Goal: Contribute content: Contribute content

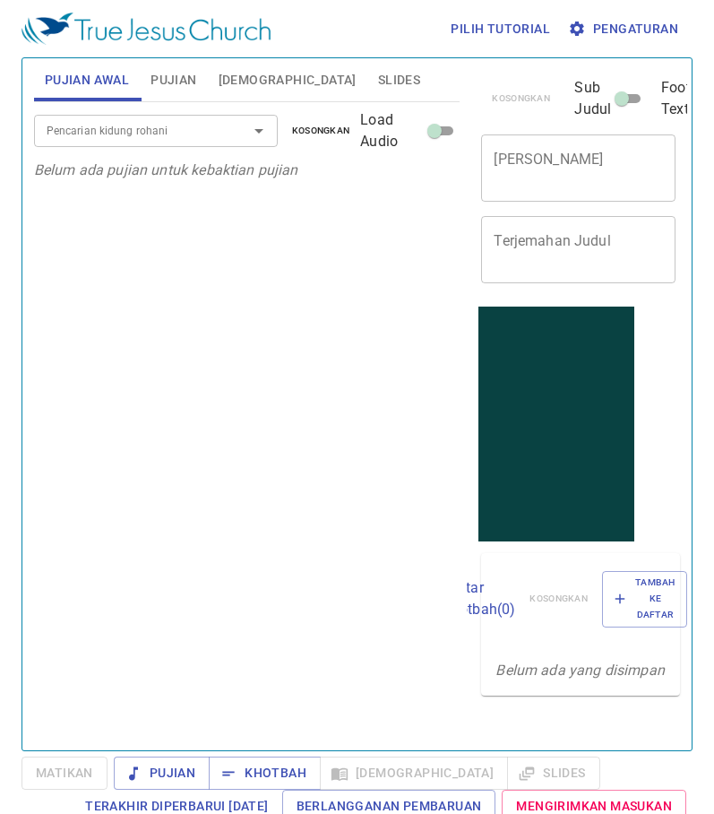
click at [232, 137] on div at bounding box center [246, 130] width 47 height 25
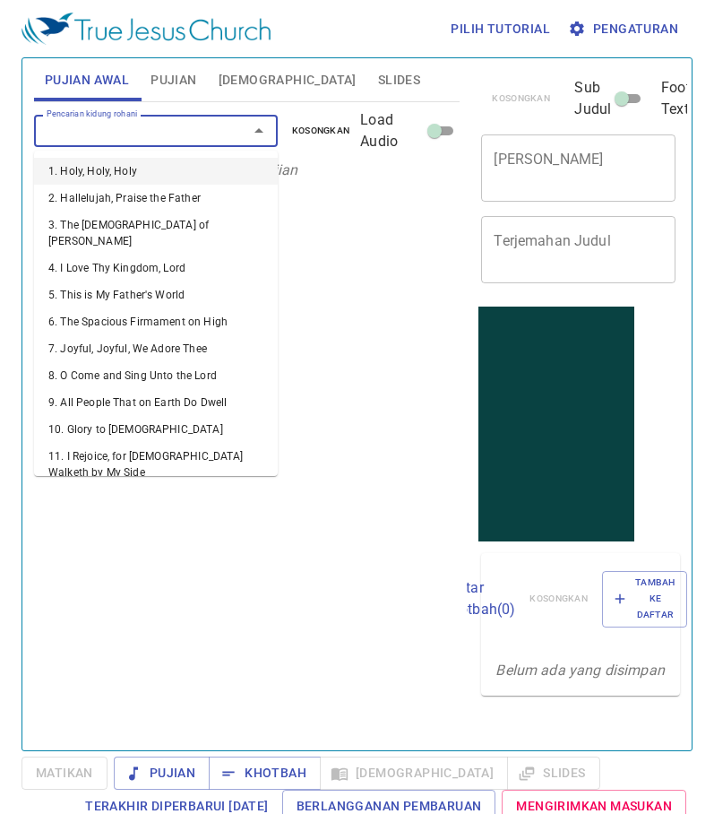
click at [68, 133] on input "Pencarian kidung rohani" at bounding box center [129, 130] width 180 height 21
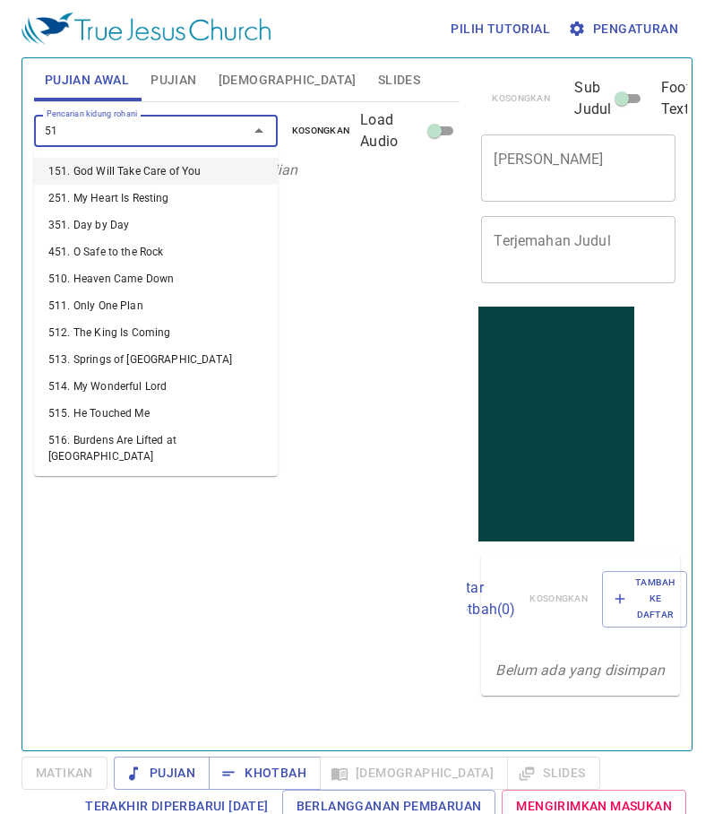
type input "516"
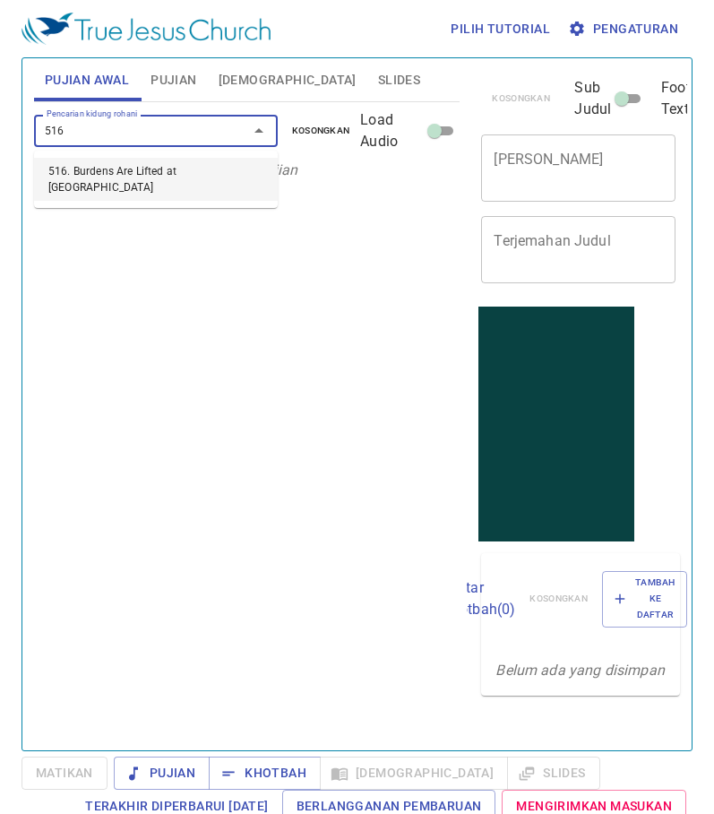
click at [143, 174] on li "516. Burdens Are Lifted at Calvary" at bounding box center [156, 179] width 244 height 43
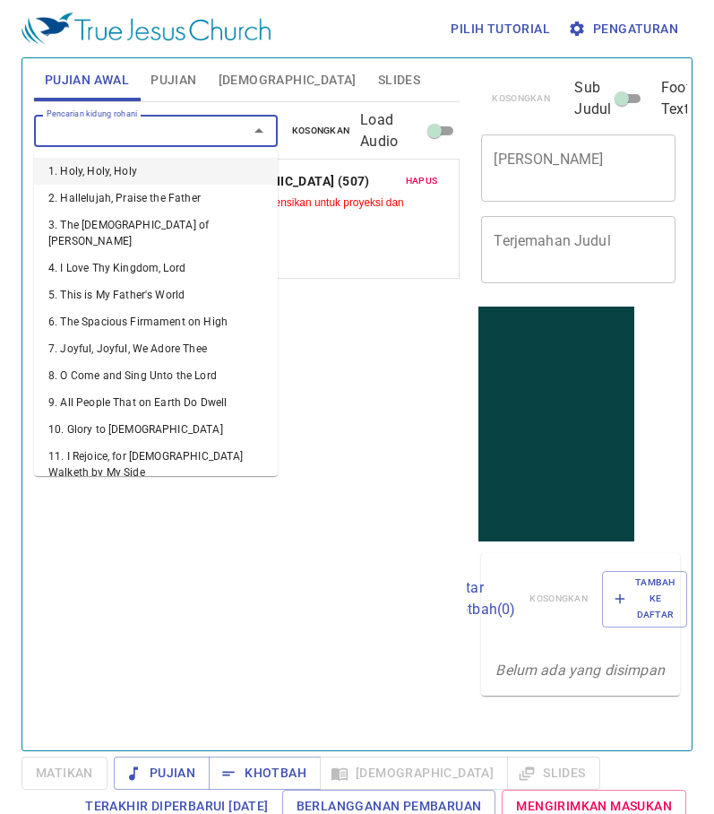
click at [100, 127] on input "Pencarian kidung rohani" at bounding box center [129, 130] width 180 height 21
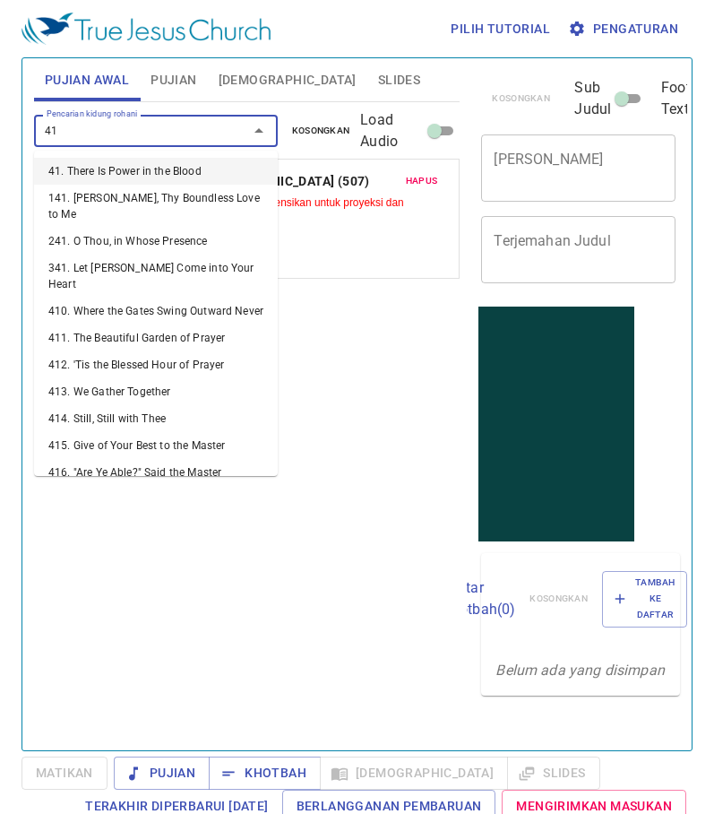
type input "417"
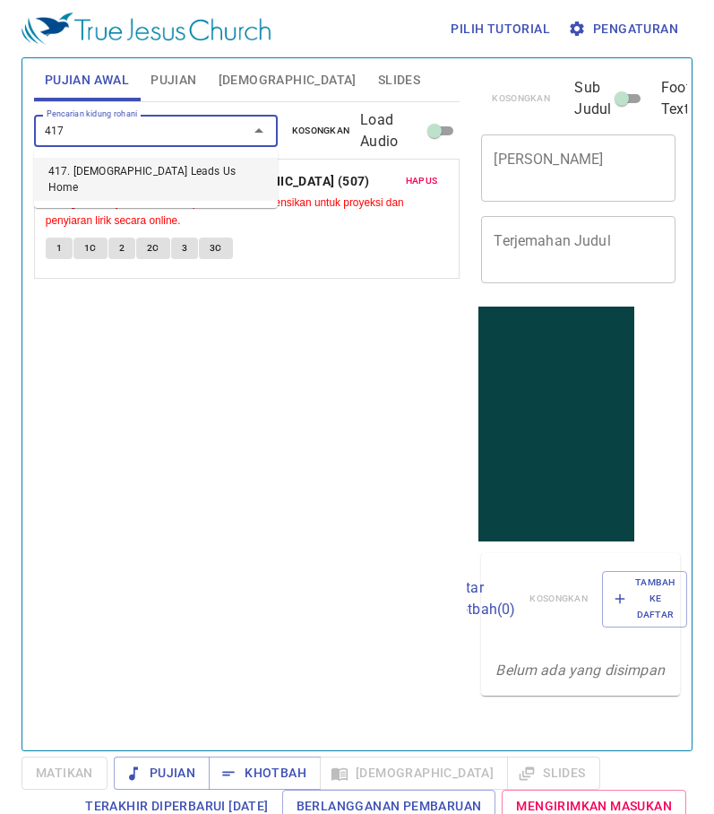
click at [128, 169] on li "417. Jesus Leads Us Home" at bounding box center [156, 179] width 244 height 43
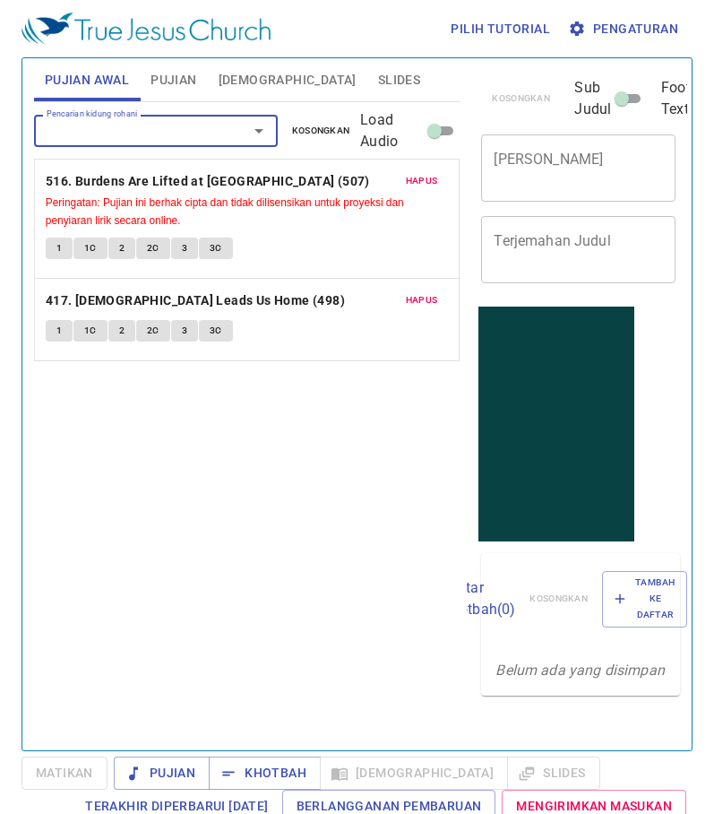
click at [58, 331] on span "1" at bounding box center [58, 331] width 5 height 16
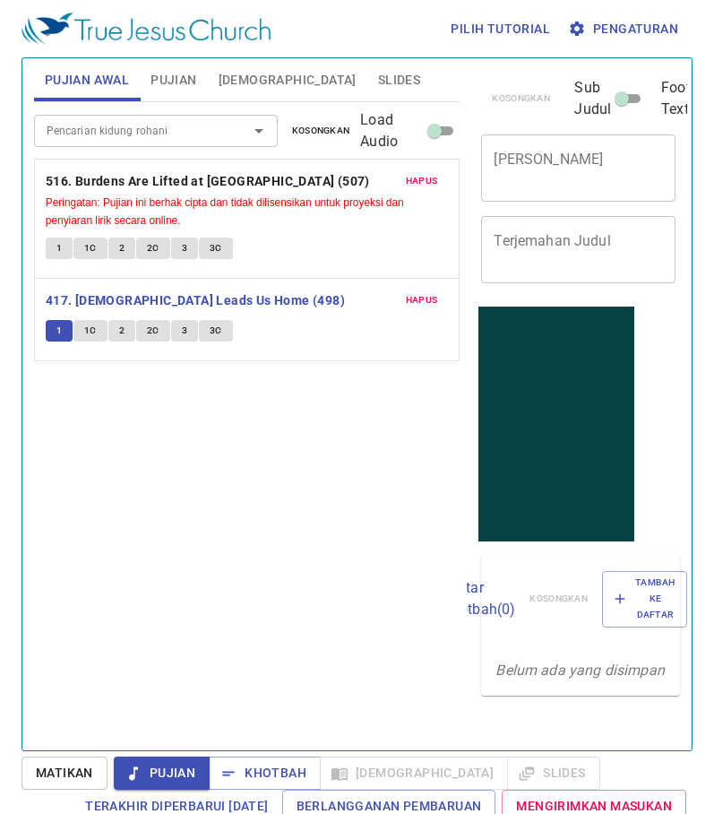
click at [114, 135] on input "Pencarian kidung rohani" at bounding box center [129, 130] width 180 height 21
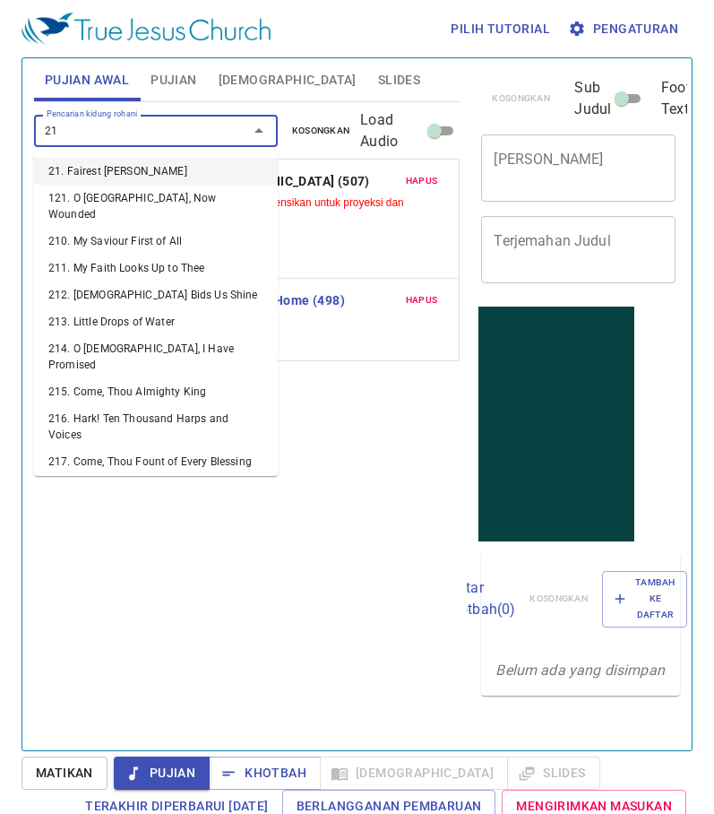
type input "219"
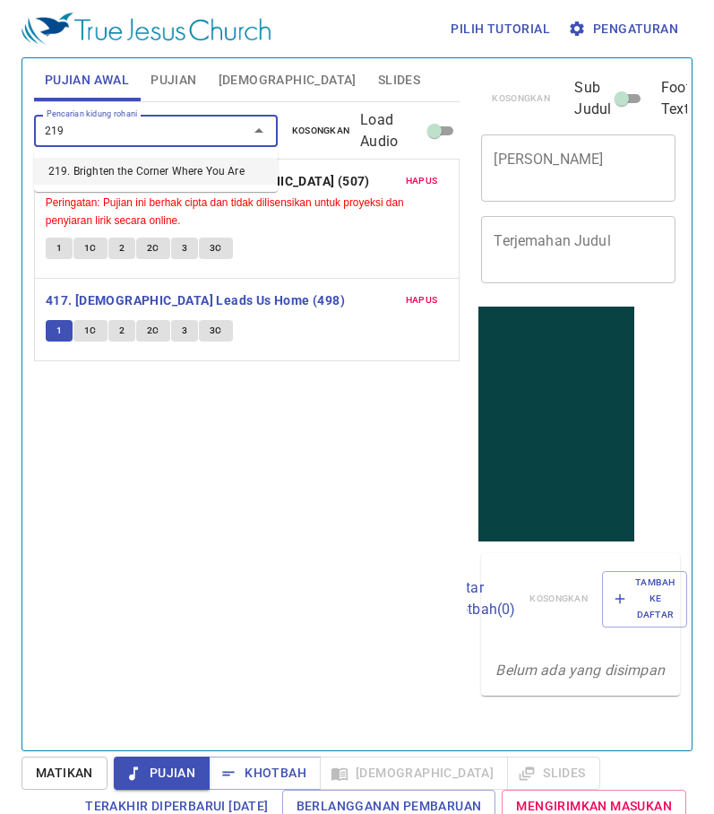
click at [127, 173] on li "219. Brighten the Corner Where You Are" at bounding box center [156, 171] width 244 height 27
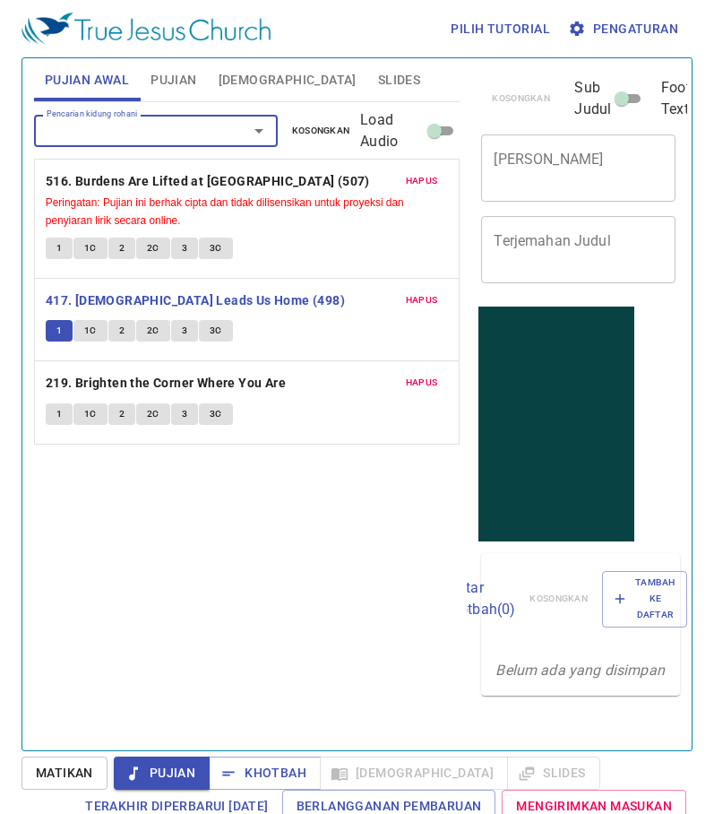
click at [56, 422] on span "1" at bounding box center [58, 414] width 5 height 16
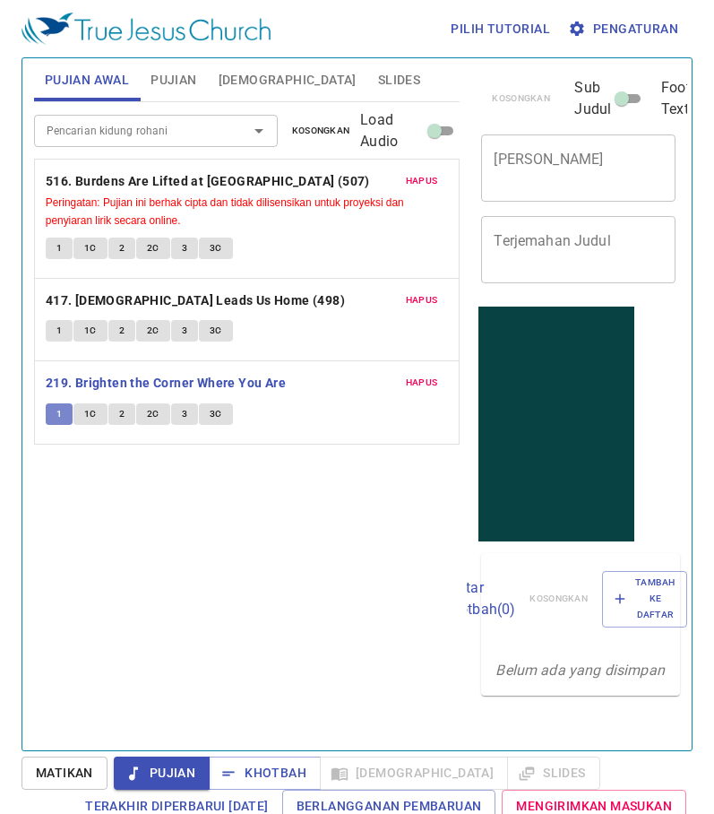
click at [60, 414] on span "1" at bounding box center [58, 414] width 5 height 16
click at [76, 771] on span "Matikan" at bounding box center [64, 773] width 57 height 22
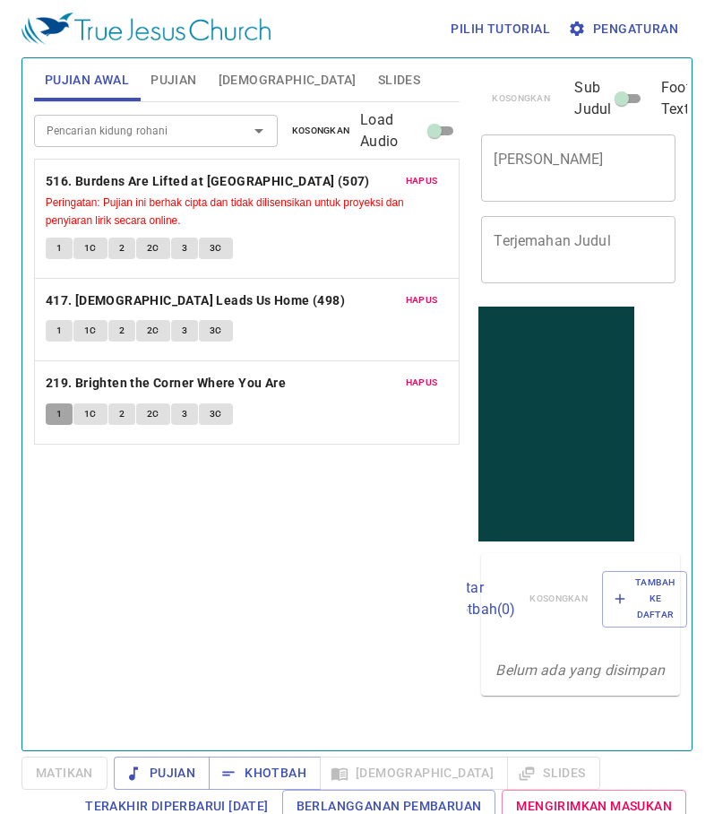
click at [56, 411] on span "1" at bounding box center [58, 414] width 5 height 16
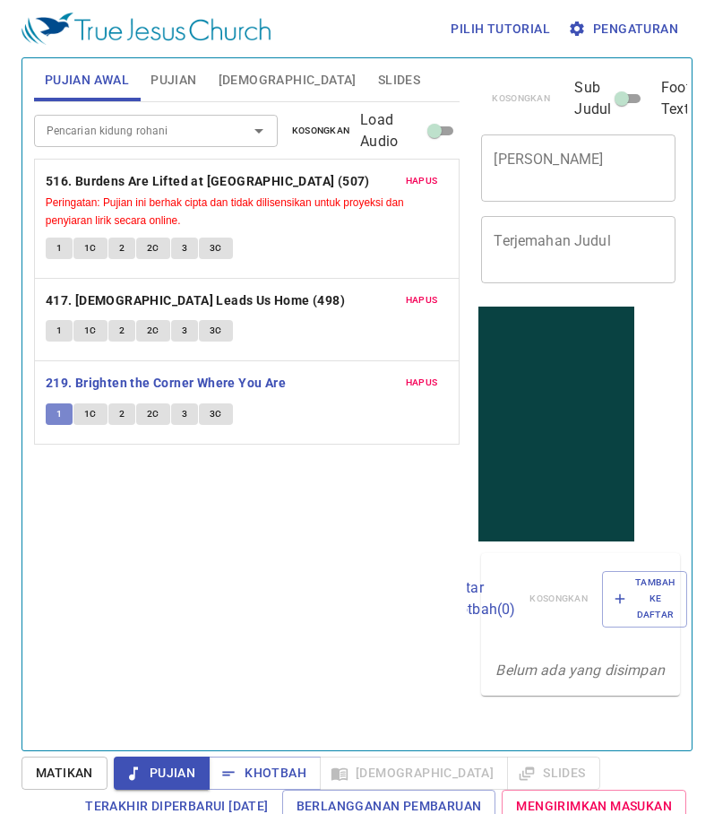
click at [58, 406] on span "1" at bounding box center [58, 414] width 5 height 16
click at [74, 772] on span "Matikan" at bounding box center [64, 773] width 57 height 22
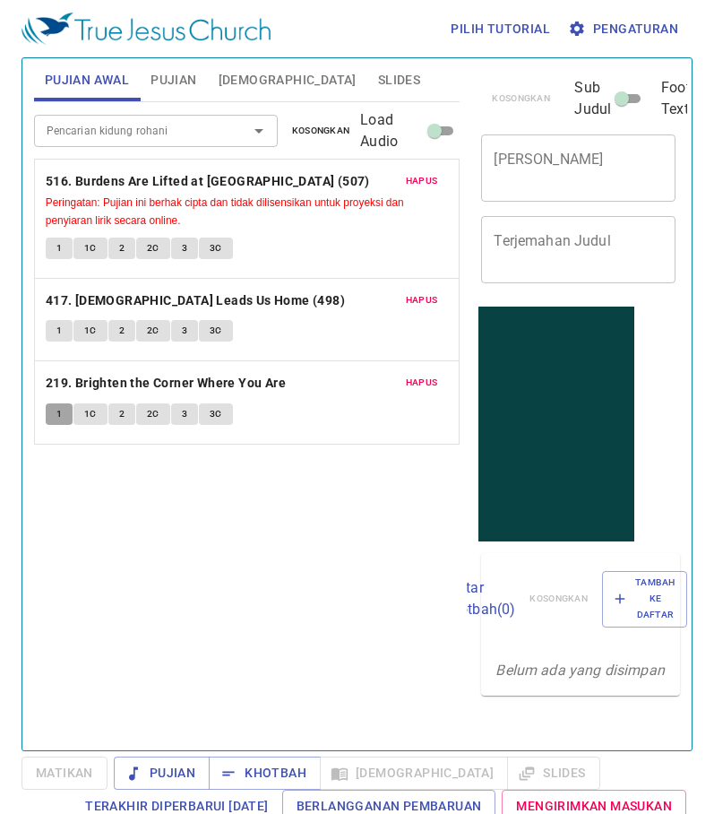
click at [57, 414] on span "1" at bounding box center [58, 414] width 5 height 16
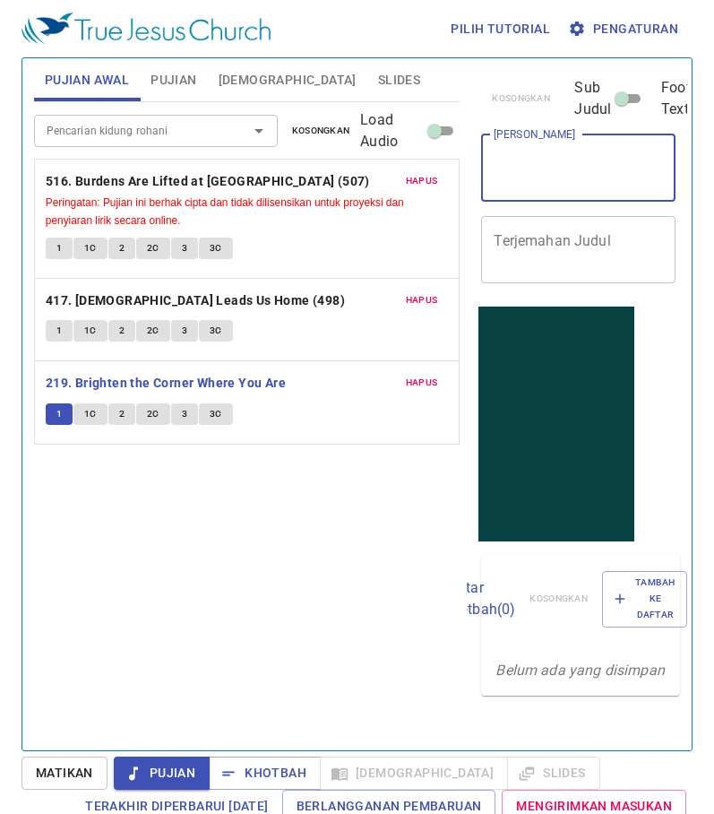
click at [508, 163] on textarea "[PERSON_NAME]" at bounding box center [578, 168] width 169 height 34
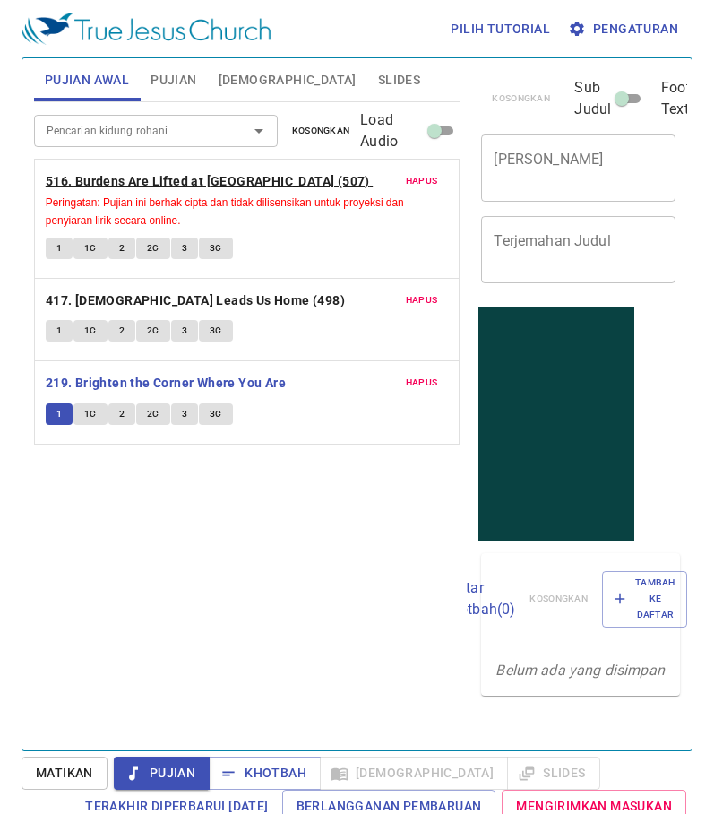
click at [192, 176] on b "516. Burdens Are Lifted at [GEOGRAPHIC_DATA] (507)" at bounding box center [208, 181] width 325 height 22
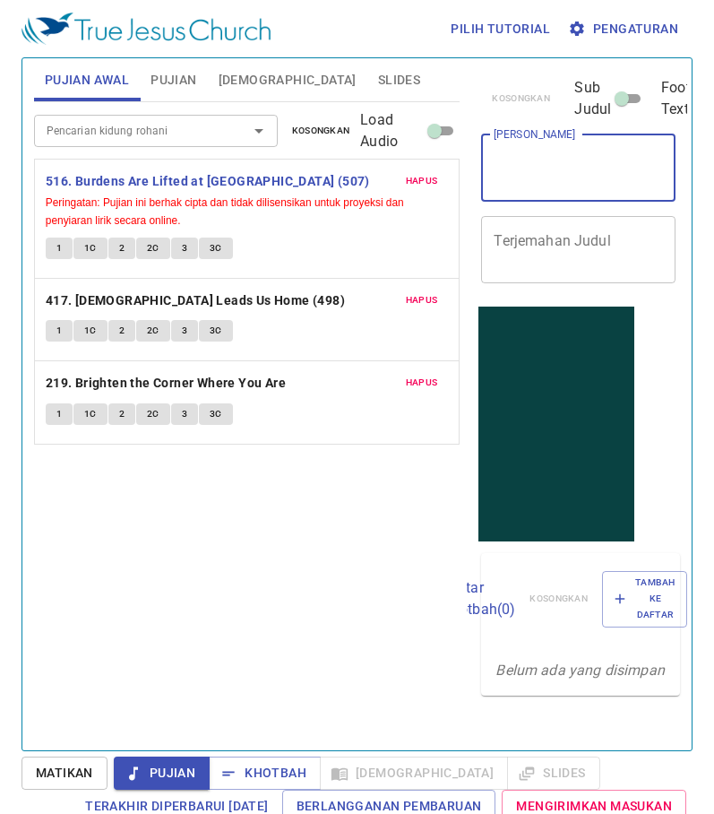
click at [519, 177] on textarea "[PERSON_NAME]" at bounding box center [578, 168] width 169 height 34
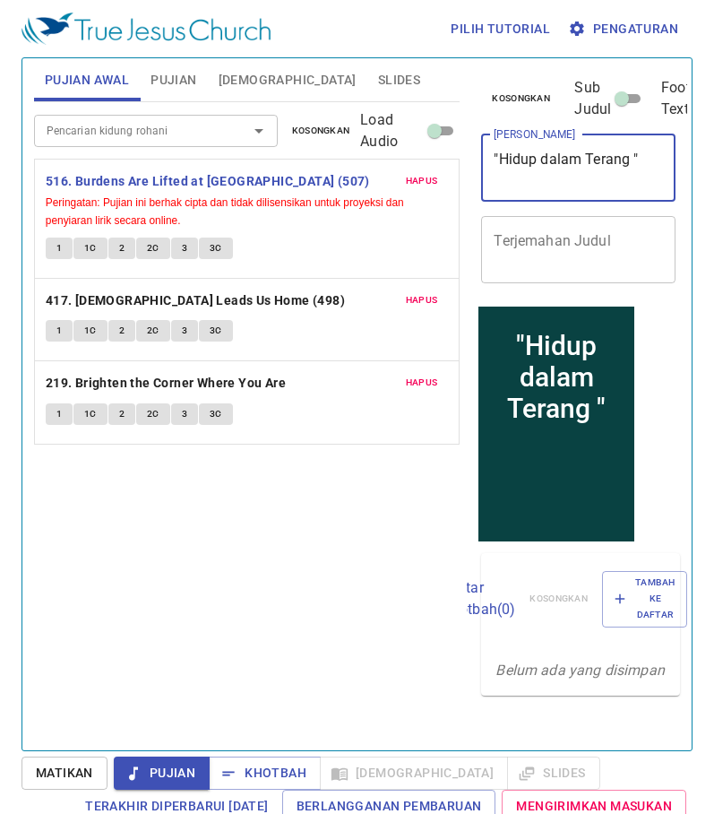
type textarea ""Hidup dalam Terang ""
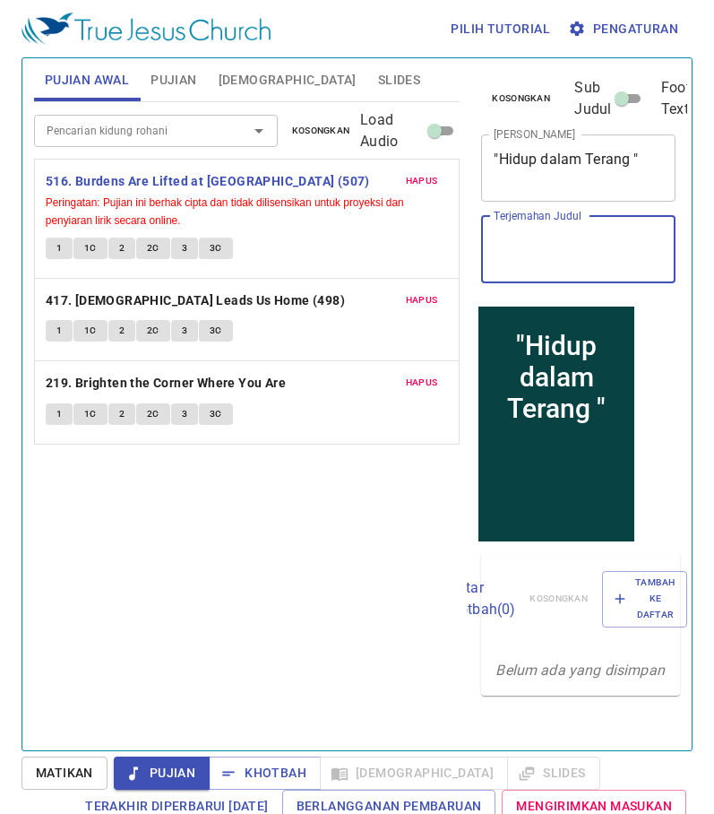
click at [529, 242] on textarea "Terjemahan Judul" at bounding box center [578, 249] width 169 height 34
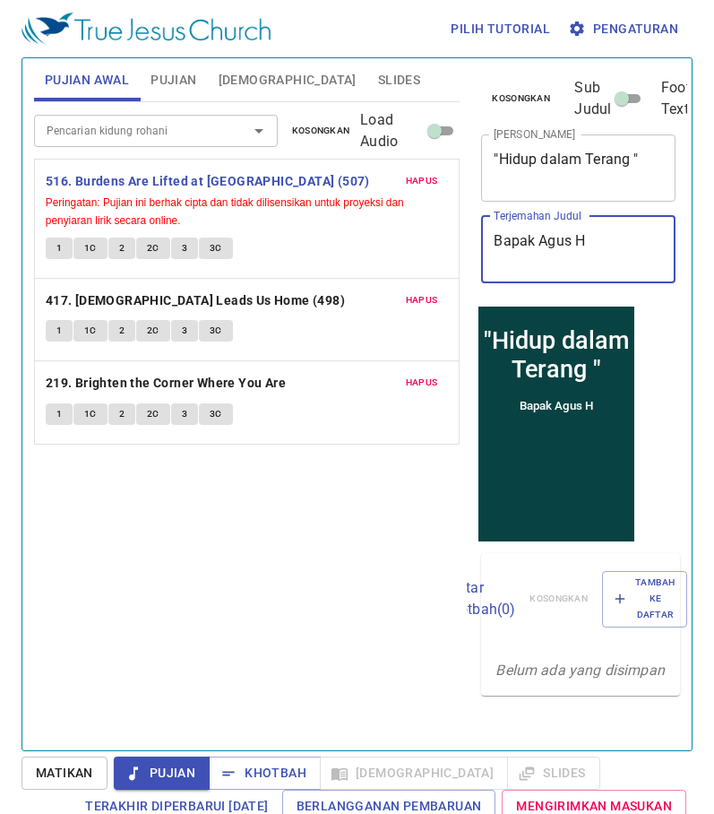
type textarea "Bapak Agus H"
click at [489, 338] on div ""Hidup dalam Terang "" at bounding box center [556, 353] width 146 height 57
click at [489, 336] on div ""Hidup dalam Terang "" at bounding box center [556, 353] width 146 height 57
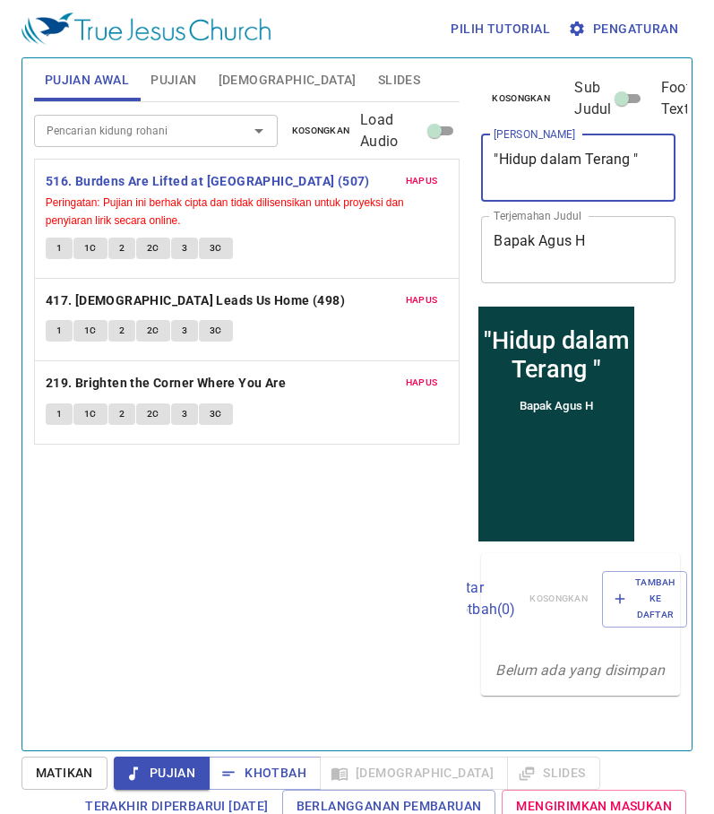
click at [498, 160] on textarea ""Hidup dalam Terang "" at bounding box center [578, 168] width 169 height 34
type textarea "" Hidup dalam Terang ""
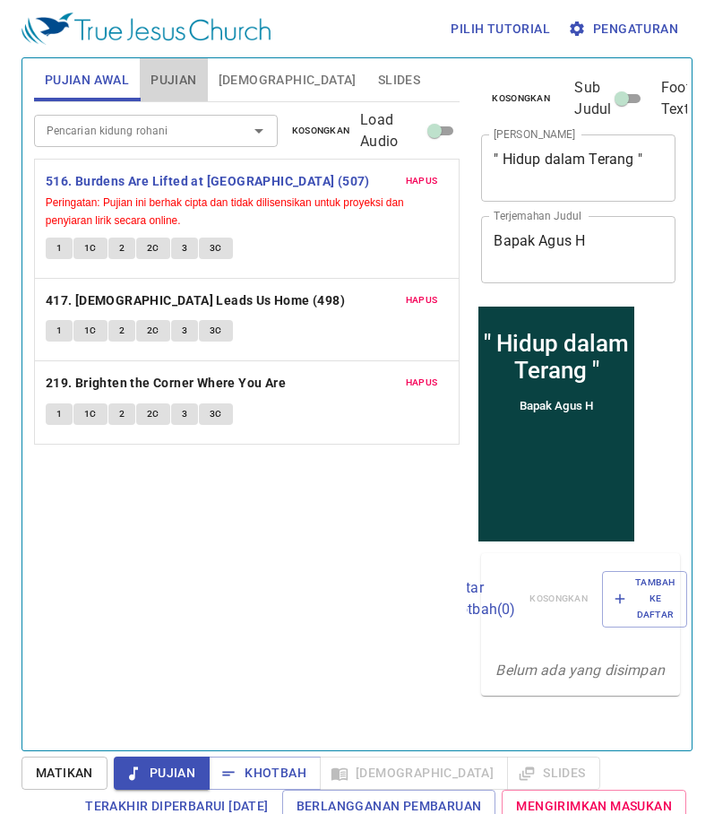
click at [184, 82] on span "Pujian" at bounding box center [174, 80] width 46 height 22
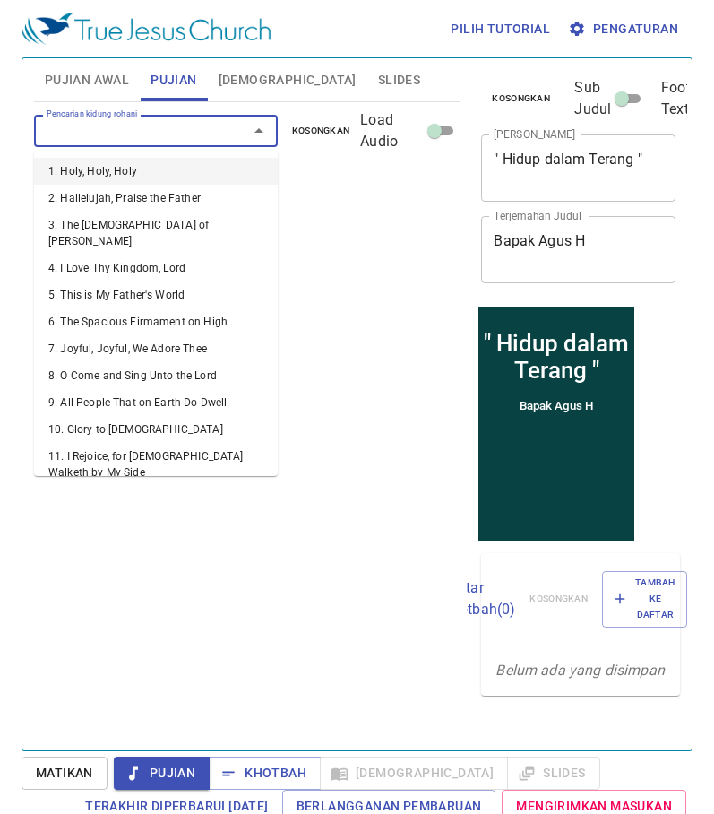
click at [174, 134] on input "Pencarian kidung rohani" at bounding box center [129, 130] width 180 height 21
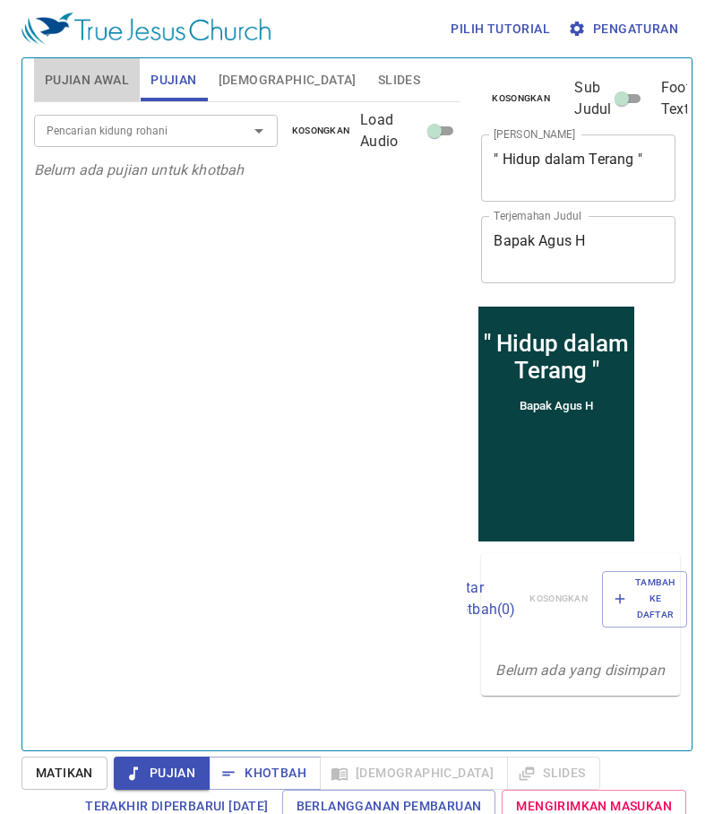
click at [109, 74] on span "Pujian Awal" at bounding box center [87, 80] width 84 height 22
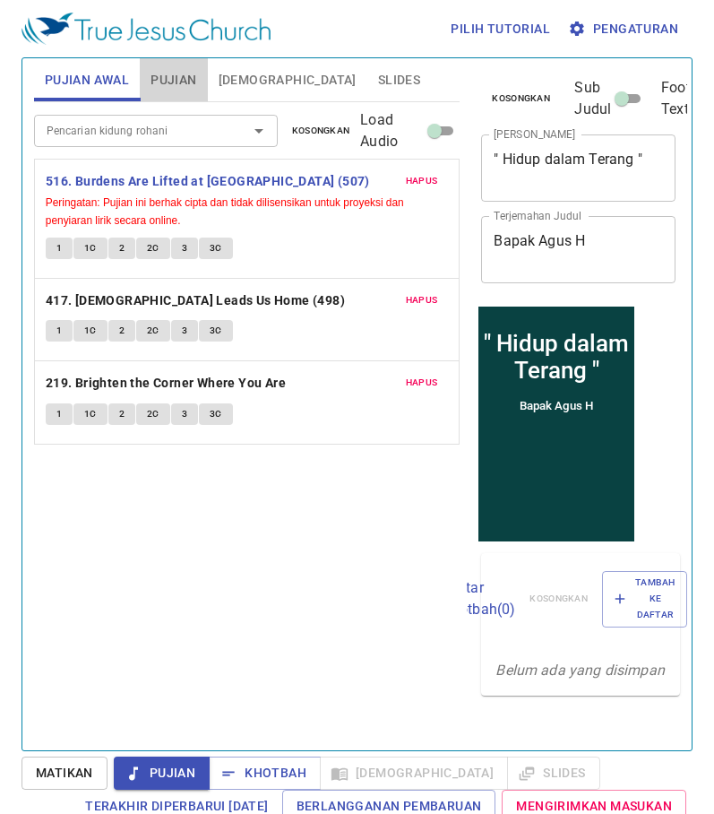
click at [172, 78] on span "Pujian" at bounding box center [174, 80] width 46 height 22
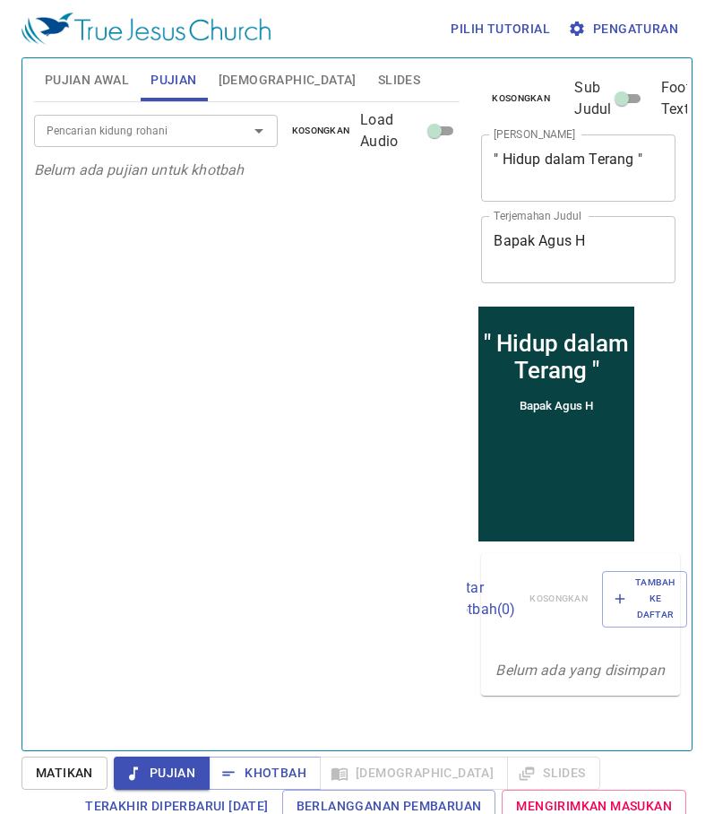
click at [149, 128] on input "Pencarian kidung rohani" at bounding box center [129, 130] width 180 height 21
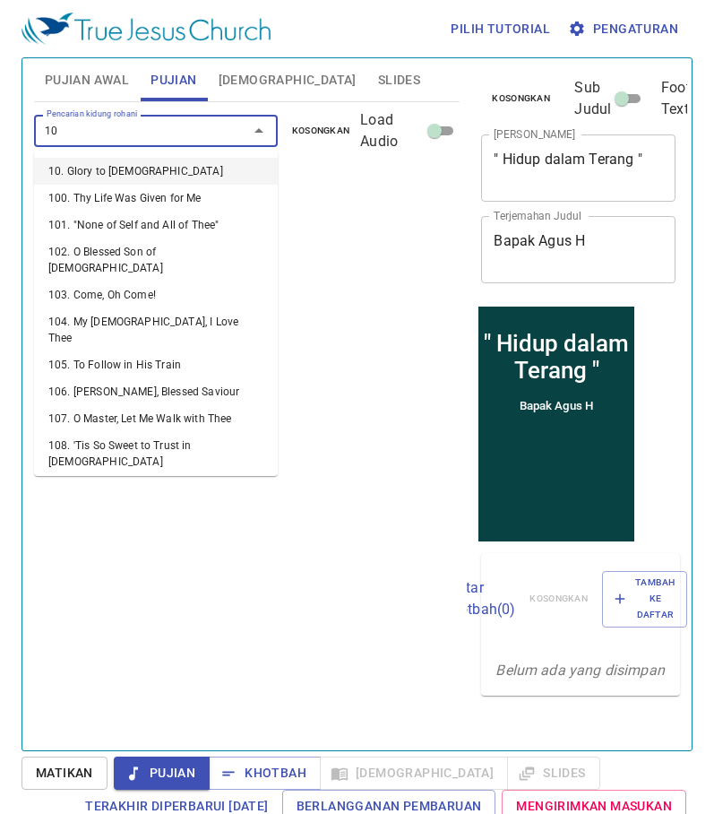
type input "107"
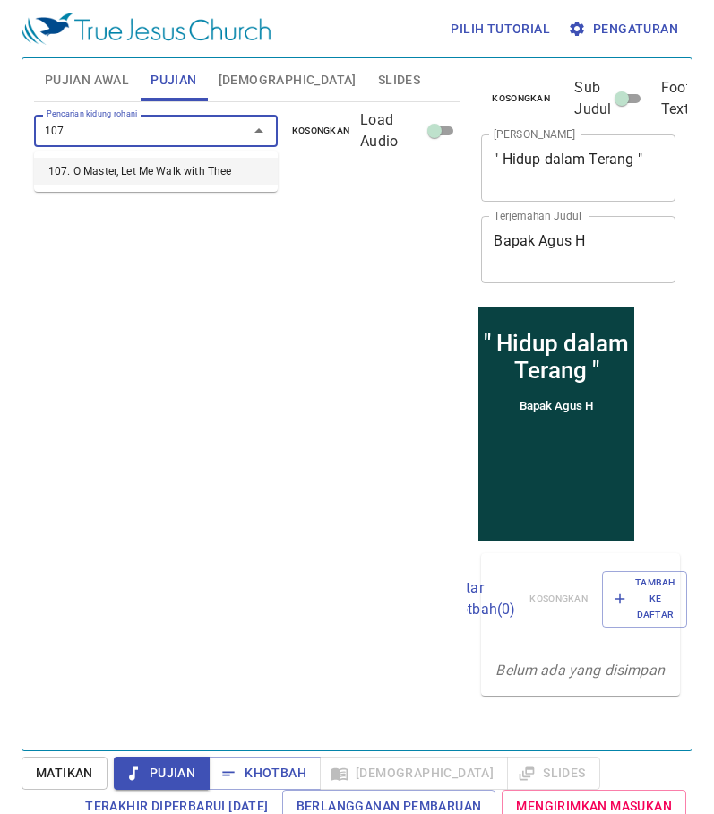
click at [161, 174] on li "107. O Master, Let Me Walk with Thee" at bounding box center [156, 171] width 244 height 27
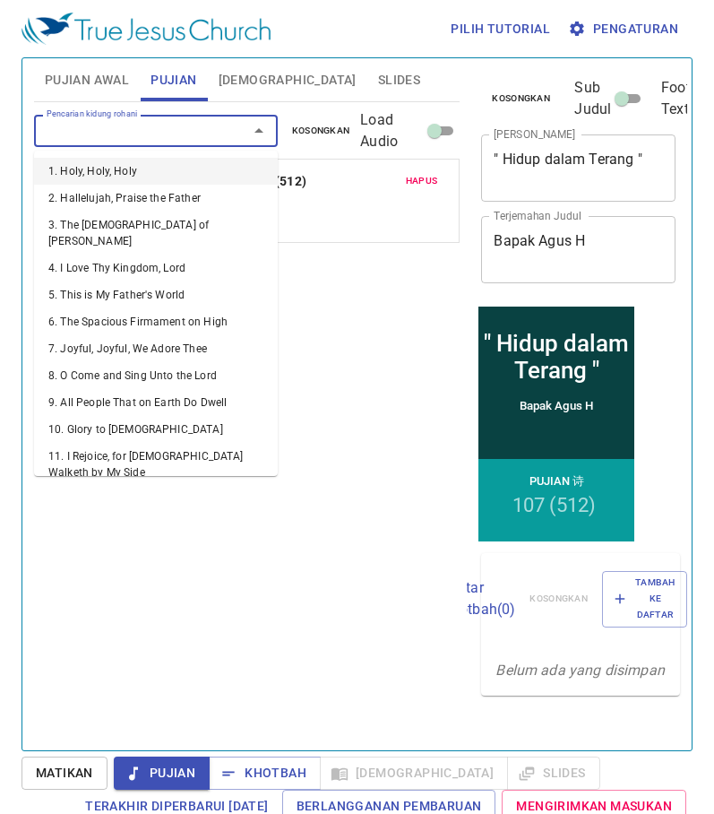
click at [62, 128] on input "Pencarian kidung rohani" at bounding box center [129, 130] width 180 height 21
type input "5"
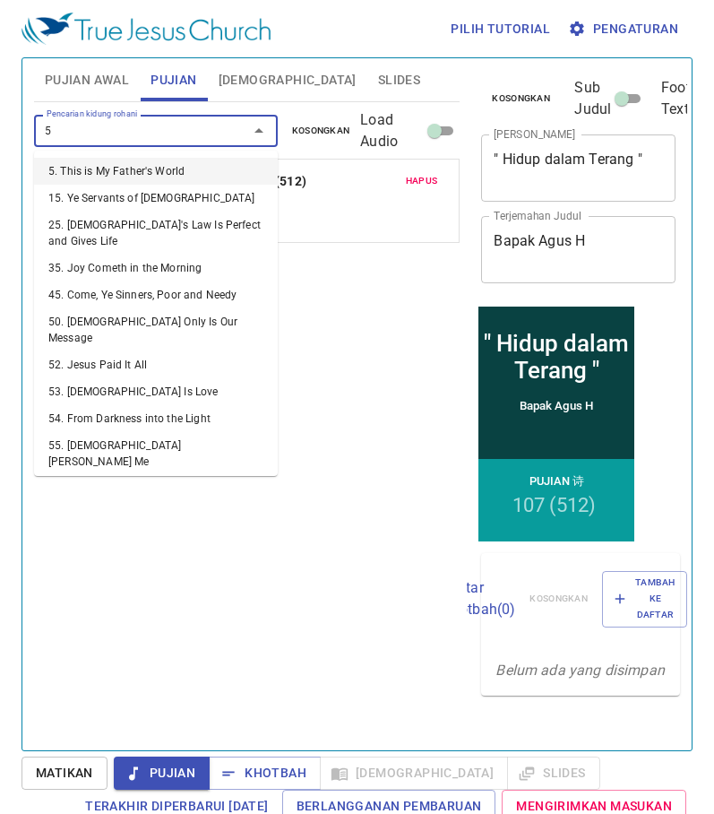
click at [112, 177] on li "5. This is My Father's World" at bounding box center [156, 171] width 244 height 27
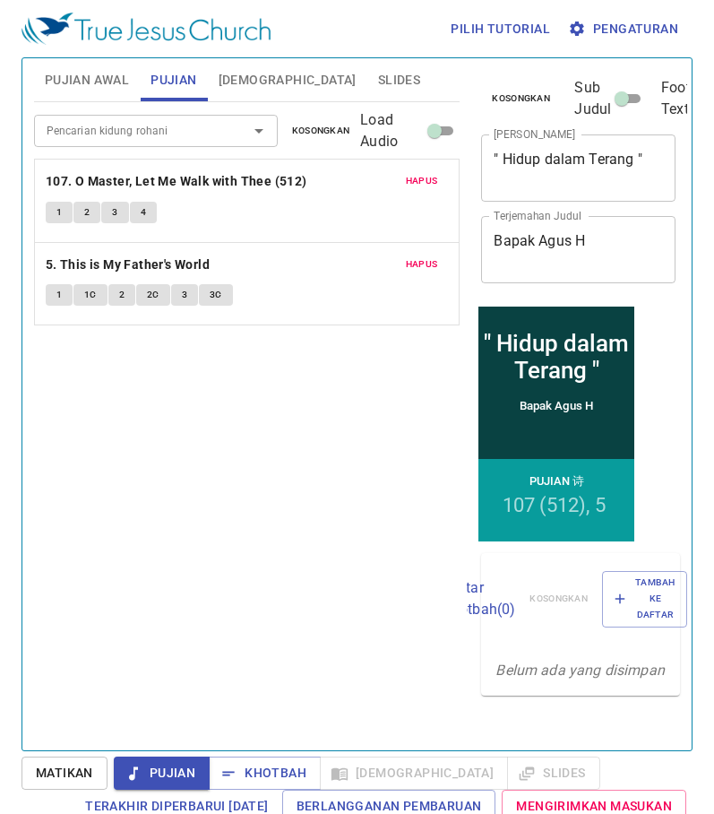
click at [378, 70] on span "Slides" at bounding box center [399, 80] width 42 height 22
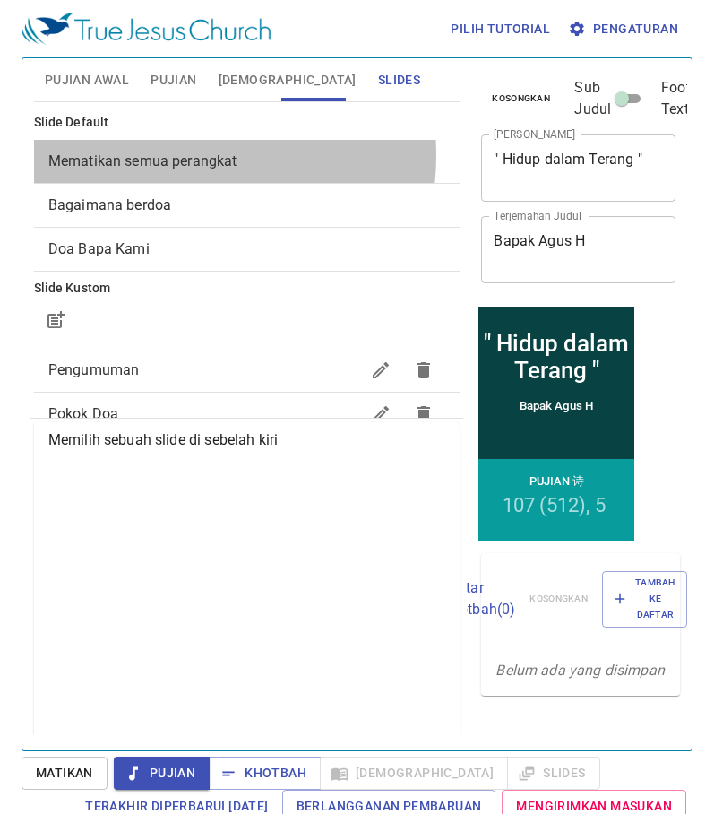
click at [171, 155] on span "Mematikan semua perangkat" at bounding box center [142, 160] width 189 height 17
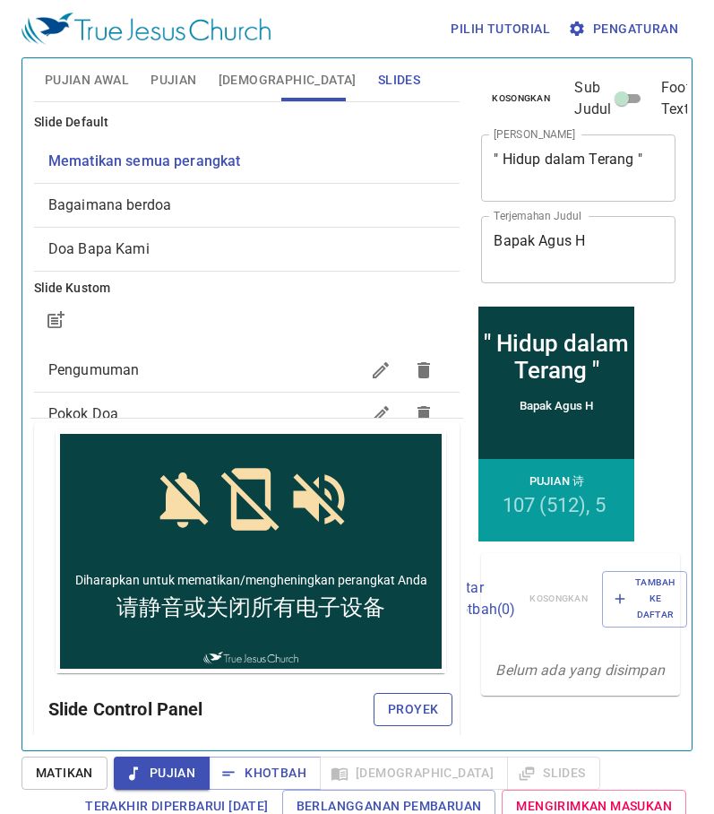
click at [405, 719] on span "Proyek" at bounding box center [413, 709] width 50 height 22
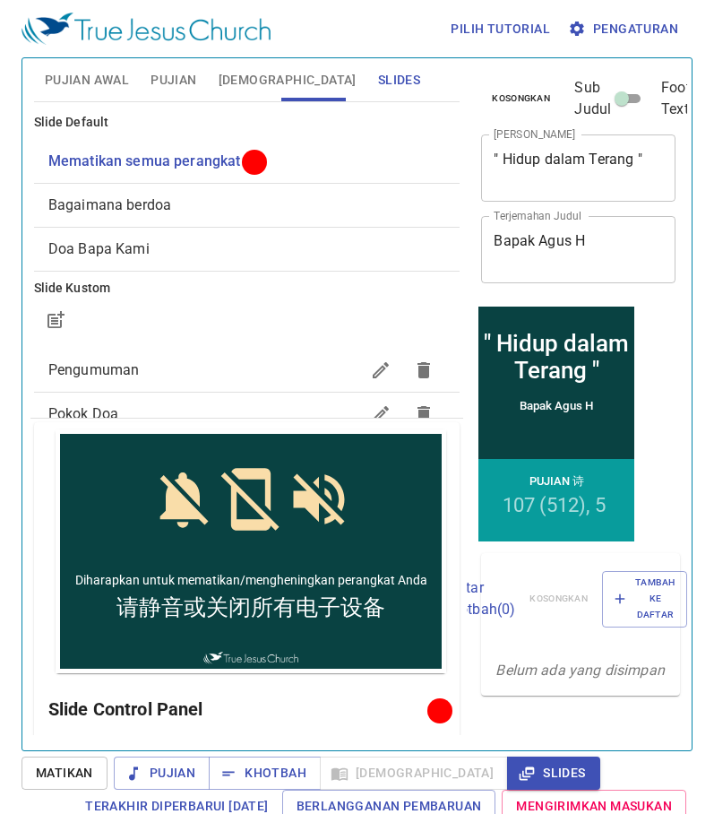
click at [117, 82] on span "Pujian Awal" at bounding box center [87, 80] width 84 height 22
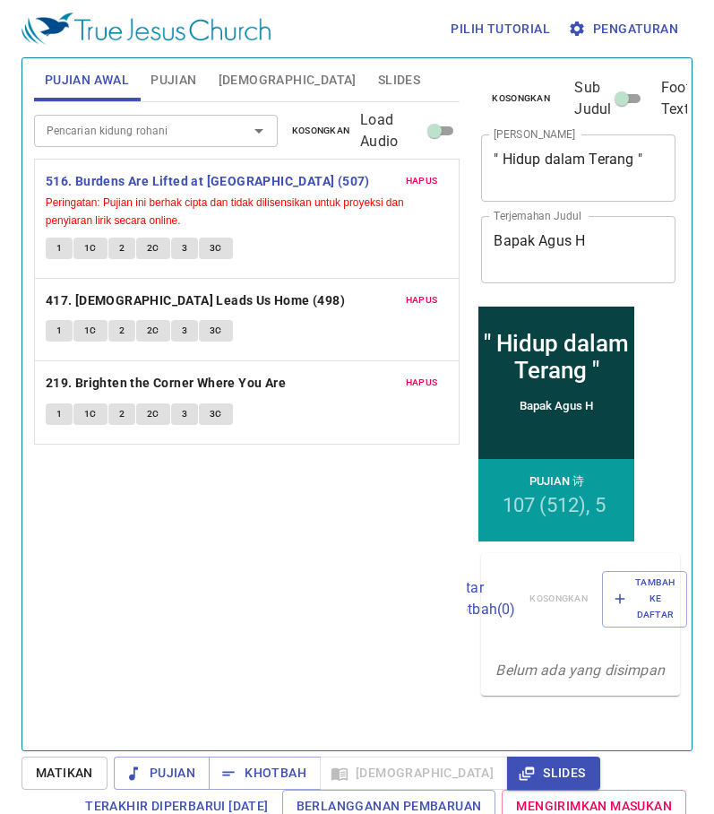
click at [56, 251] on button "1" at bounding box center [59, 249] width 27 height 22
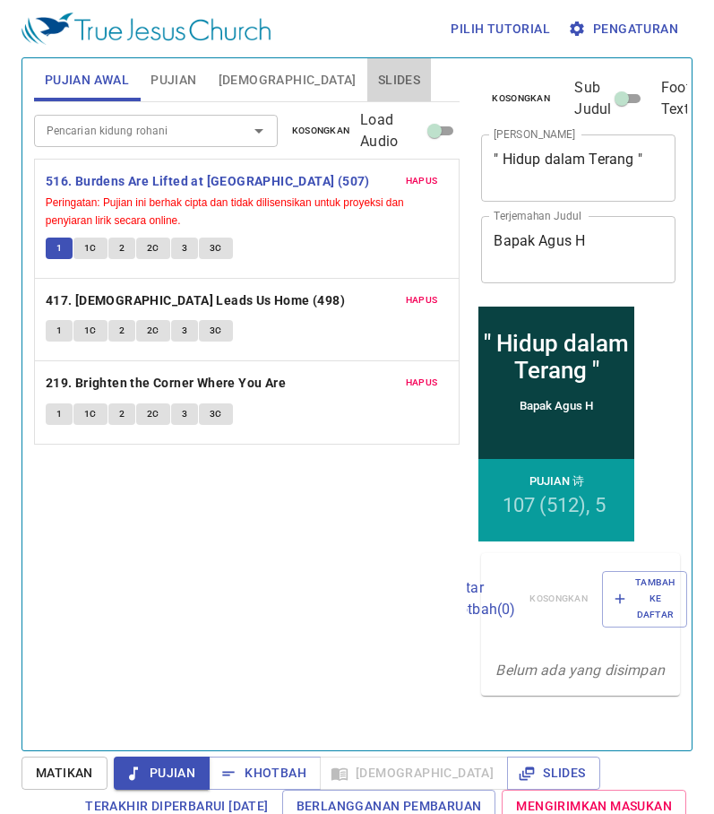
click at [378, 76] on span "Slides" at bounding box center [399, 80] width 42 height 22
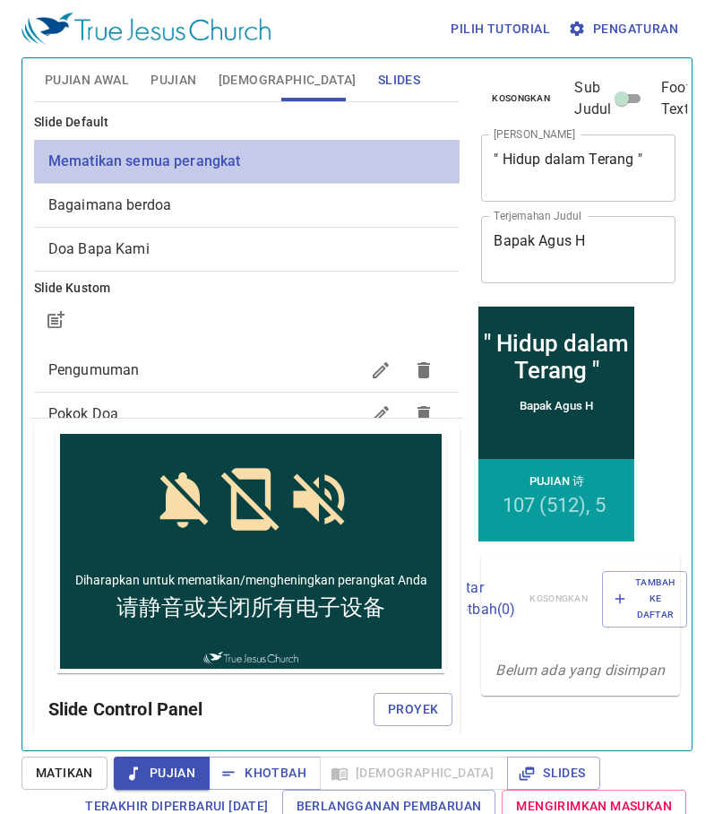
click at [277, 167] on span "Mematikan semua perangkat" at bounding box center [247, 162] width 398 height 22
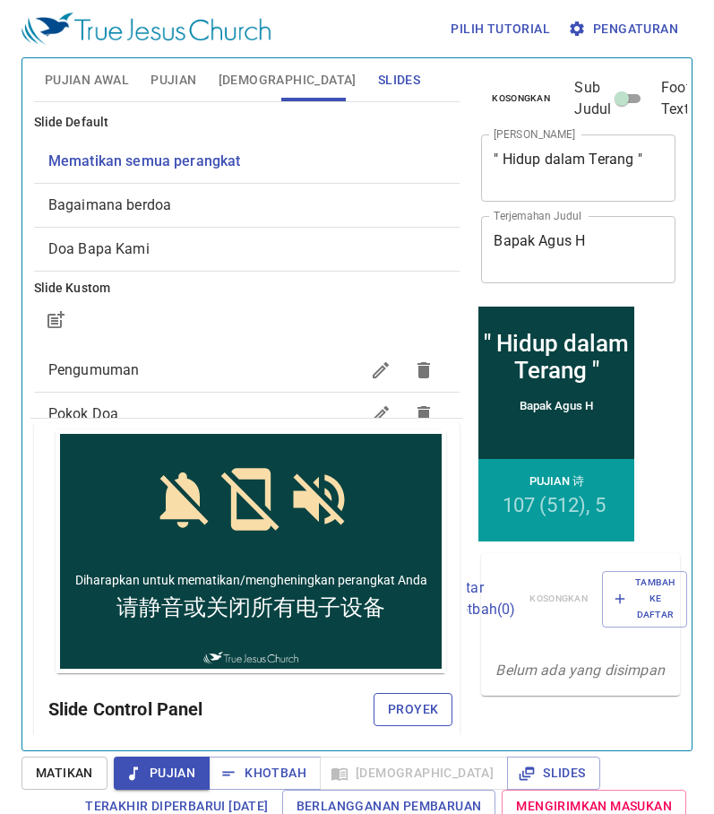
click at [398, 708] on span "Proyek" at bounding box center [413, 709] width 50 height 22
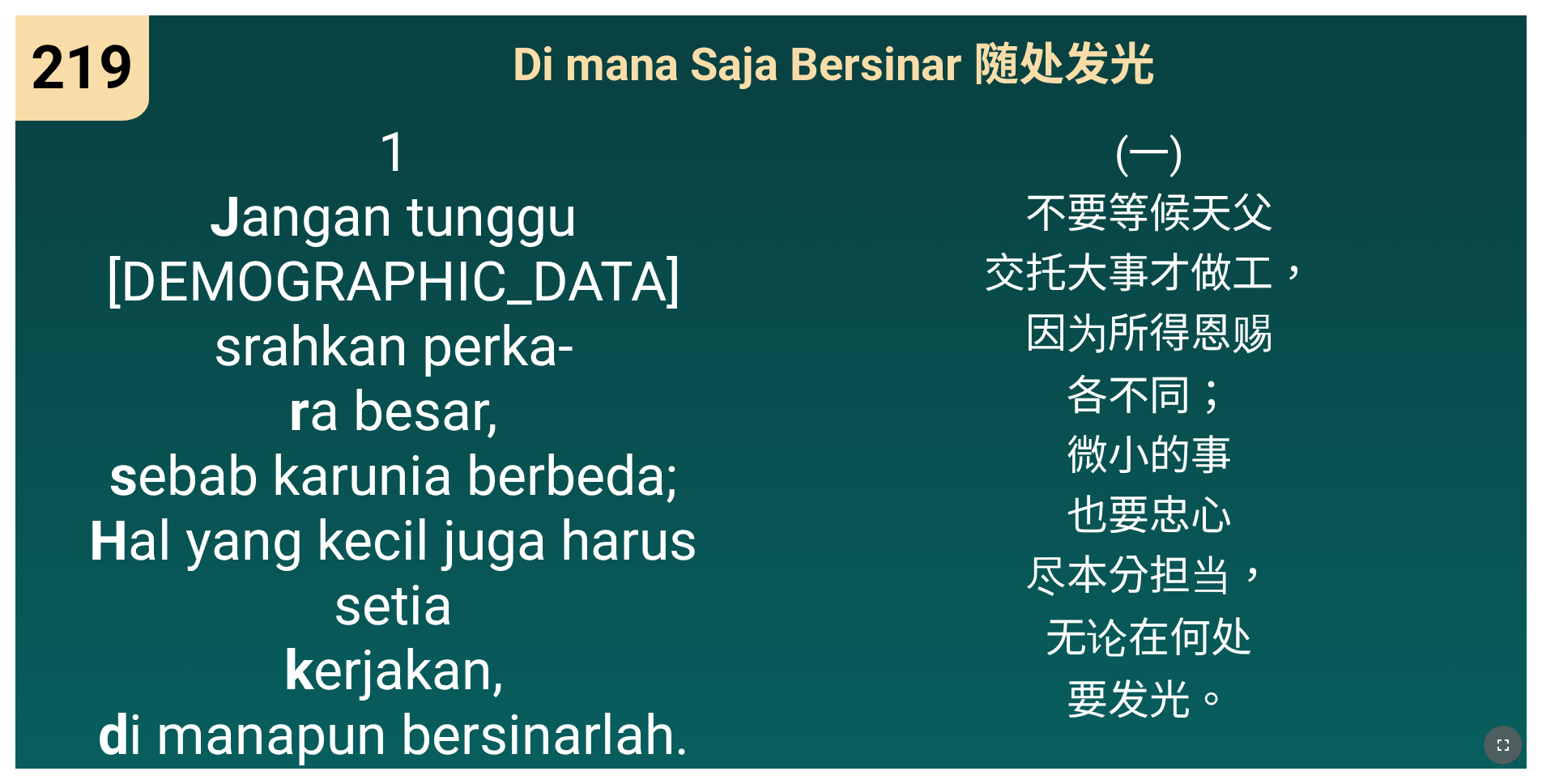
click at [1496, 742] on icon "button" at bounding box center [1503, 745] width 20 height 20
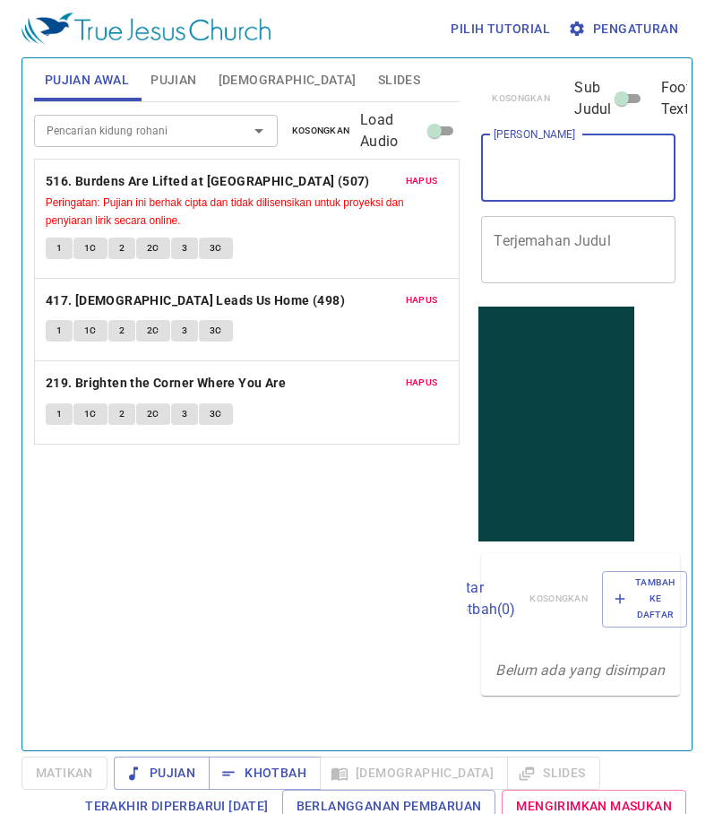
click at [550, 172] on textarea "[PERSON_NAME]" at bounding box center [578, 168] width 169 height 34
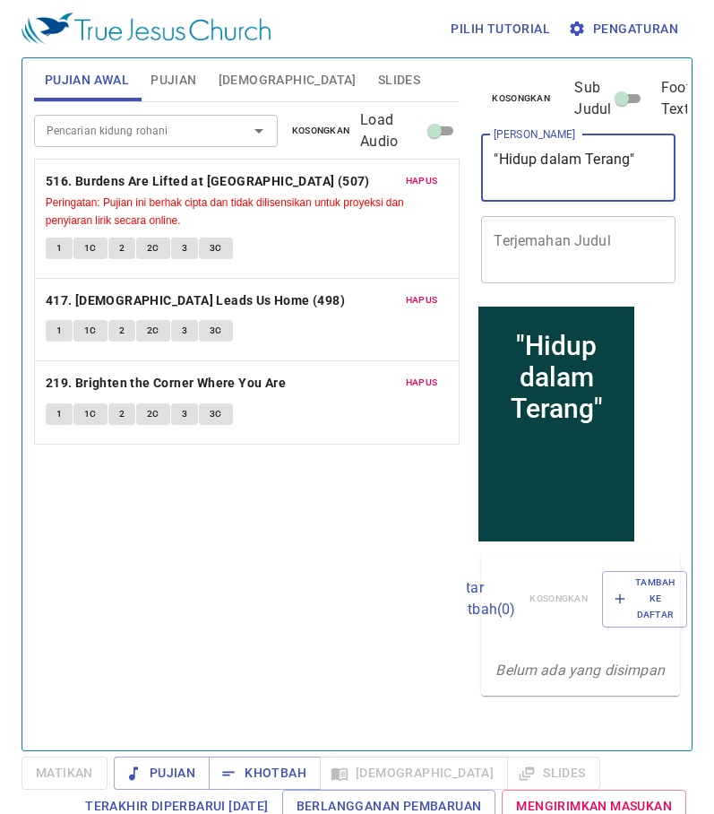
type textarea ""Hidup dalam Terang""
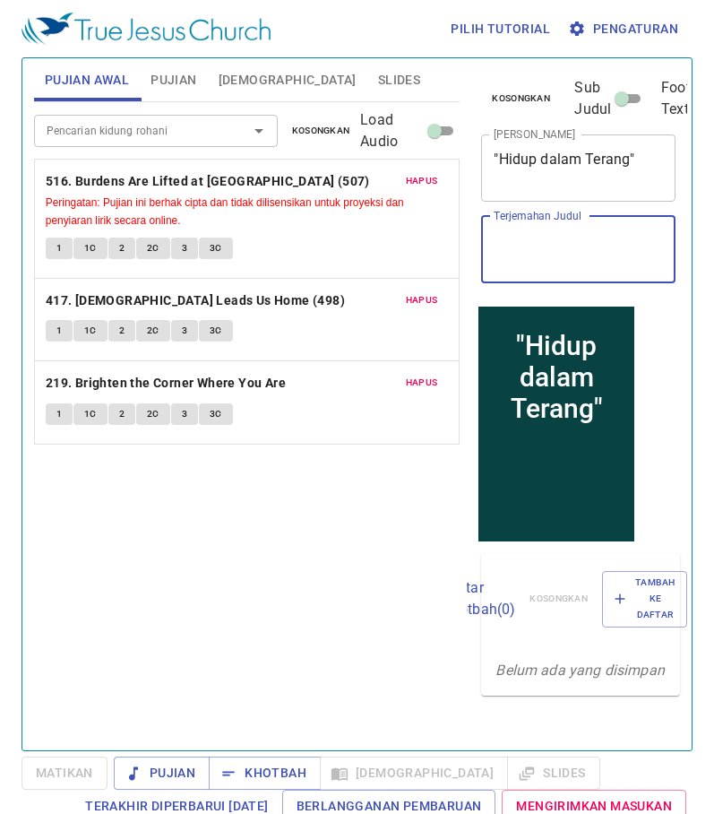
click at [542, 247] on textarea "Terjemahan Judul" at bounding box center [578, 249] width 169 height 34
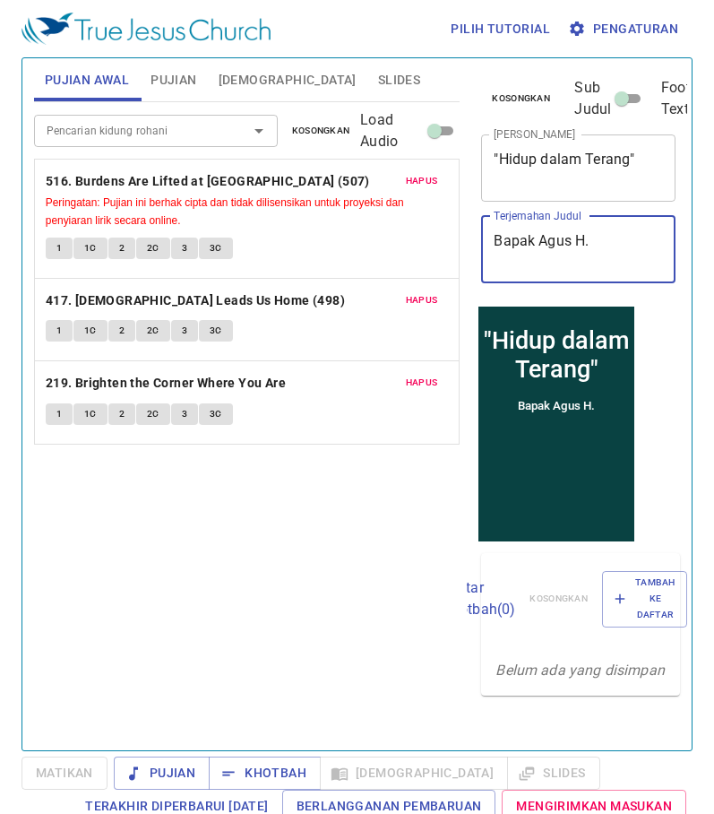
type textarea "Bapak Agus H."
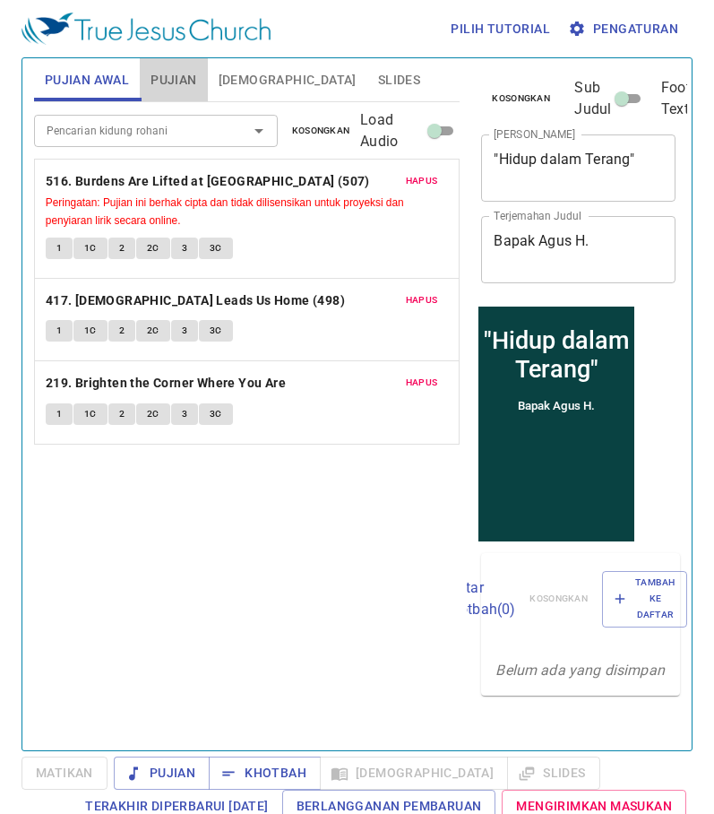
click at [170, 82] on span "Pujian" at bounding box center [174, 80] width 46 height 22
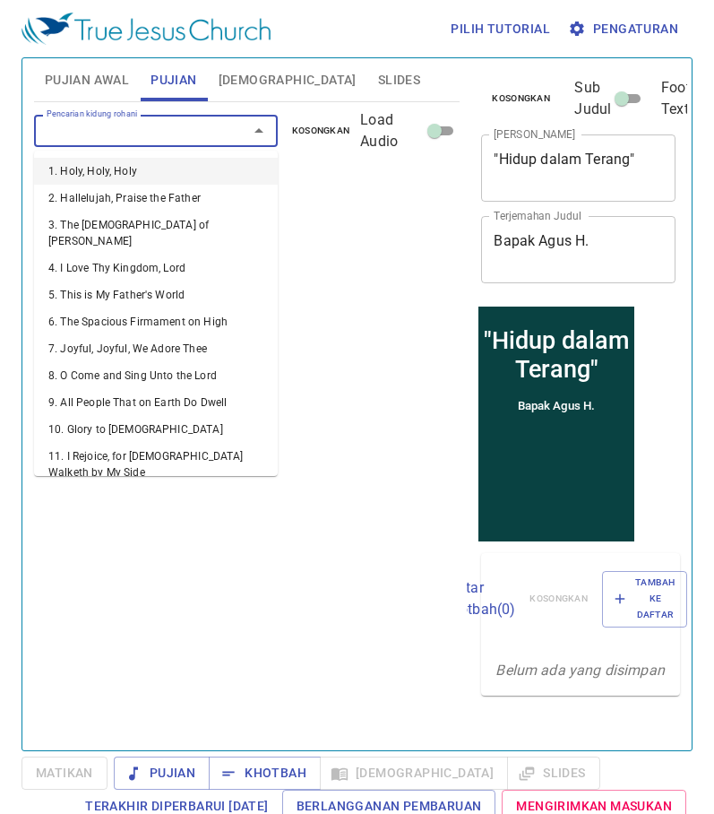
click at [123, 134] on input "Pencarian kidung rohani" at bounding box center [129, 130] width 180 height 21
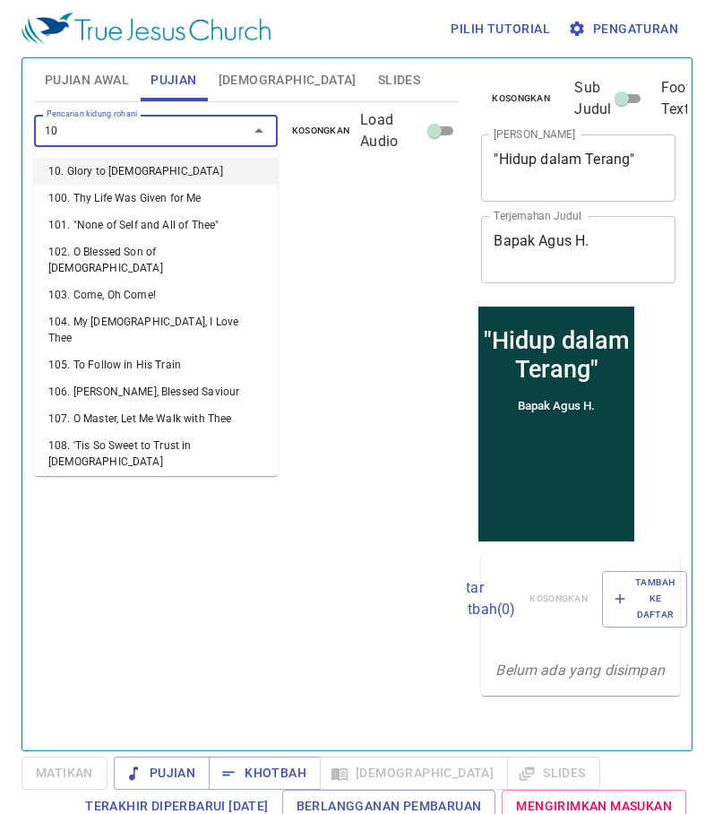
type input "107"
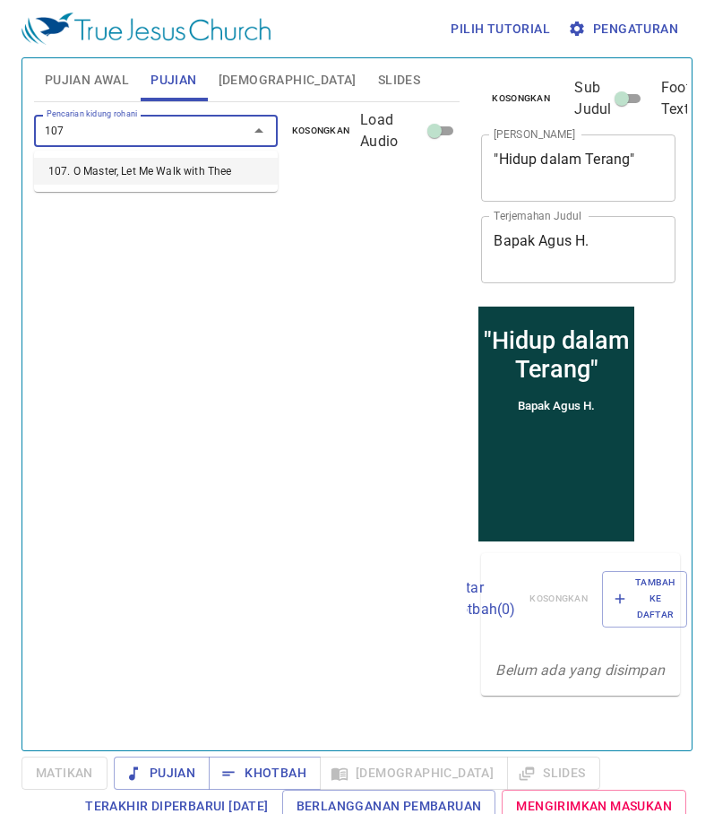
click at [135, 173] on li "107. O Master, Let Me Walk with Thee" at bounding box center [156, 171] width 244 height 27
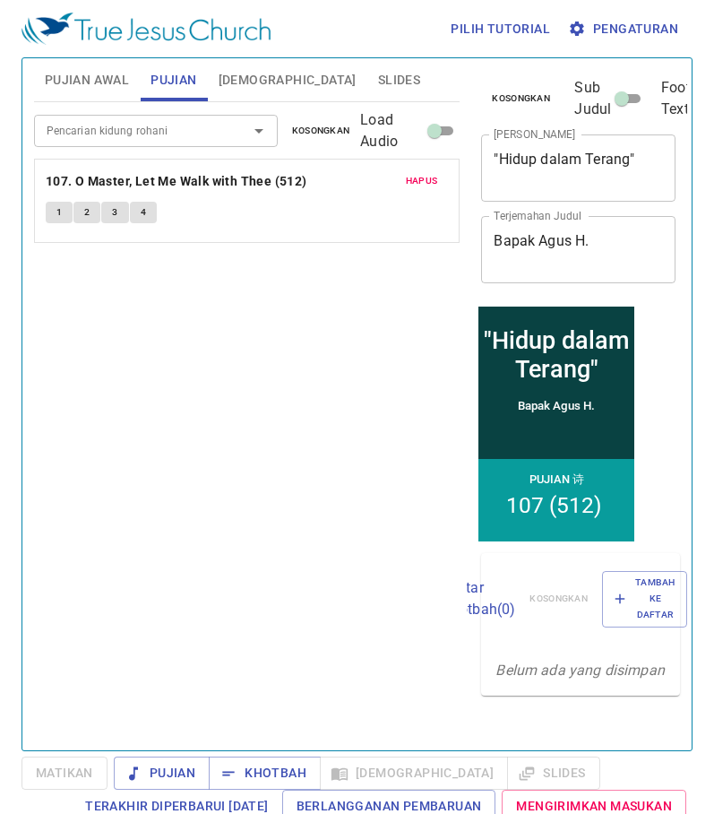
click at [87, 769] on span "Matikan" at bounding box center [65, 773] width 86 height 33
click at [57, 218] on span "1" at bounding box center [58, 212] width 5 height 16
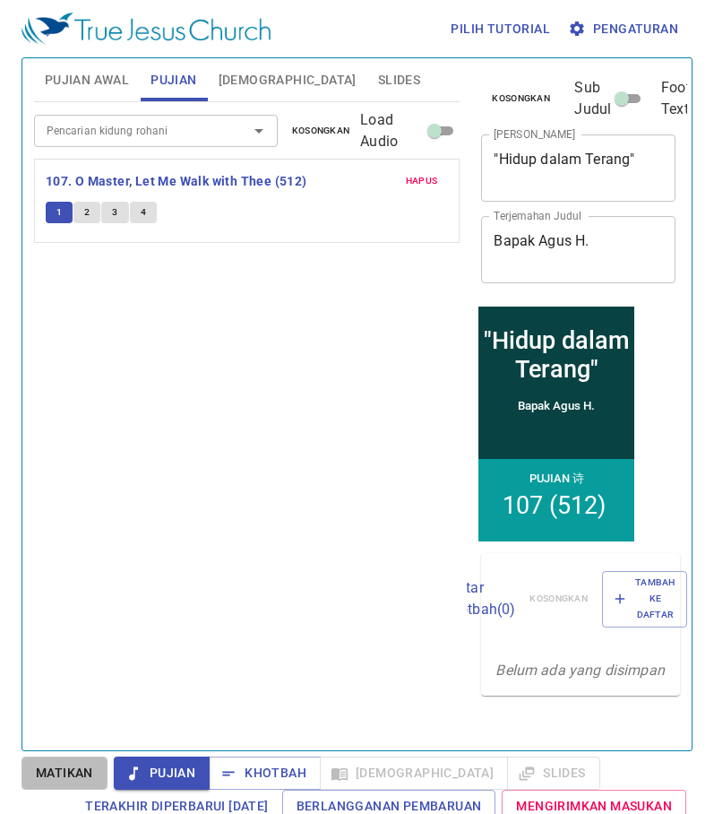
click at [61, 773] on span "Matikan" at bounding box center [64, 773] width 57 height 22
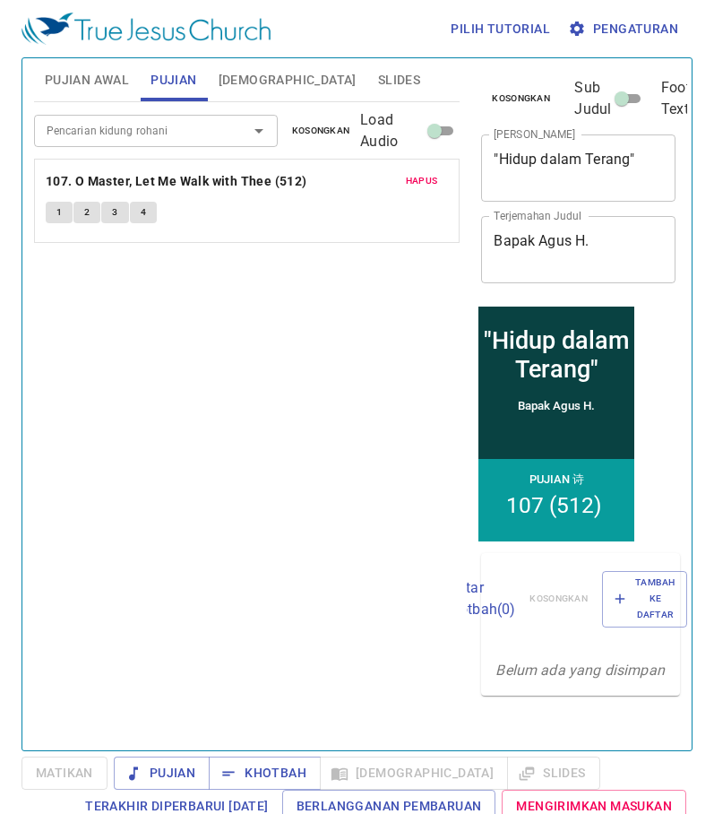
click at [98, 125] on input "Pencarian kidung rohani" at bounding box center [129, 130] width 180 height 21
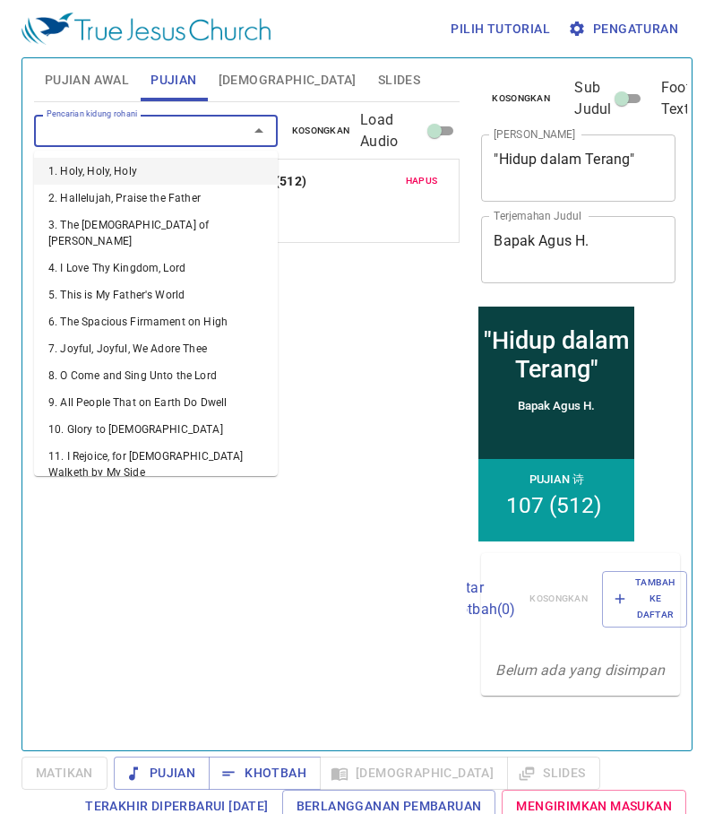
type input "5"
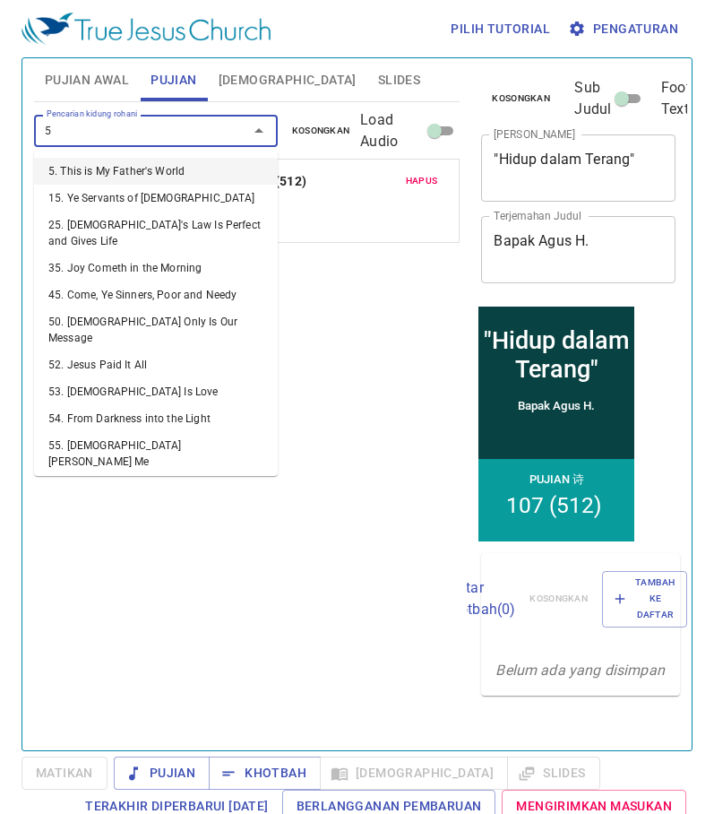
click at [98, 167] on li "5. This is My Father's World" at bounding box center [156, 171] width 244 height 27
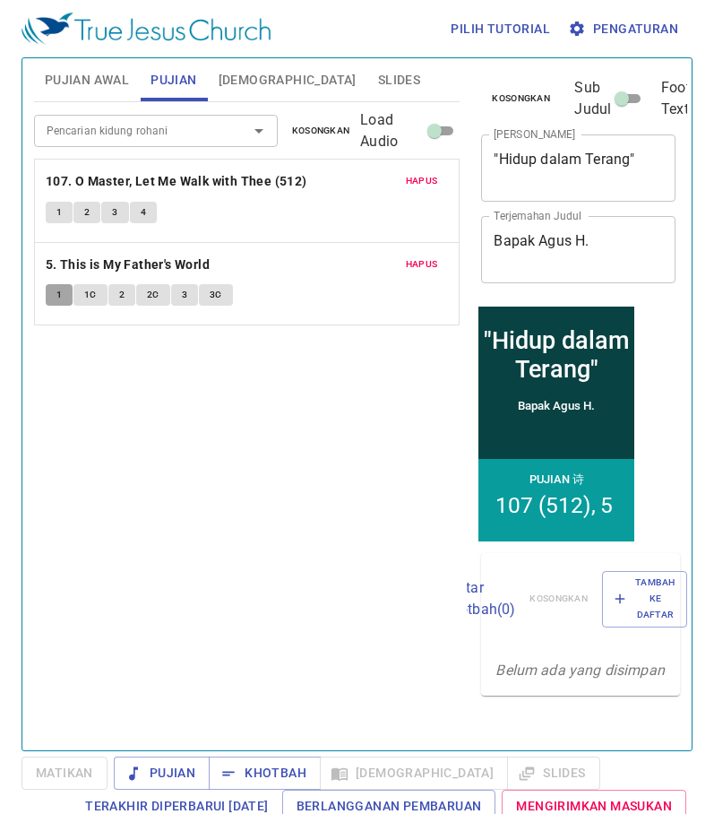
click at [57, 294] on span "1" at bounding box center [58, 295] width 5 height 16
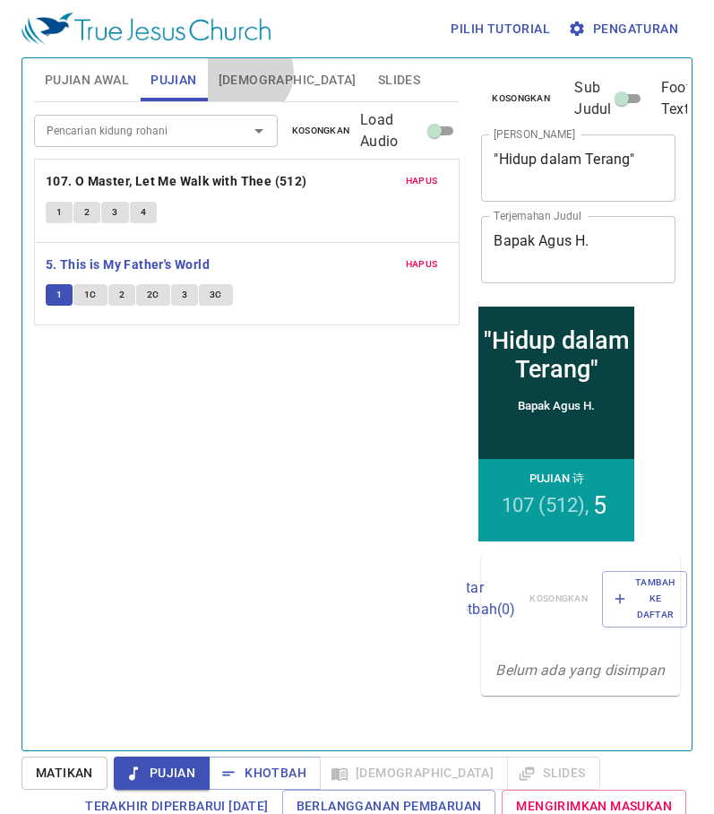
click at [246, 73] on span "[DEMOGRAPHIC_DATA]" at bounding box center [288, 80] width 138 height 22
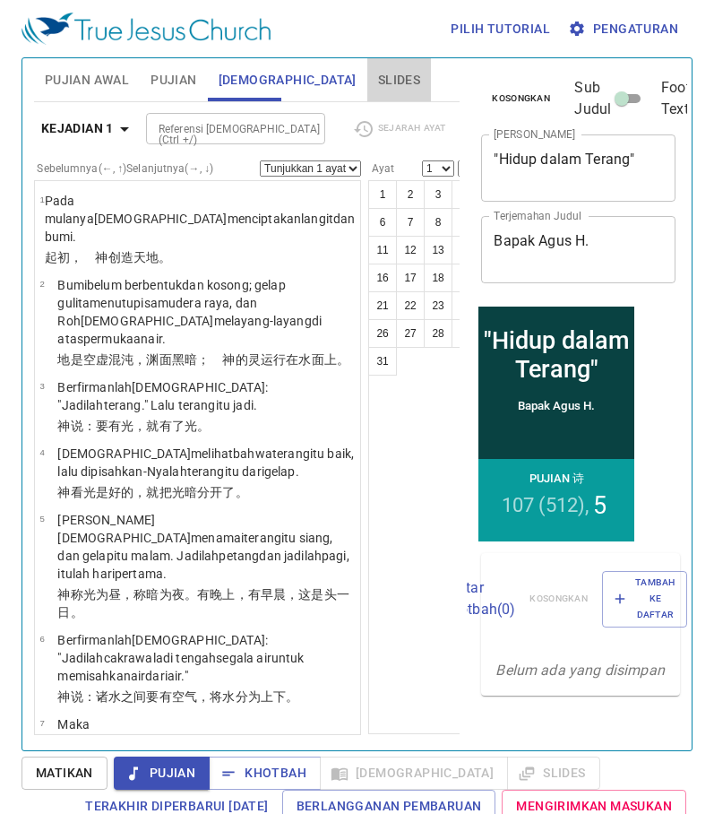
click at [368, 87] on button "Slides" at bounding box center [400, 79] width 64 height 43
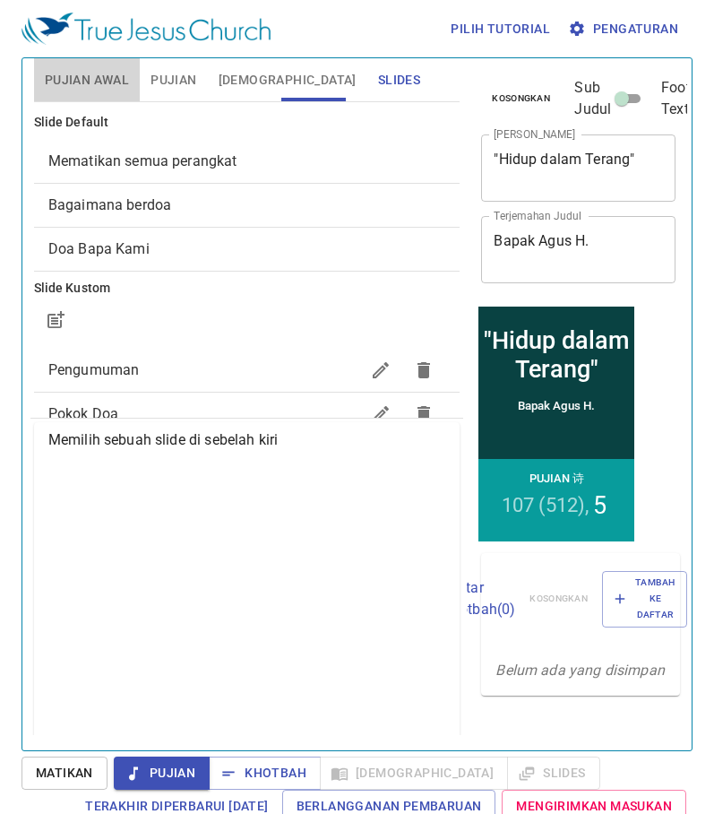
click at [101, 85] on span "Pujian Awal" at bounding box center [87, 80] width 84 height 22
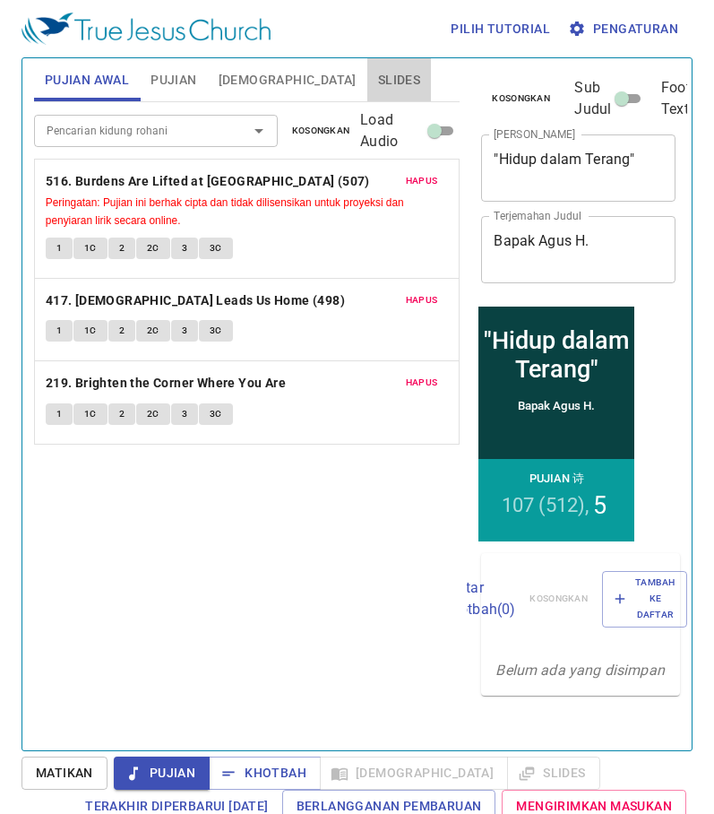
click at [378, 84] on span "Slides" at bounding box center [399, 80] width 42 height 22
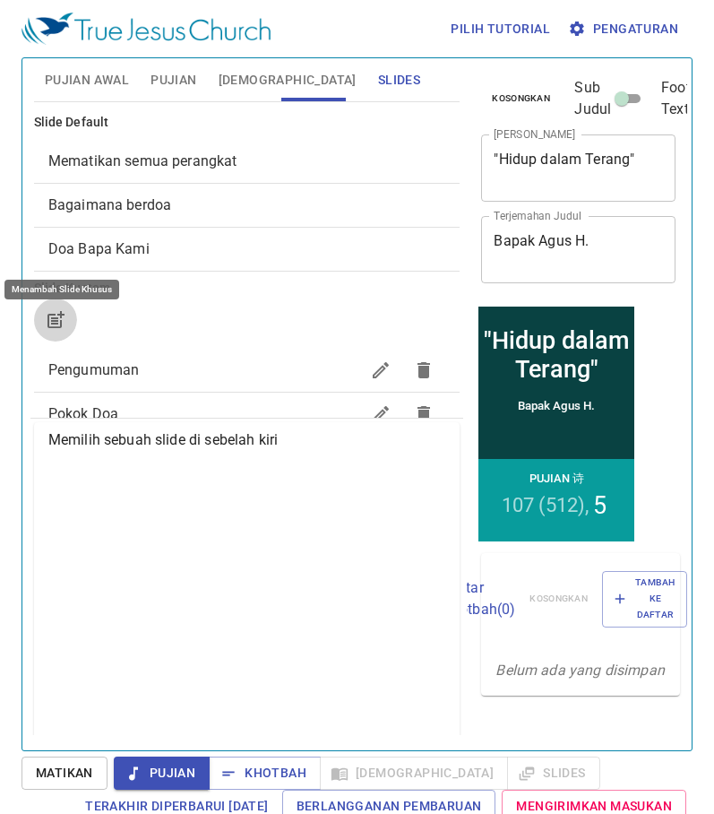
click at [61, 316] on icon "button" at bounding box center [57, 317] width 13 height 13
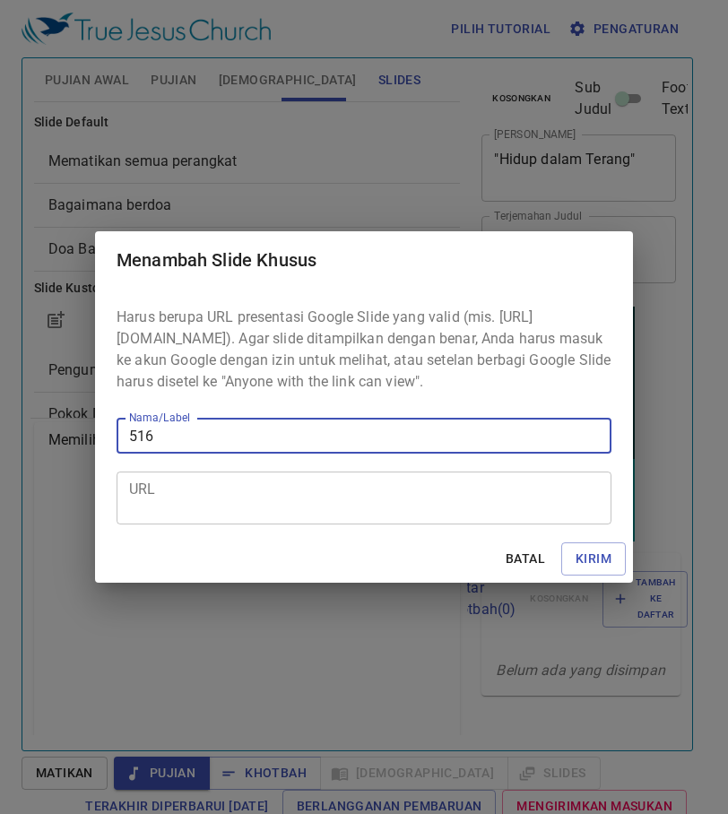
type input "516"
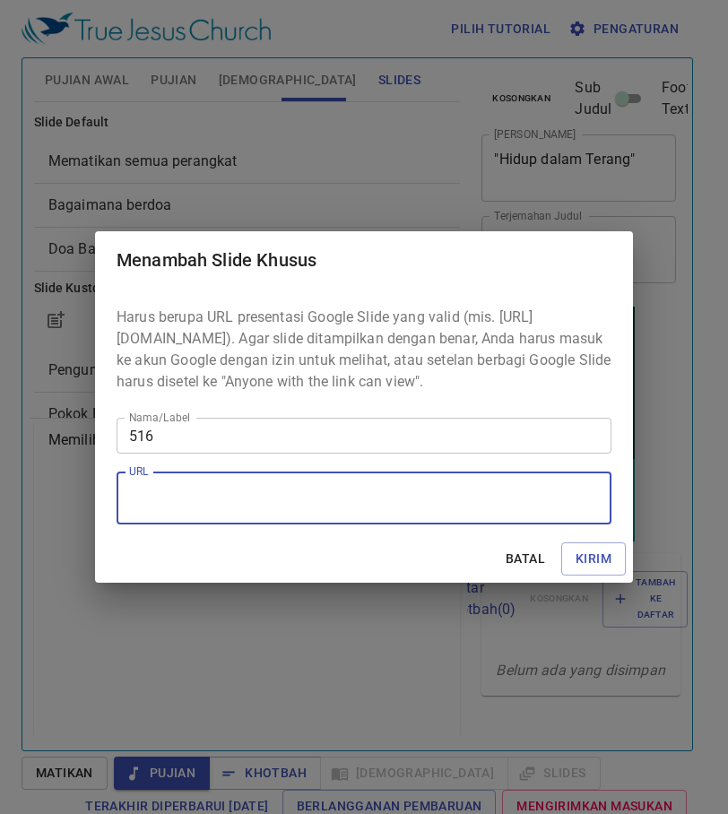
paste textarea "https://docs.google.com/presentation/d/1L3uQWeP_W_3kMrrdwgiK_TsLiUh7LaSX/edit?u…"
type textarea "https://docs.google.com/presentation/d/1L3uQWeP_W_3kMrrdwgiK_TsLiUh7LaSX/edit?u…"
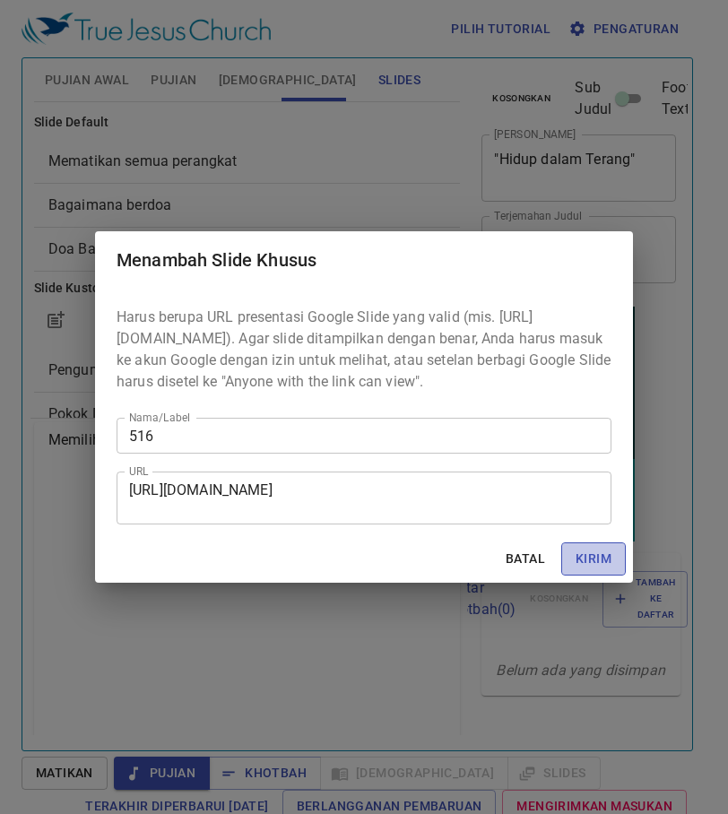
click at [584, 566] on span "Kirim" at bounding box center [594, 559] width 36 height 22
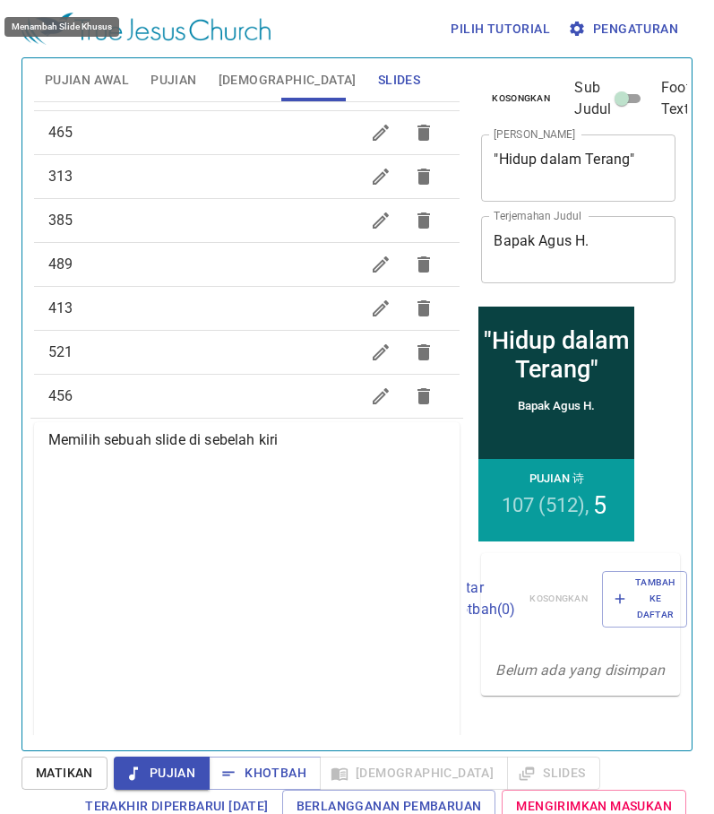
scroll to position [959, 0]
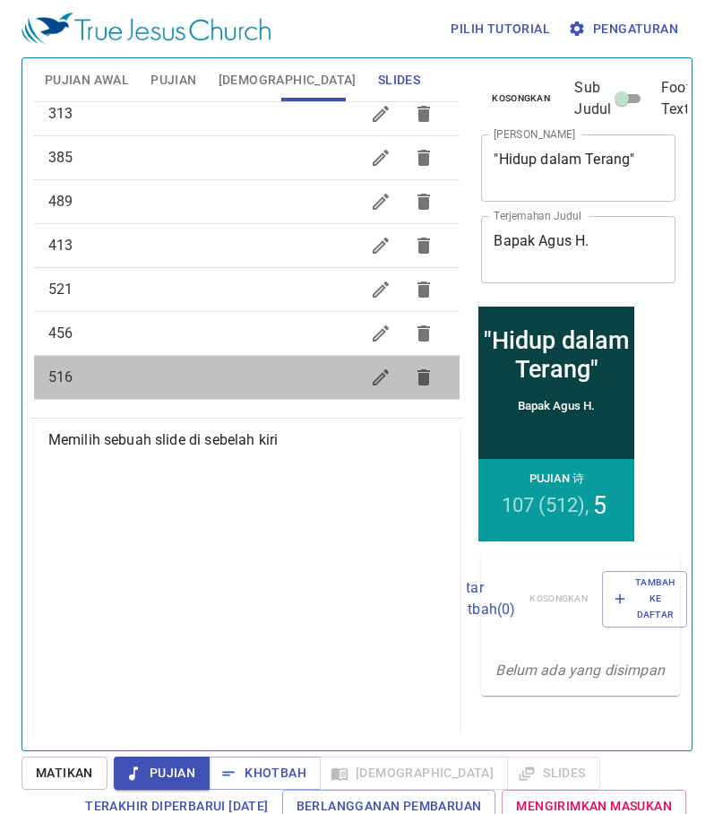
click at [308, 373] on span "516" at bounding box center [204, 378] width 312 height 22
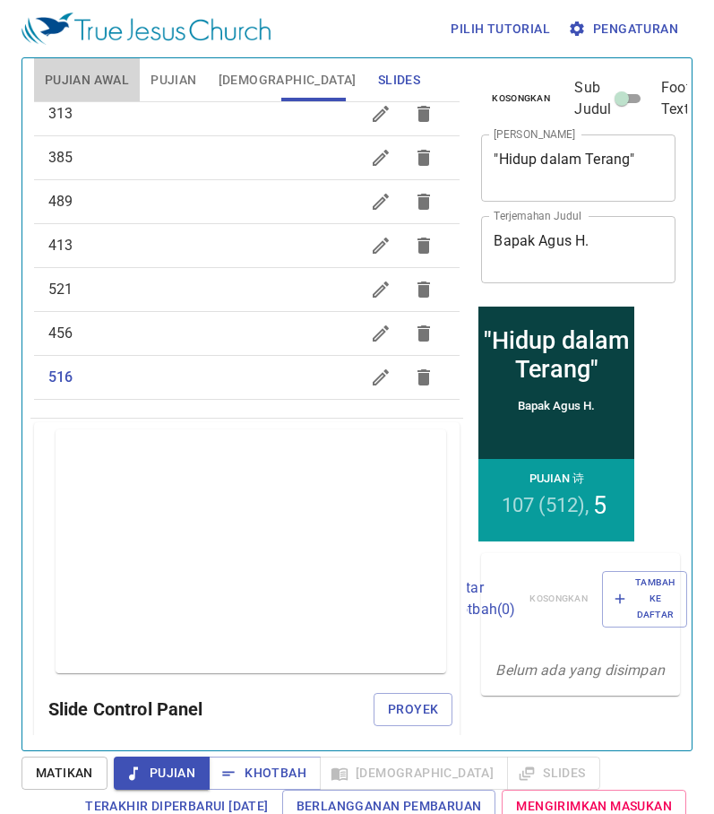
click at [116, 81] on span "Pujian Awal" at bounding box center [87, 80] width 84 height 22
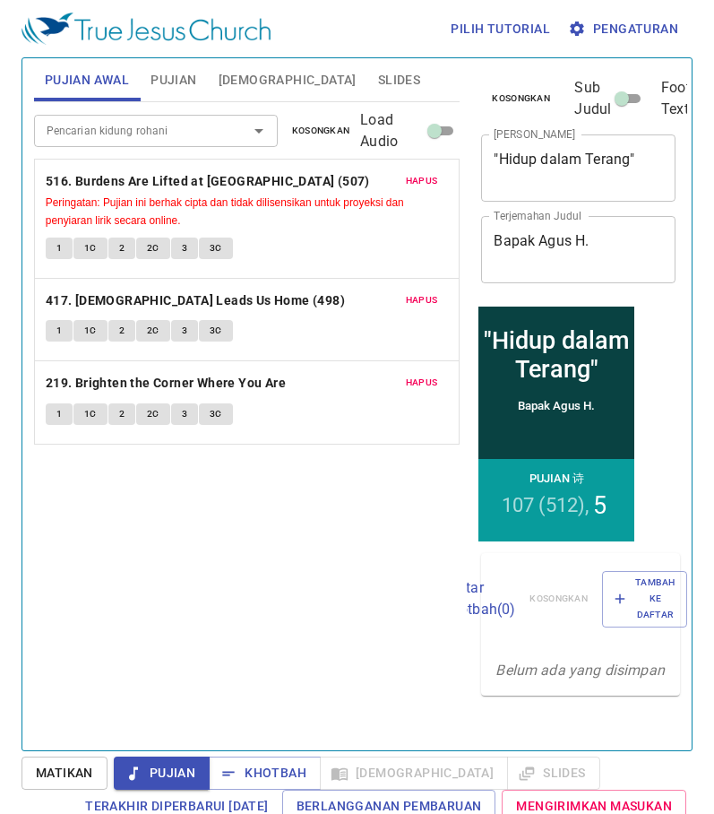
click at [378, 79] on span "Slides" at bounding box center [399, 80] width 42 height 22
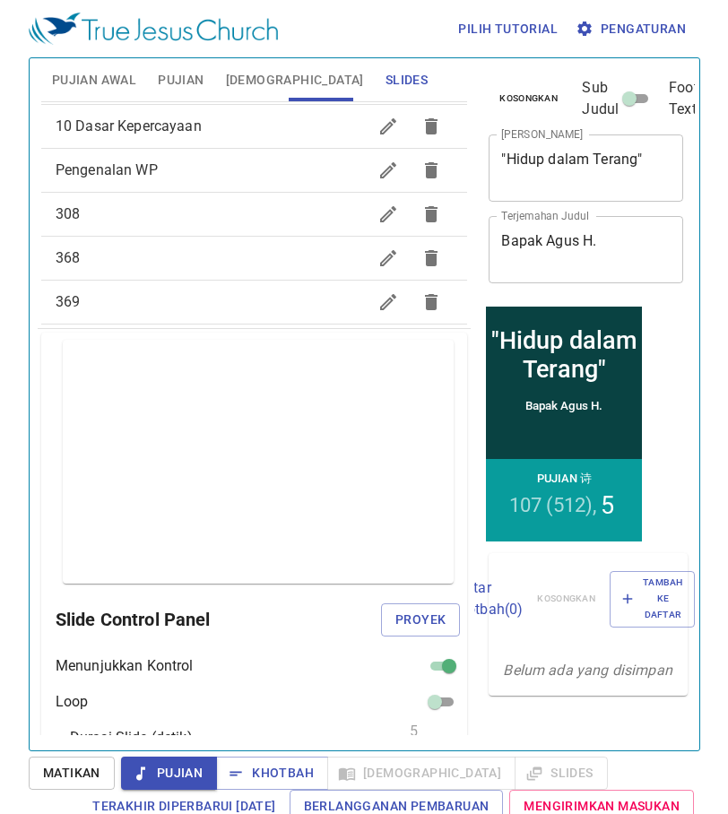
scroll to position [0, 0]
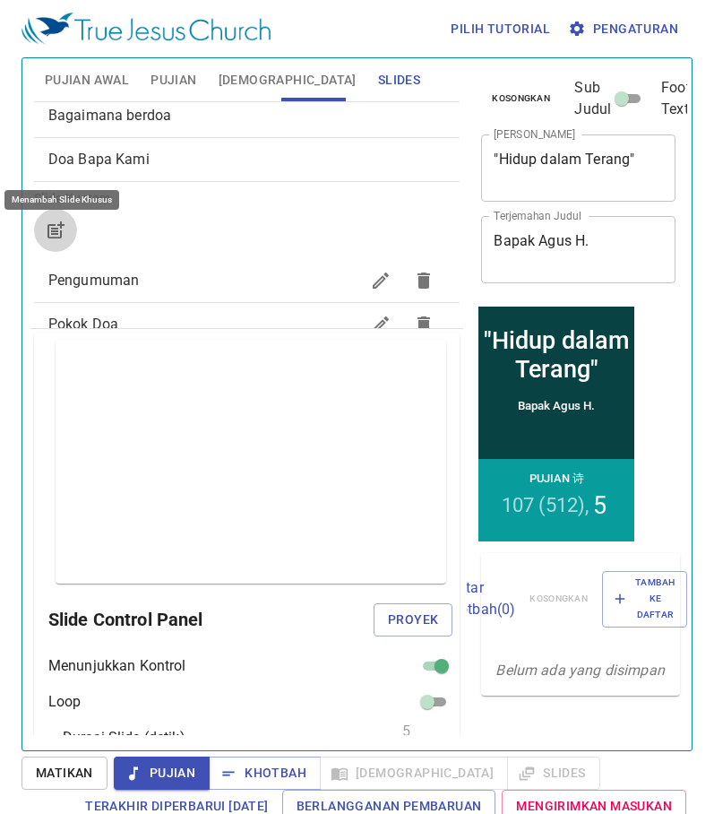
click at [60, 235] on icon "button" at bounding box center [55, 231] width 14 height 14
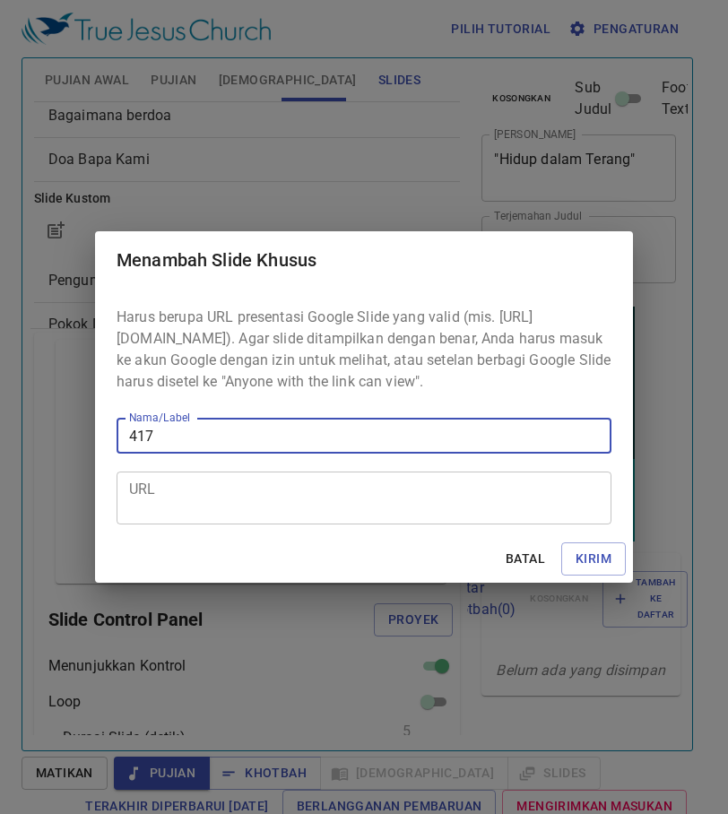
type input "417"
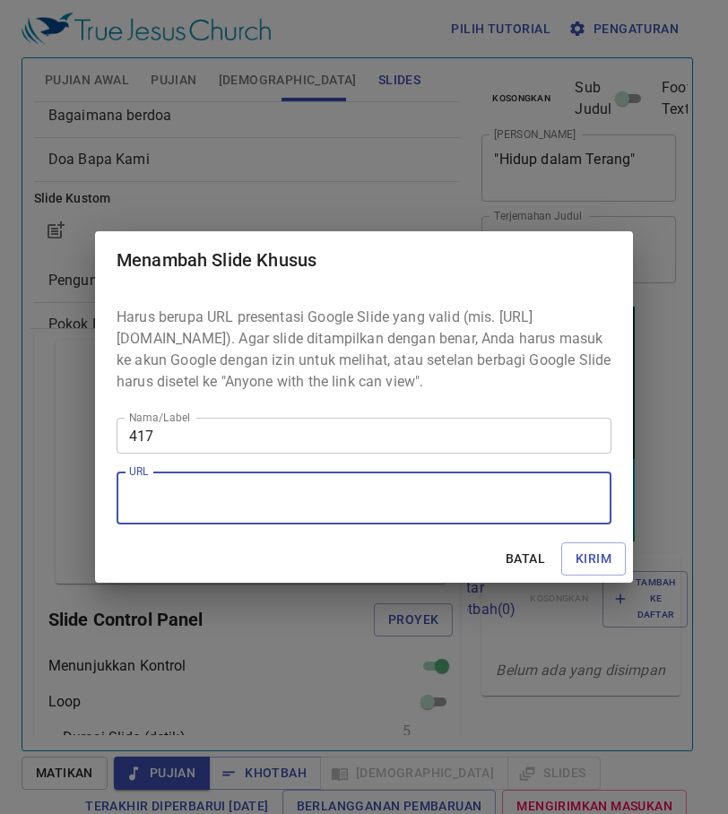
paste textarea "https://docs.google.com/presentation/d/18U-6RsWaTOtSOICInmNivQ0YViBsYvro/edit?u…"
type textarea "https://docs.google.com/presentation/d/18U-6RsWaTOtSOICInmNivQ0YViBsYvro/edit?u…"
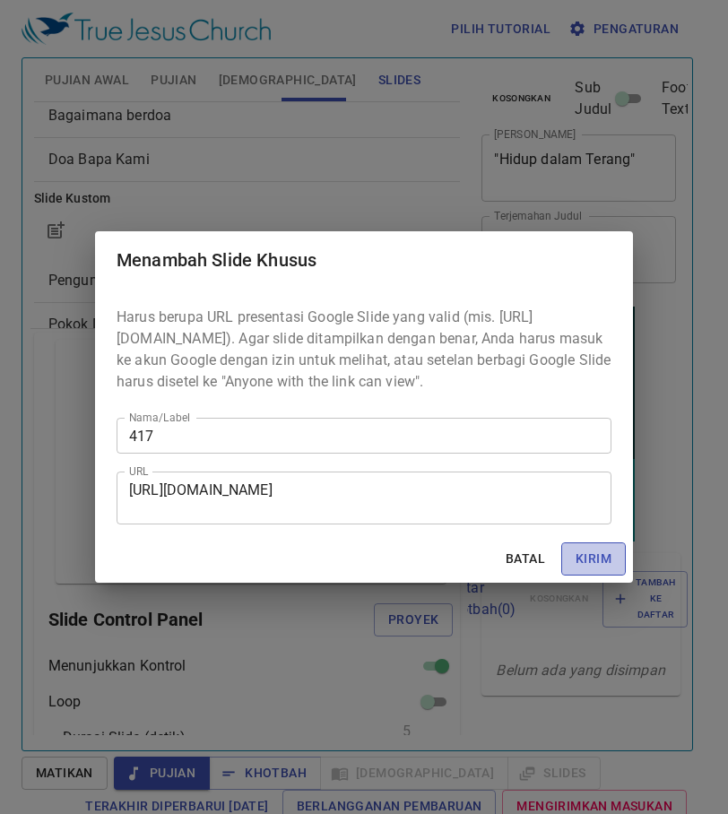
click at [582, 569] on span "Kirim" at bounding box center [594, 559] width 36 height 22
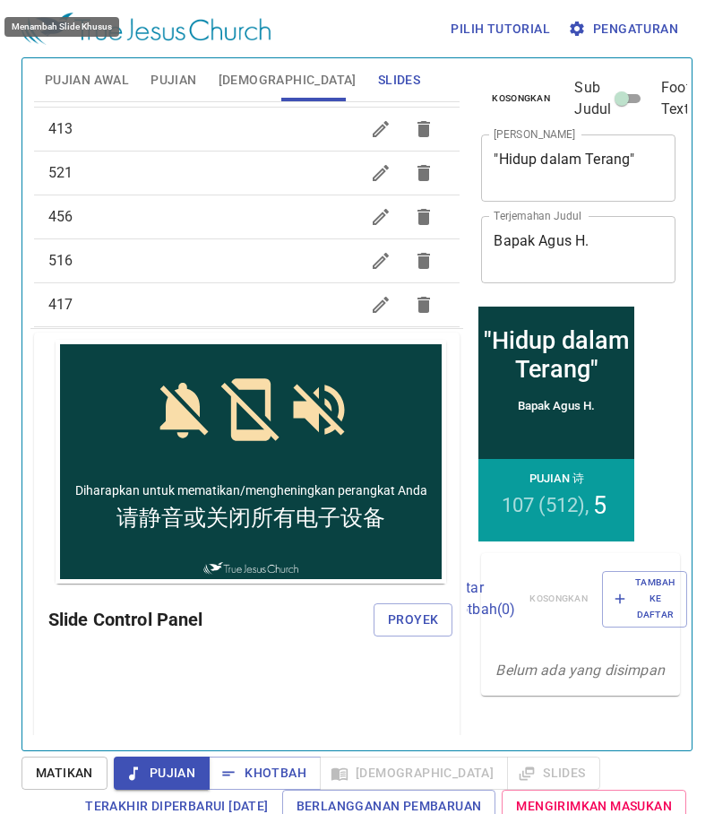
scroll to position [1003, 0]
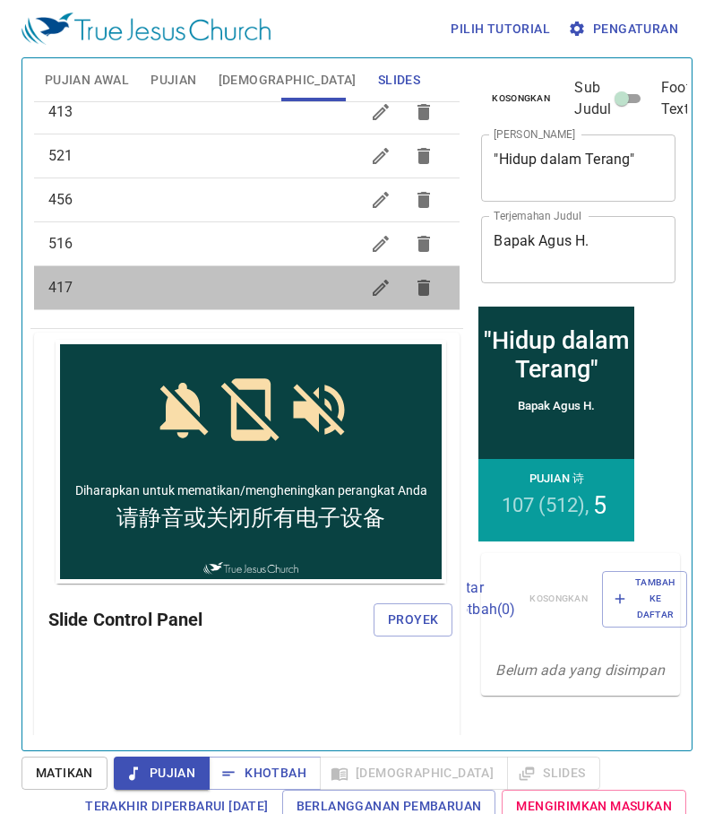
click at [248, 285] on span "417" at bounding box center [204, 288] width 312 height 22
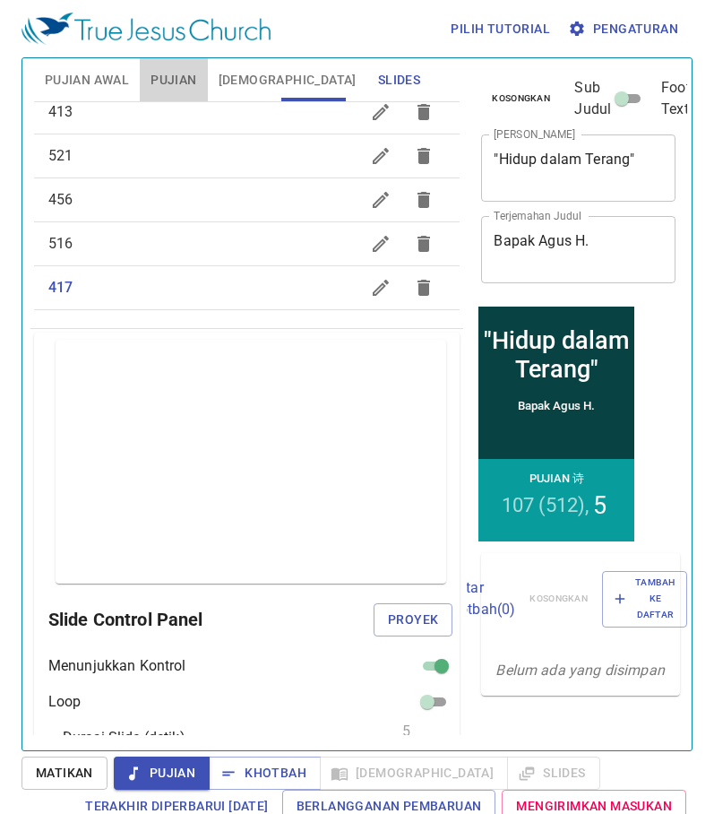
click at [189, 79] on span "Pujian" at bounding box center [174, 80] width 46 height 22
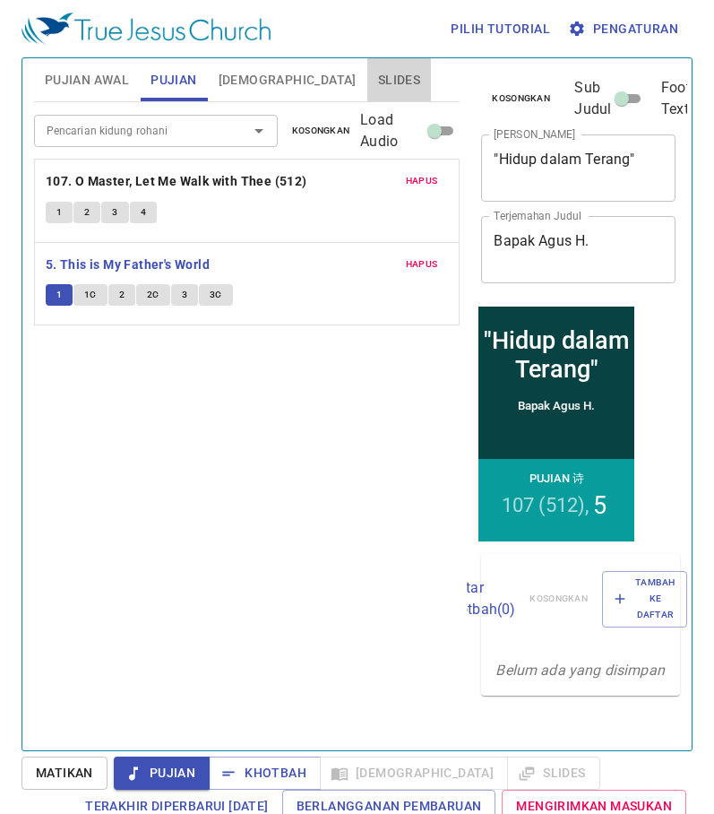
click at [378, 69] on span "Slides" at bounding box center [399, 80] width 42 height 22
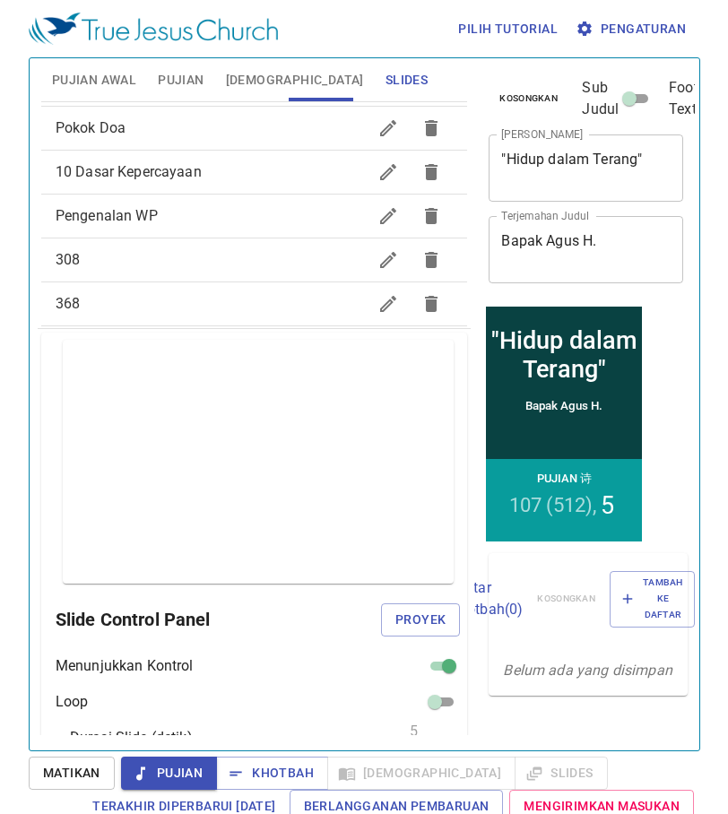
scroll to position [17, 0]
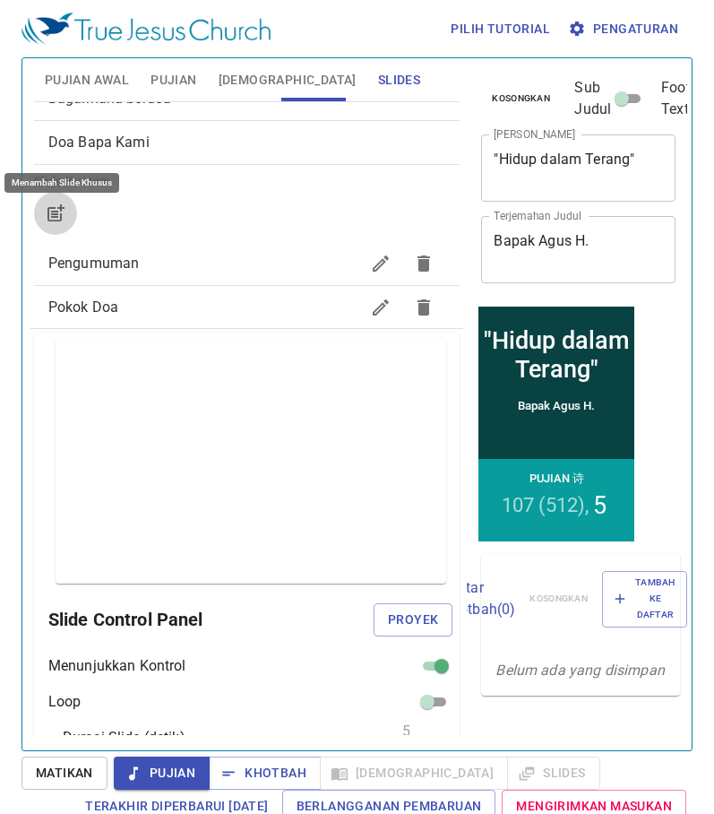
click at [52, 219] on icon "button" at bounding box center [56, 214] width 22 height 22
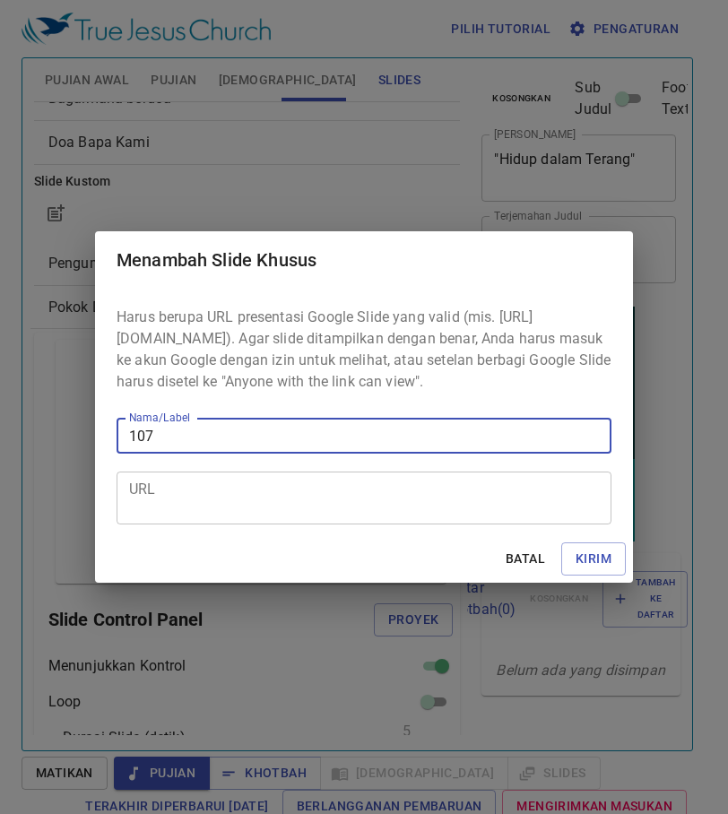
type input "107"
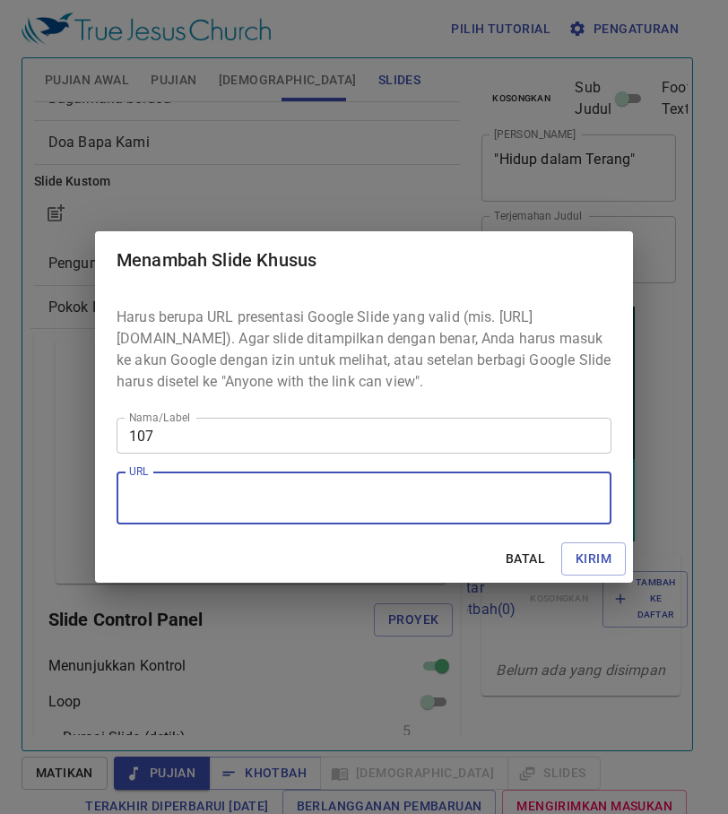
paste textarea "https://docs.google.com/presentation/d/1VSW7_z300BkgoMlONNZf6OQzPk0ZVvs0/edit?u…"
type textarea "https://docs.google.com/presentation/d/1VSW7_z300BkgoMlONNZf6OQzPk0ZVvs0/edit?u…"
click at [593, 567] on span "Kirim" at bounding box center [594, 559] width 36 height 22
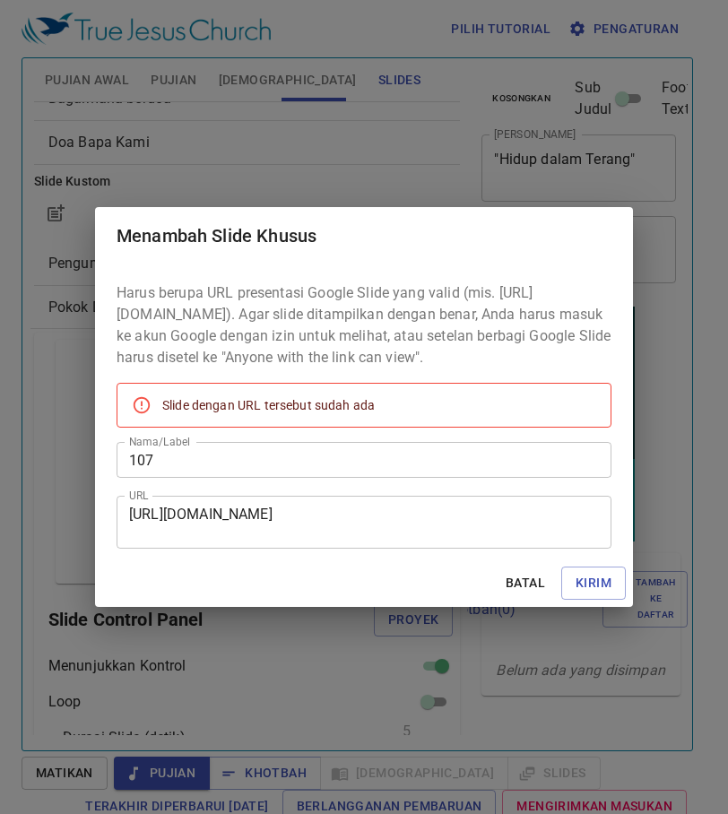
click at [519, 586] on span "Batal" at bounding box center [525, 583] width 43 height 22
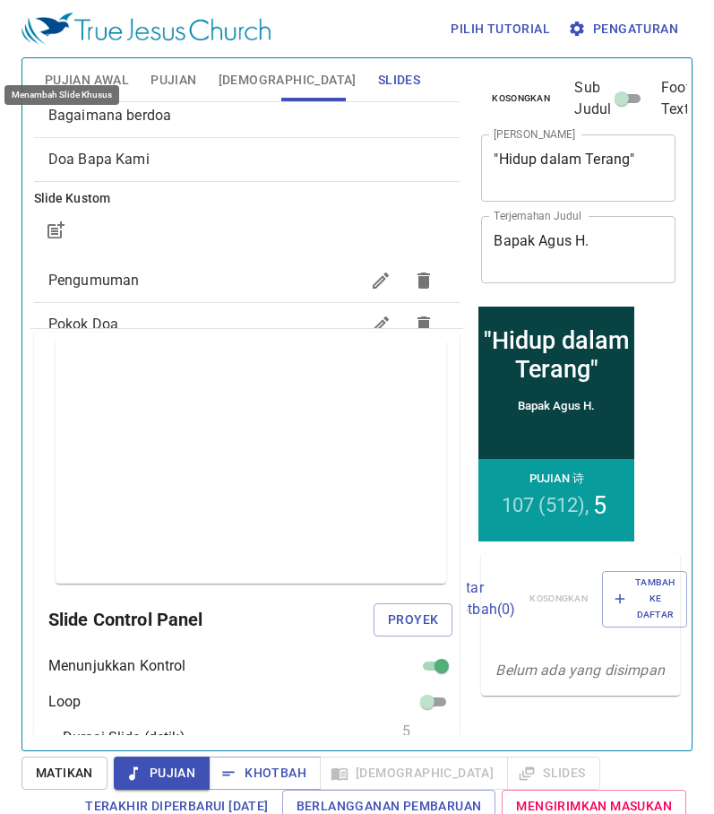
scroll to position [269, 0]
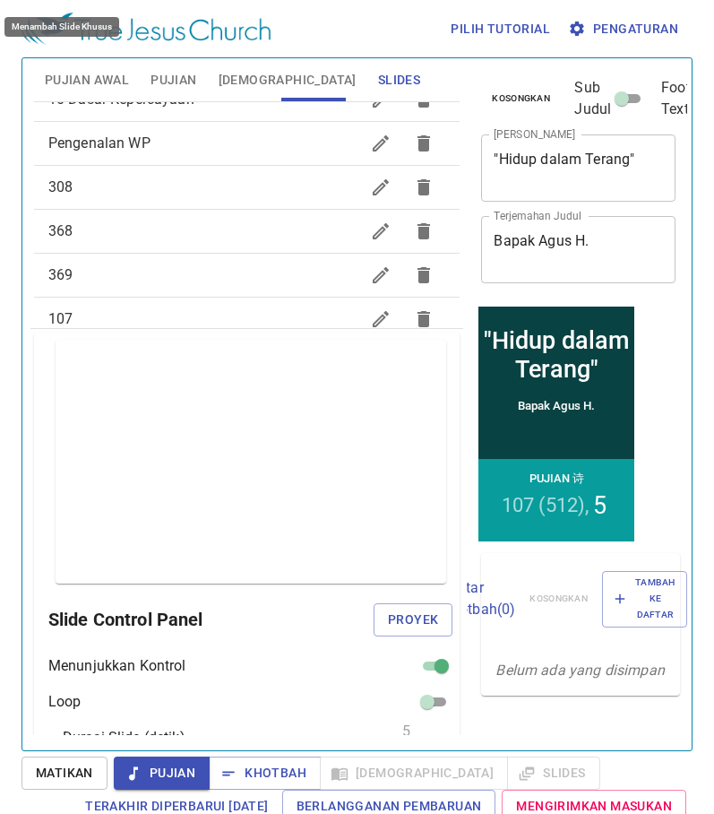
click at [184, 83] on span "Pujian" at bounding box center [174, 80] width 46 height 22
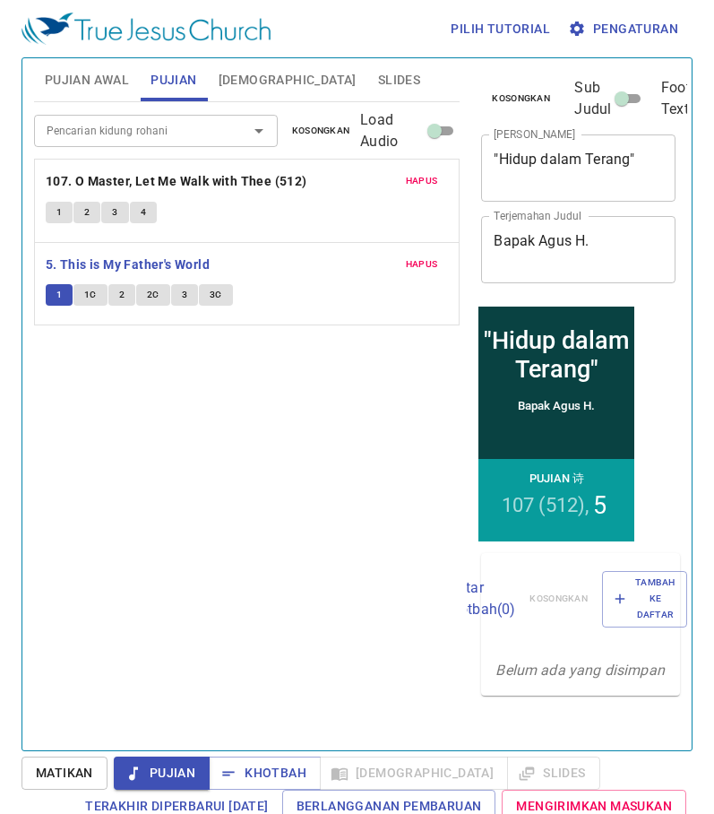
click at [61, 296] on span "1" at bounding box center [58, 295] width 5 height 16
click at [51, 768] on span "Matikan" at bounding box center [64, 773] width 57 height 22
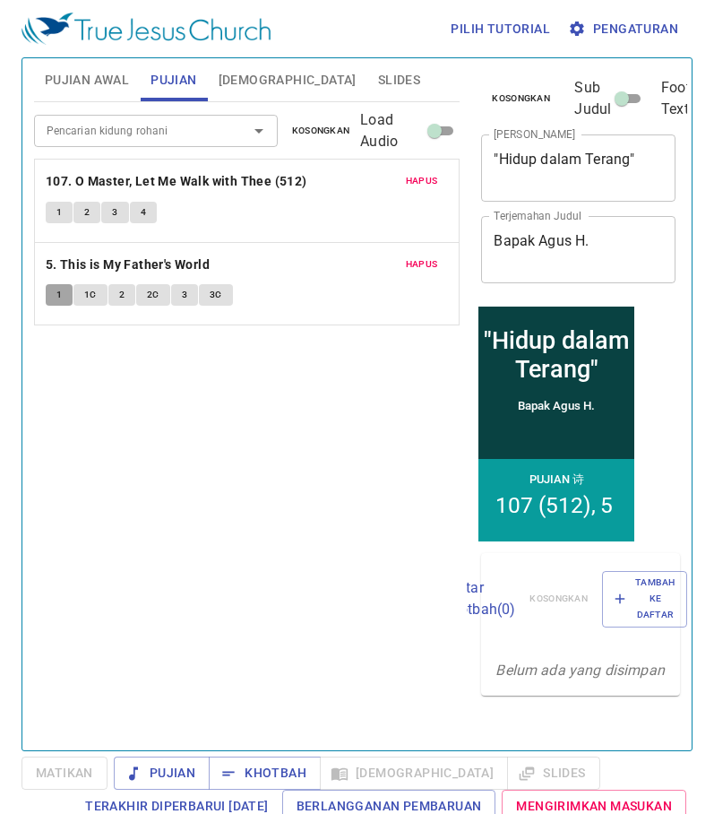
click at [62, 287] on span "1" at bounding box center [58, 295] width 5 height 16
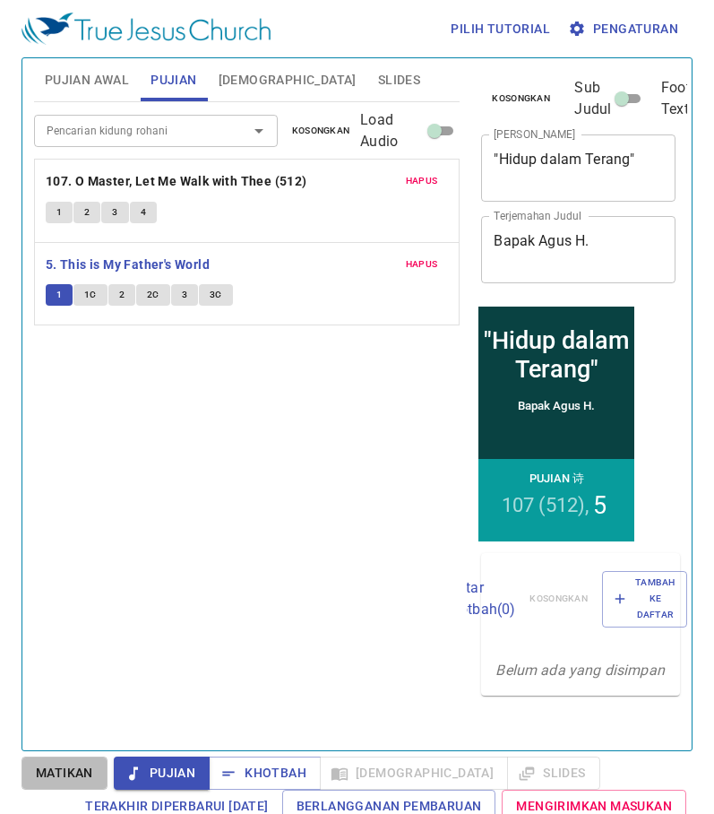
click at [48, 769] on span "Matikan" at bounding box center [64, 773] width 57 height 22
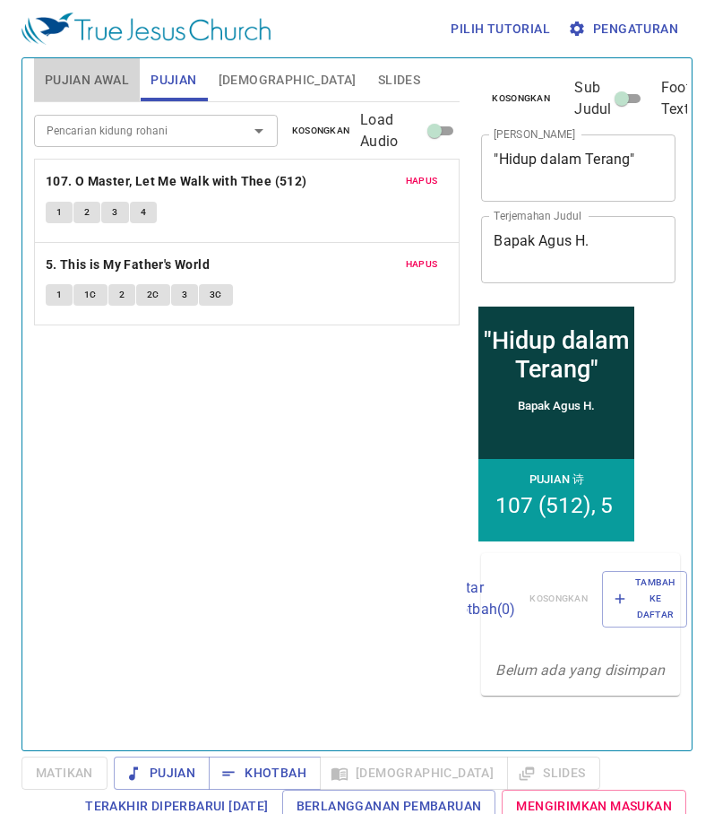
click at [112, 84] on span "Pujian Awal" at bounding box center [87, 80] width 84 height 22
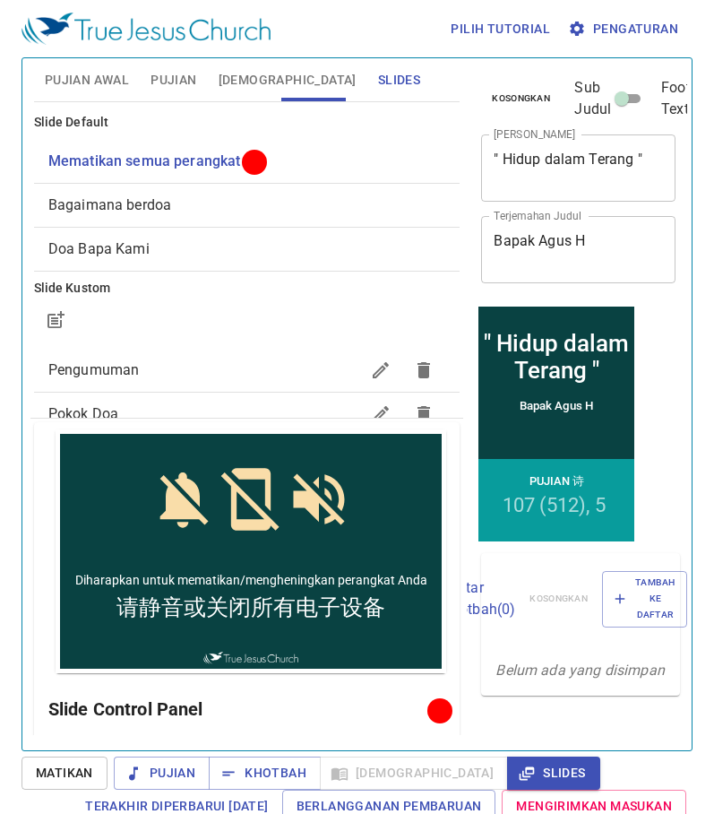
click at [92, 77] on span "Pujian Awal" at bounding box center [87, 80] width 84 height 22
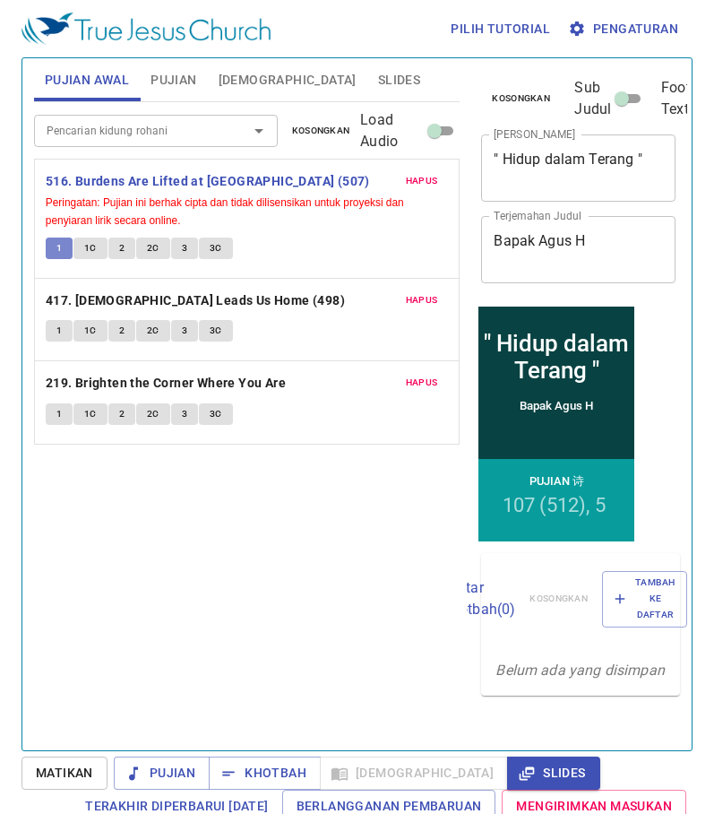
click at [61, 245] on span "1" at bounding box center [58, 248] width 5 height 16
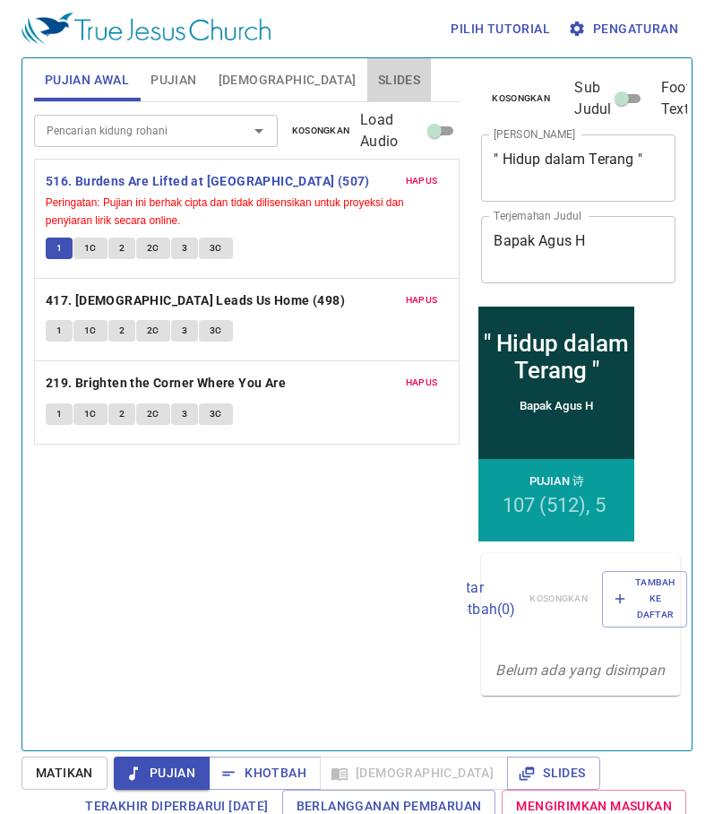
click at [378, 74] on span "Slides" at bounding box center [399, 80] width 42 height 22
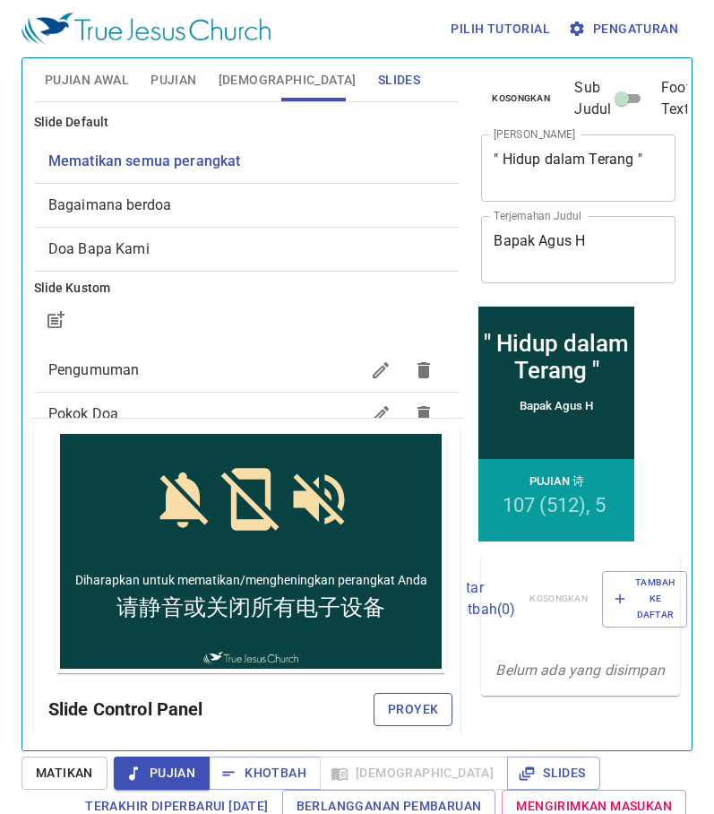
click at [388, 707] on span "Proyek" at bounding box center [413, 709] width 50 height 22
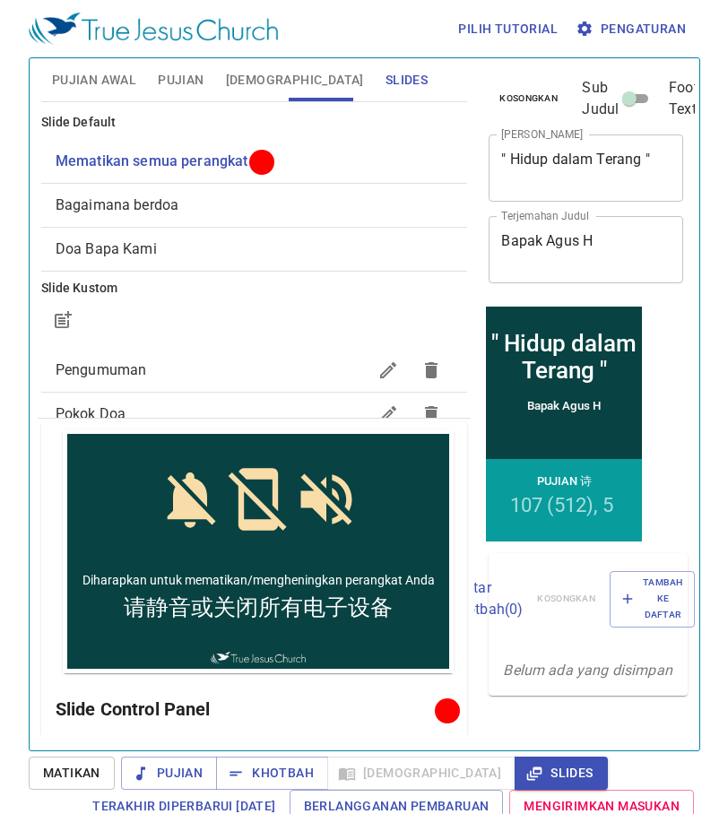
scroll to position [90, 0]
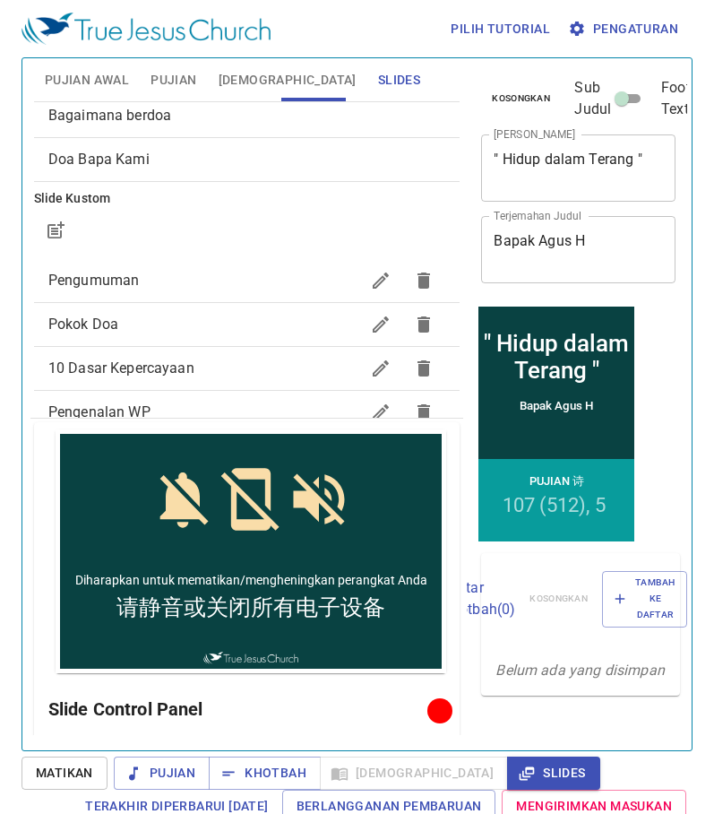
click at [242, 290] on span "Pengumuman" at bounding box center [204, 281] width 312 height 22
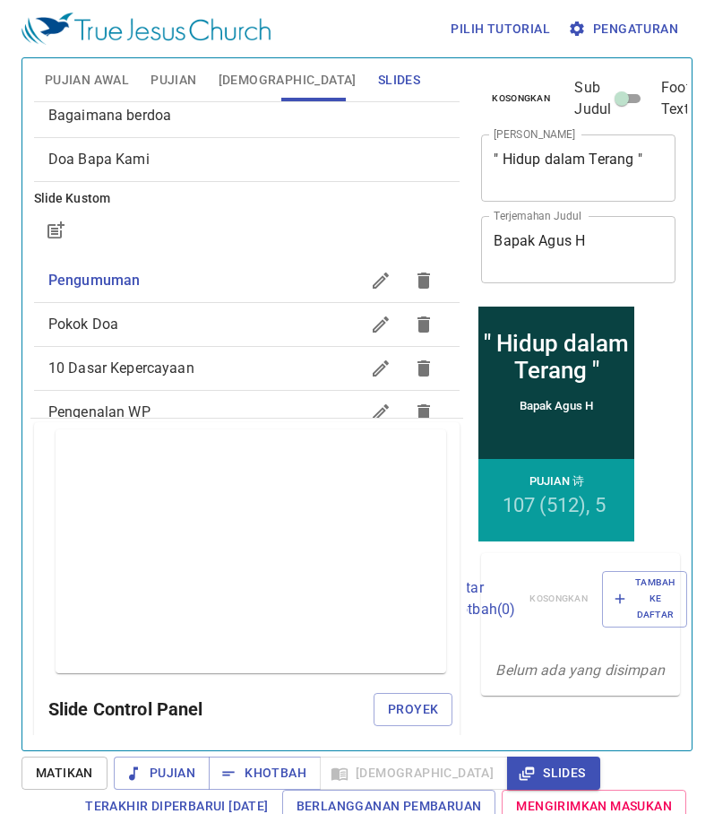
click at [370, 281] on icon "button" at bounding box center [381, 281] width 22 height 22
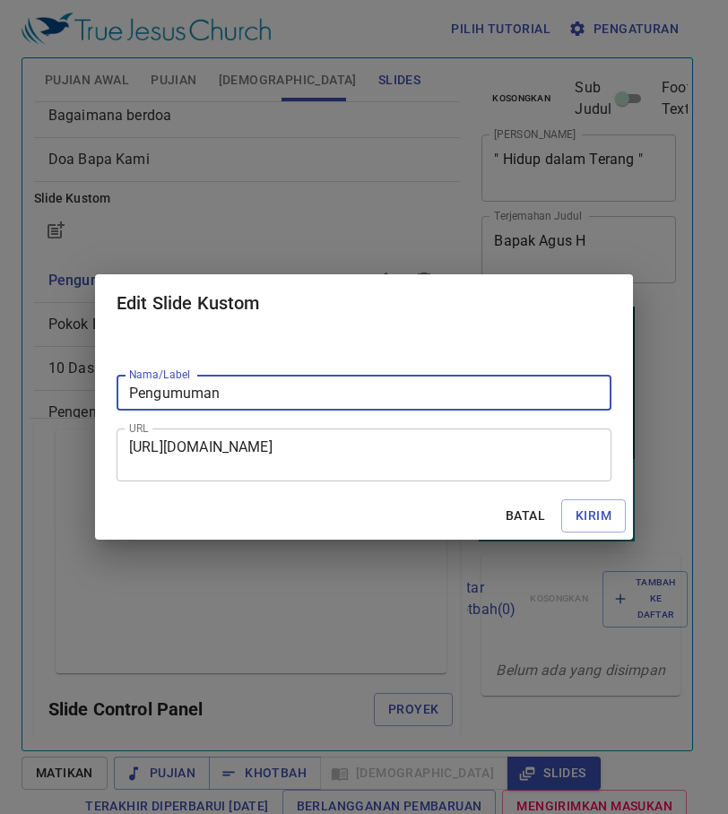
click at [409, 447] on textarea "[URL][DOMAIN_NAME]" at bounding box center [364, 455] width 470 height 34
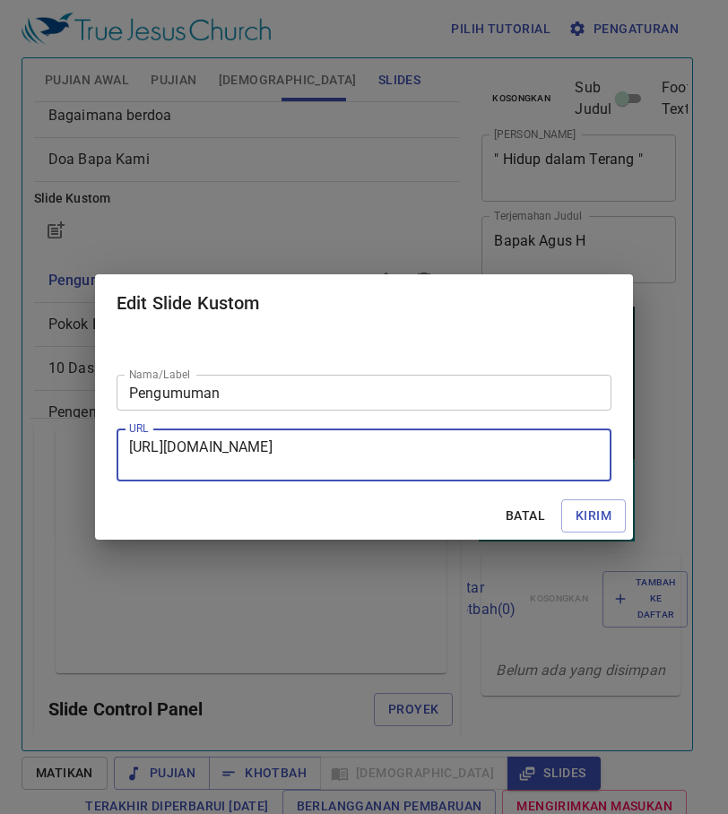
click at [409, 447] on textarea "[URL][DOMAIN_NAME]" at bounding box center [364, 455] width 470 height 34
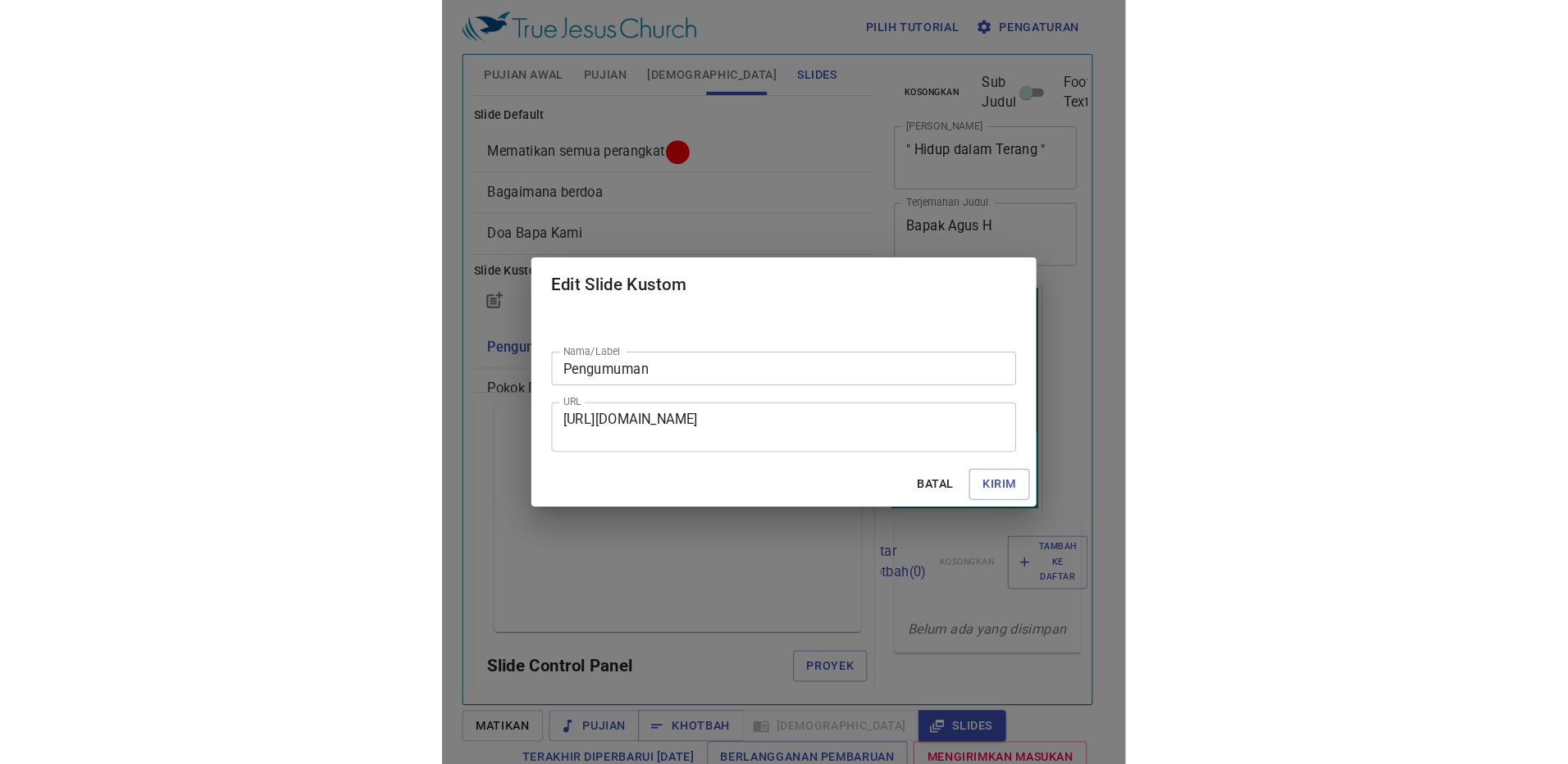
scroll to position [82, 0]
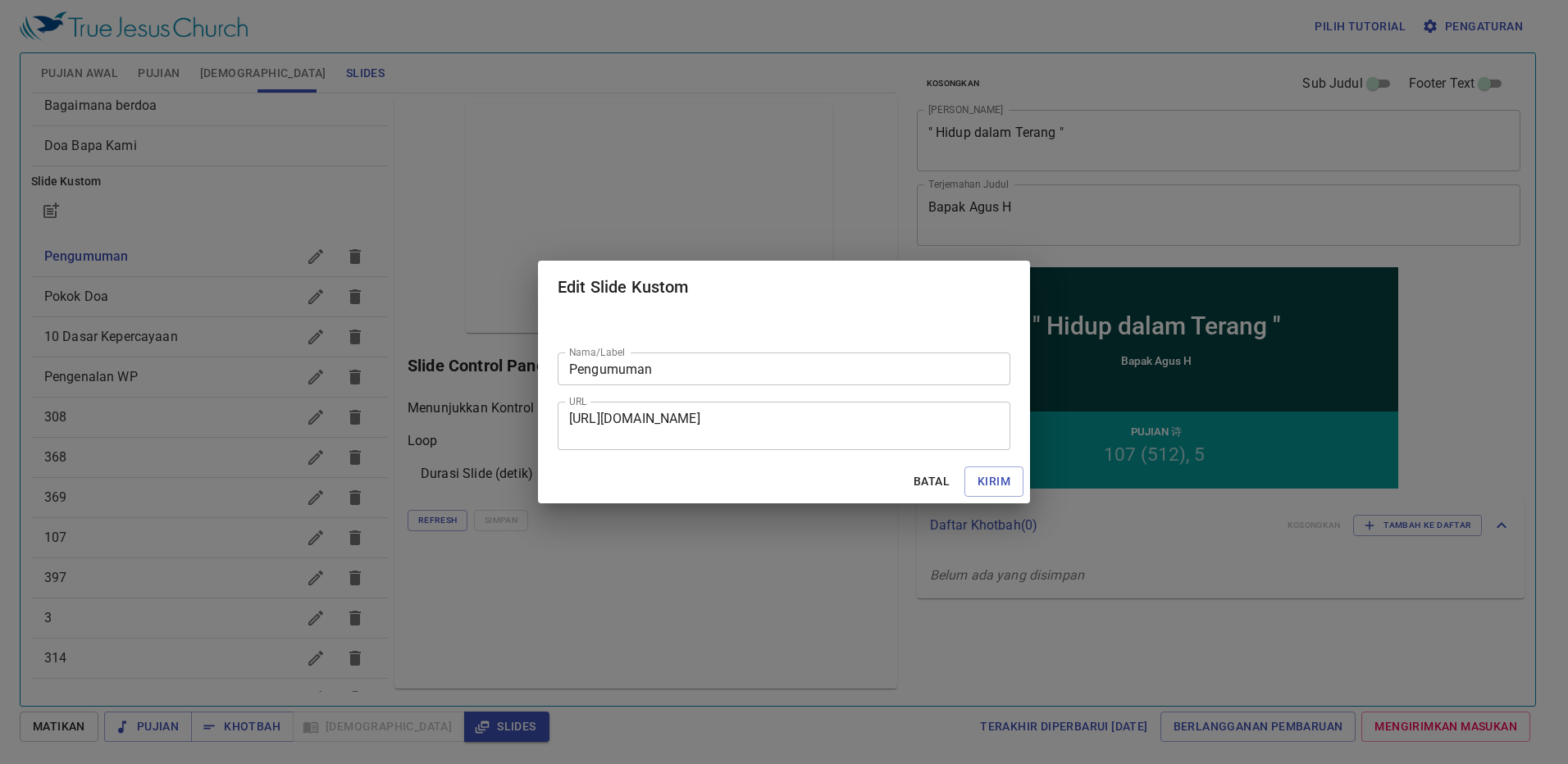
click at [329, 218] on div "Edit Slide Kustom Nama/Label Pengumuman Nama/Label URL [URL][DOMAIN_NAME] URL B…" at bounding box center [784, 382] width 1568 height 764
click at [665, 487] on span "Batal" at bounding box center [931, 481] width 39 height 20
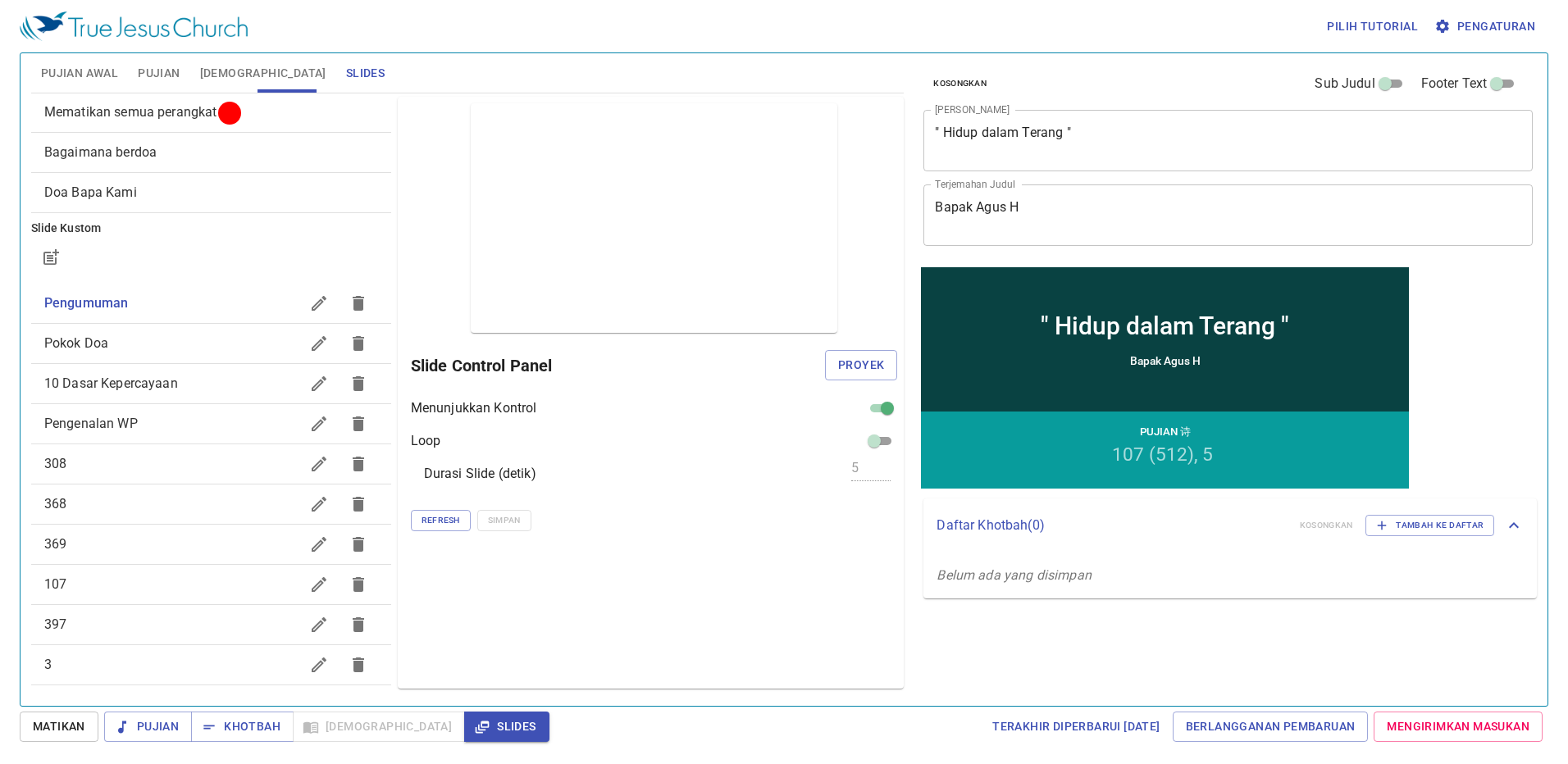
scroll to position [0, 0]
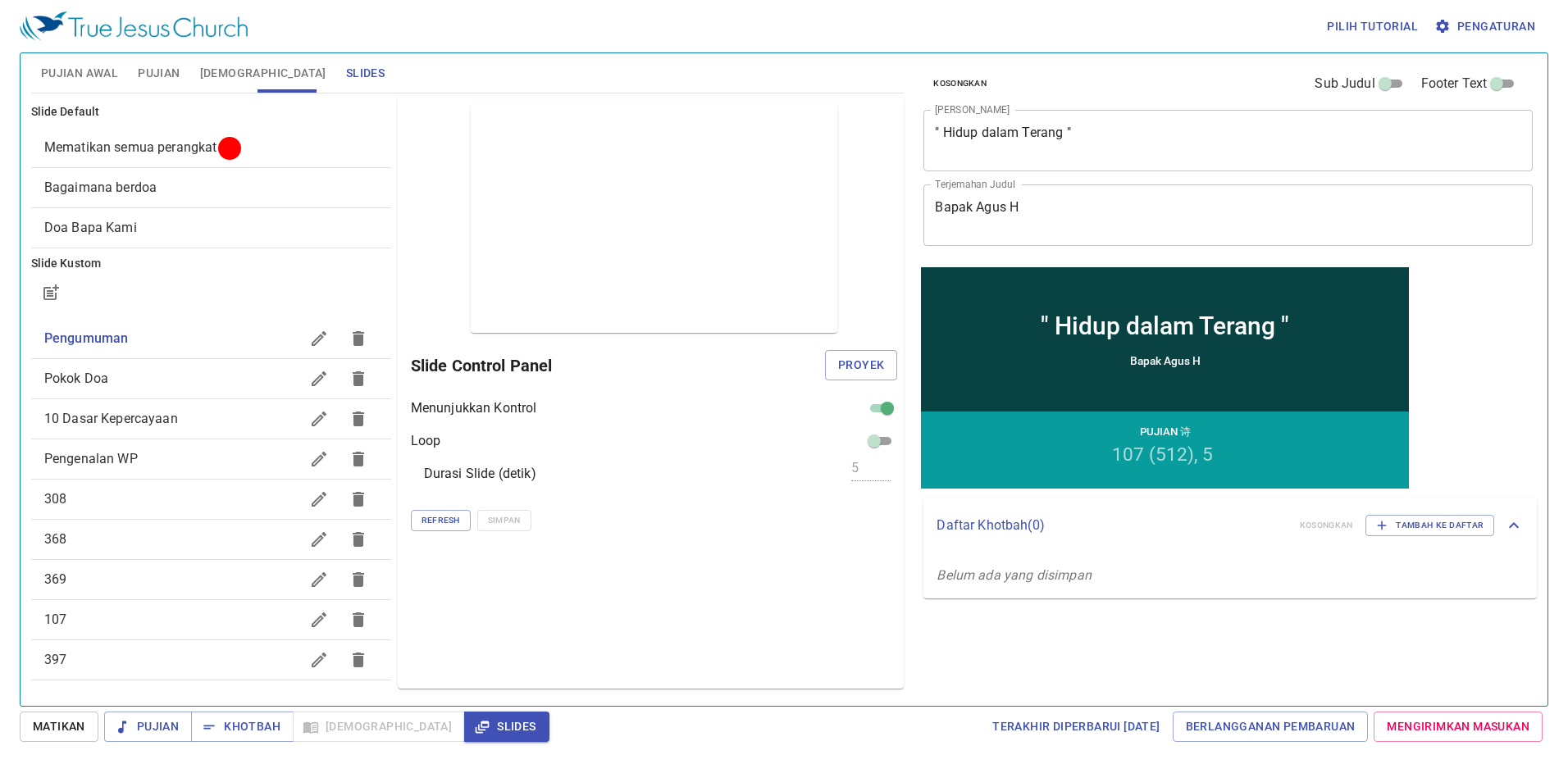
click at [196, 81] on button "[DEMOGRAPHIC_DATA]" at bounding box center [263, 72] width 146 height 39
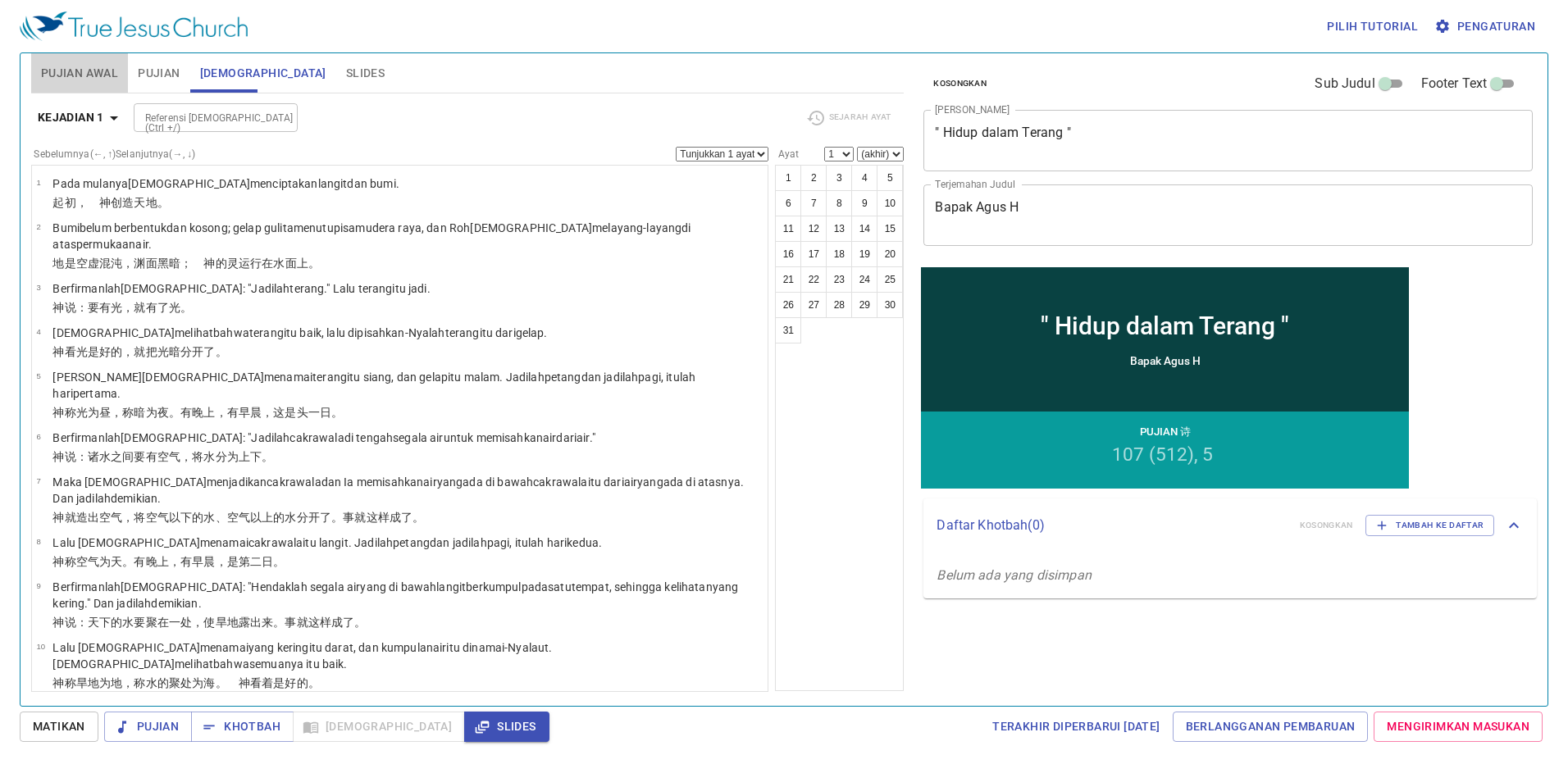
click at [118, 83] on button "Pujian Awal" at bounding box center [80, 72] width 97 height 39
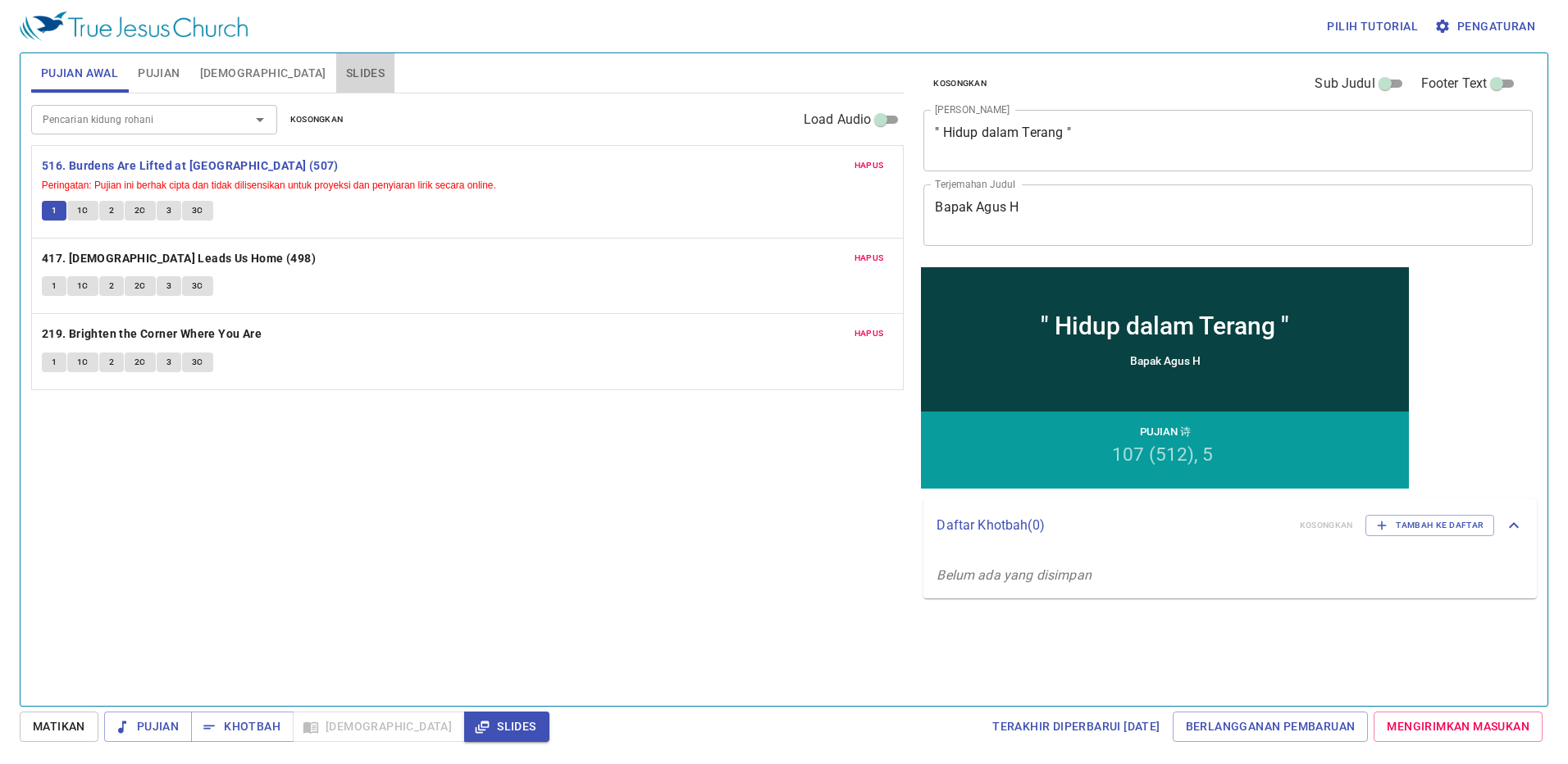
click at [346, 65] on span "Slides" at bounding box center [365, 73] width 38 height 20
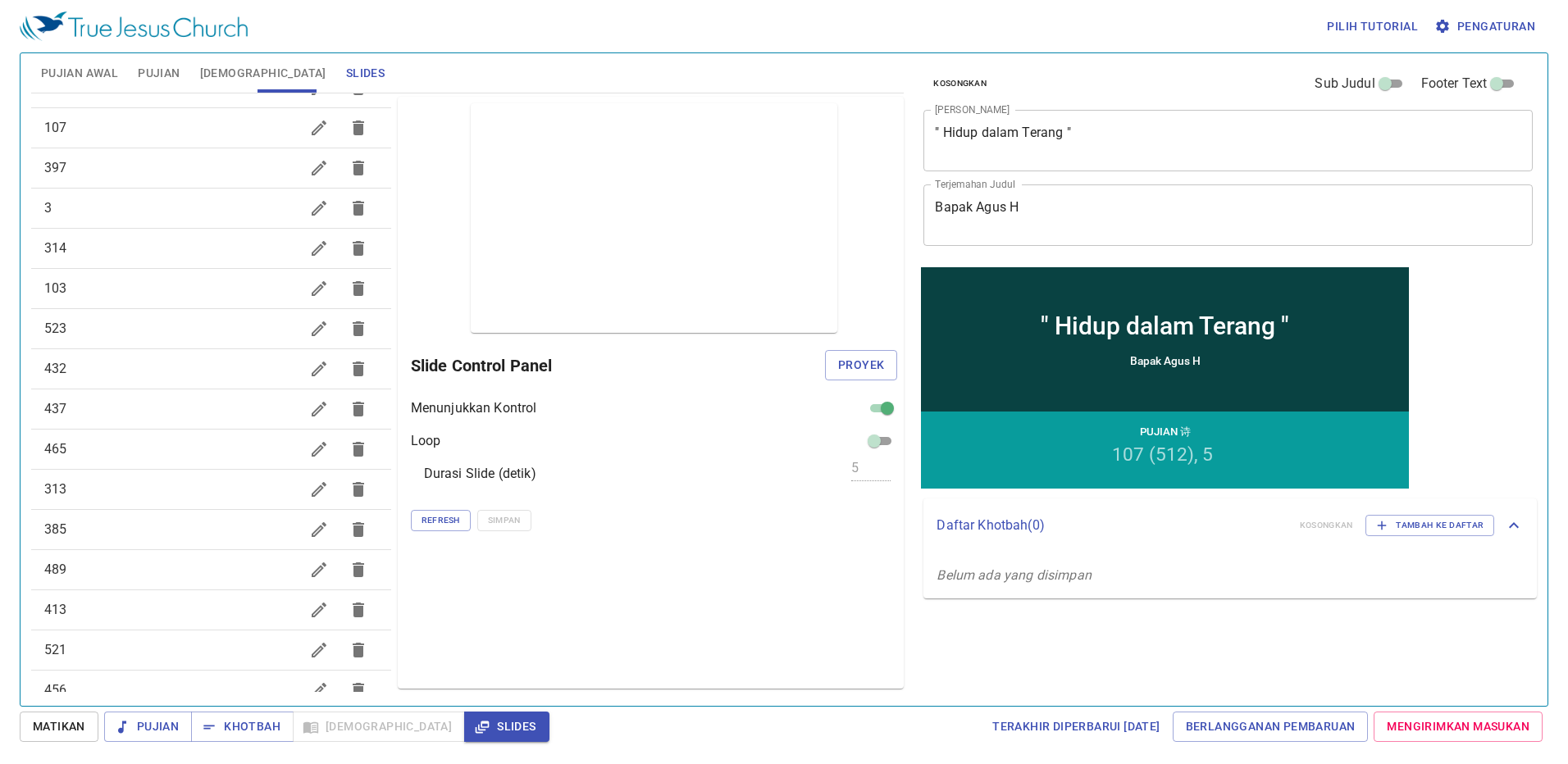
scroll to position [527, 0]
click at [312, 533] on icon "button" at bounding box center [319, 534] width 15 height 15
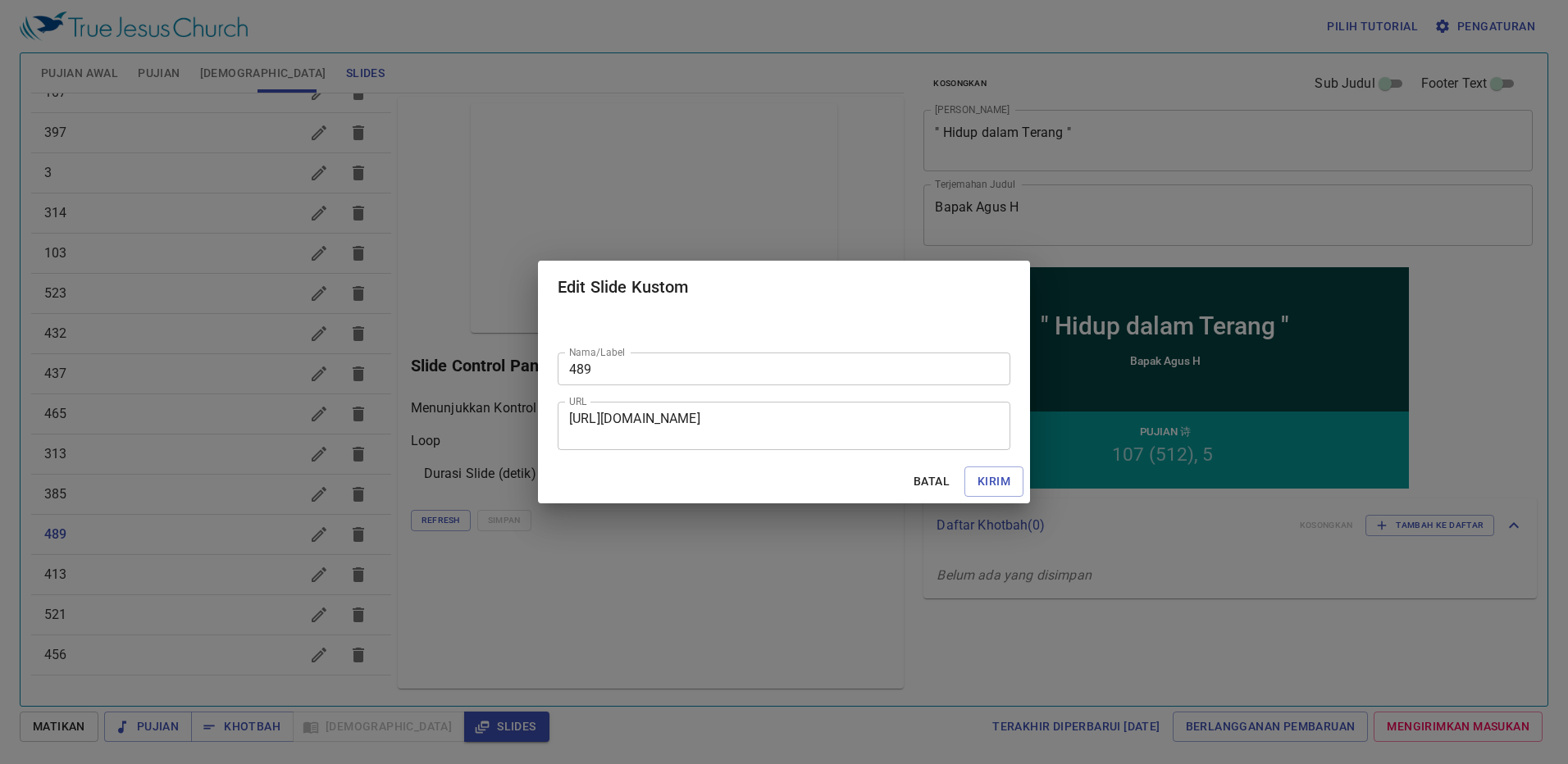
click at [665, 389] on div "Nama/Label 489 Nama/Label URL [URL][DOMAIN_NAME] URL" at bounding box center [784, 386] width 492 height 146
click at [665, 360] on input "489" at bounding box center [784, 369] width 453 height 33
drag, startPoint x: 740, startPoint y: 360, endPoint x: 681, endPoint y: 359, distance: 59.0
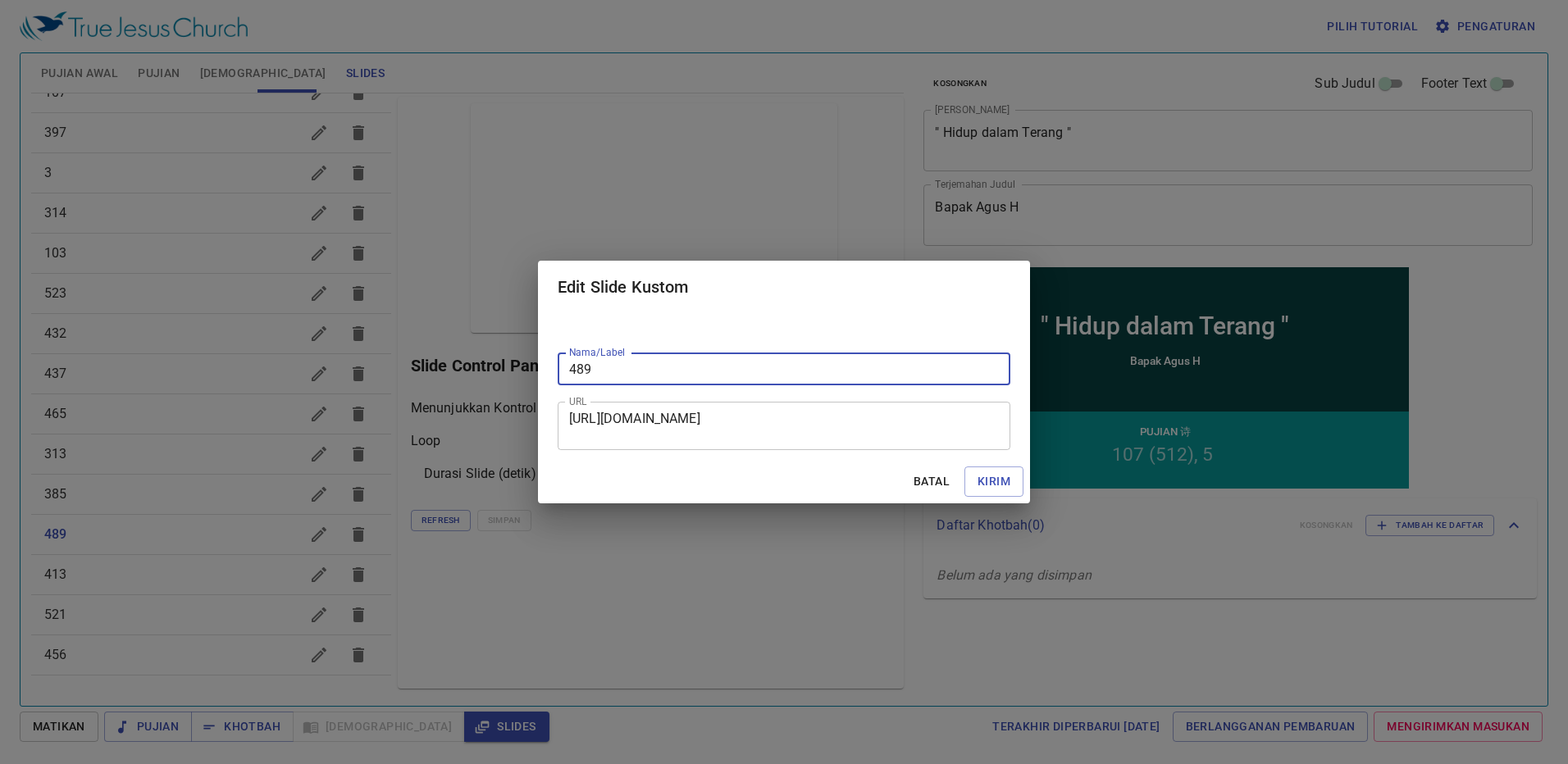
click at [665, 359] on input "489" at bounding box center [784, 369] width 453 height 33
type input "489."
click at [665, 479] on span "Kirim" at bounding box center [994, 481] width 33 height 20
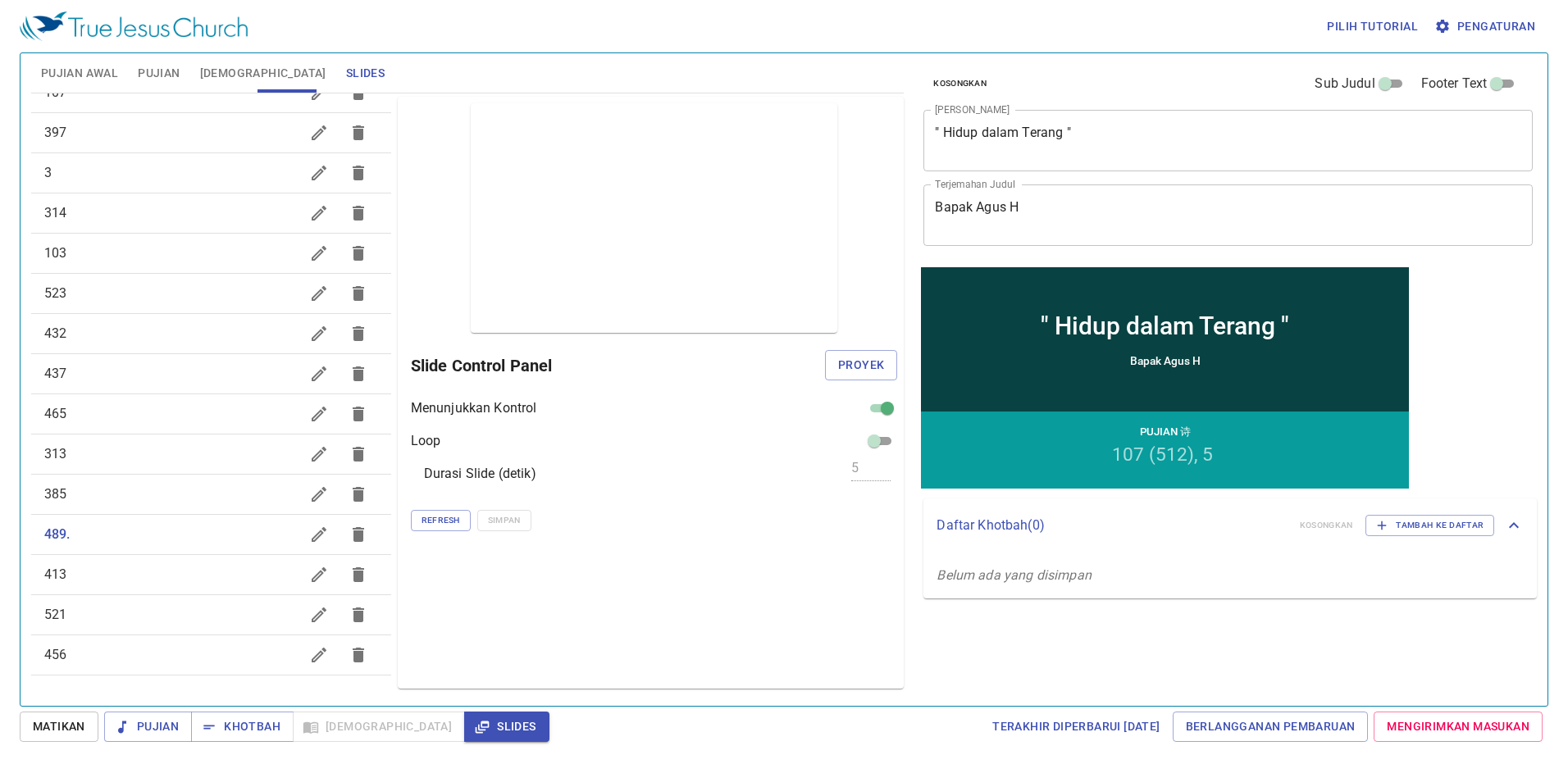
click at [326, 258] on div at bounding box center [338, 253] width 79 height 39
click at [309, 530] on icon "button" at bounding box center [319, 535] width 20 height 20
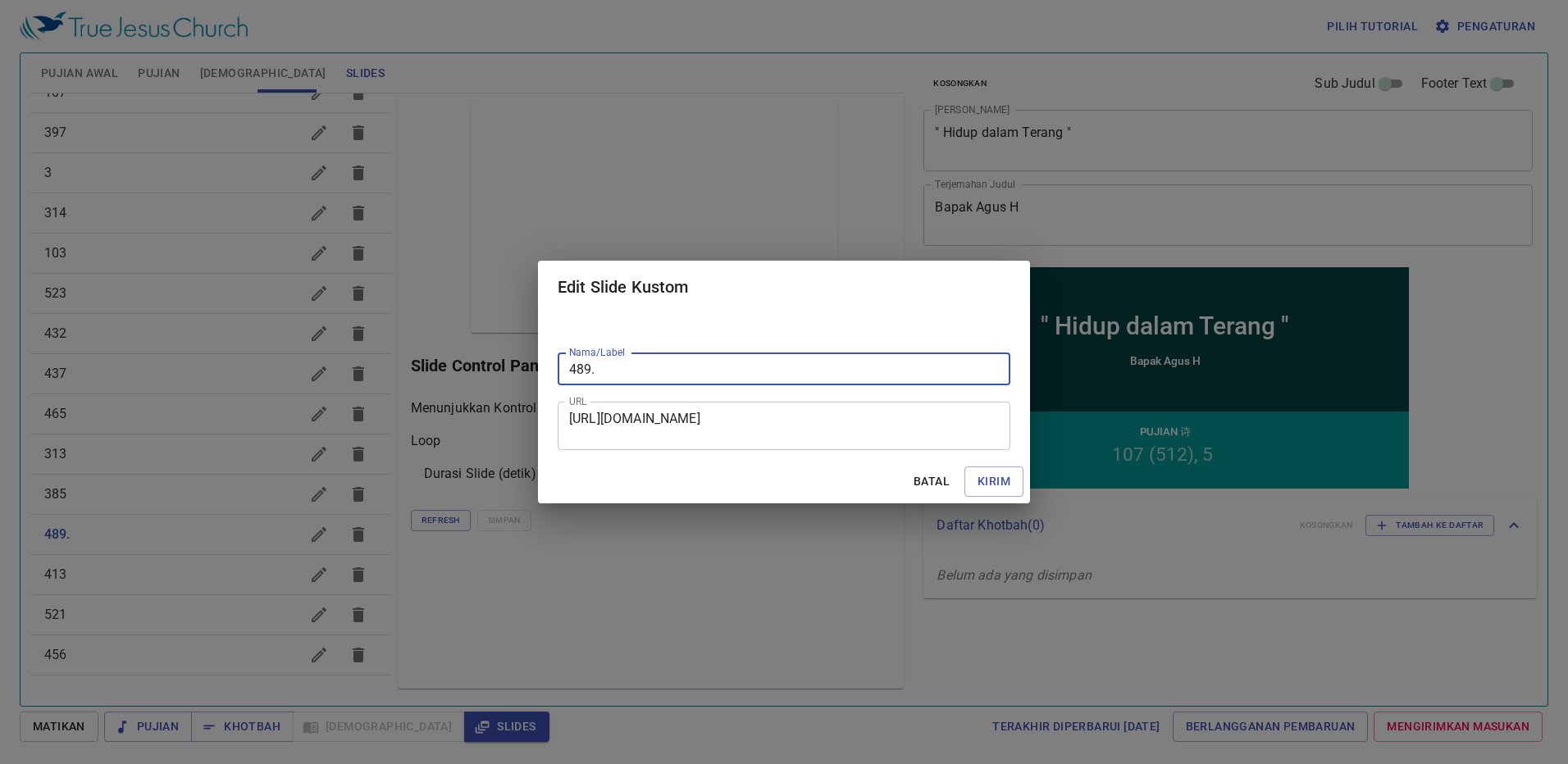
click at [665, 370] on input "489." at bounding box center [784, 369] width 453 height 33
click at [665, 496] on button "Kirim" at bounding box center [993, 481] width 59 height 30
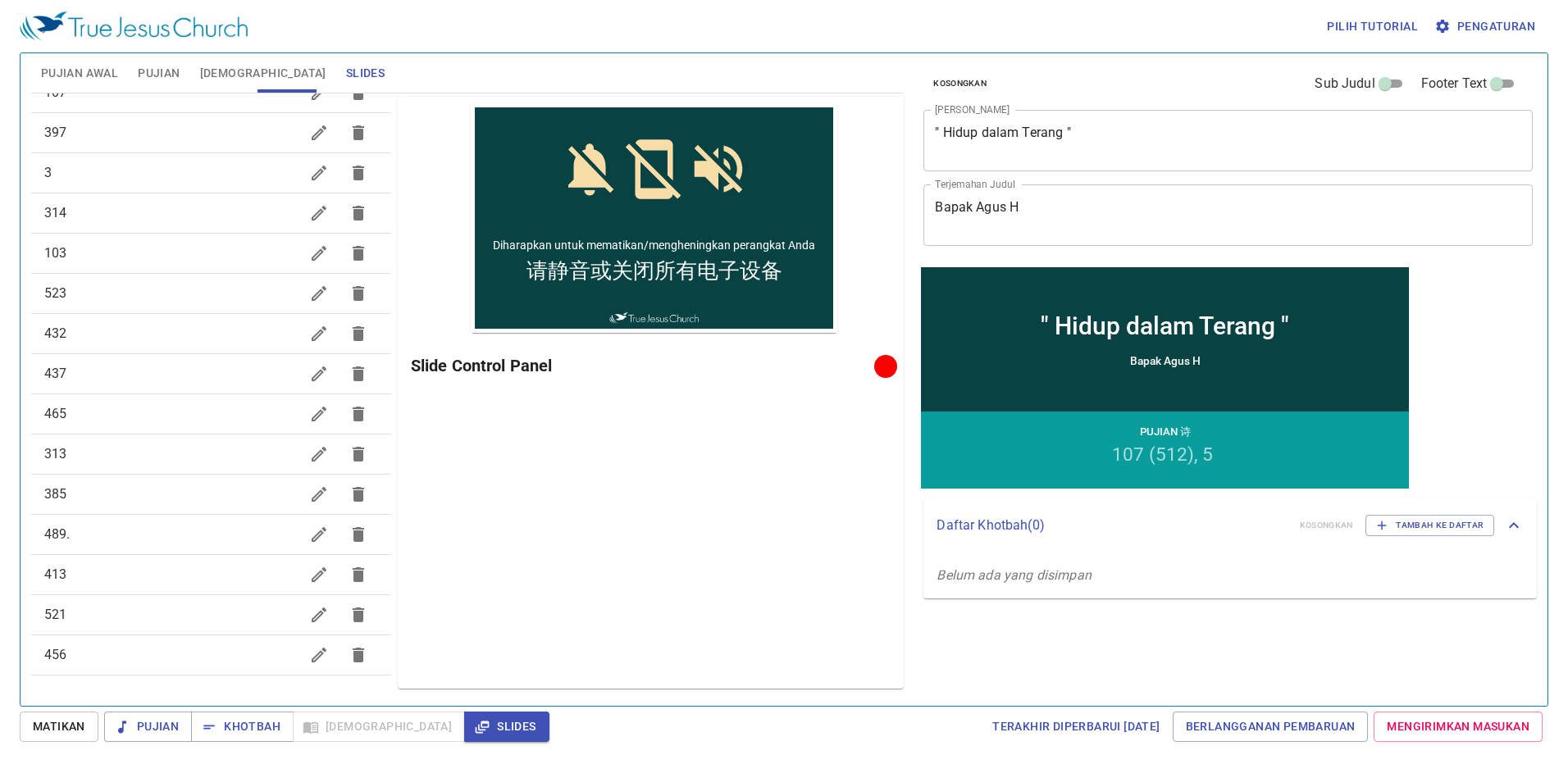
scroll to position [0, 0]
click at [87, 87] on button "Pujian Awal" at bounding box center [80, 72] width 97 height 39
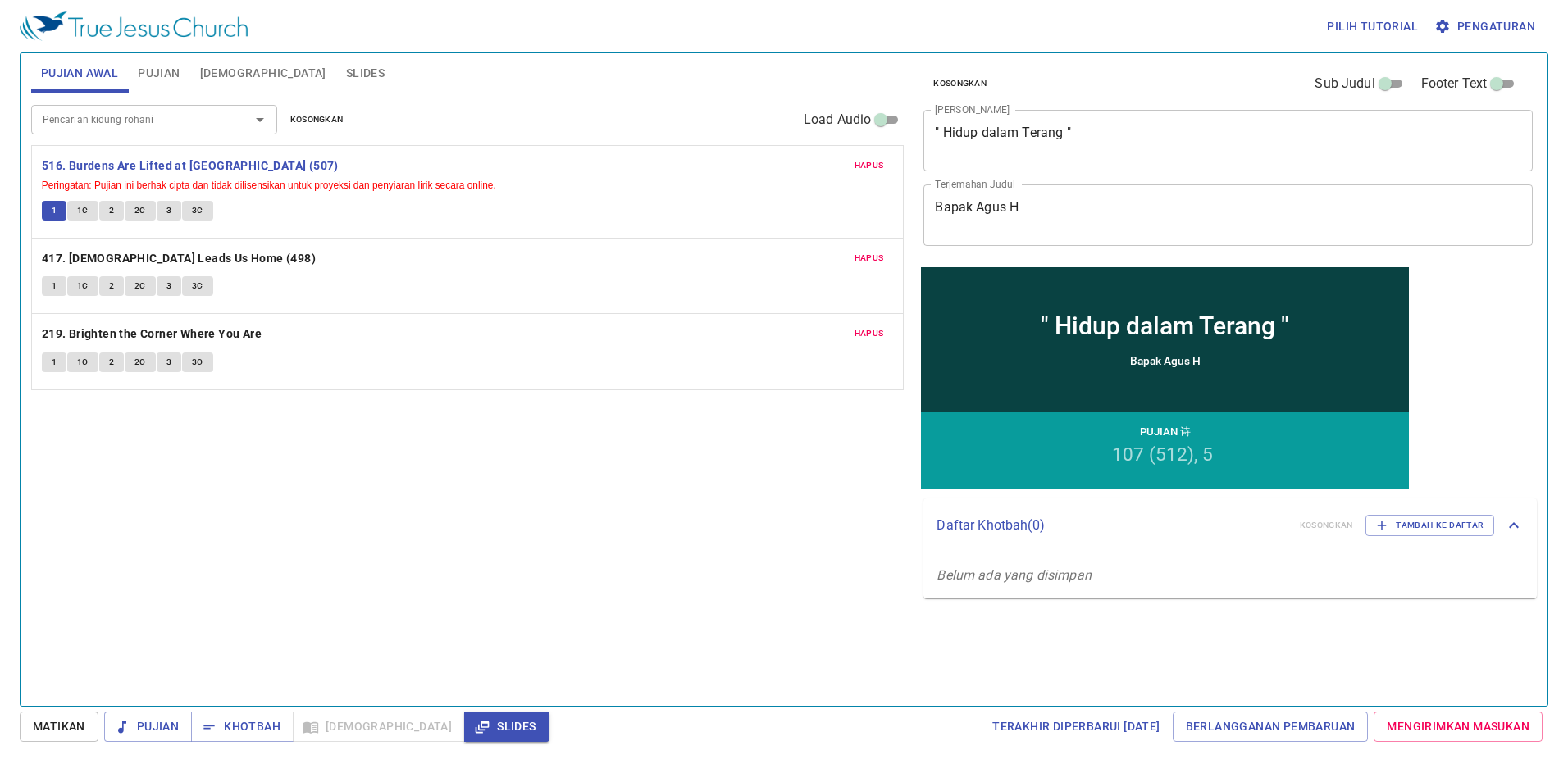
click at [346, 73] on span "Slides" at bounding box center [365, 73] width 38 height 20
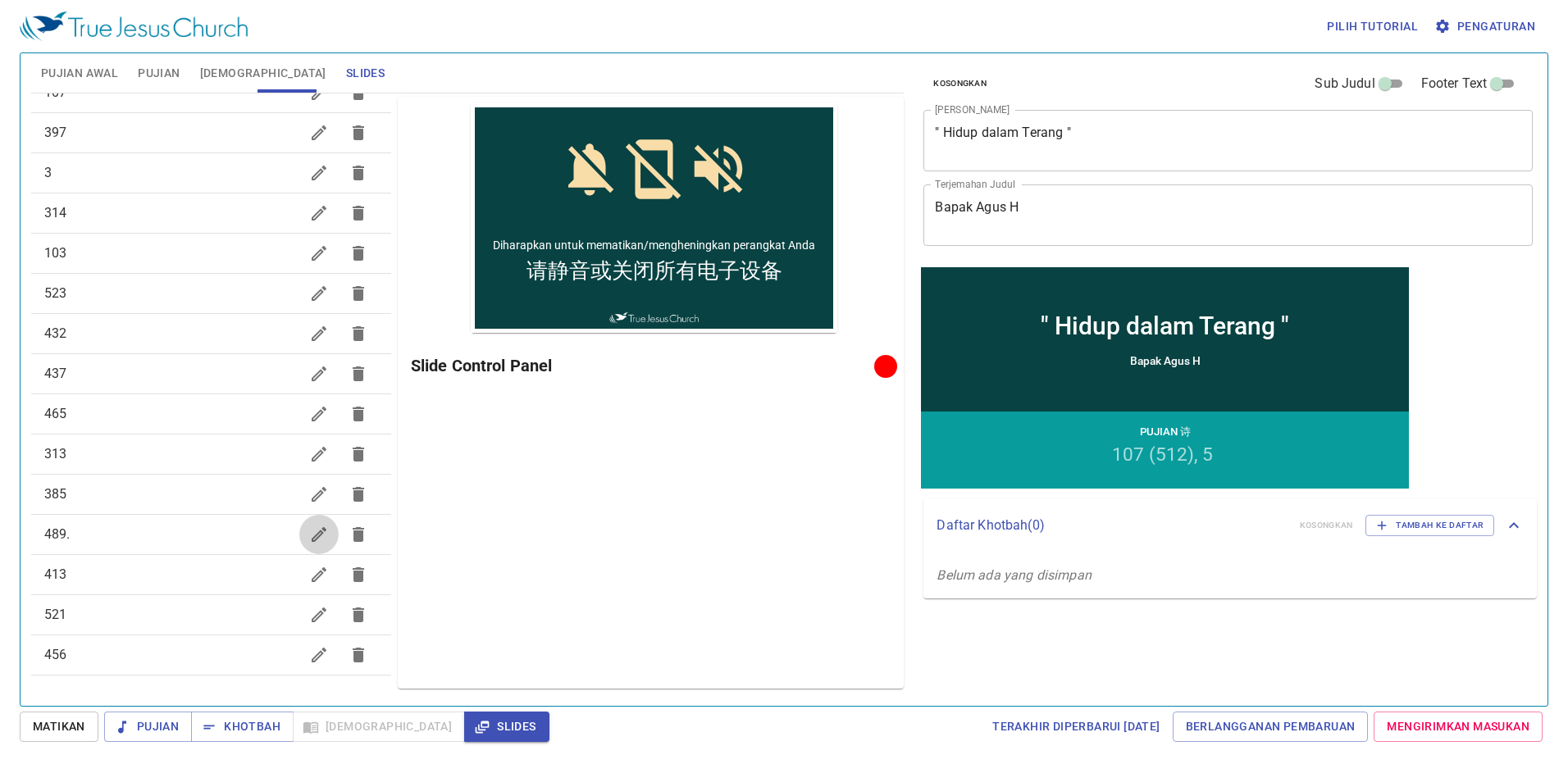
click at [309, 535] on icon "button" at bounding box center [319, 535] width 20 height 20
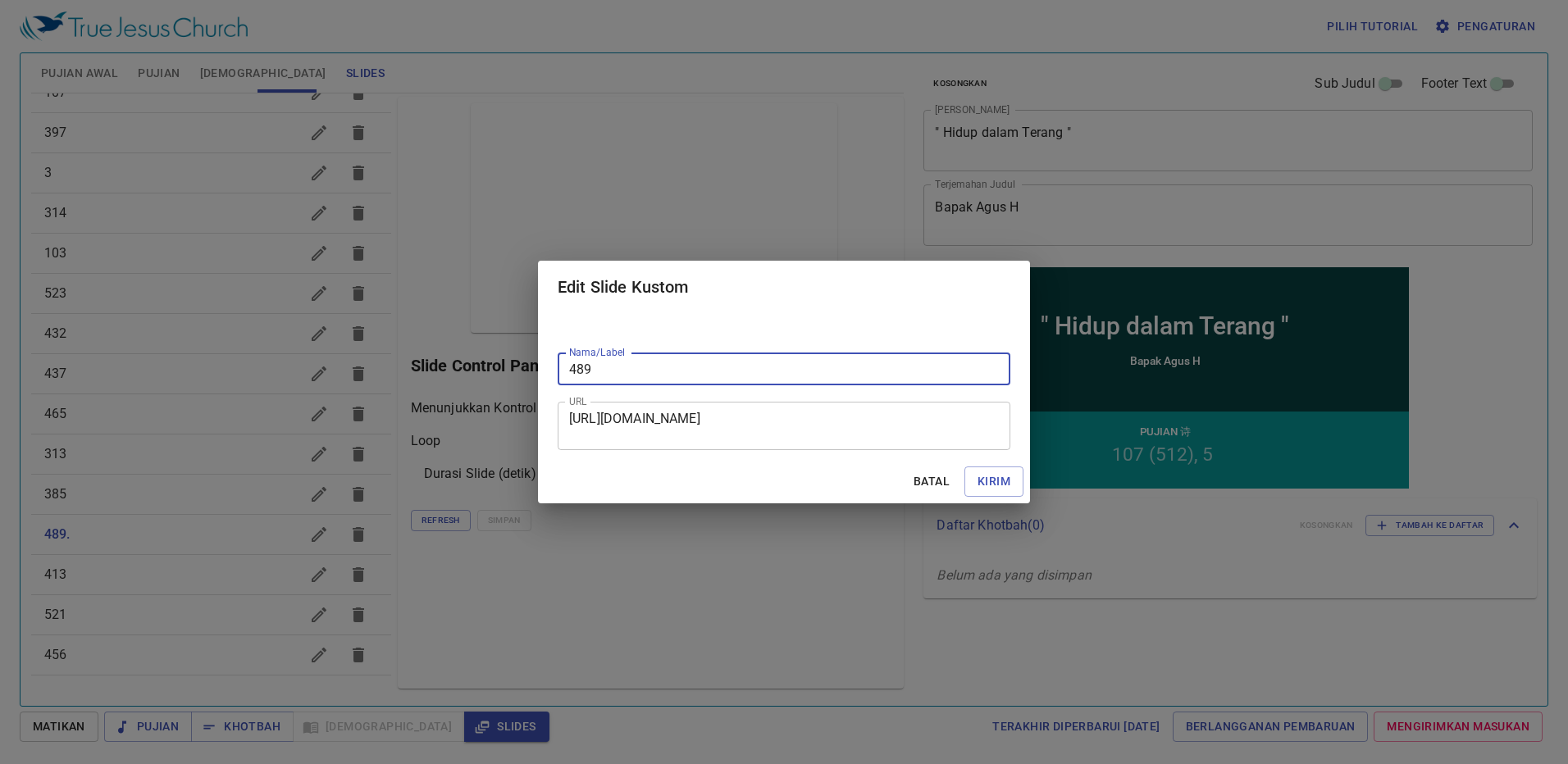
type input "489"
click at [665, 480] on div "Batal Kirim" at bounding box center [784, 482] width 492 height 44
click at [665, 484] on button "Kirim" at bounding box center [993, 481] width 59 height 30
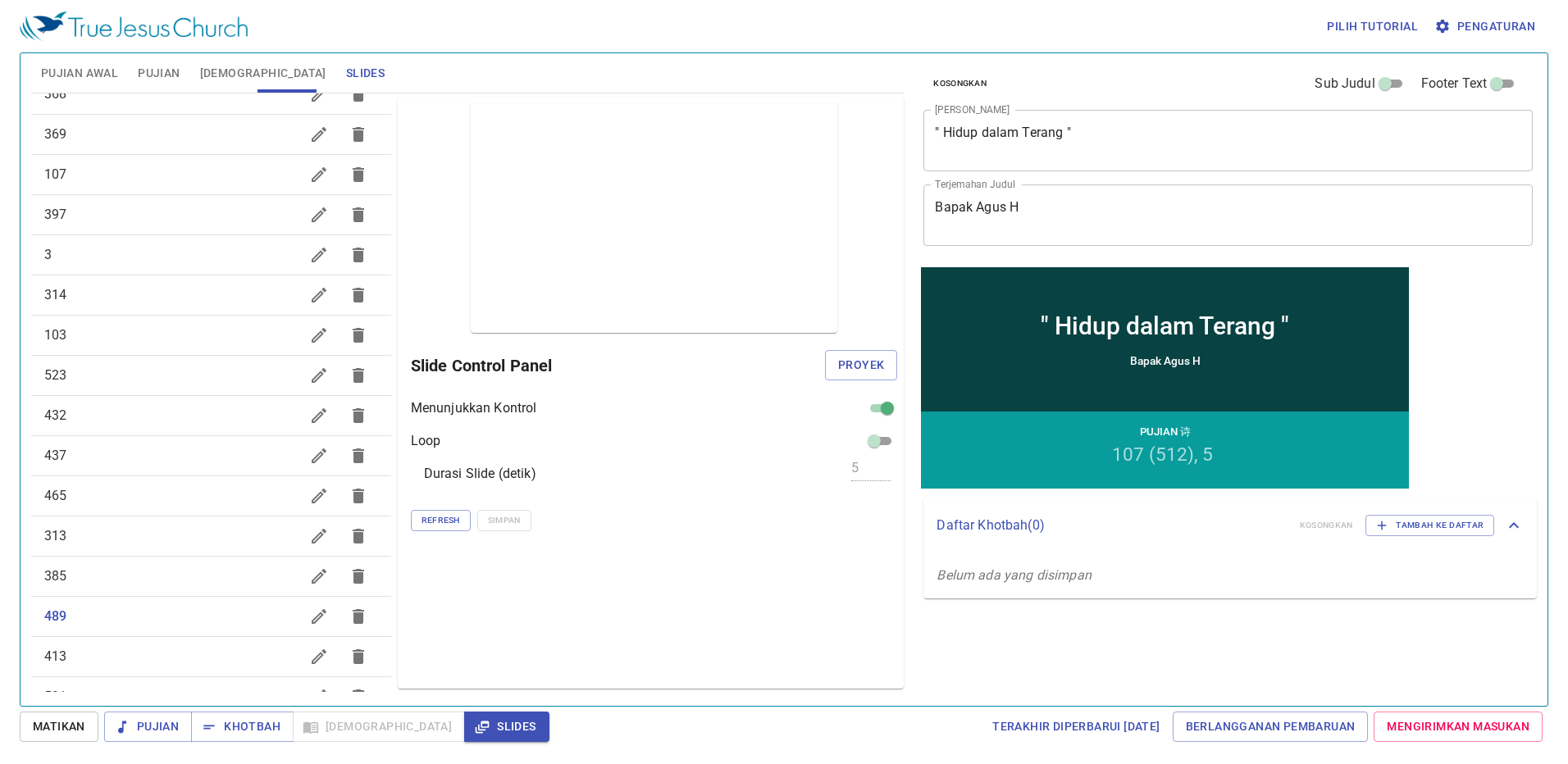
scroll to position [527, 0]
click at [104, 81] on span "Pujian Awal" at bounding box center [80, 73] width 77 height 20
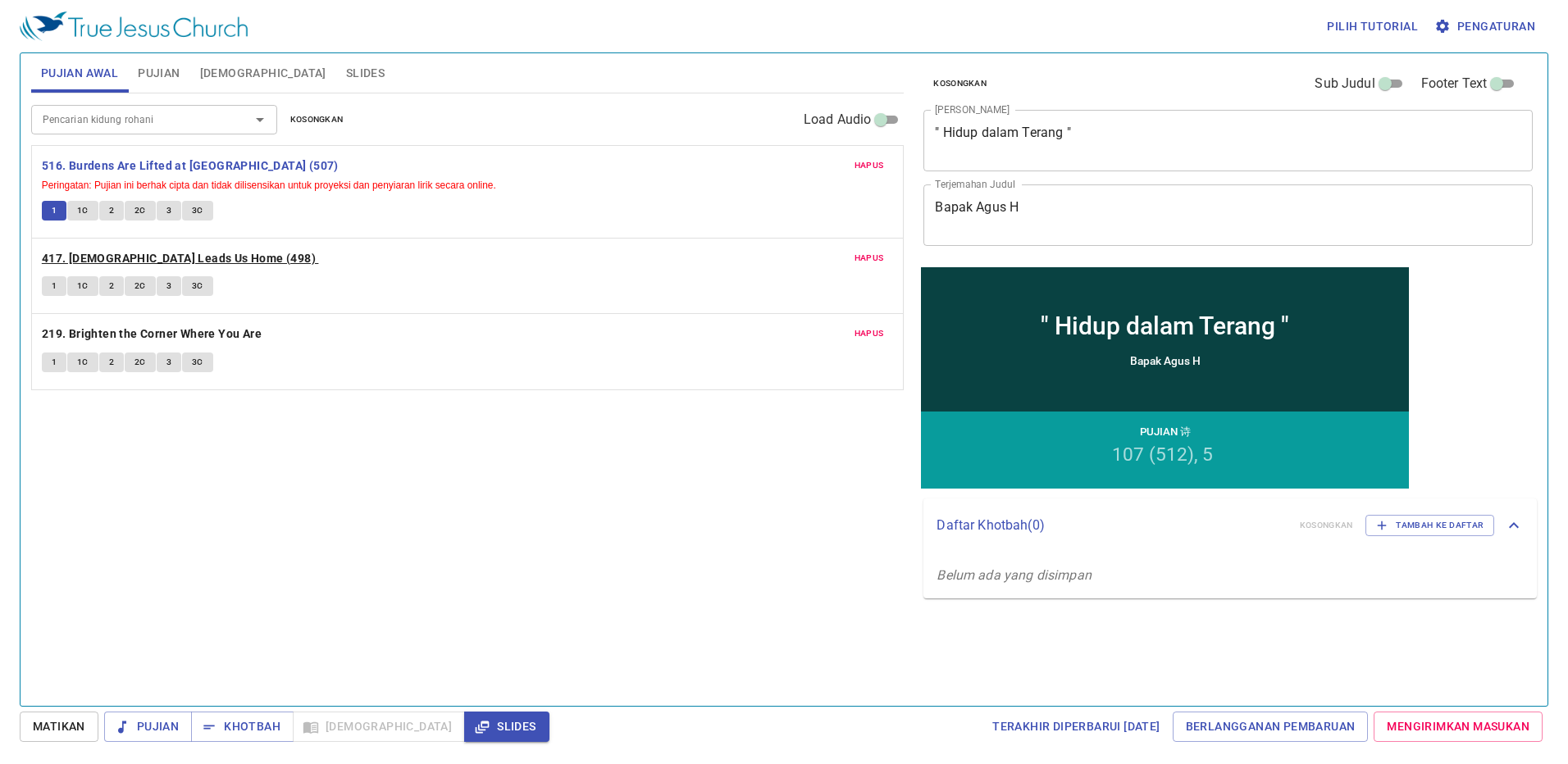
click at [128, 256] on b "417. [DEMOGRAPHIC_DATA] Leads Us Home (498)" at bounding box center [178, 259] width 274 height 20
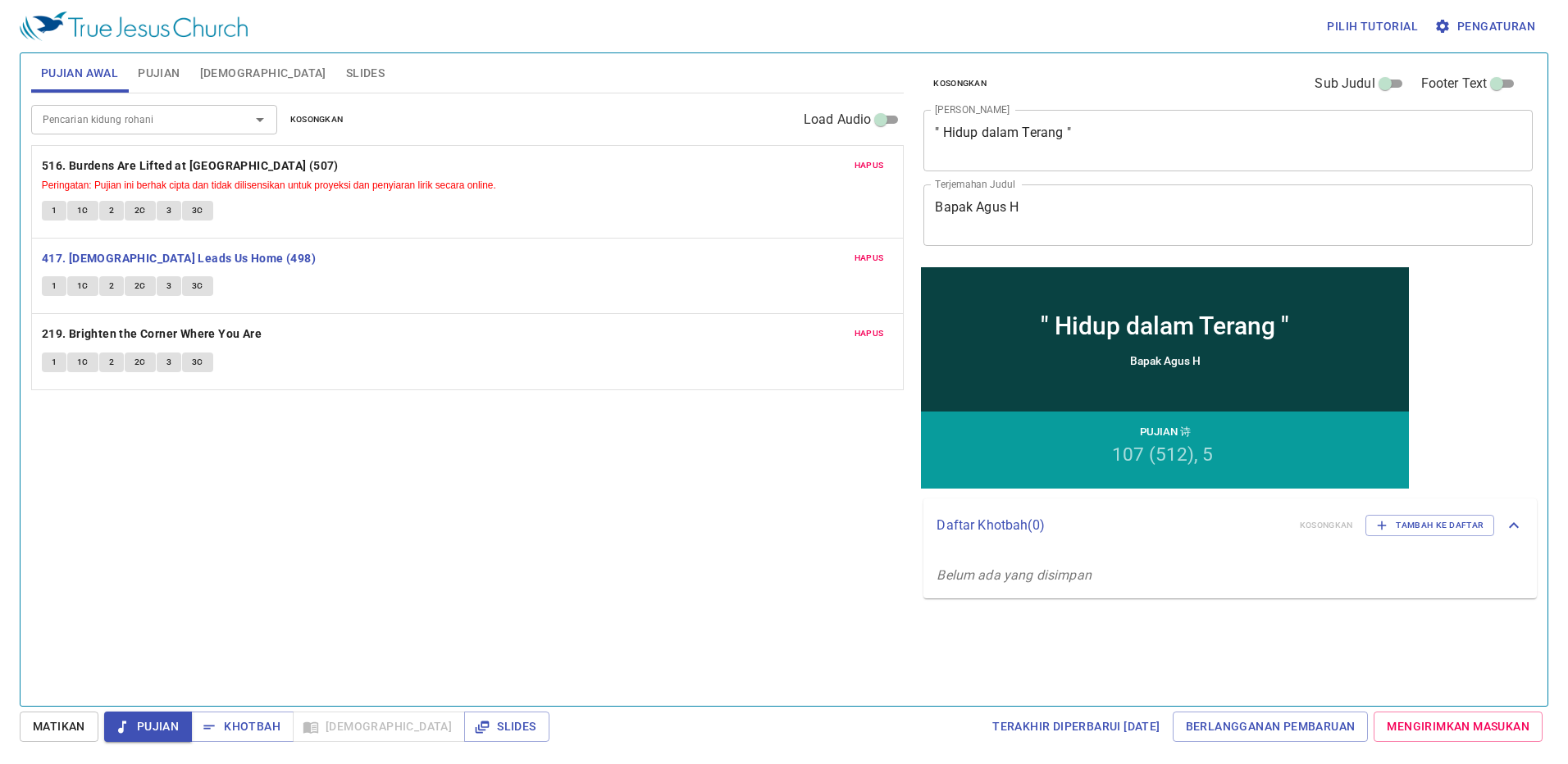
click at [44, 275] on div "Hapus 417. Jesus Leads Us Home (498) 1 1C 2 2C 3 3C" at bounding box center [467, 276] width 872 height 75
click at [53, 280] on span "1" at bounding box center [53, 286] width 5 height 15
click at [75, 283] on button "1C" at bounding box center [83, 286] width 31 height 20
click at [123, 284] on button "2" at bounding box center [111, 286] width 25 height 20
click at [287, 48] on div "Pilih tutorial Pengaturan" at bounding box center [781, 26] width 1522 height 52
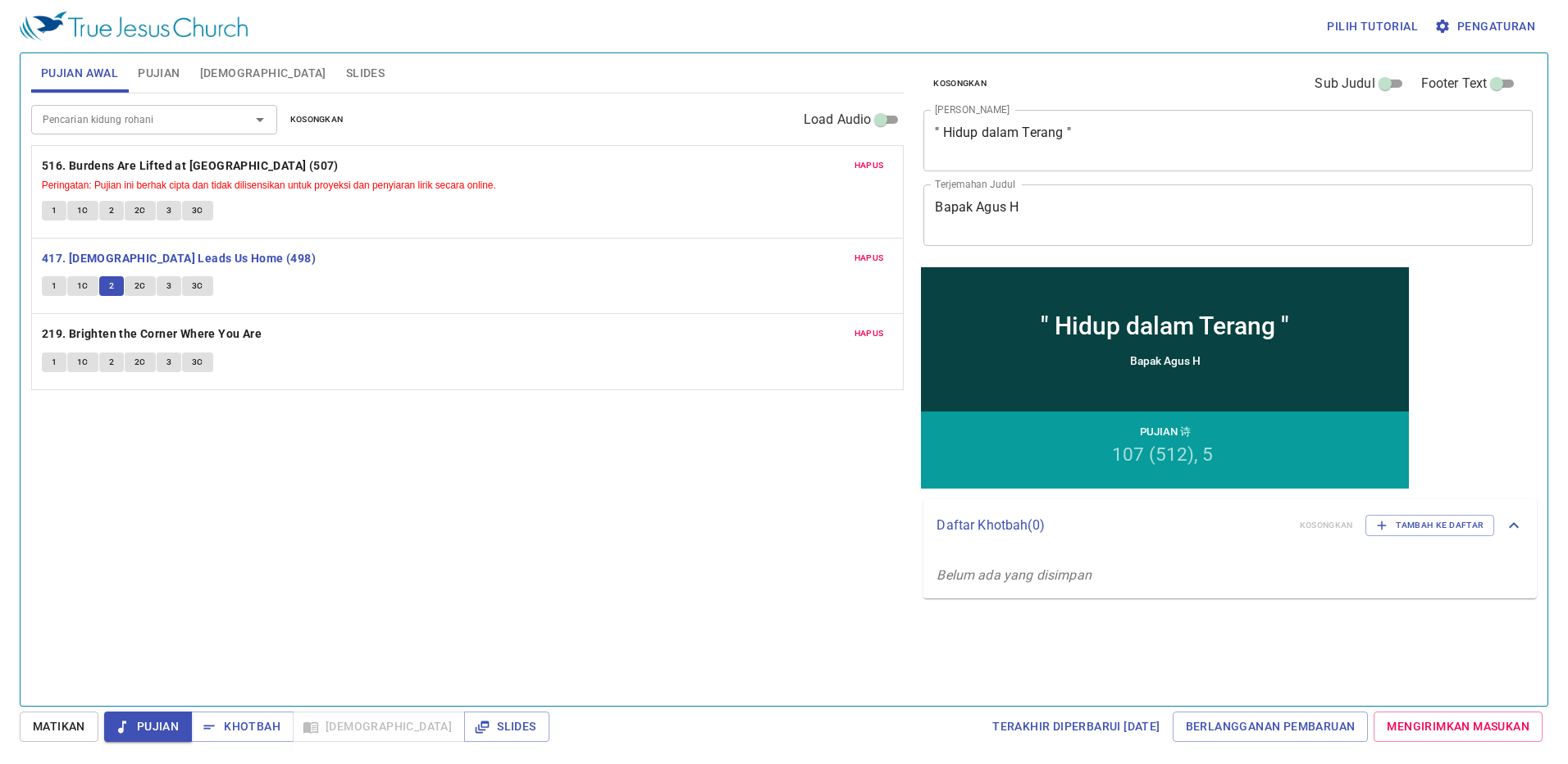
click at [346, 71] on span "Slides" at bounding box center [365, 73] width 38 height 20
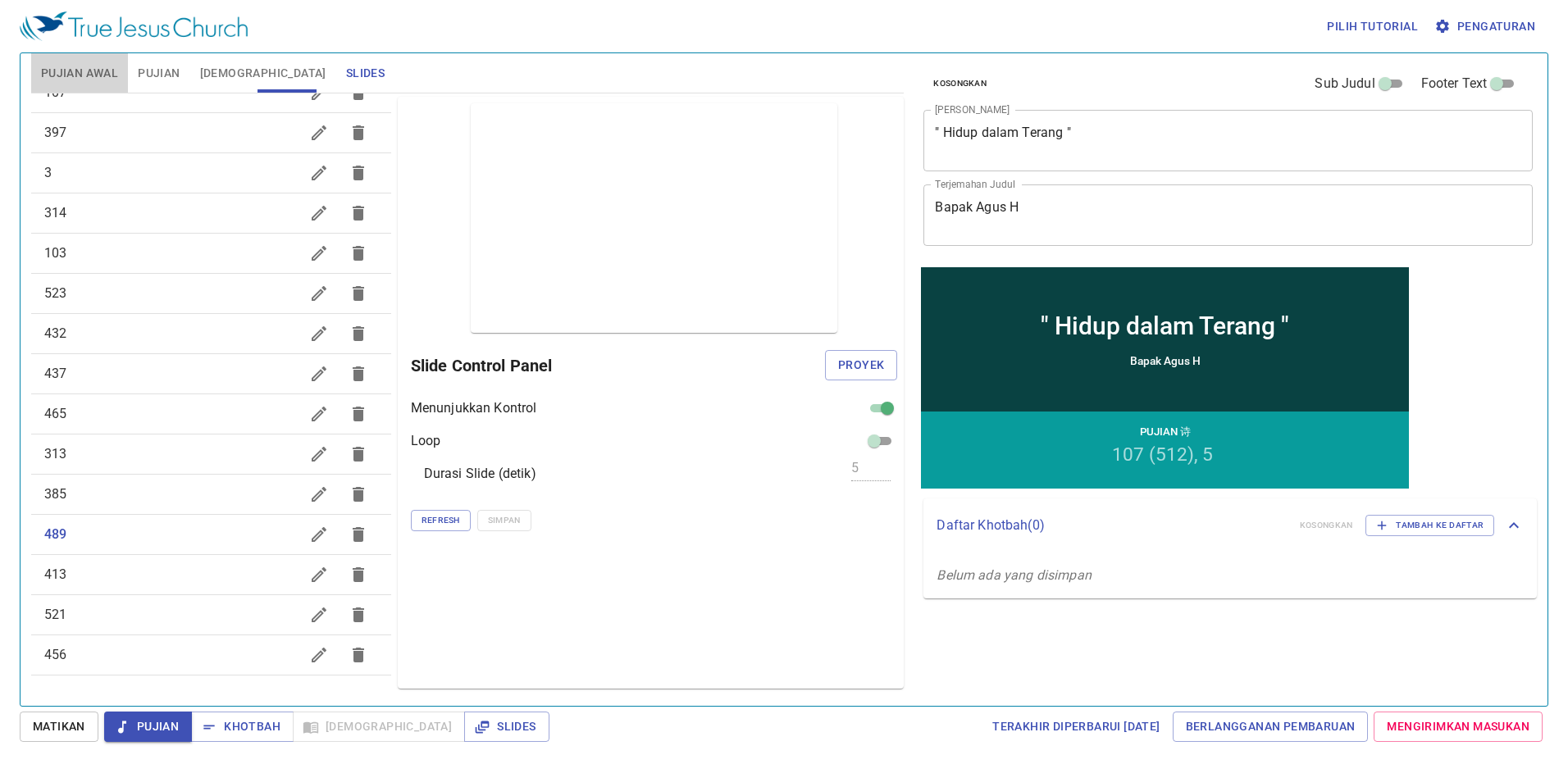
click at [110, 90] on button "Pujian Awal" at bounding box center [80, 72] width 97 height 39
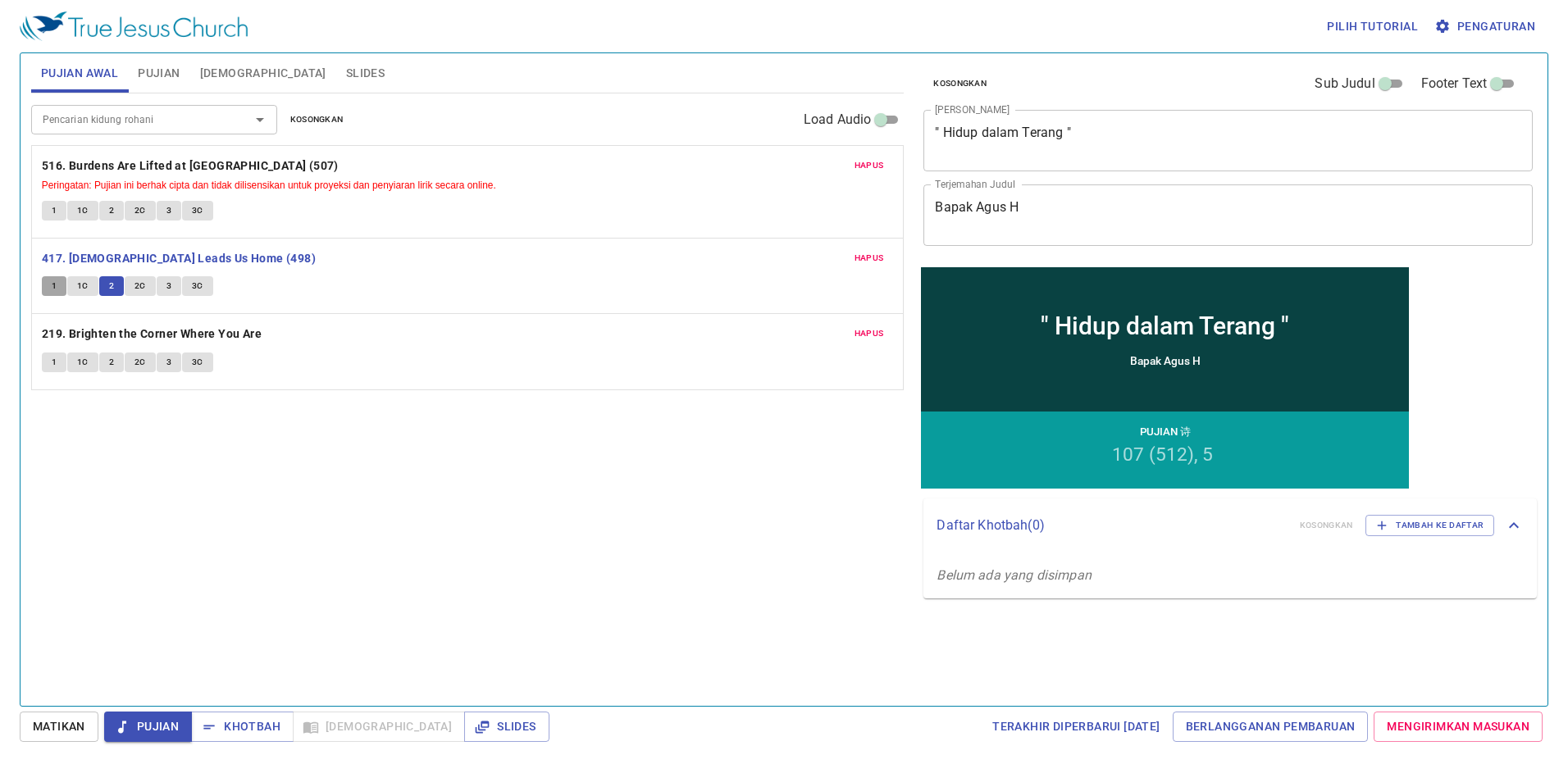
click at [55, 279] on span "1" at bounding box center [53, 286] width 5 height 15
click at [96, 285] on button "1C" at bounding box center [83, 286] width 31 height 20
click at [56, 284] on span "1" at bounding box center [53, 286] width 5 height 15
click at [346, 63] on span "Slides" at bounding box center [365, 73] width 38 height 20
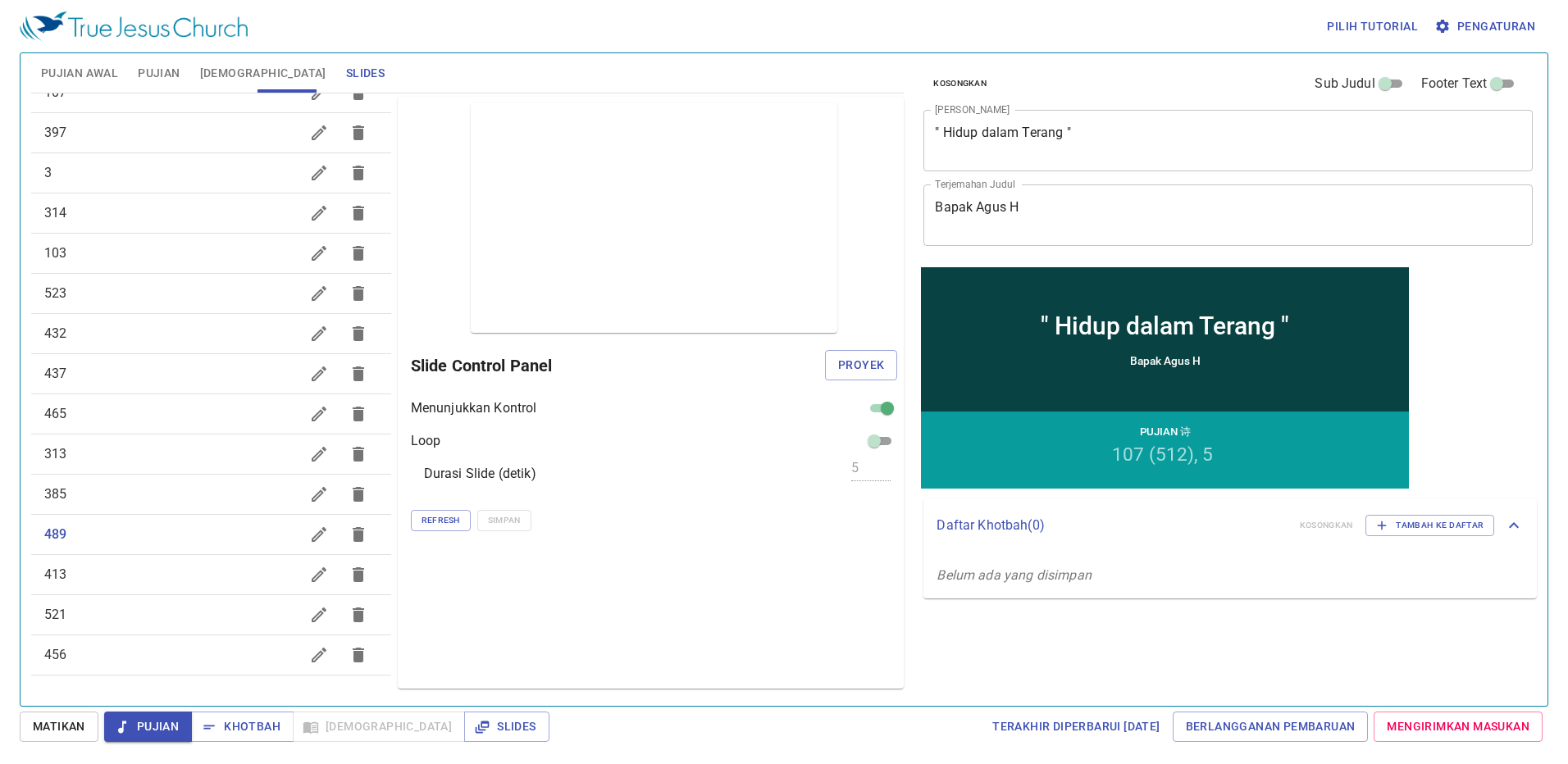
click at [75, 73] on span "Pujian Awal" at bounding box center [80, 73] width 77 height 20
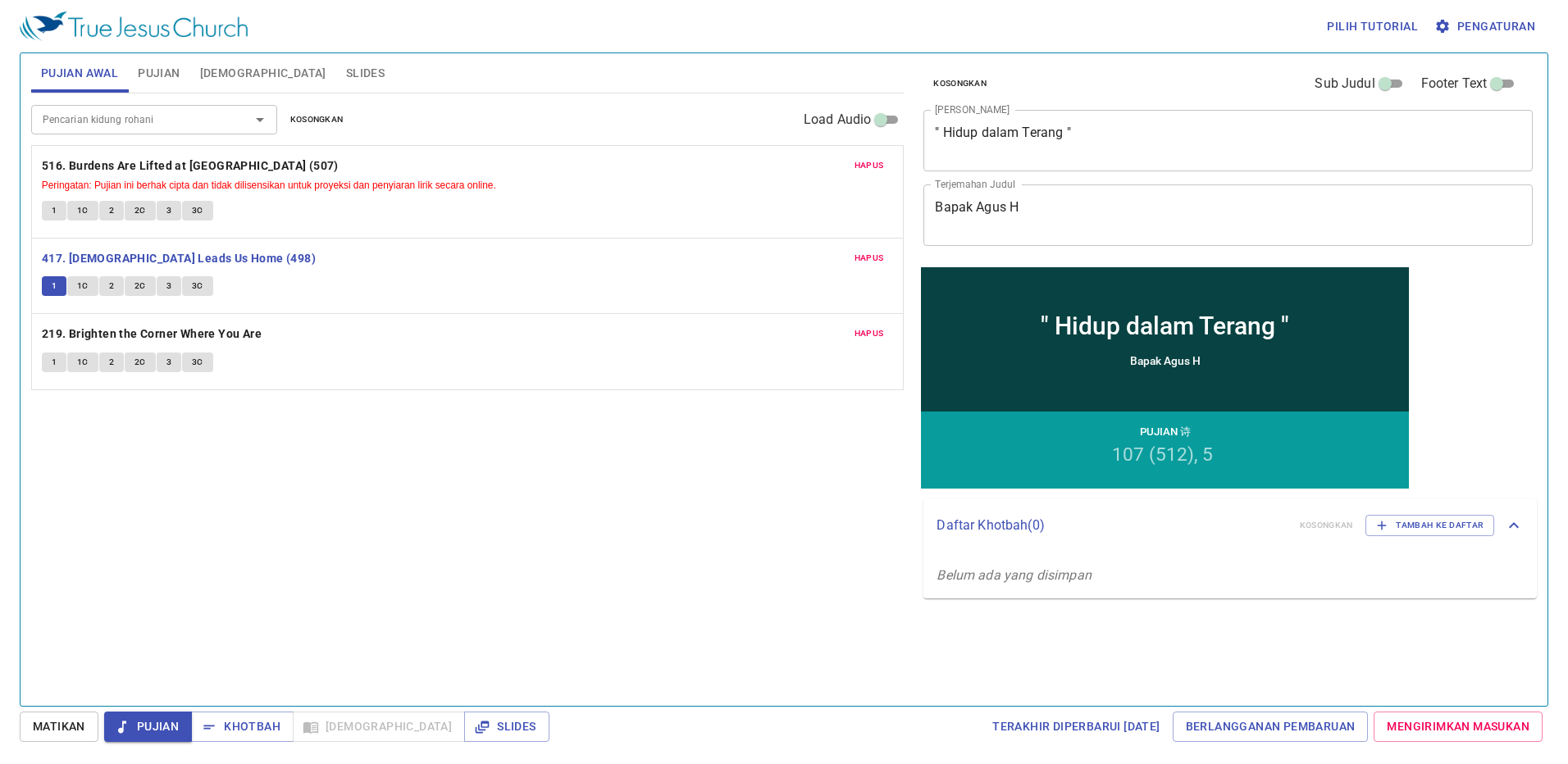
click at [346, 68] on span "Slides" at bounding box center [365, 73] width 38 height 20
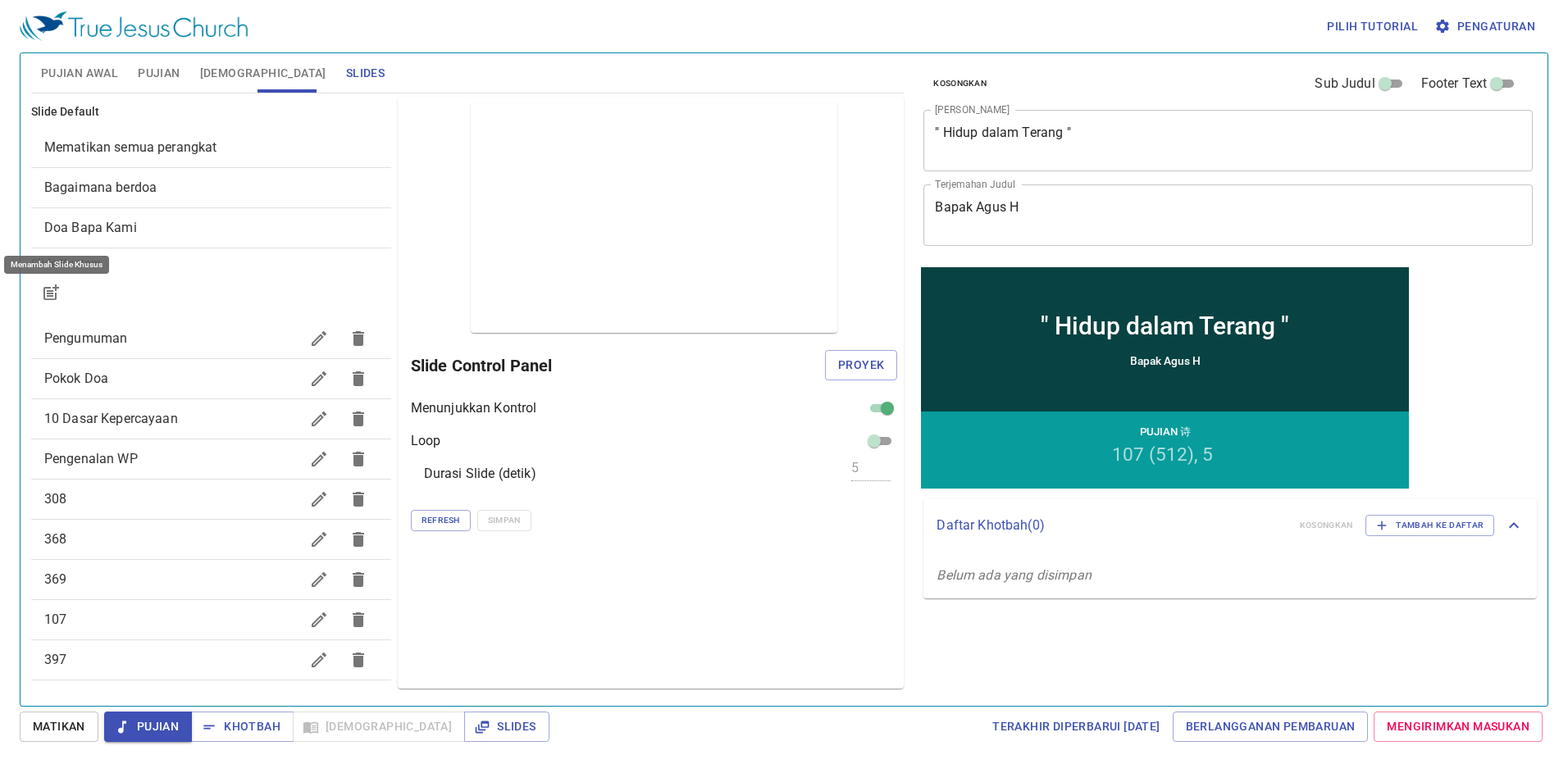
click at [44, 283] on icon "button" at bounding box center [51, 293] width 20 height 20
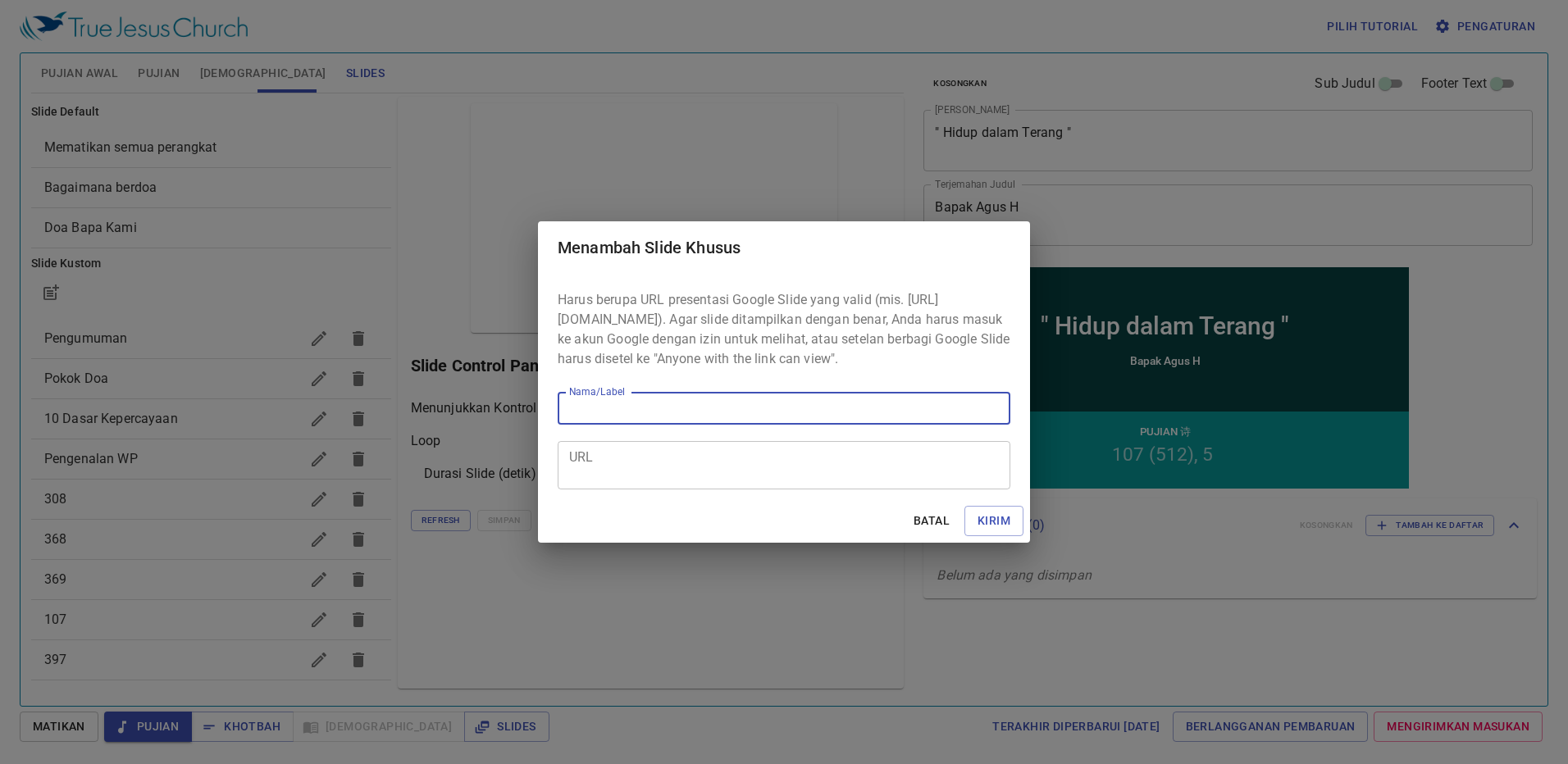
click at [678, 472] on textarea "URL" at bounding box center [784, 466] width 430 height 31
paste textarea "[URL][DOMAIN_NAME]"
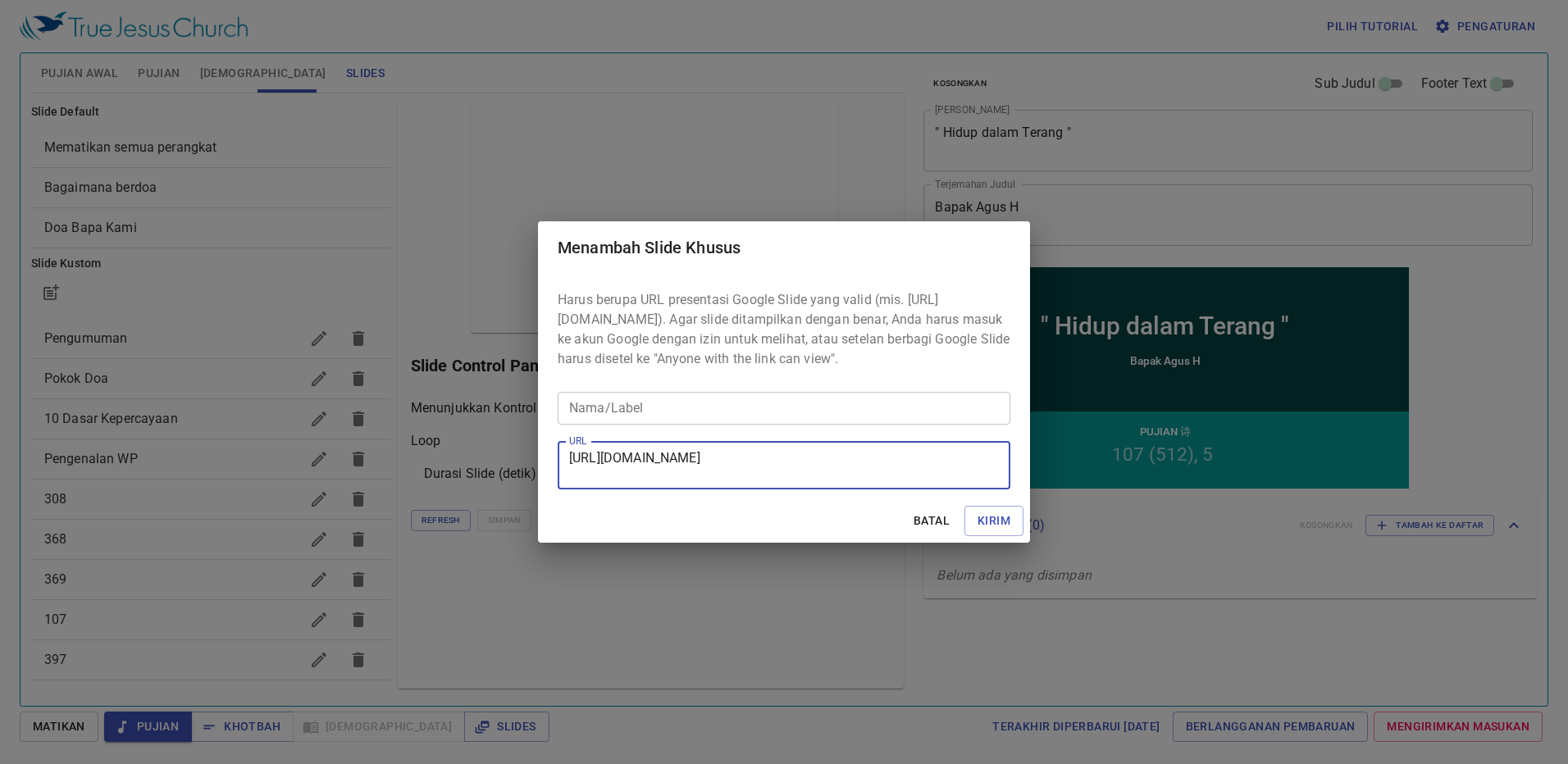
type textarea "[URL][DOMAIN_NAME]"
click at [678, 422] on input "Nama/Label" at bounding box center [784, 408] width 453 height 33
type input "417"
click at [998, 532] on span "Kirim" at bounding box center [994, 521] width 33 height 20
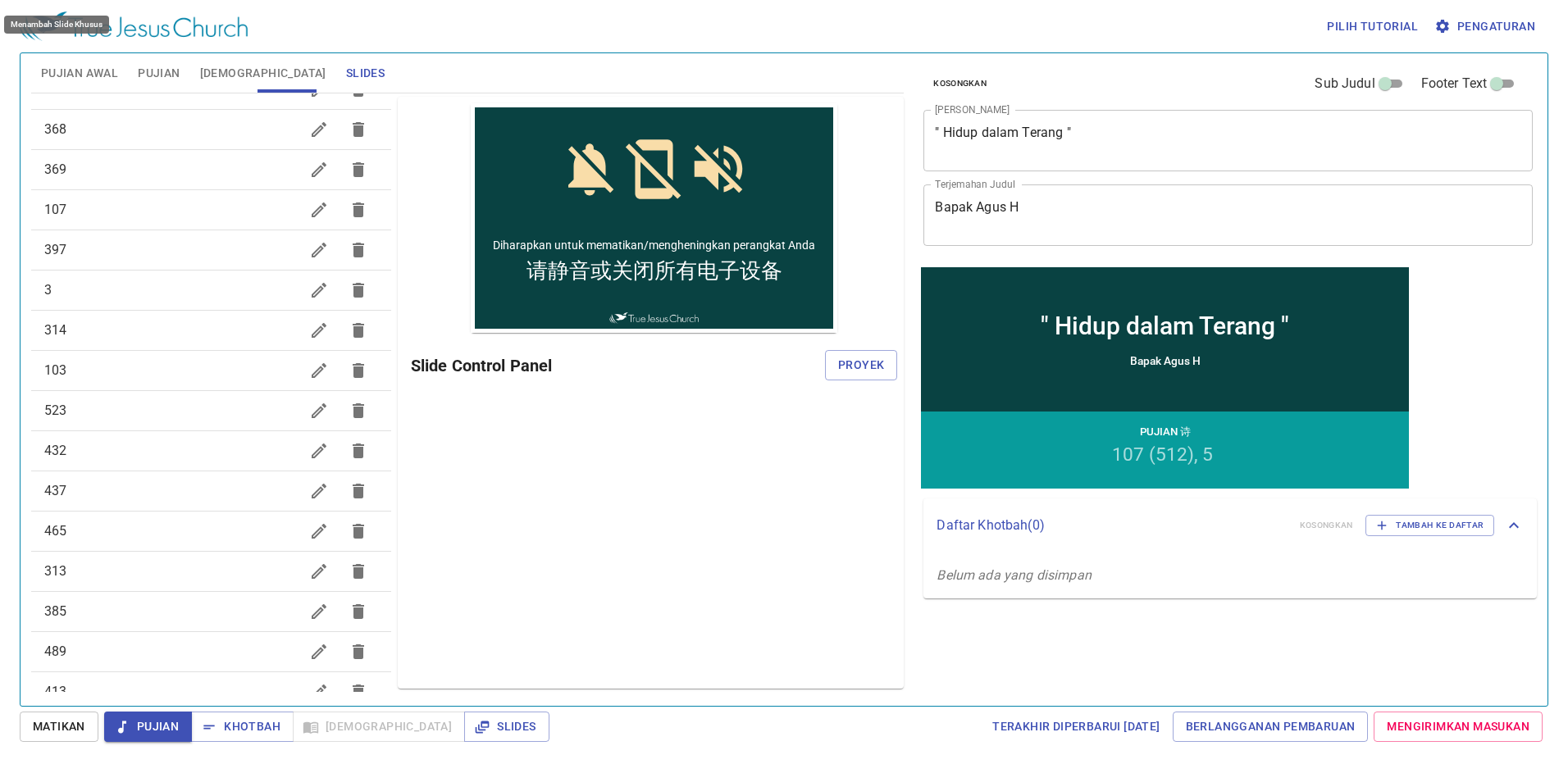
scroll to position [567, 0]
click at [299, 667] on div at bounding box center [338, 655] width 79 height 39
click at [312, 657] on icon "button" at bounding box center [319, 655] width 15 height 15
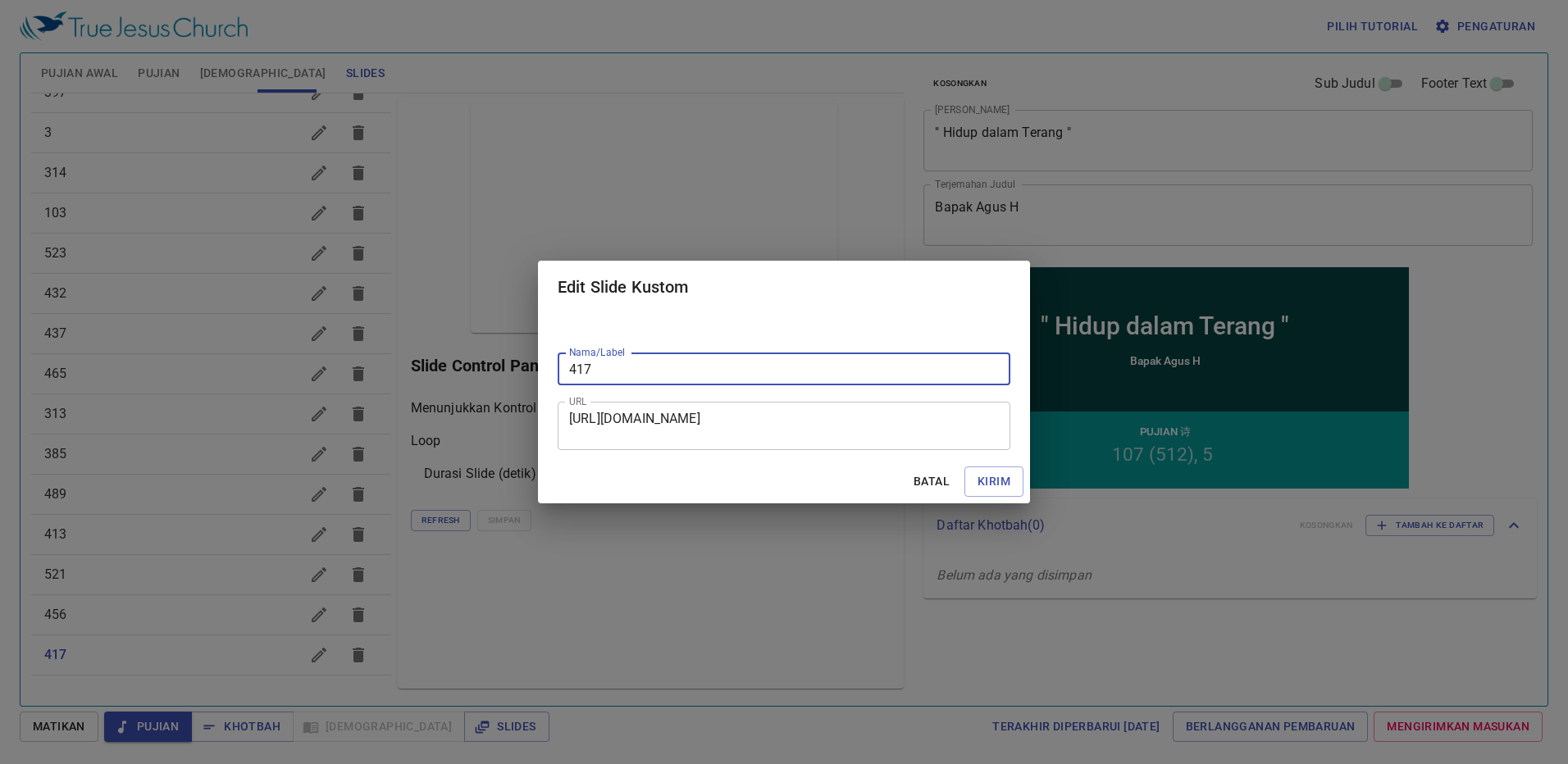
click at [812, 353] on input "417" at bounding box center [784, 369] width 453 height 33
type input "417."
click at [1001, 472] on span "Kirim" at bounding box center [994, 481] width 33 height 20
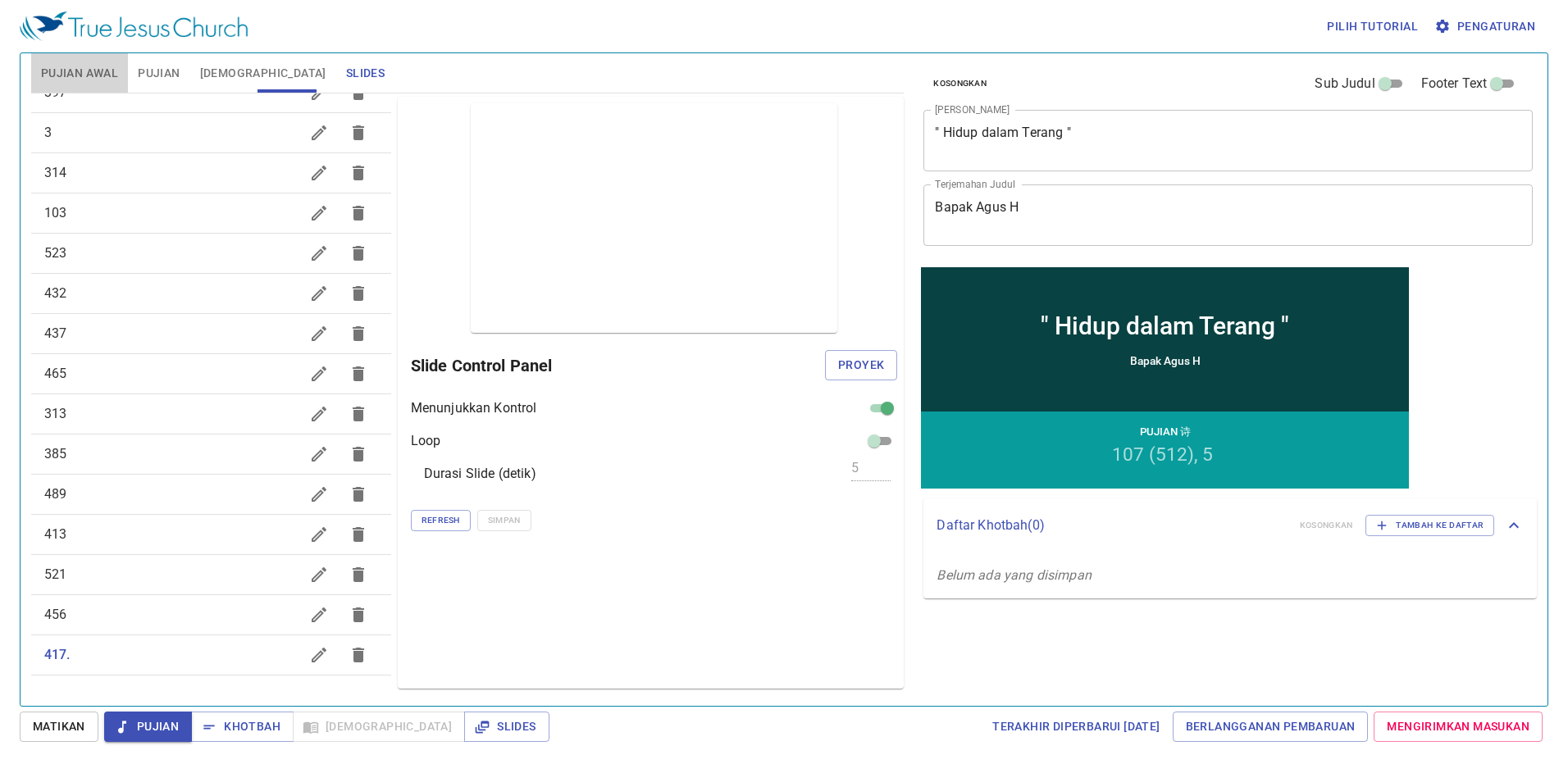
click at [94, 86] on button "Pujian Awal" at bounding box center [80, 72] width 97 height 39
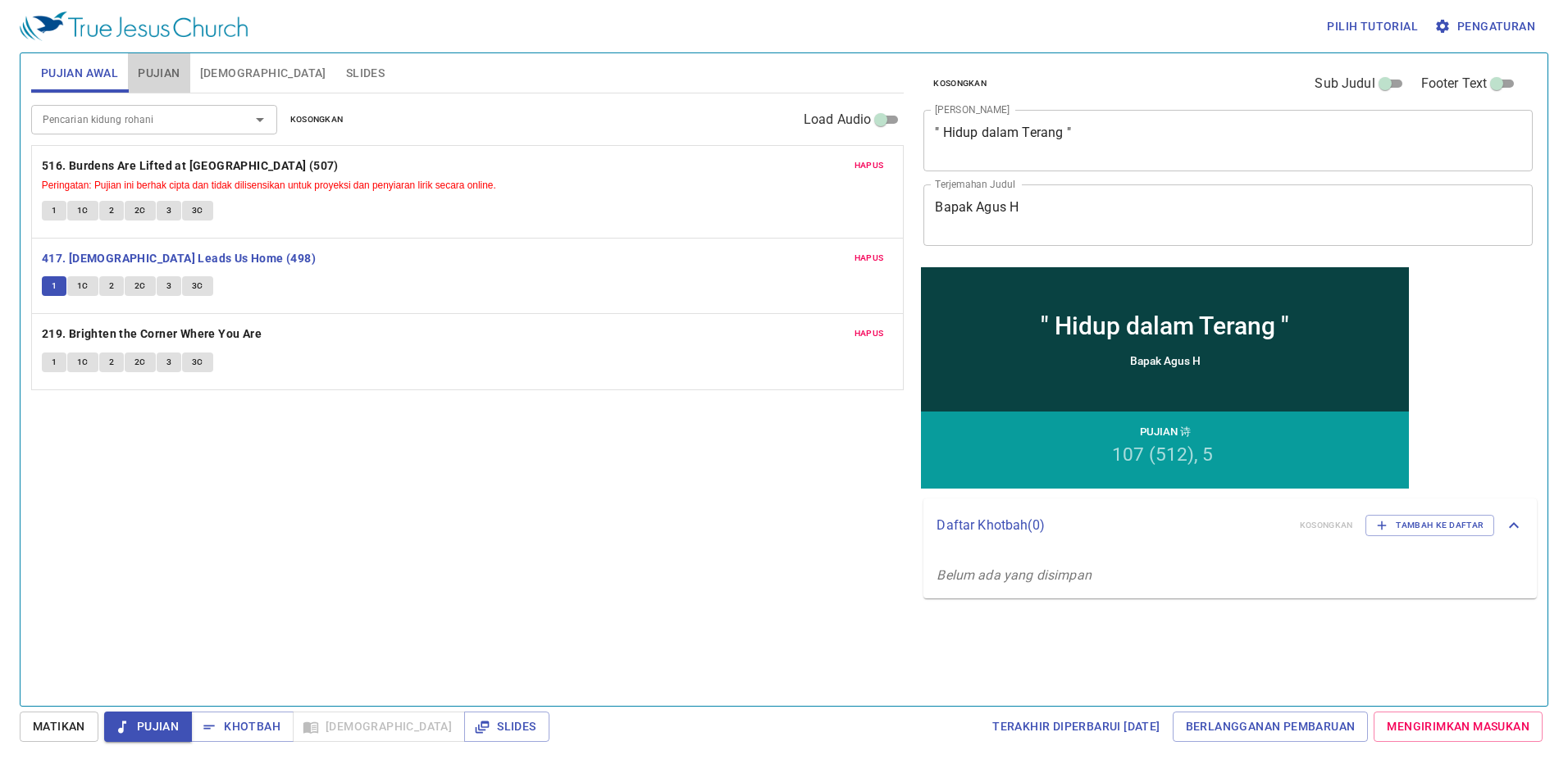
click at [154, 66] on span "Pujian" at bounding box center [159, 73] width 42 height 20
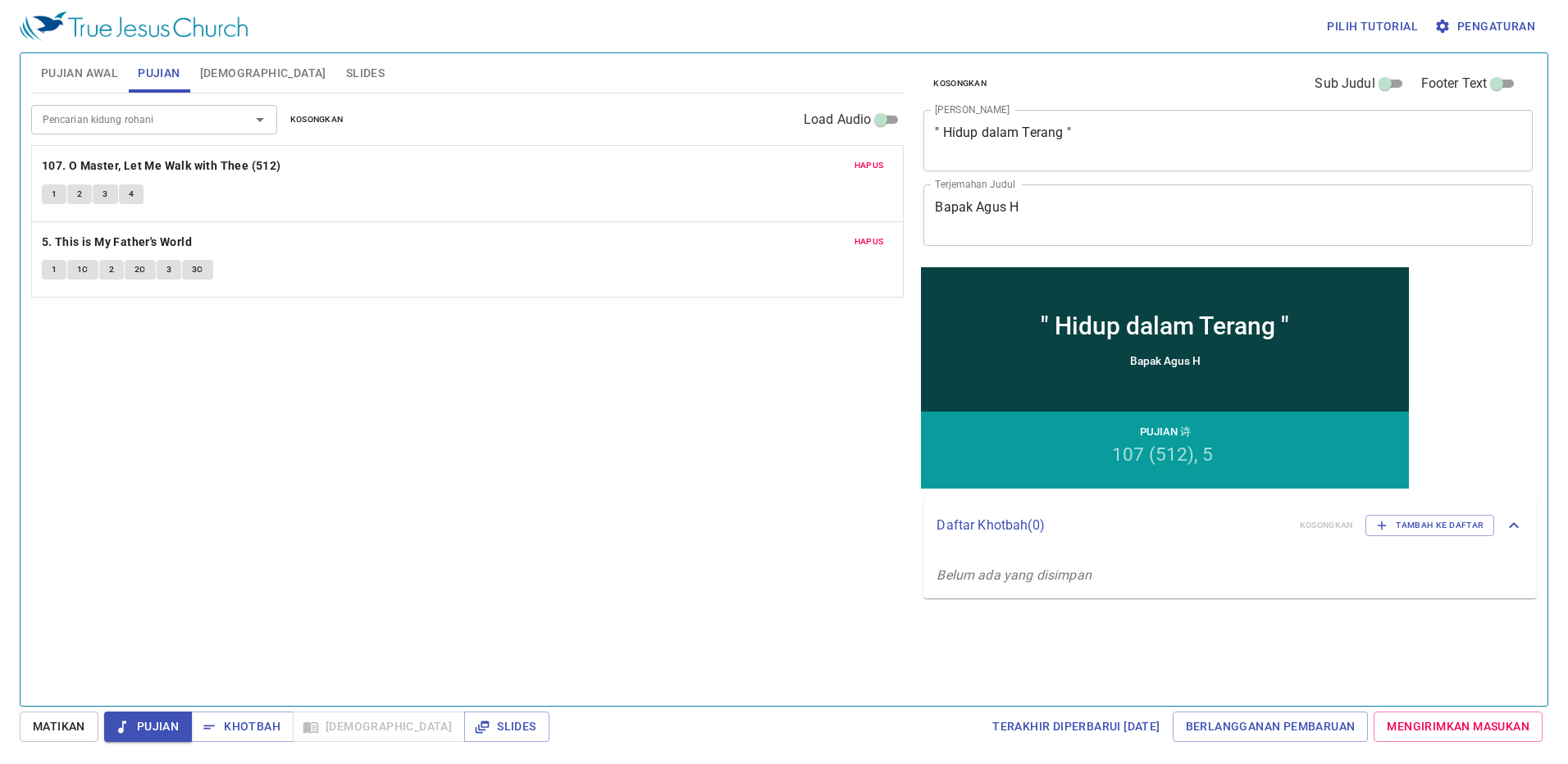
click at [75, 68] on span "Pujian Awal" at bounding box center [80, 73] width 77 height 20
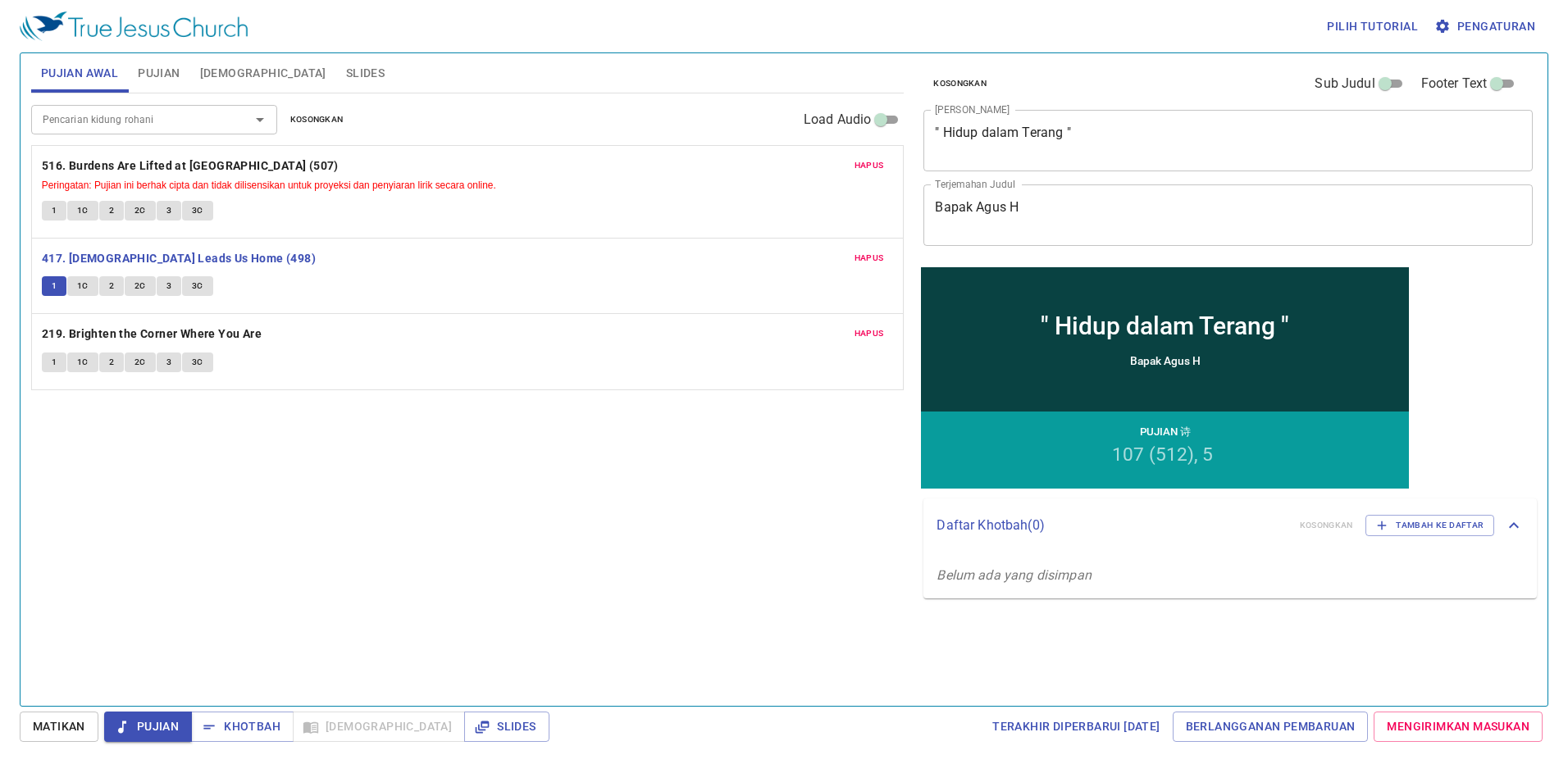
click at [153, 107] on div "Pencarian kidung rohani" at bounding box center [154, 119] width 246 height 28
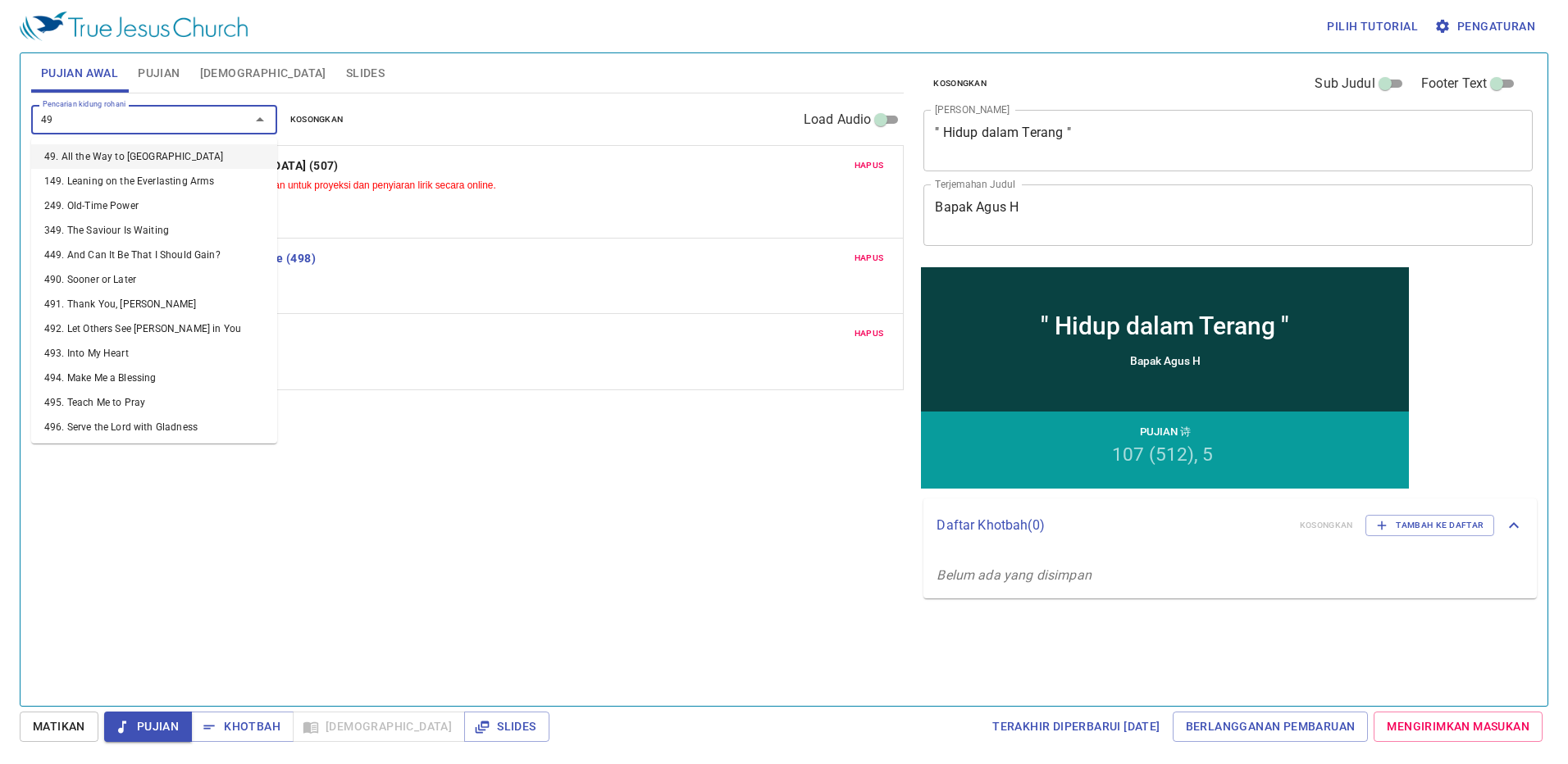
type input "498"
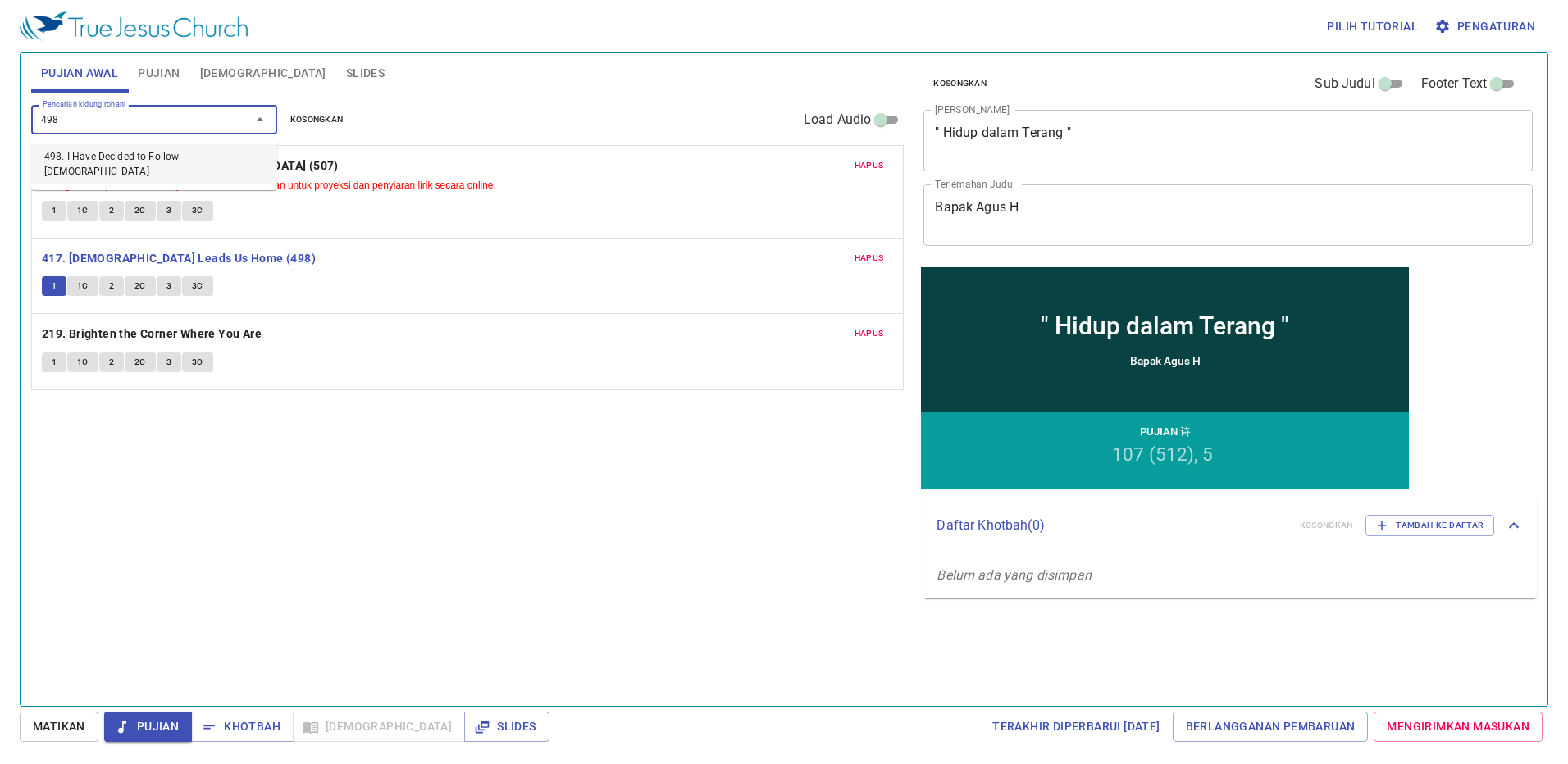
click at [153, 152] on li "498. I Have Decided to Follow Jesus" at bounding box center [154, 164] width 246 height 39
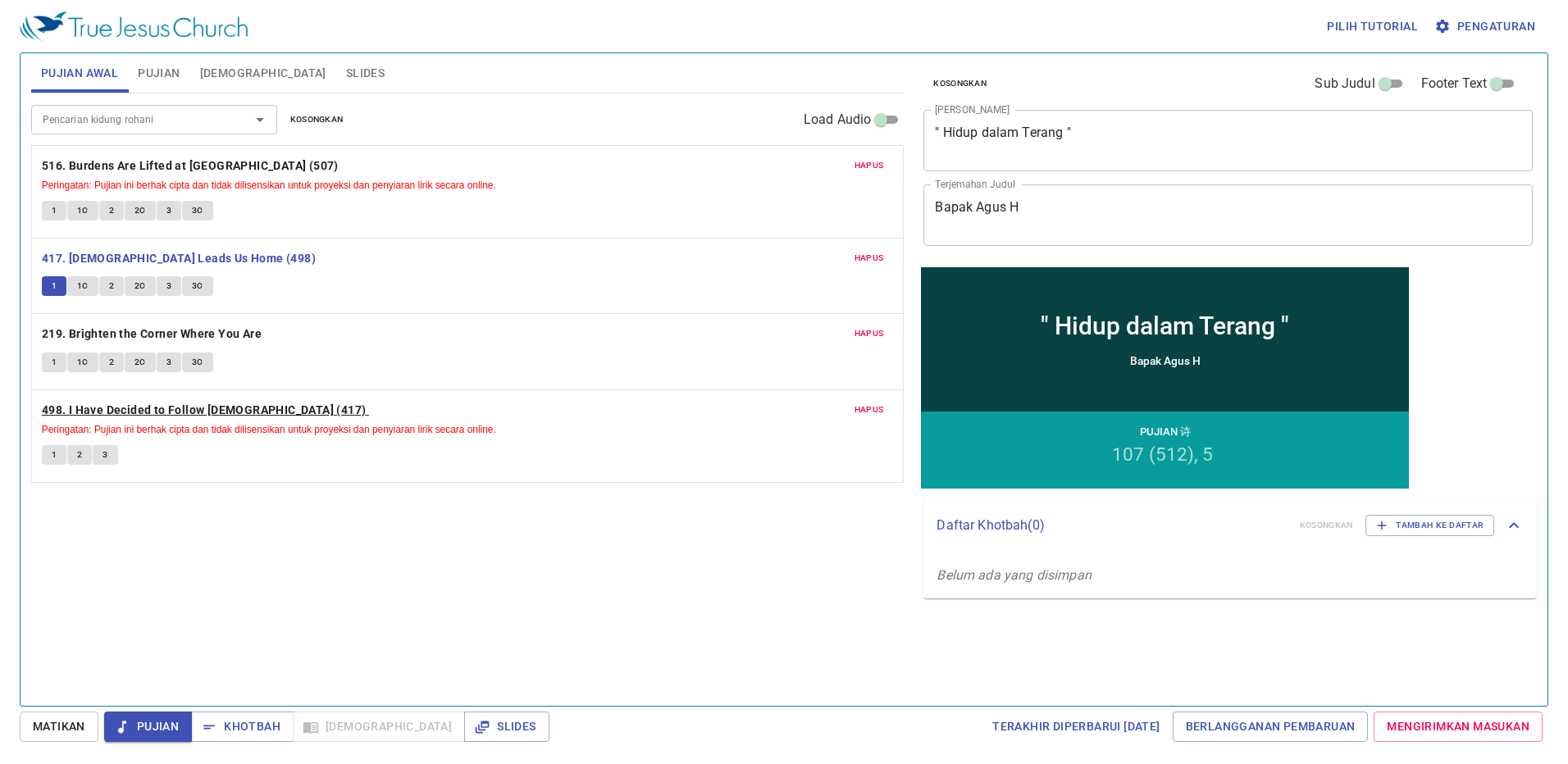
click at [91, 401] on b "498. I Have Decided to Follow [DEMOGRAPHIC_DATA] (417)" at bounding box center [204, 410] width 325 height 20
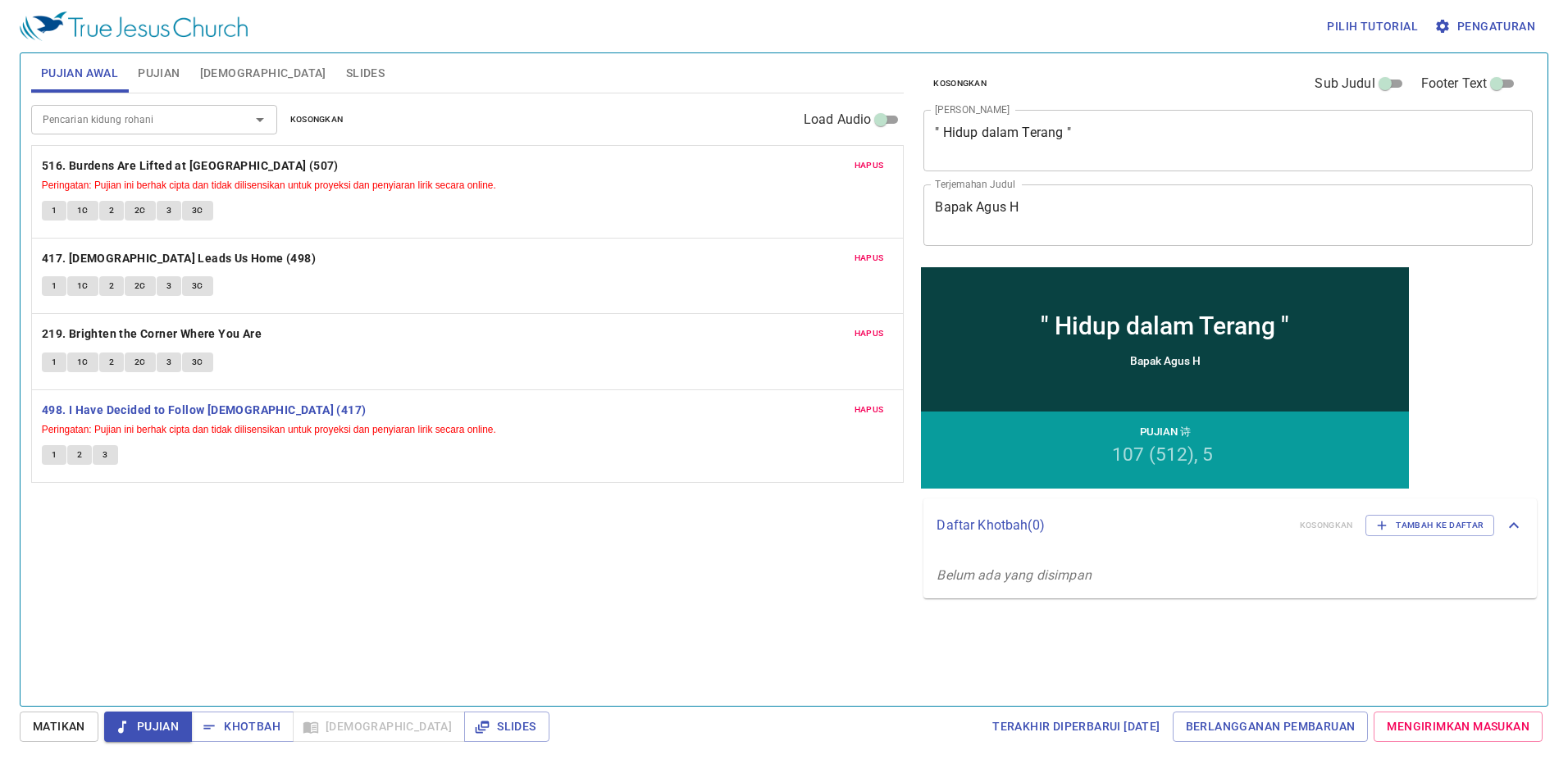
click at [58, 452] on button "1" at bounding box center [54, 456] width 25 height 20
click at [81, 448] on span "2" at bounding box center [79, 455] width 5 height 15
click at [106, 448] on span "3" at bounding box center [104, 455] width 5 height 15
click at [37, 445] on div "Hapus 498. I Have Decided to Follow Jesus (417) Peringatan: Pujian ini berhak c…" at bounding box center [467, 436] width 872 height 91
click at [42, 451] on button "1" at bounding box center [54, 456] width 25 height 20
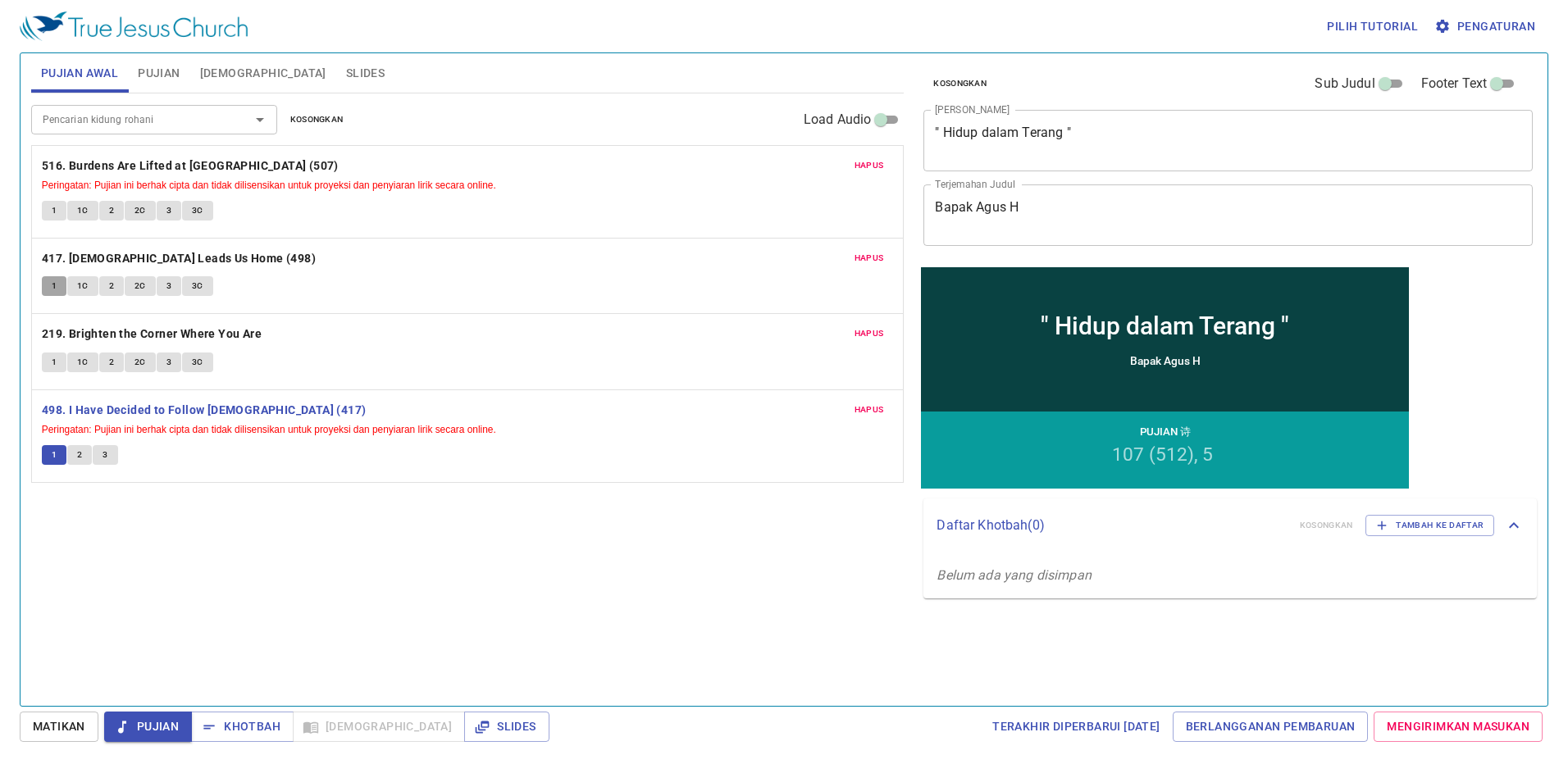
click at [67, 285] on button "1" at bounding box center [54, 286] width 25 height 20
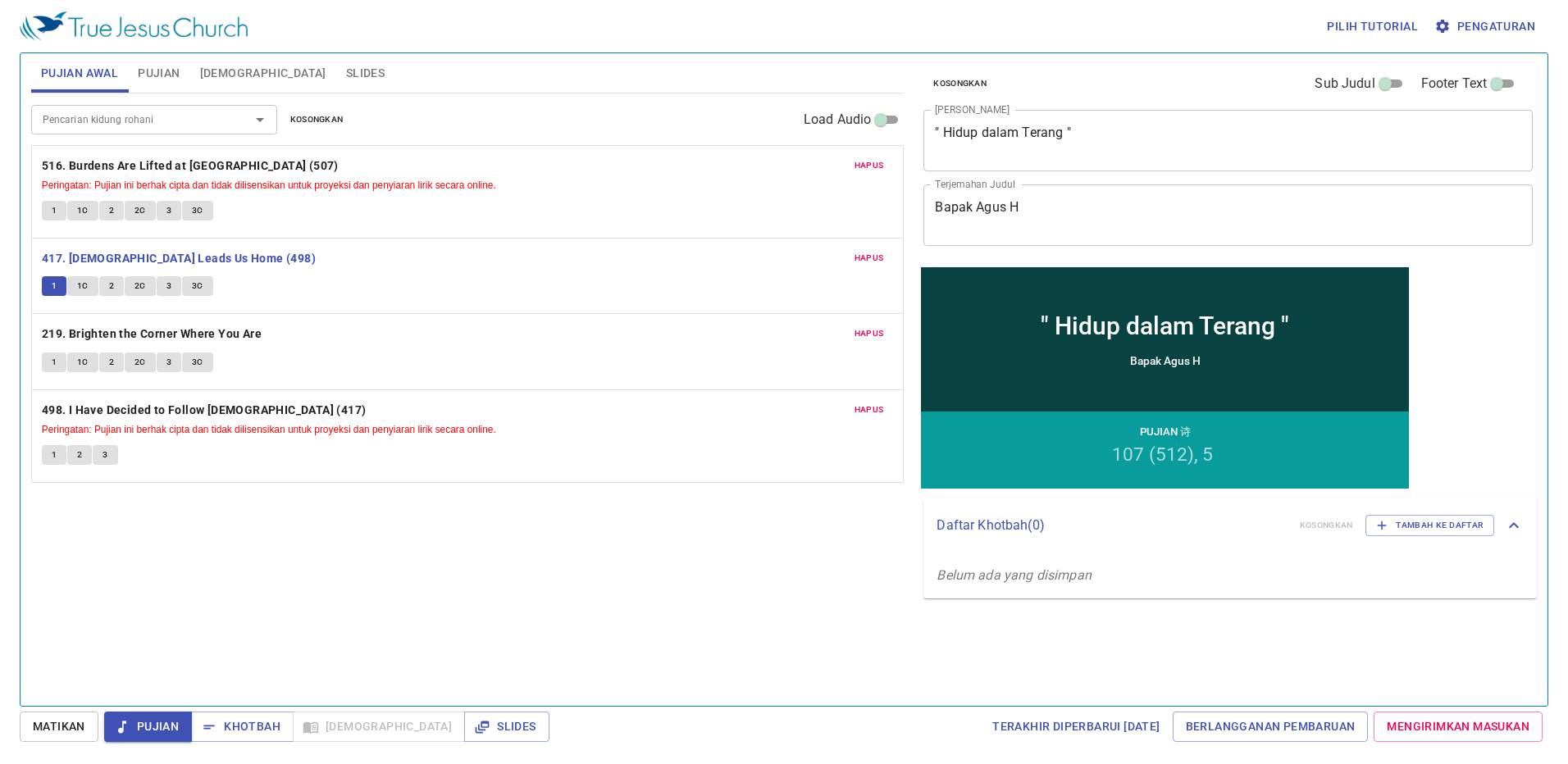
click at [84, 285] on span "1C" at bounding box center [82, 286] width 12 height 15
click at [876, 254] on span "Hapus" at bounding box center [869, 258] width 29 height 15
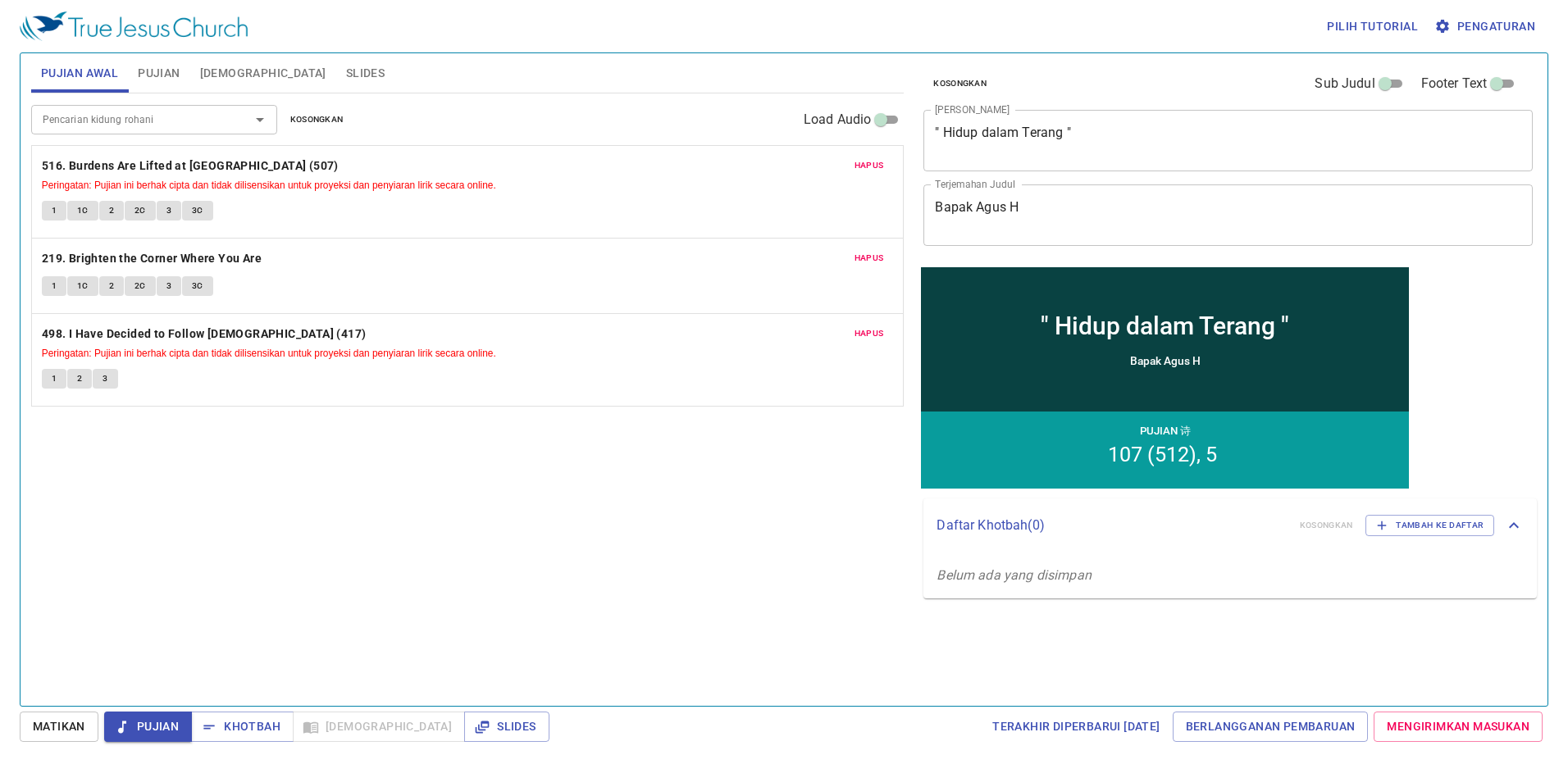
click at [178, 70] on span "Pujian" at bounding box center [159, 73] width 42 height 20
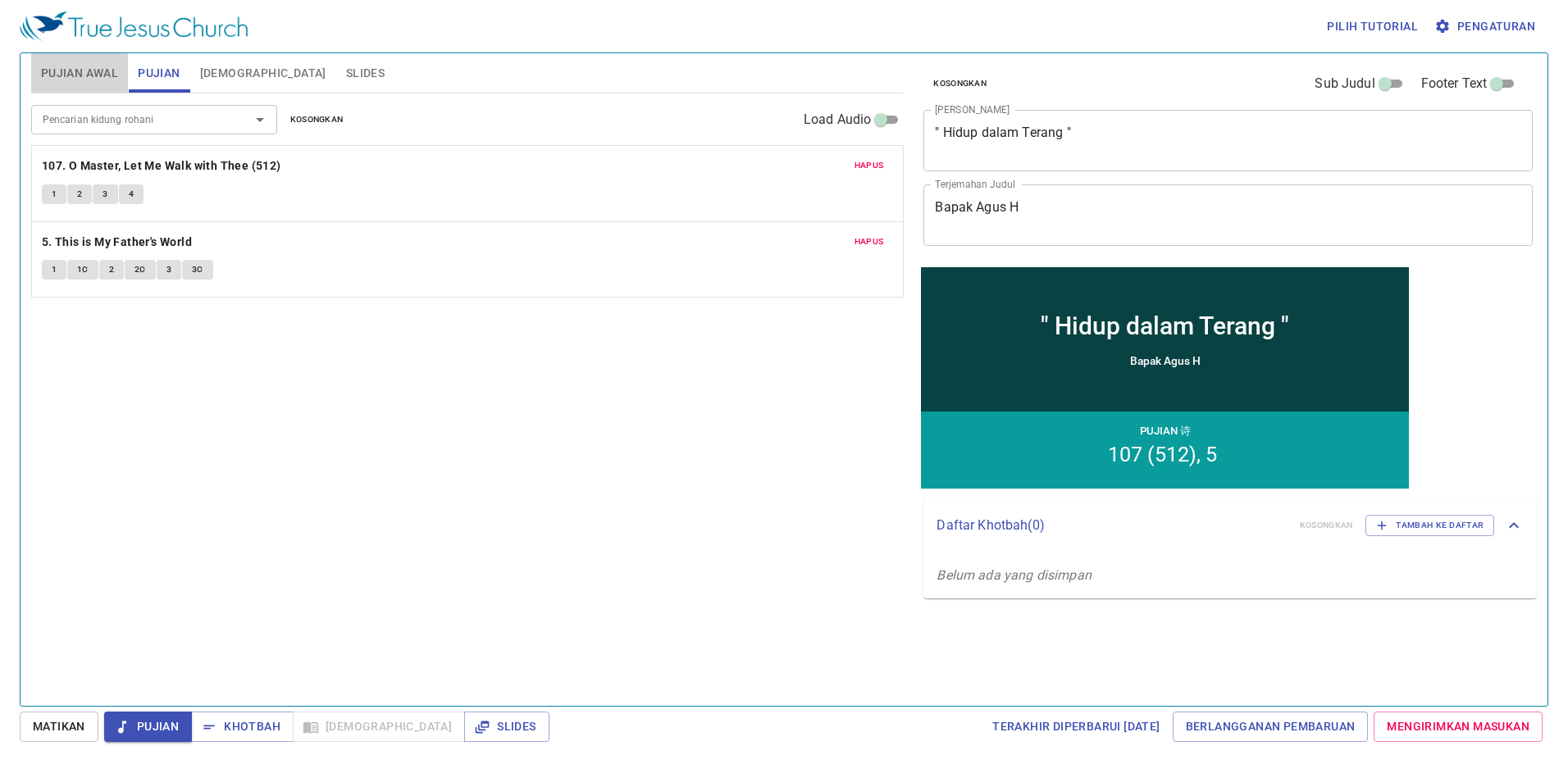
click at [80, 60] on button "Pujian Awal" at bounding box center [80, 72] width 97 height 39
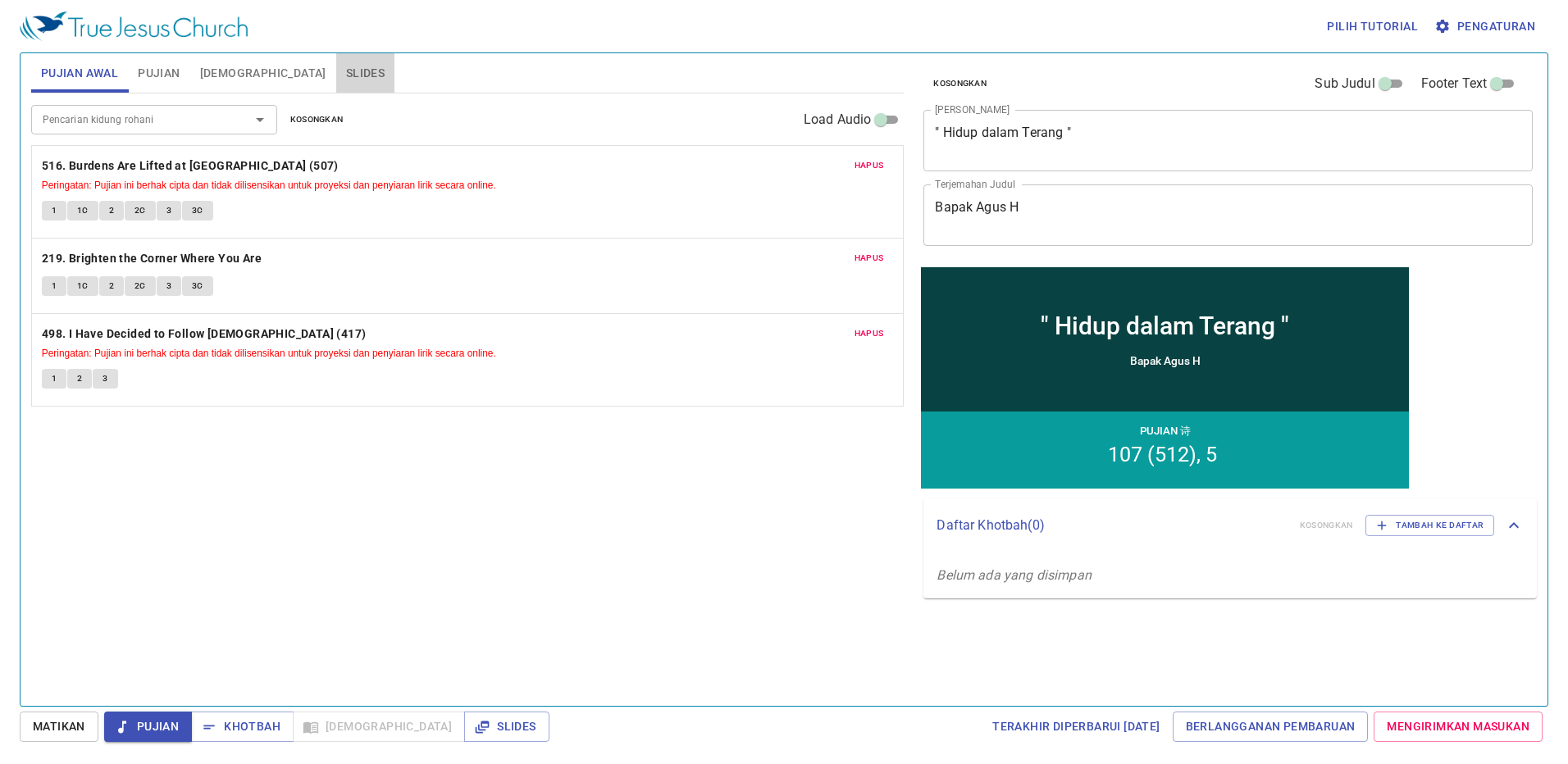
click at [346, 76] on span "Slides" at bounding box center [365, 73] width 38 height 20
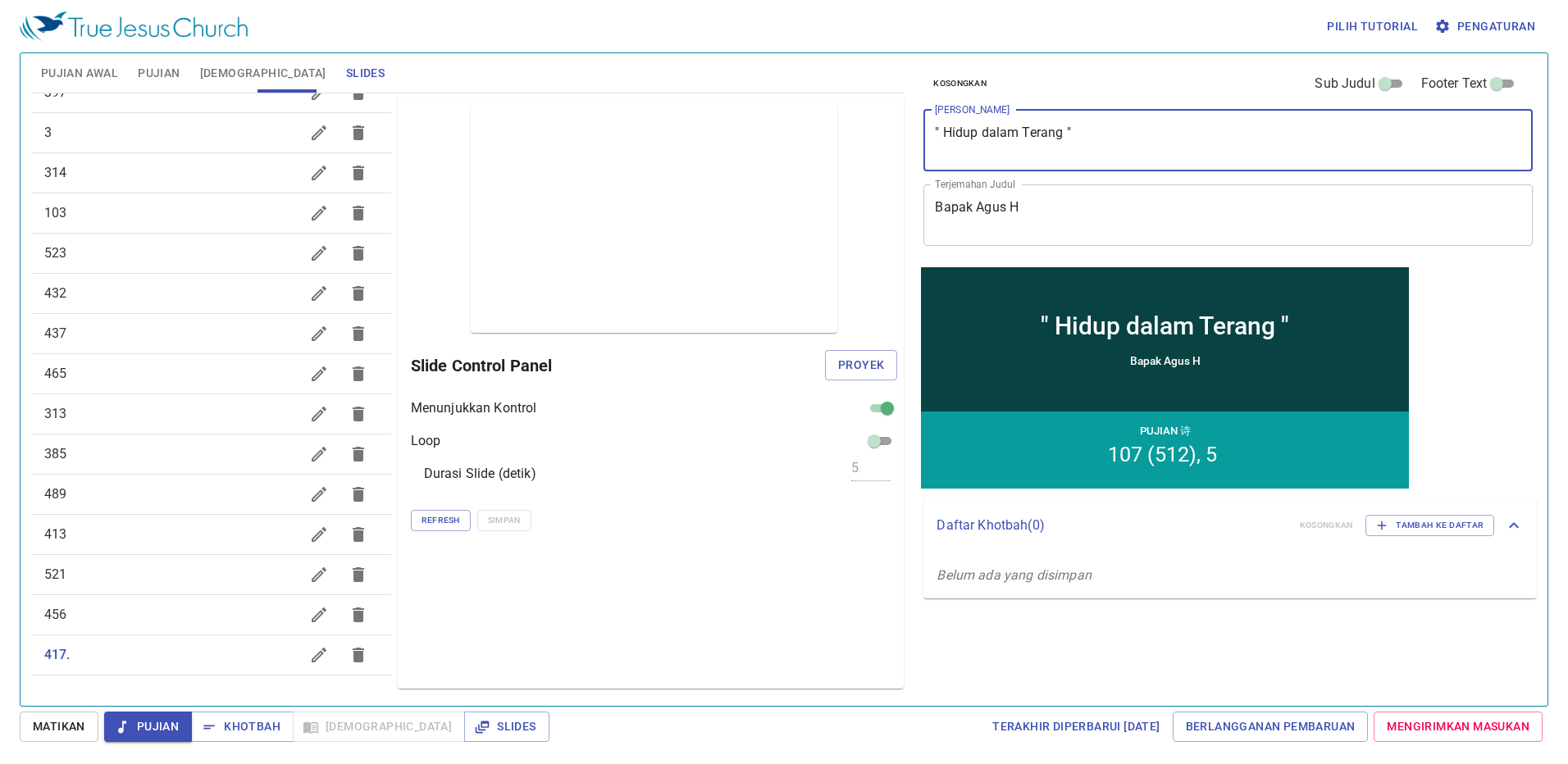
click at [1064, 129] on textarea "" Hidup dalam Terang "" at bounding box center [1228, 140] width 586 height 31
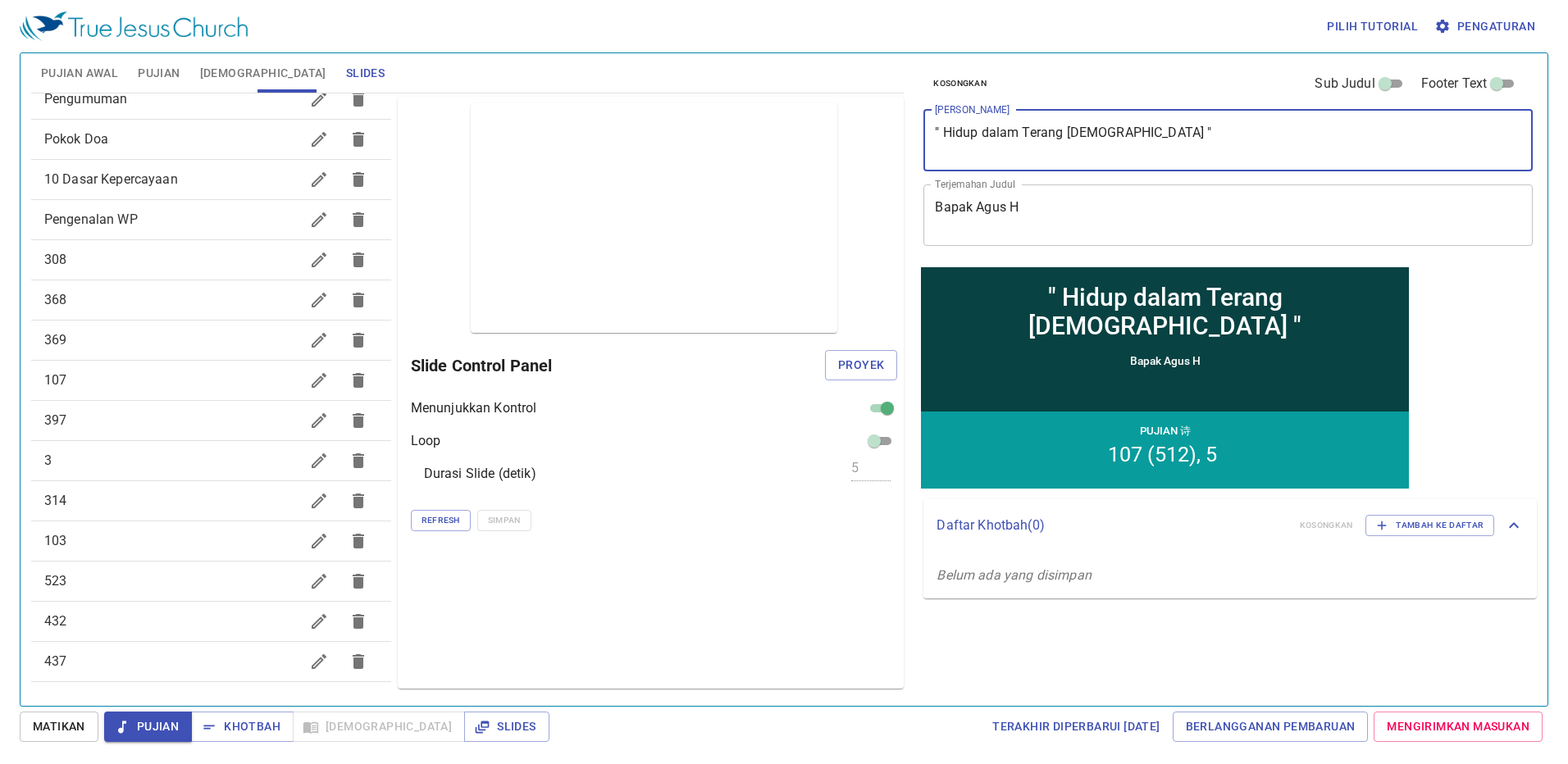
scroll to position [0, 0]
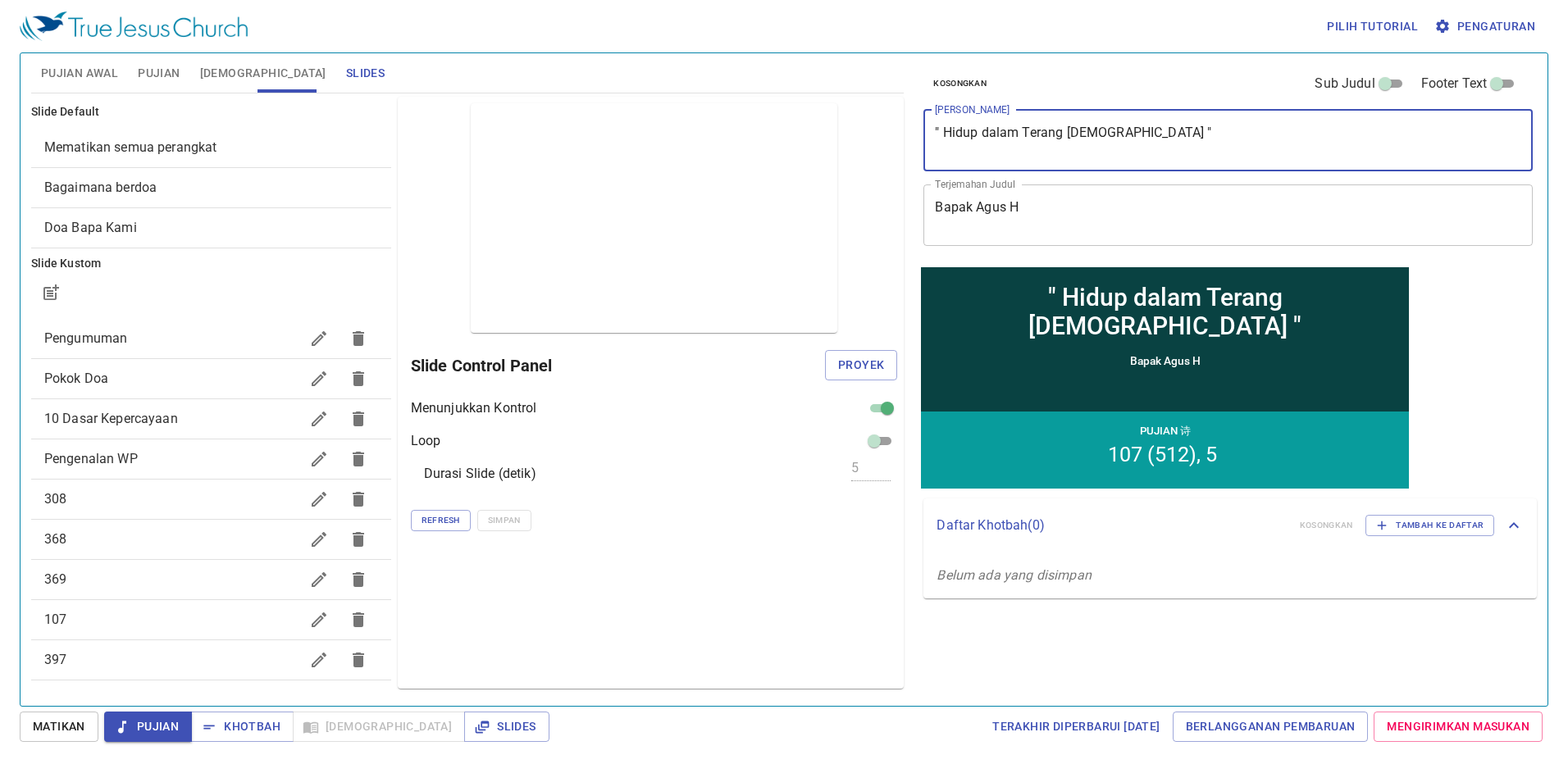
type textarea "" Hidup dalam Terang [DEMOGRAPHIC_DATA] ""
click at [229, 184] on span "Bagaimana berdoa" at bounding box center [210, 188] width 334 height 20
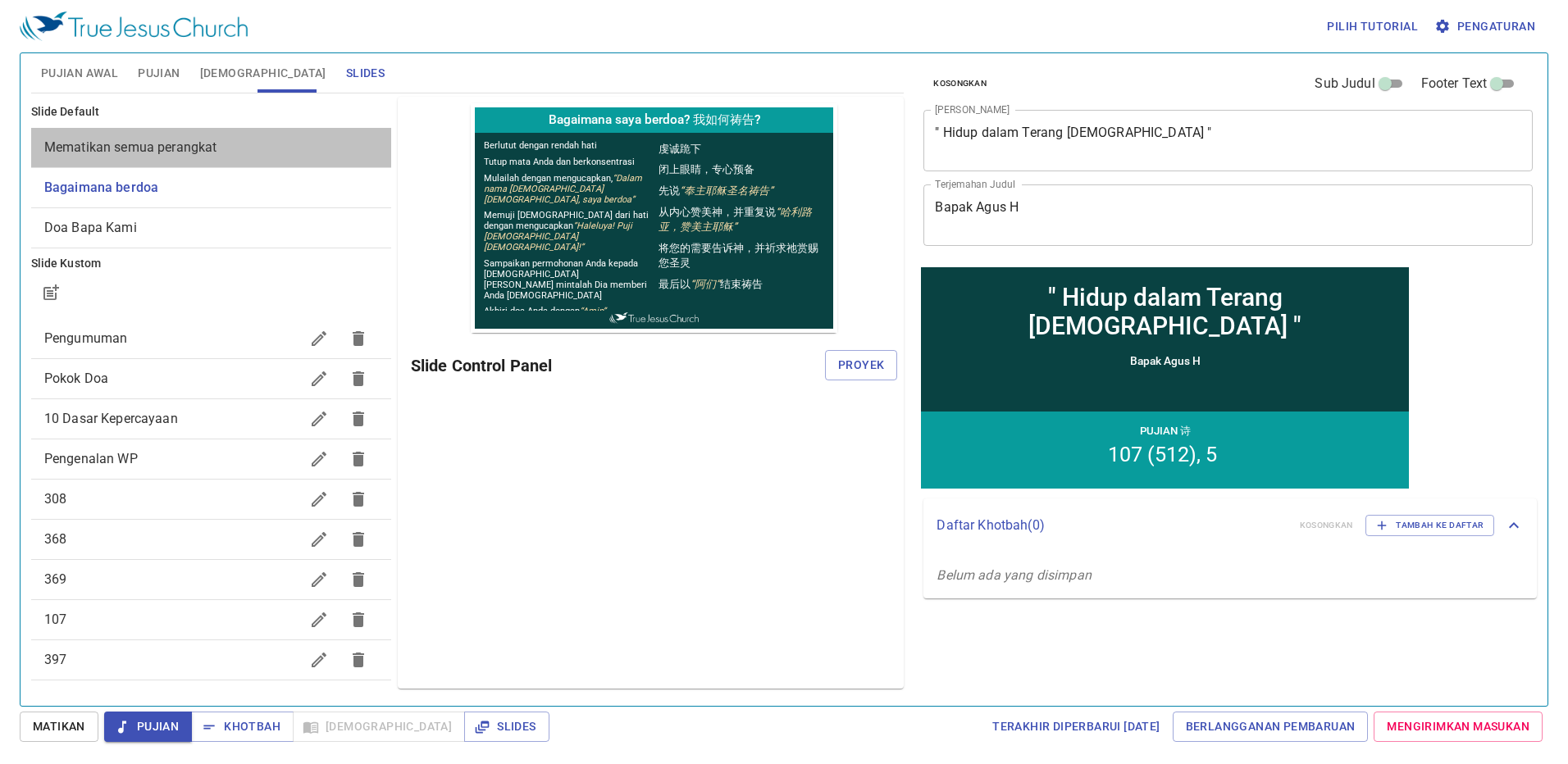
click at [228, 147] on span "Mematikan semua perangkat" at bounding box center [210, 148] width 334 height 20
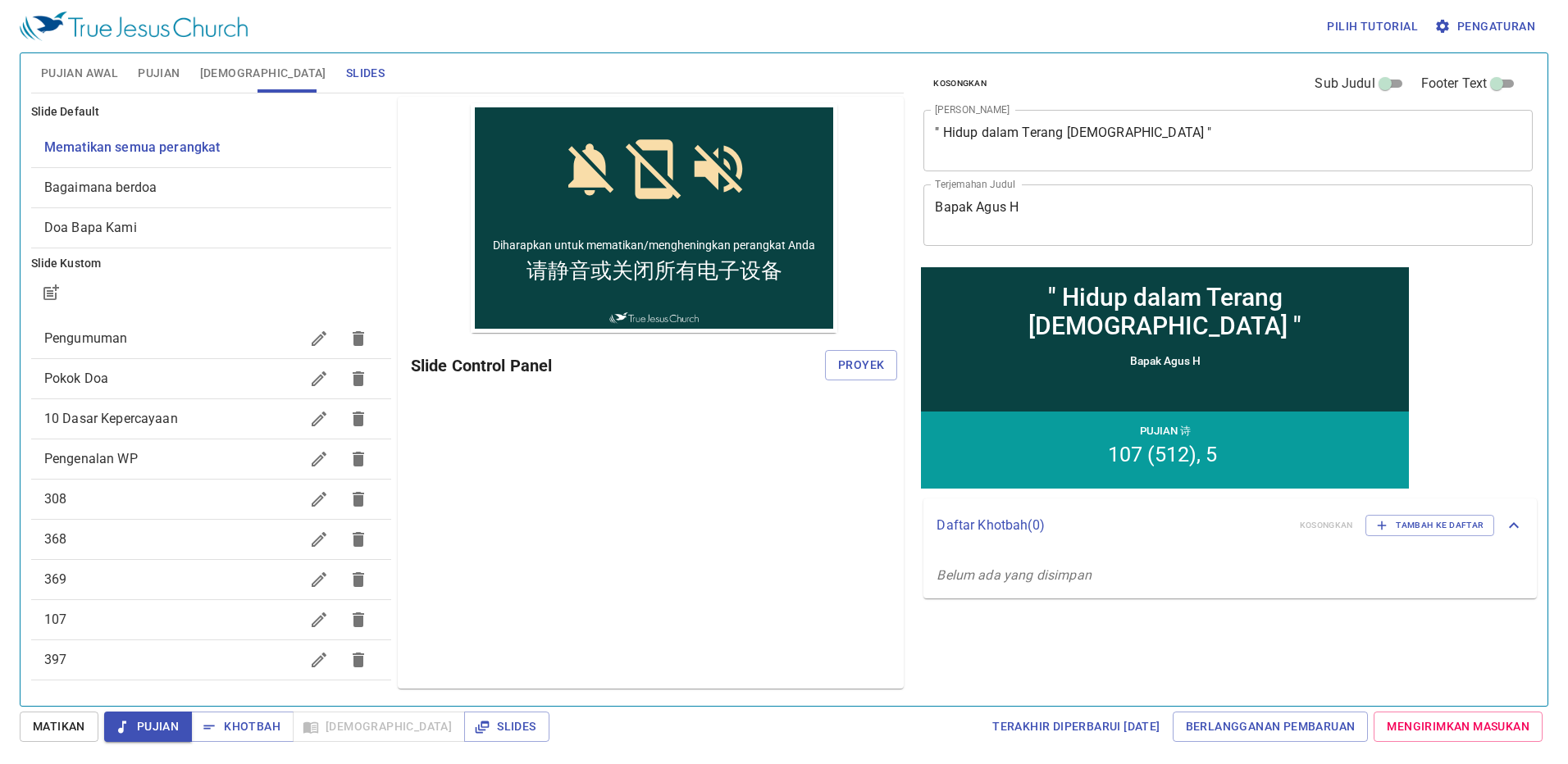
click at [866, 381] on div "Slide Control Panel Proyek" at bounding box center [654, 365] width 487 height 39
click at [864, 377] on button "Proyek" at bounding box center [861, 365] width 72 height 30
click at [677, 523] on div "Pratinjau Slide Control Panel" at bounding box center [651, 393] width 507 height 592
click at [169, 178] on span "Bagaimana berdoa" at bounding box center [210, 188] width 334 height 20
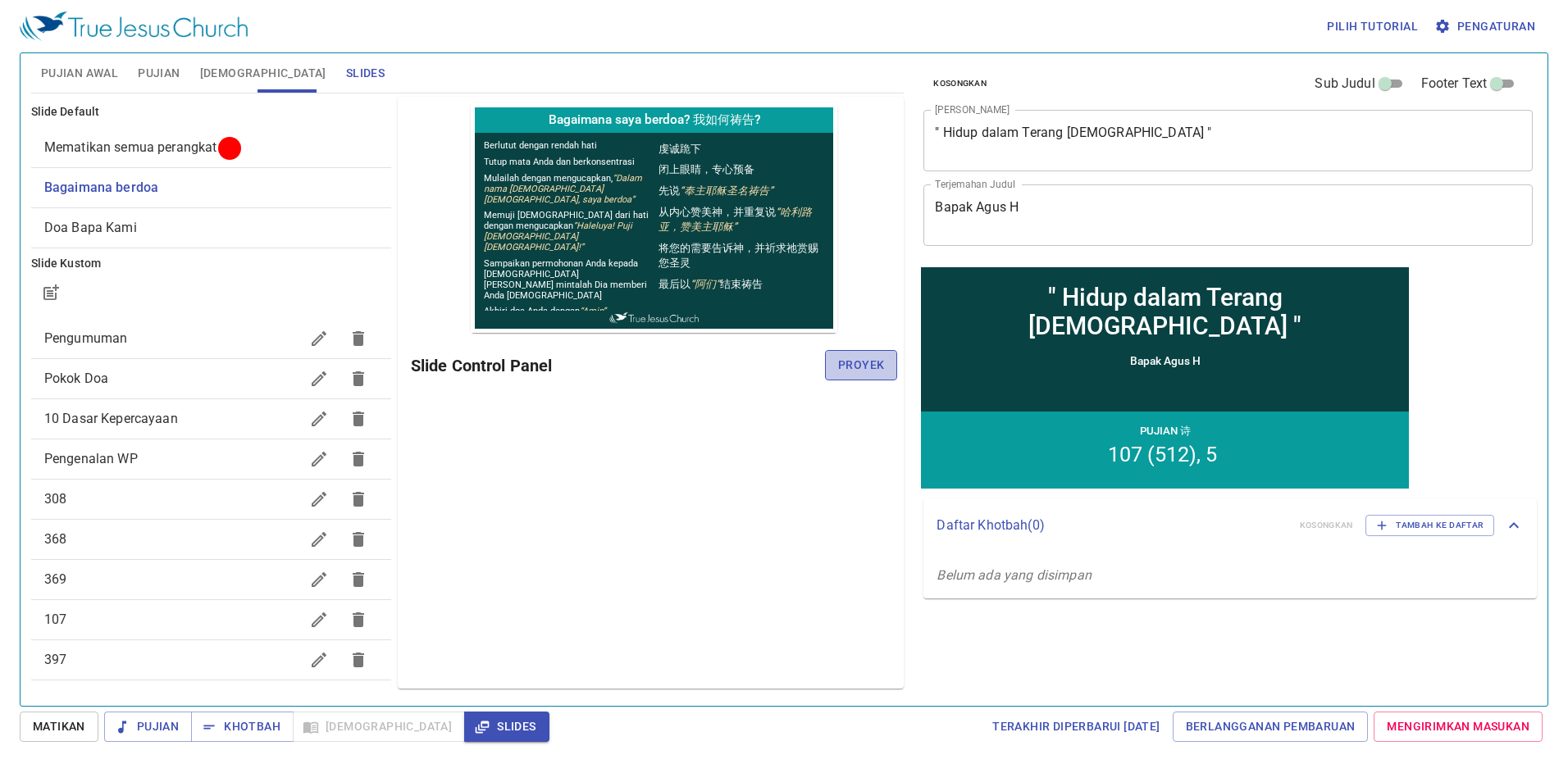
click at [880, 373] on span "Proyek" at bounding box center [861, 365] width 46 height 20
click at [99, 55] on button "Pujian Awal" at bounding box center [80, 72] width 97 height 39
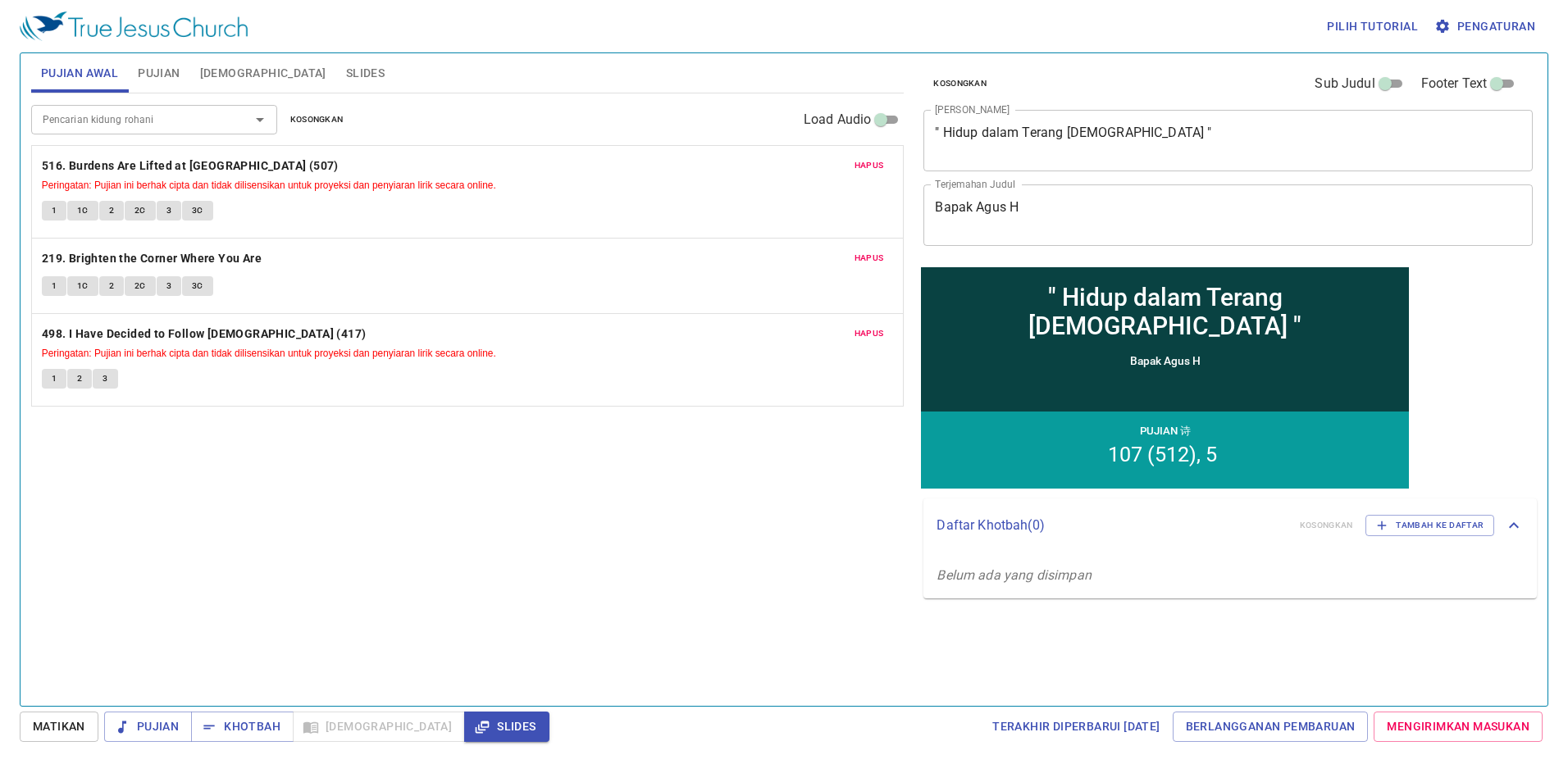
click at [527, 263] on p "219. Brighten the Corner Where You Are" at bounding box center [467, 259] width 852 height 20
click at [1080, 108] on div "Kosongkan Sub Judul Footer Text Judul Khotbah " Hidup dalam Terang Kristus " x …" at bounding box center [1227, 157] width 620 height 210
drag, startPoint x: 1080, startPoint y: 108, endPoint x: 1086, endPoint y: 85, distance: 23.8
click at [1086, 85] on div "Kosongkan Sub Judul Footer Text" at bounding box center [1221, 83] width 609 height 39
click at [1086, 81] on div "Kosongkan Sub Judul Footer Text" at bounding box center [1221, 83] width 609 height 39
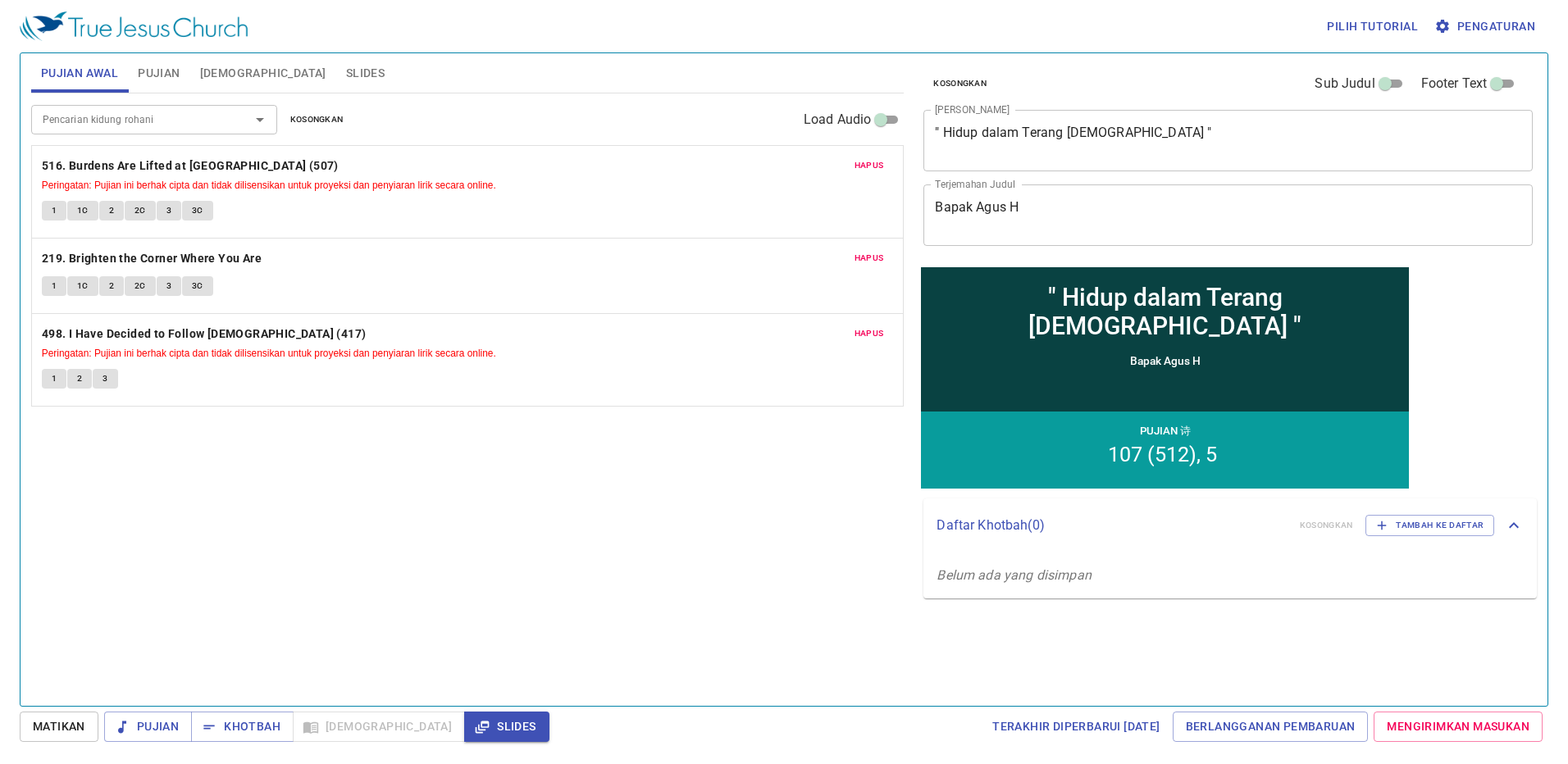
click at [1086, 81] on div "Kosongkan Sub Judul Footer Text" at bounding box center [1221, 83] width 609 height 39
click at [346, 83] on span "Slides" at bounding box center [365, 73] width 38 height 20
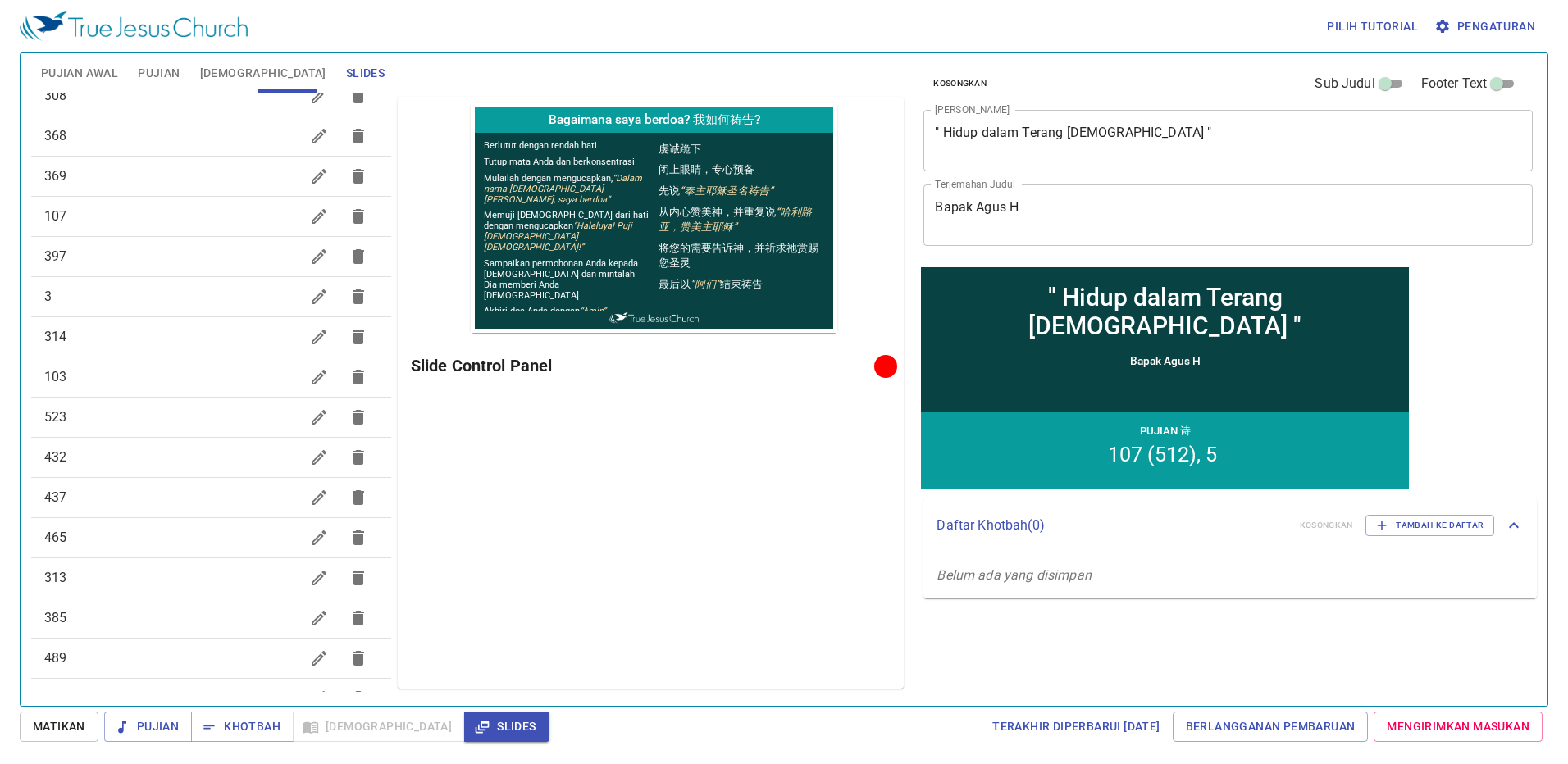
scroll to position [321, 0]
click at [65, 63] on span "Pujian Awal" at bounding box center [80, 73] width 77 height 20
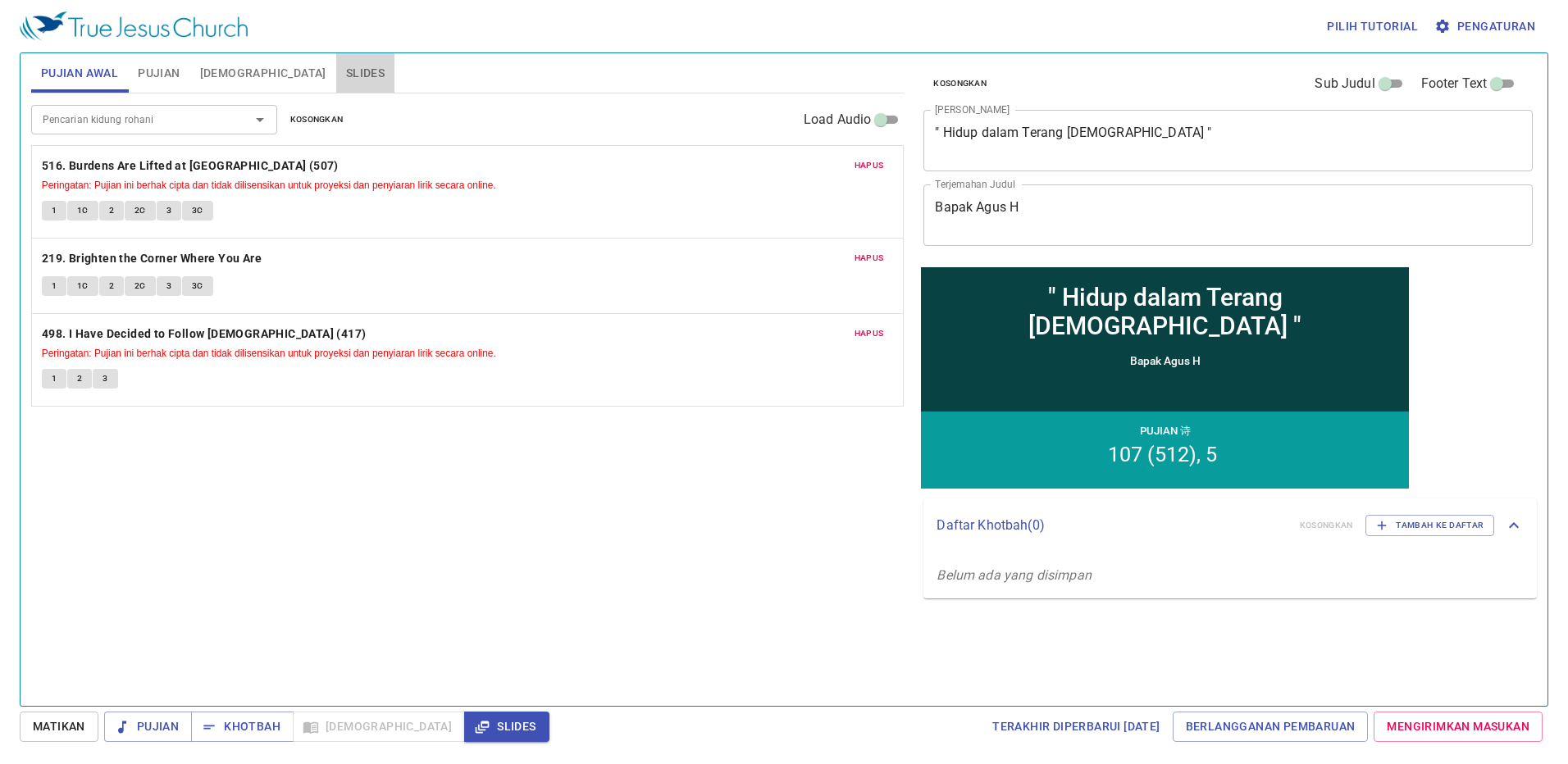
click at [346, 68] on span "Slides" at bounding box center [365, 73] width 38 height 20
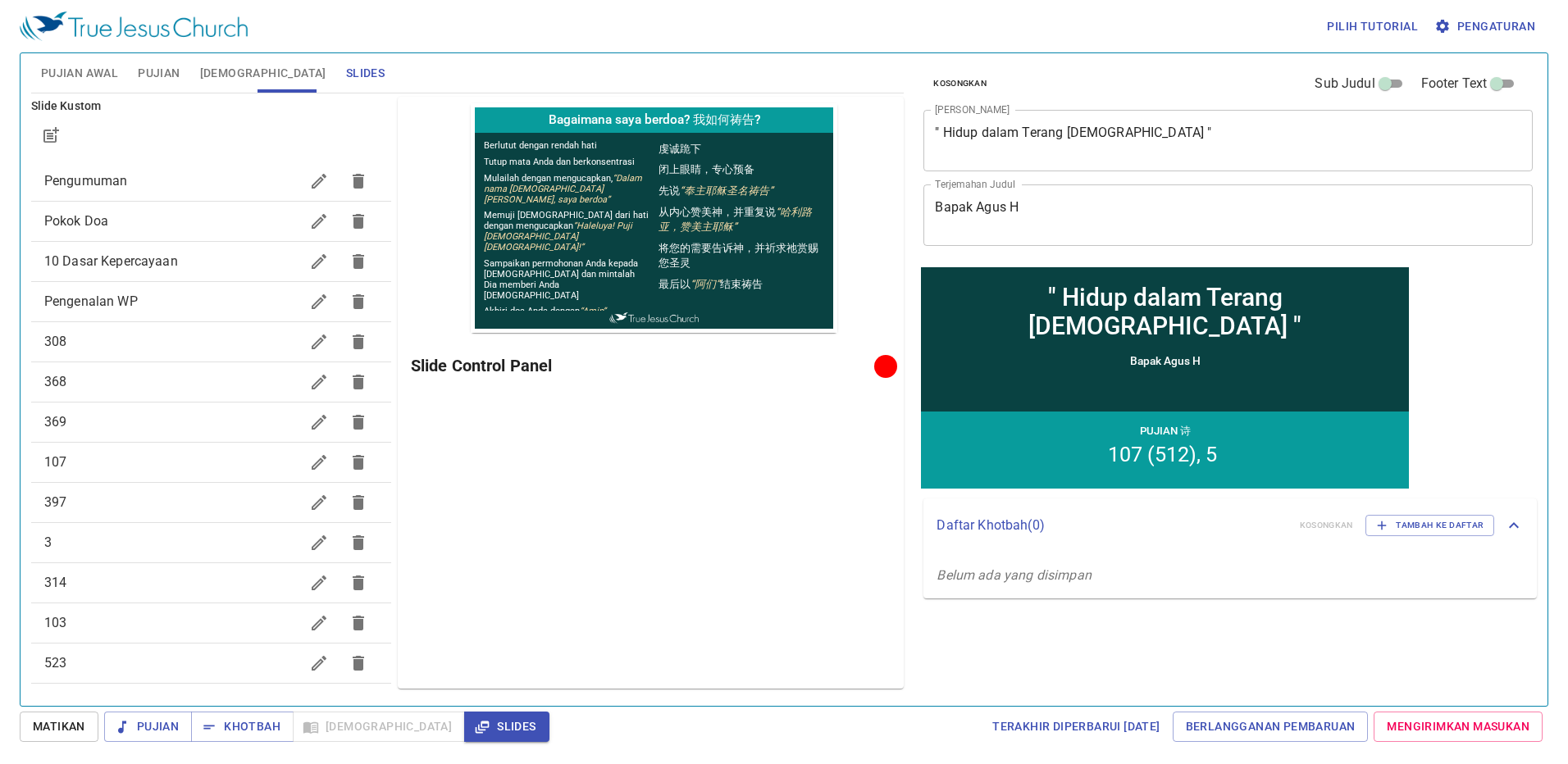
scroll to position [0, 0]
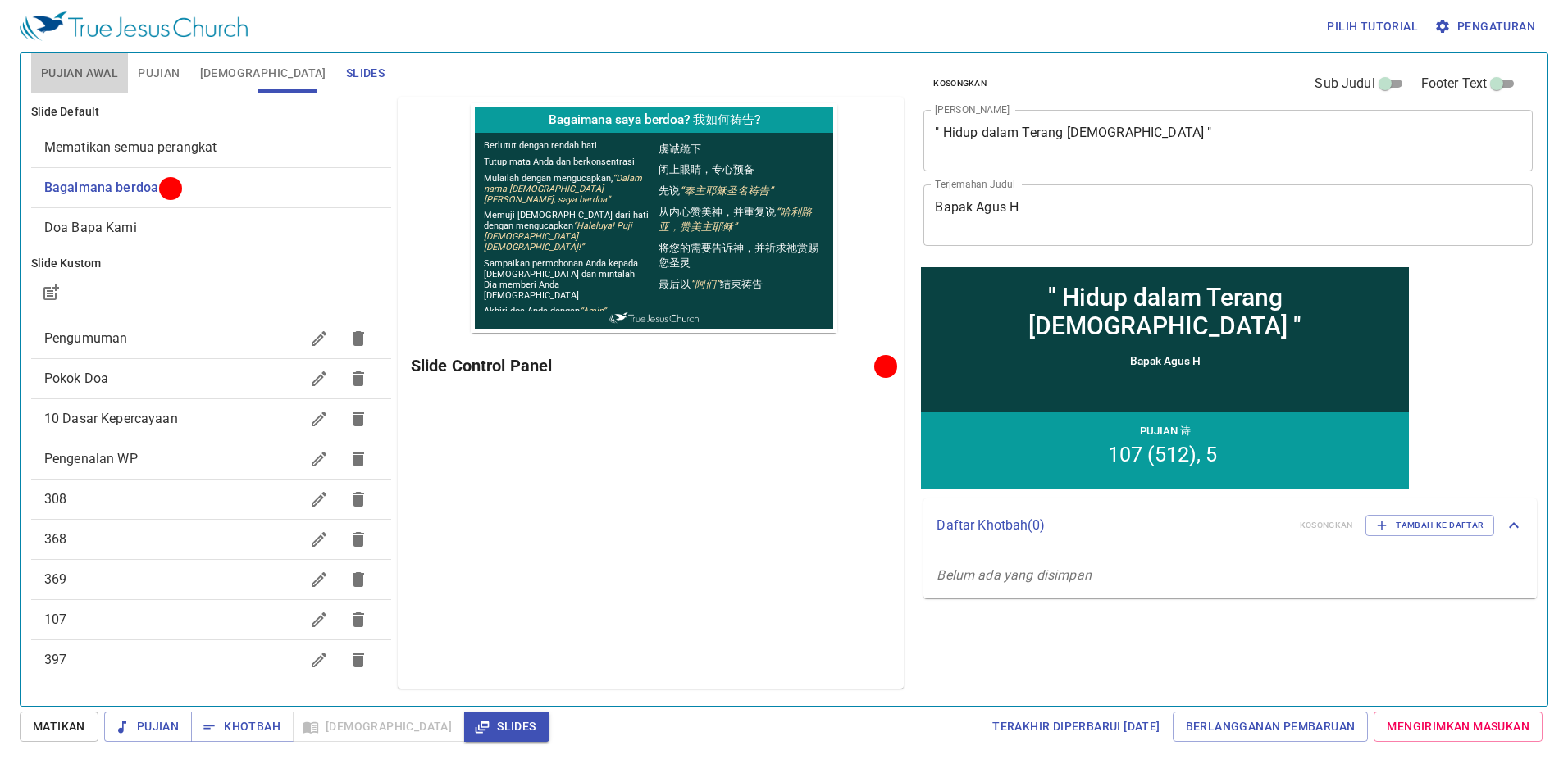
click at [71, 72] on span "Pujian Awal" at bounding box center [80, 73] width 77 height 20
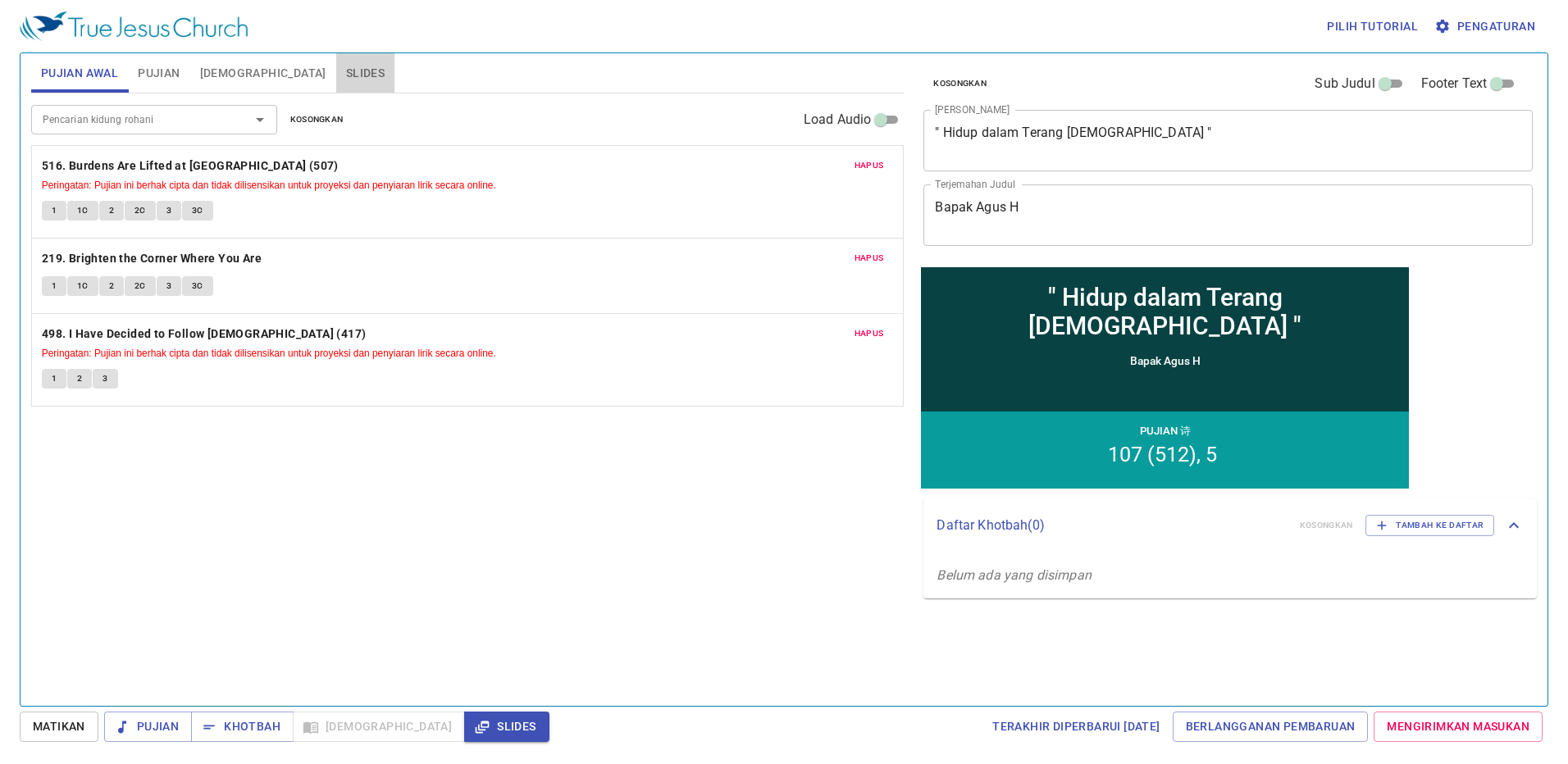
click at [337, 68] on button "Slides" at bounding box center [366, 72] width 59 height 39
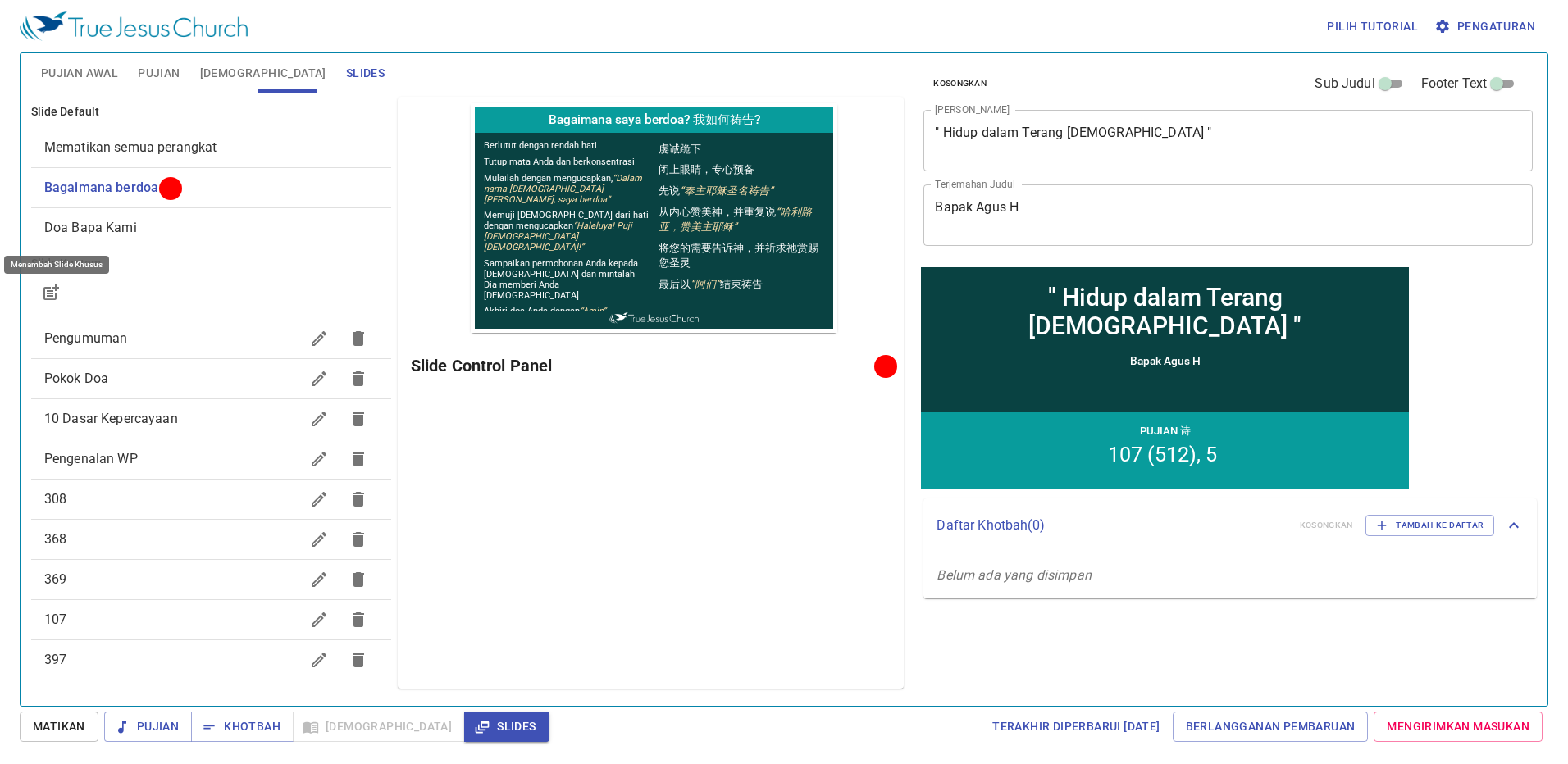
click at [48, 299] on icon "button" at bounding box center [50, 294] width 13 height 13
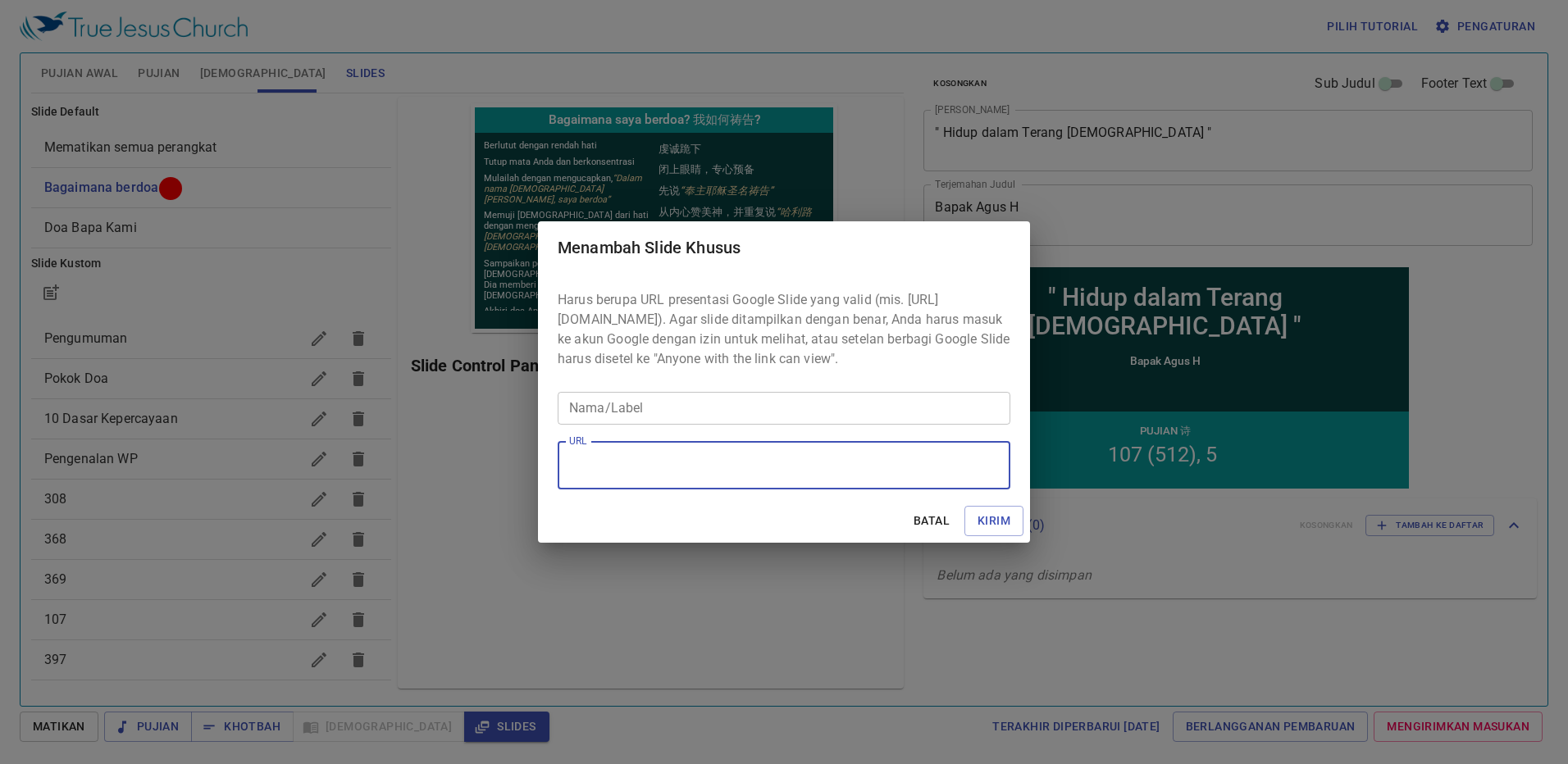
click at [680, 467] on textarea "URL" at bounding box center [784, 466] width 430 height 31
paste textarea "https://docs.google.com/presentation/d/1L3uQWeP_W_3kMrrdwgiK_TsLiUh7LaSX/edit?s…"
type textarea "https://docs.google.com/presentation/d/1L3uQWeP_W_3kMrrdwgiK_TsLiUh7LaSX/edit?s…"
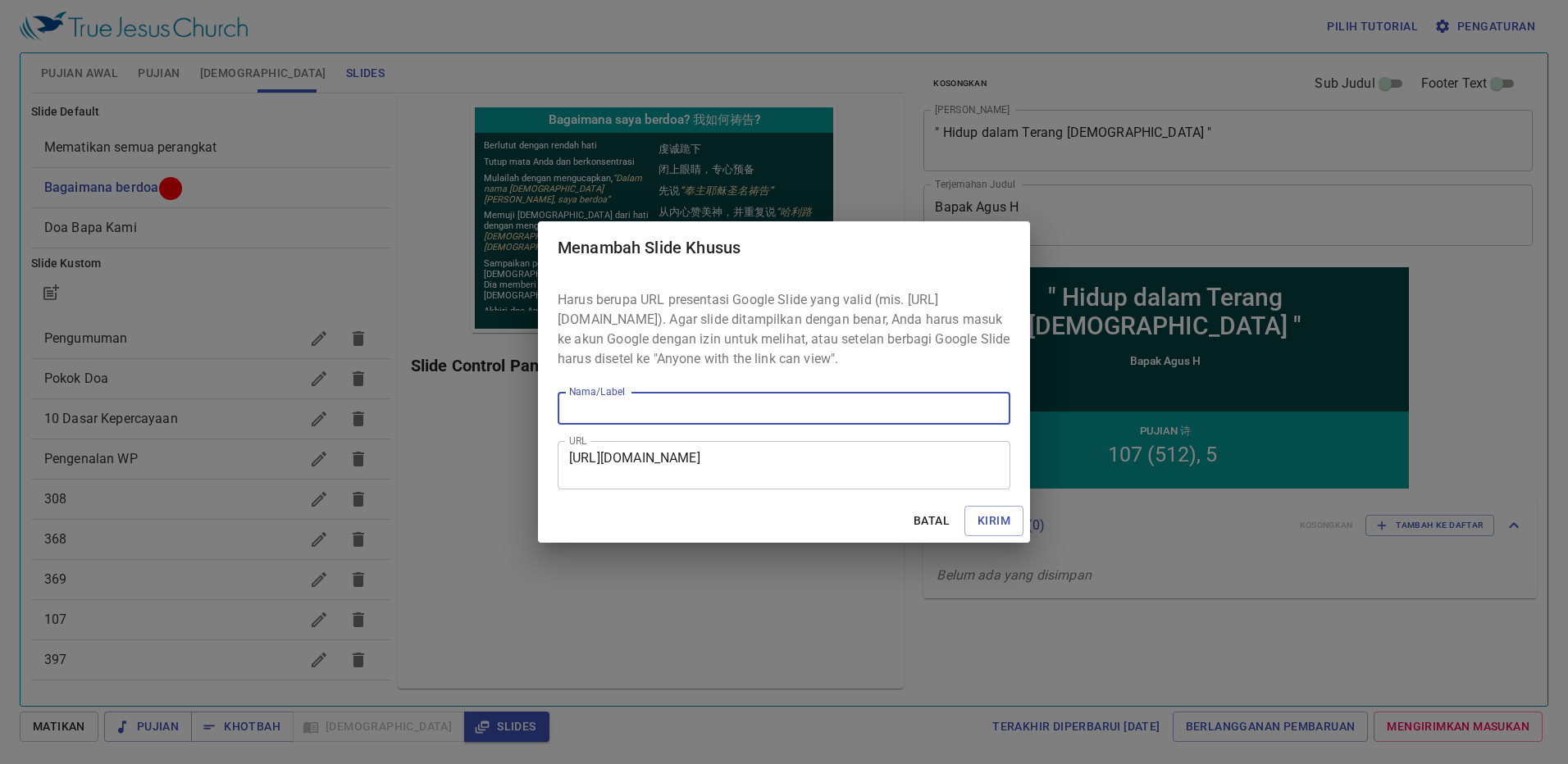
click at [644, 411] on input "Nama/Label" at bounding box center [784, 408] width 453 height 33
type input "516."
click at [991, 532] on span "Kirim" at bounding box center [994, 521] width 33 height 20
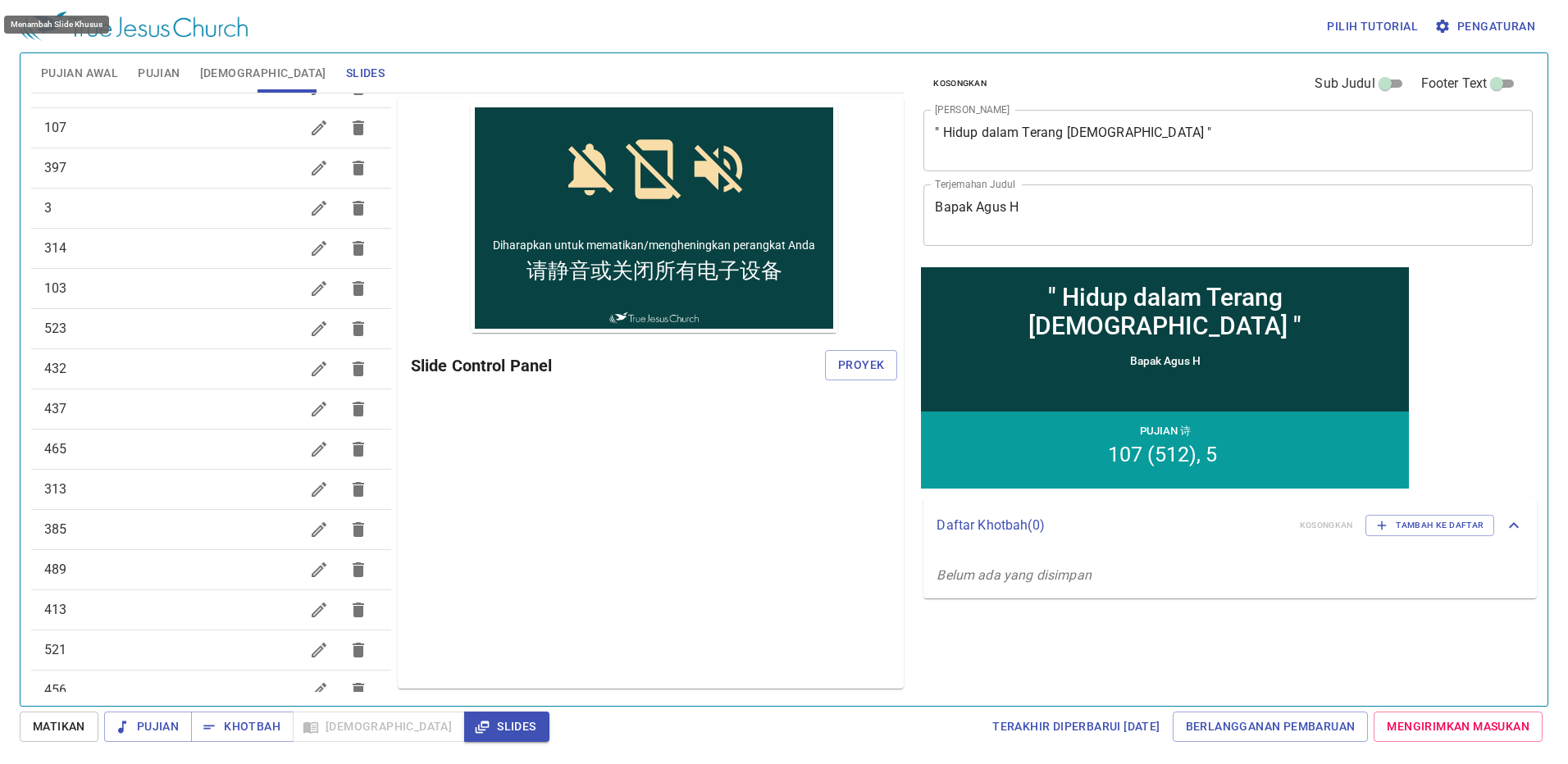
scroll to position [608, 0]
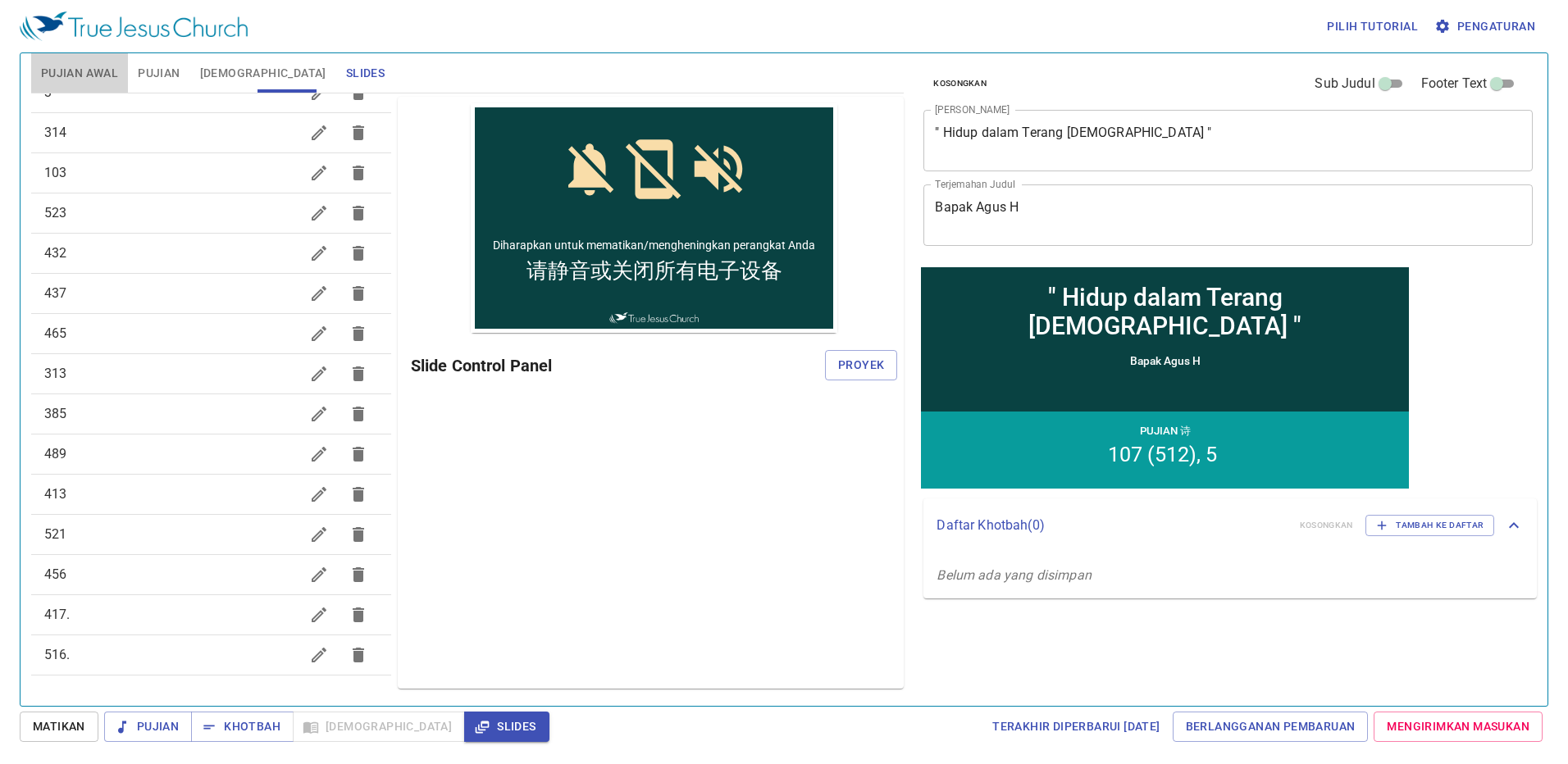
click at [78, 56] on button "Pujian Awal" at bounding box center [80, 72] width 97 height 39
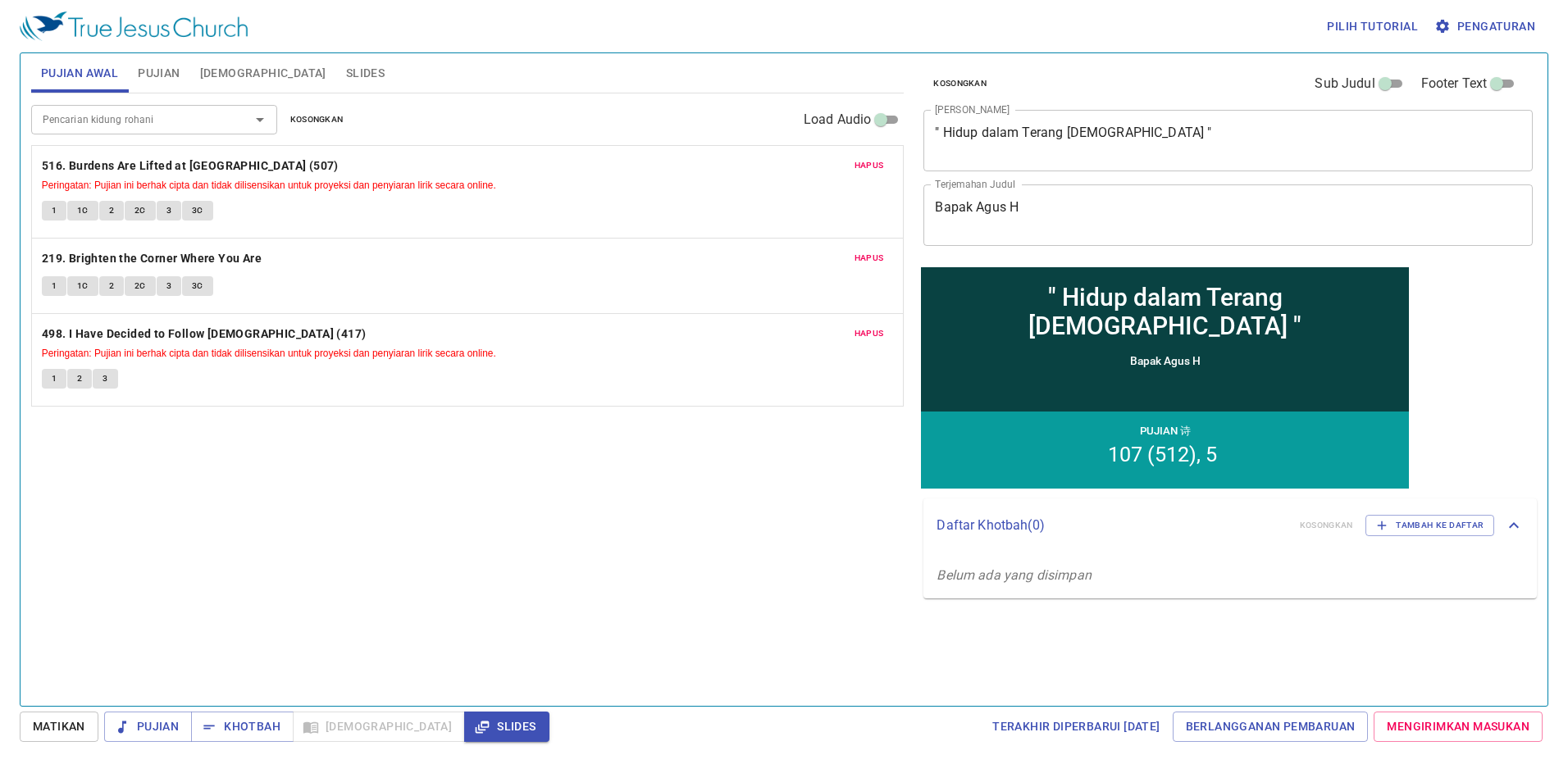
click at [346, 68] on span "Slides" at bounding box center [365, 73] width 38 height 20
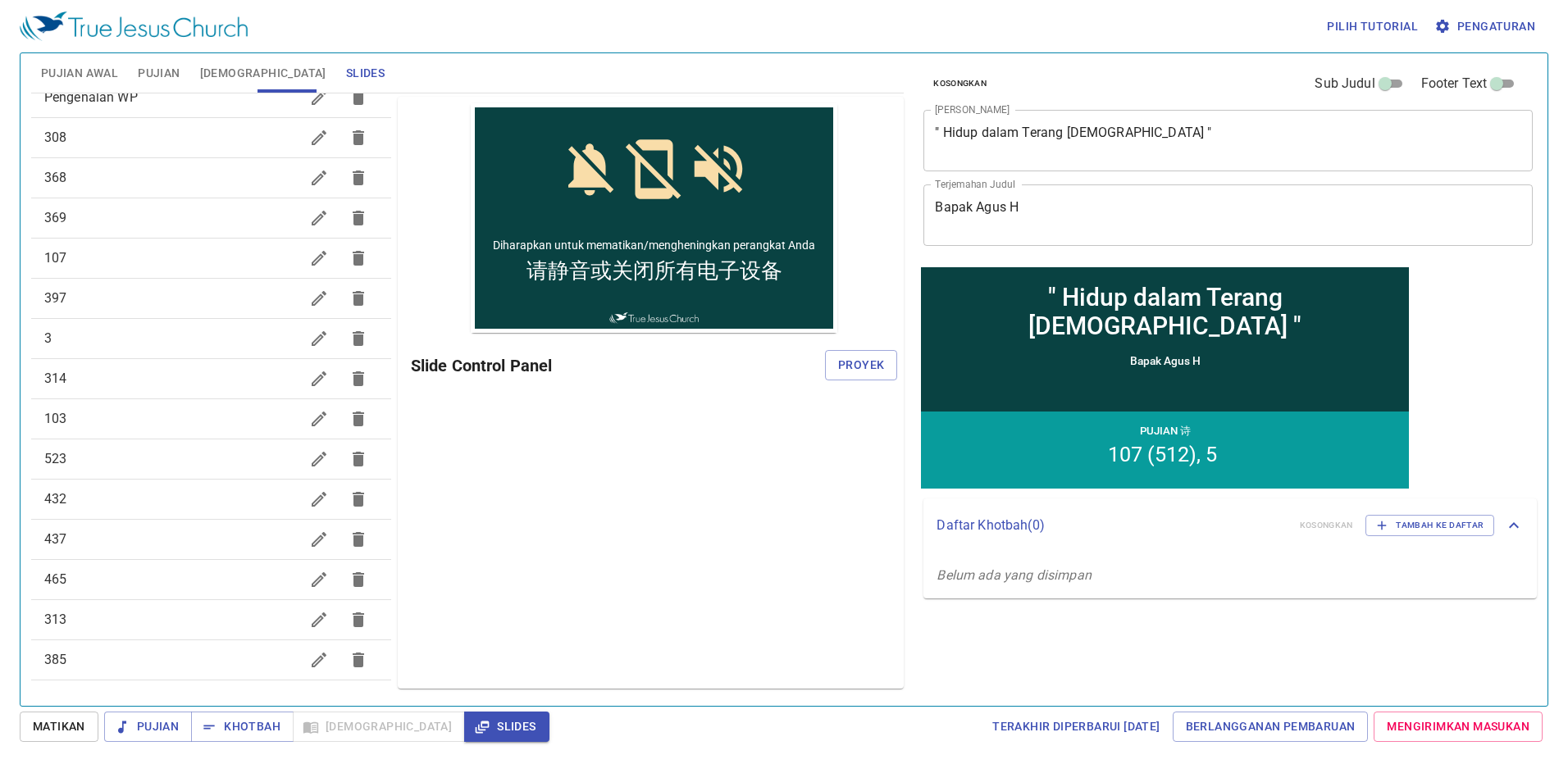
scroll to position [608, 0]
click at [81, 44] on div "Pilih tutorial Pengaturan" at bounding box center [781, 26] width 1522 height 52
click at [91, 75] on span "Pujian Awal" at bounding box center [80, 73] width 77 height 20
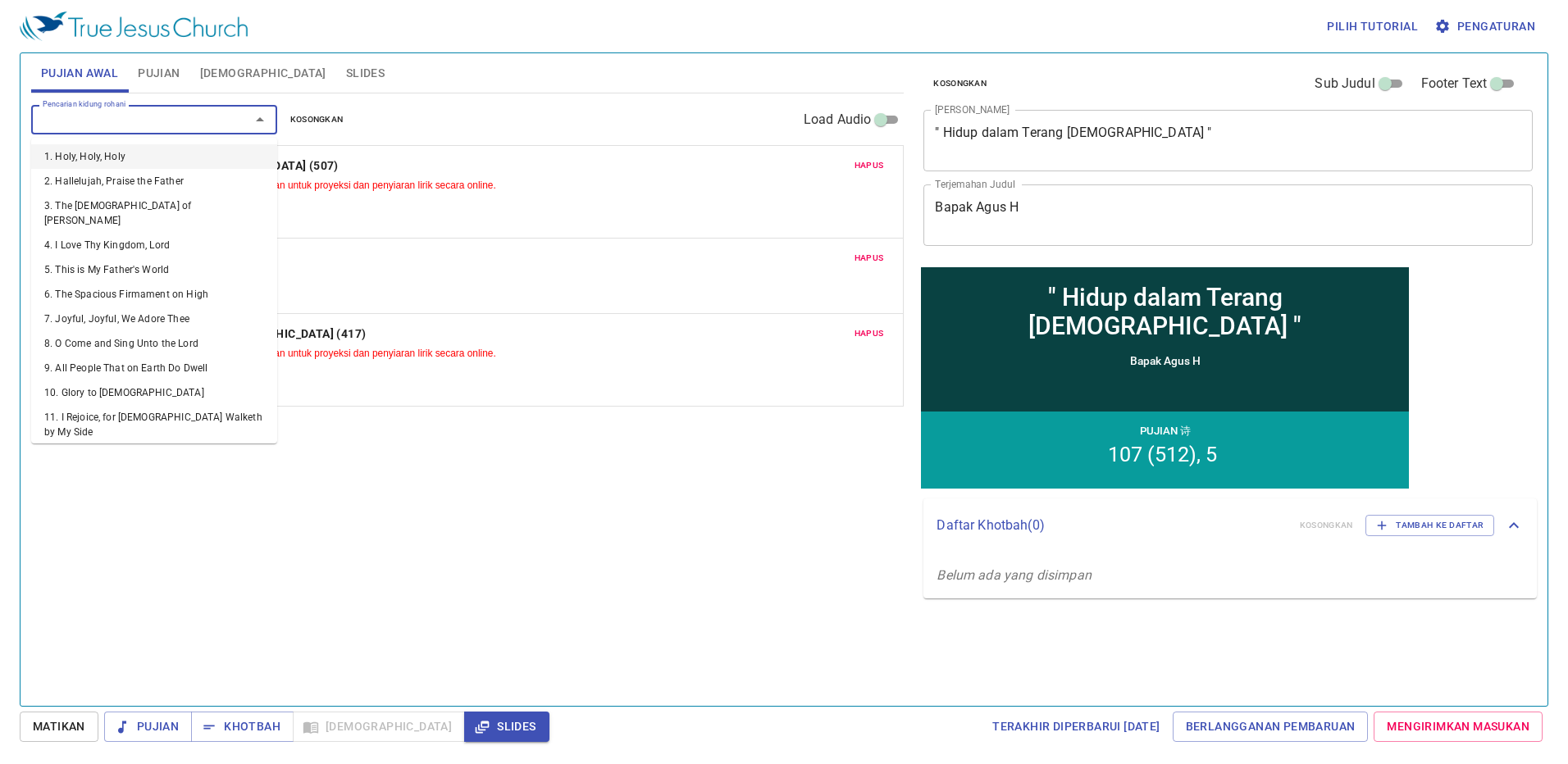
click at [205, 117] on input "Pencarian kidung rohani" at bounding box center [129, 119] width 188 height 19
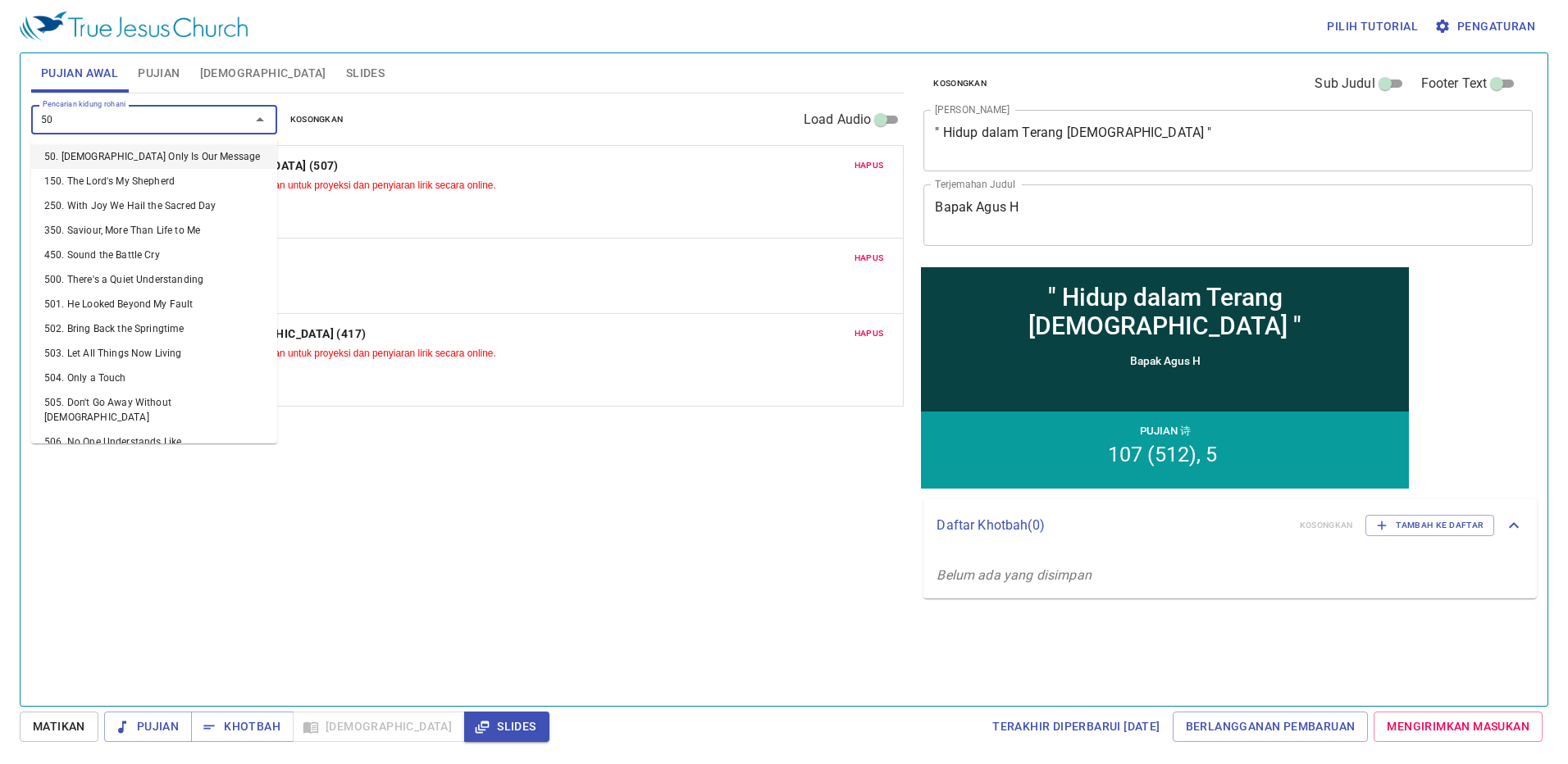
type input "5"
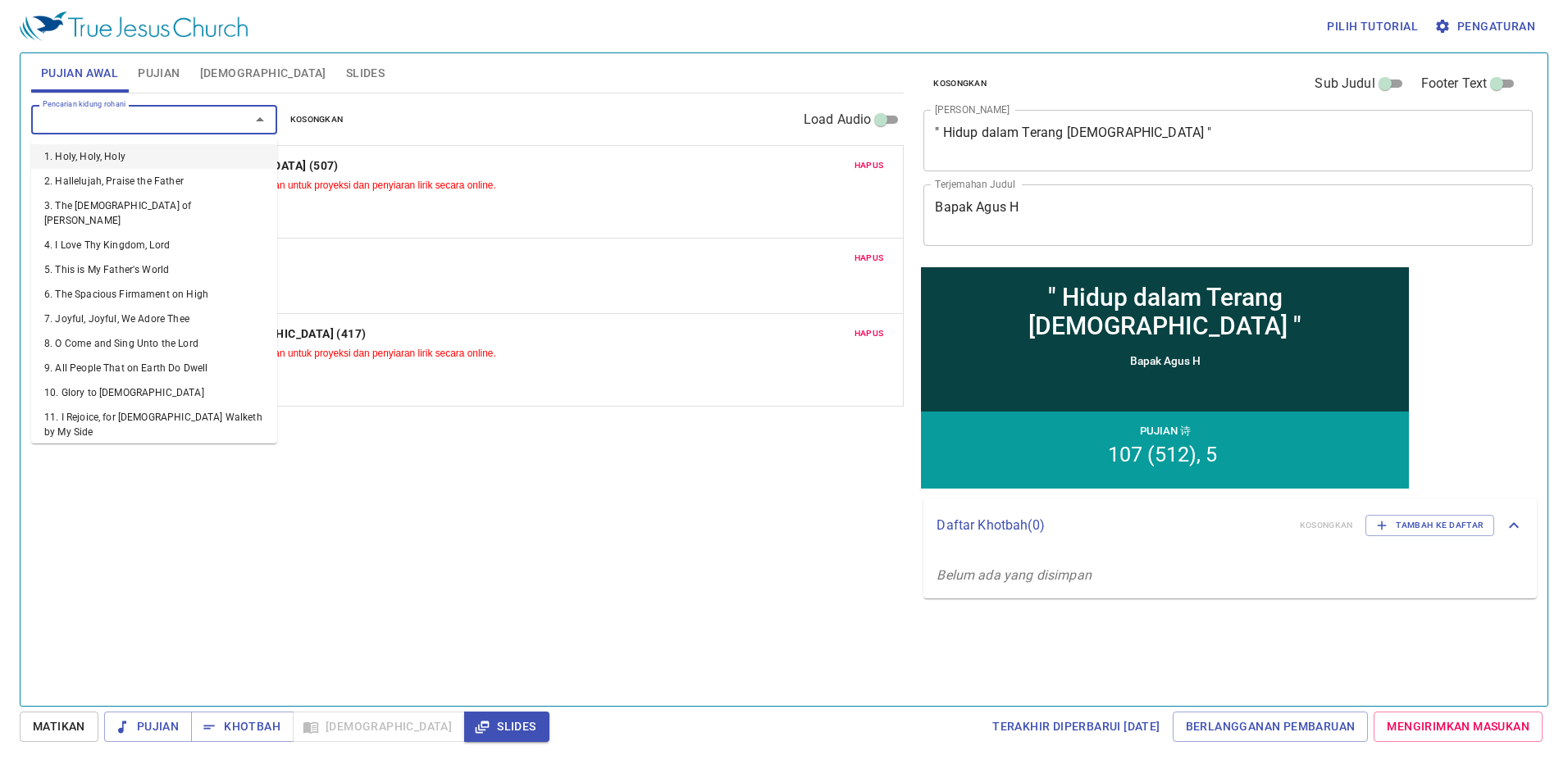
click at [502, 558] on div "Pencarian kidung rohani Pencarian kidung rohani Kosongkan Load Audio Hapus 516.…" at bounding box center [467, 393] width 874 height 598
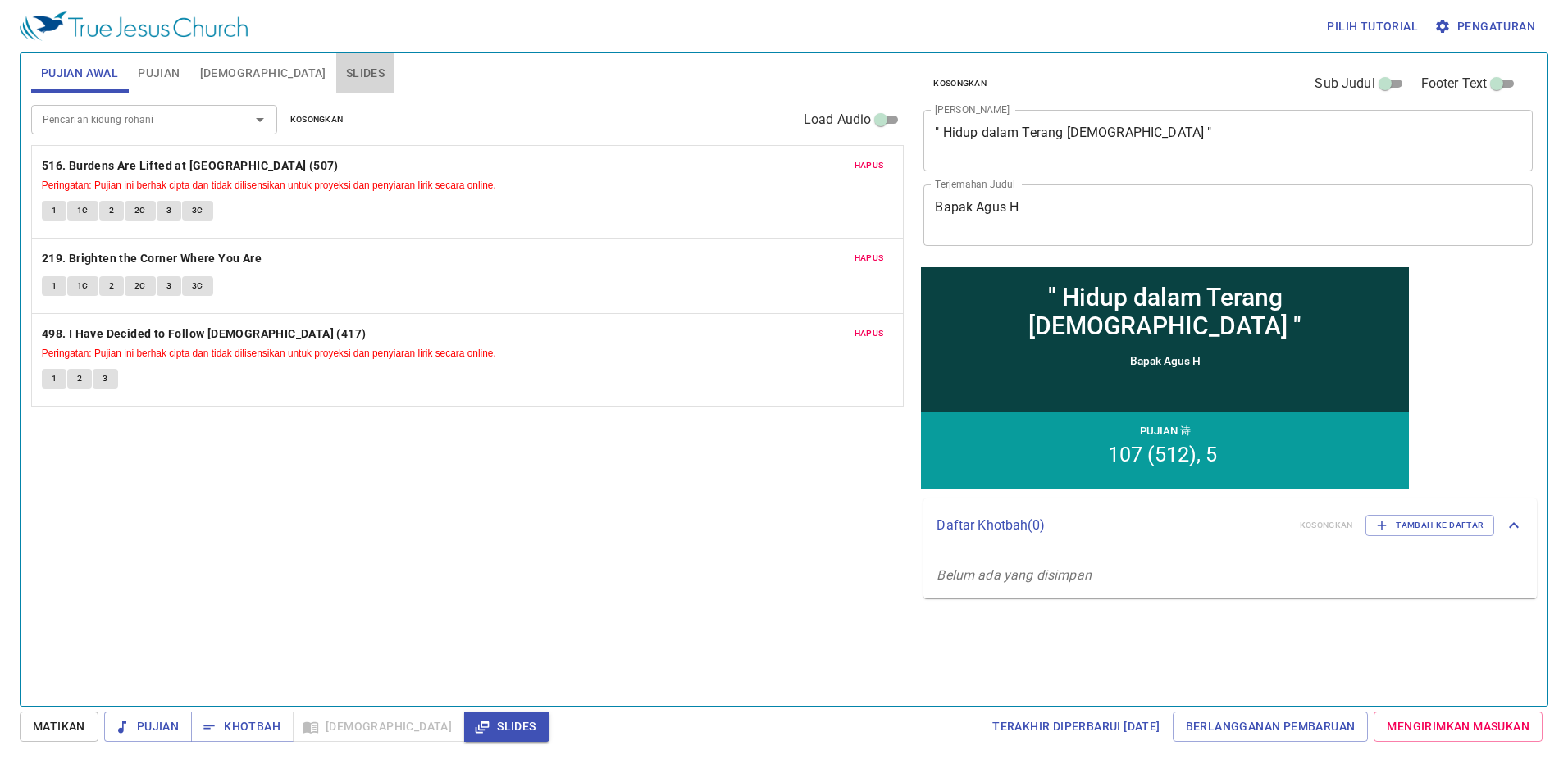
click at [346, 68] on span "Slides" at bounding box center [365, 73] width 38 height 20
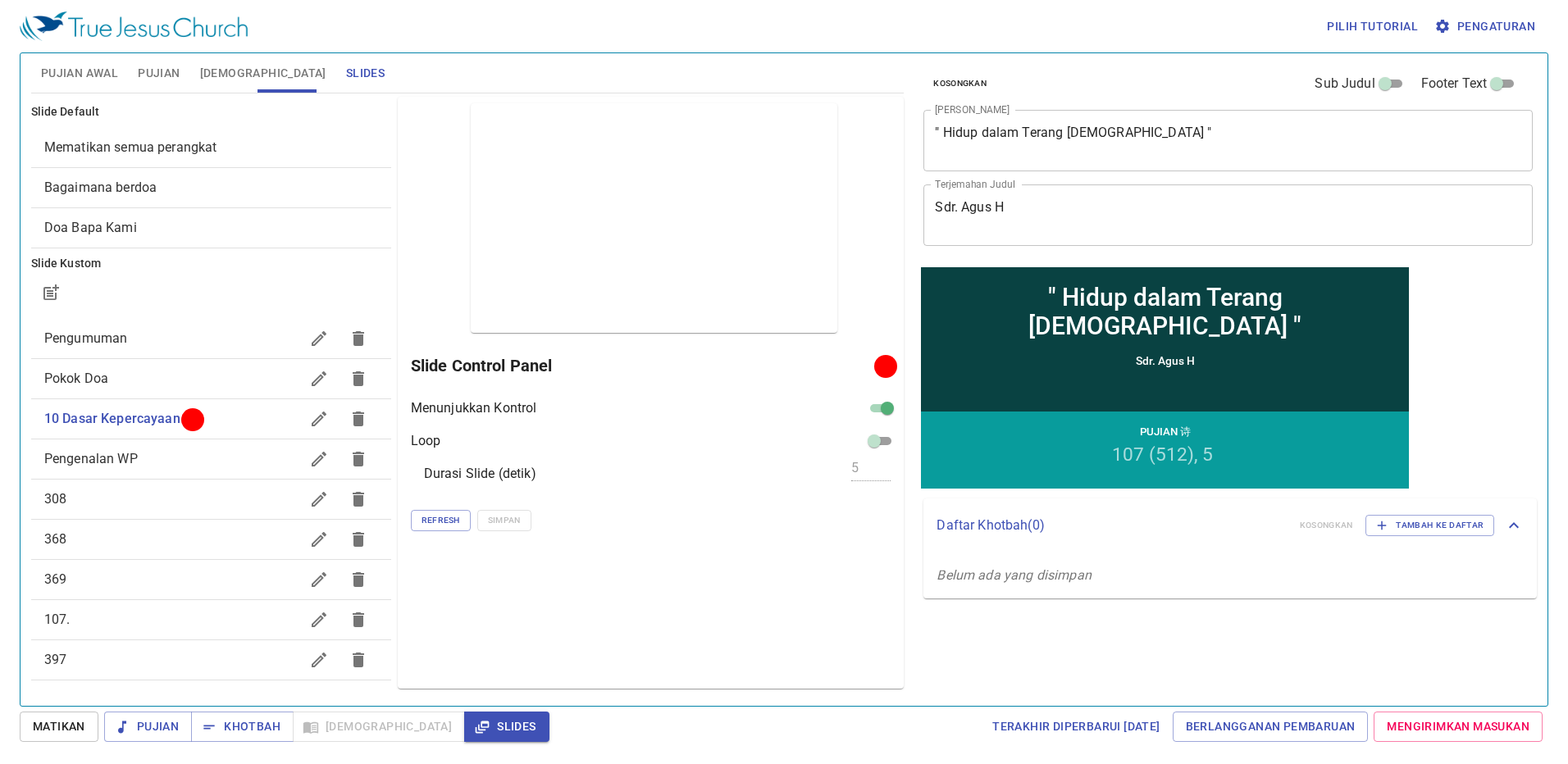
scroll to position [34, 0]
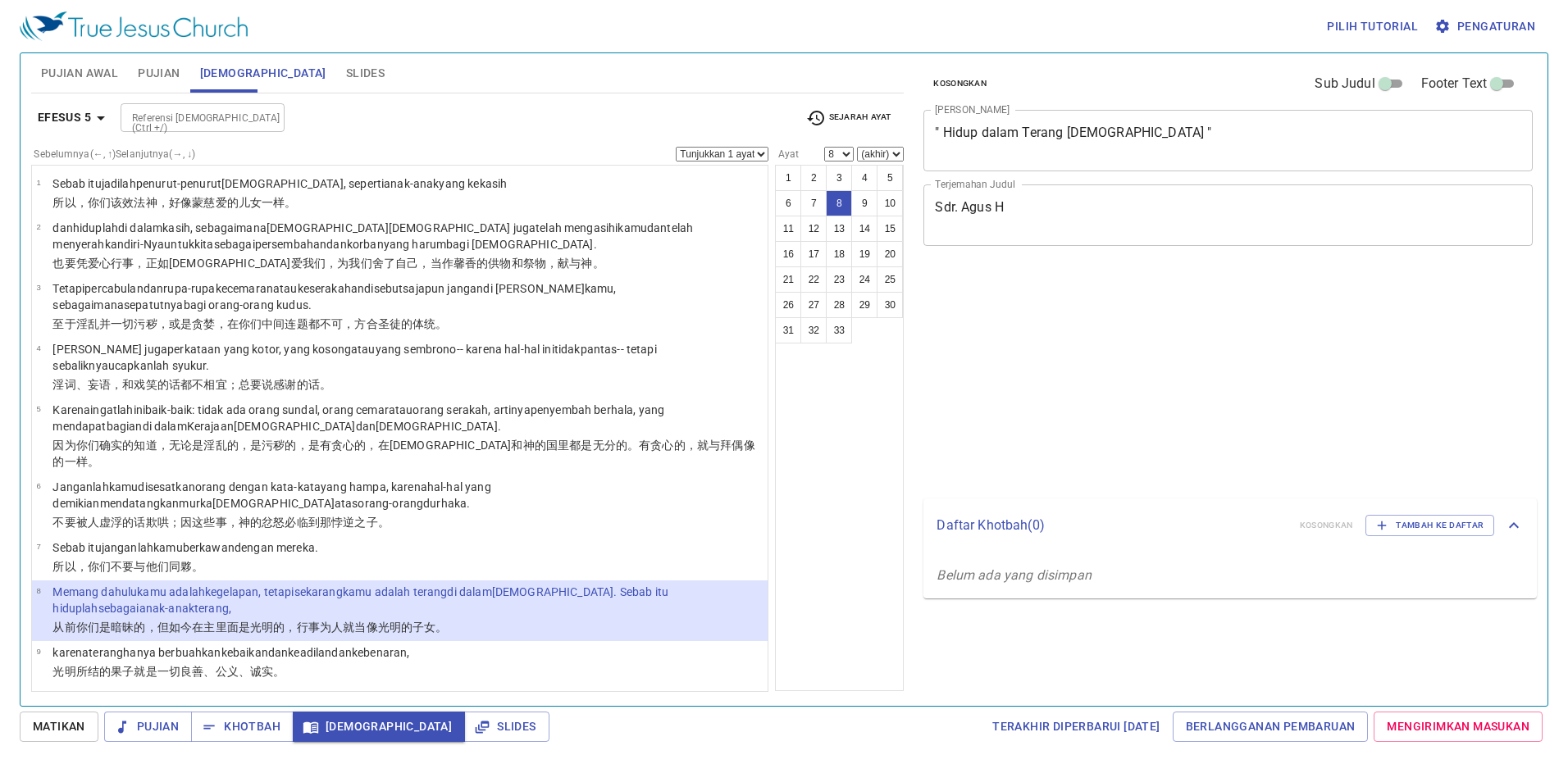
select select "9"
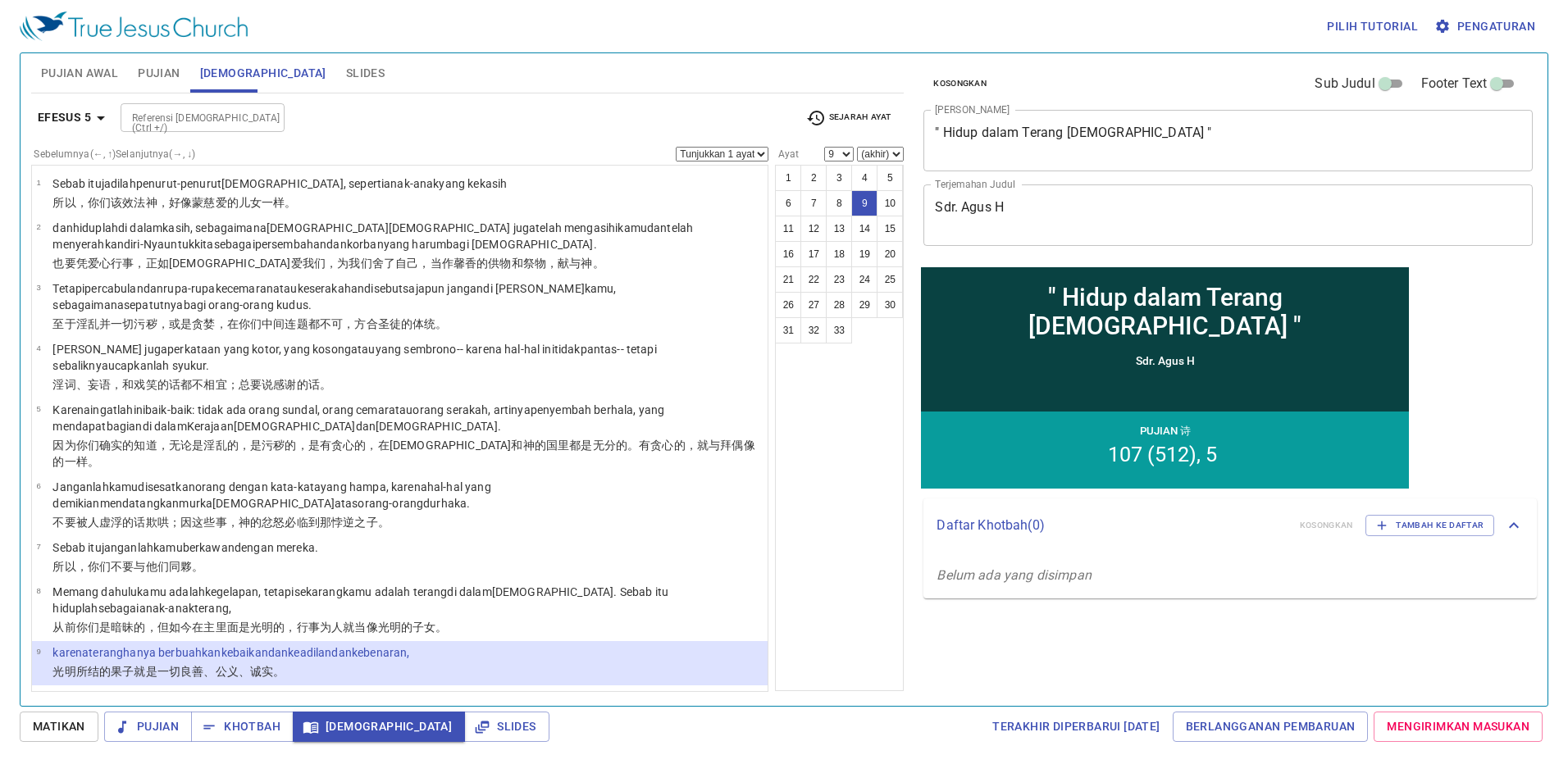
scroll to position [82, 0]
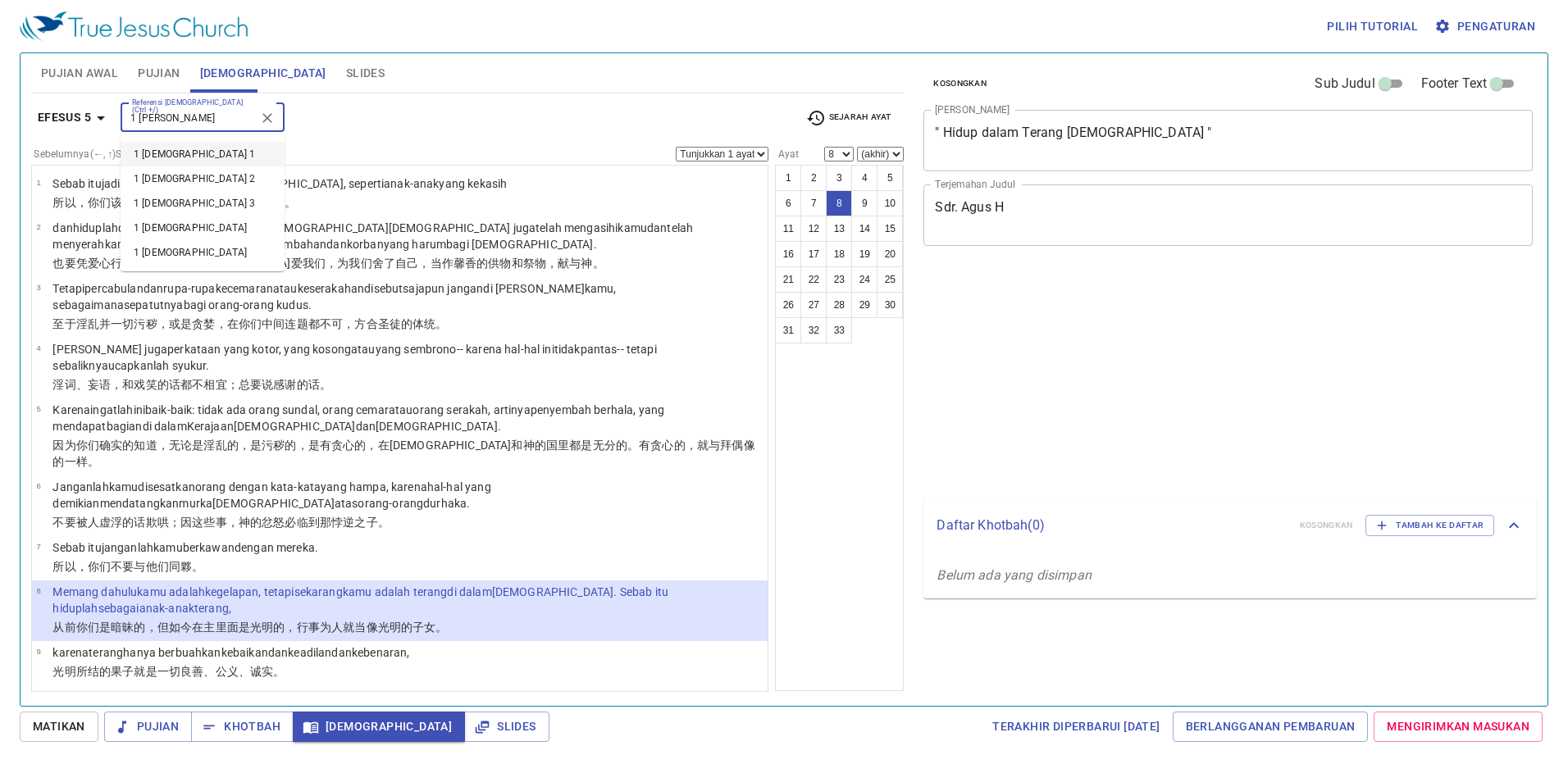
select select "8"
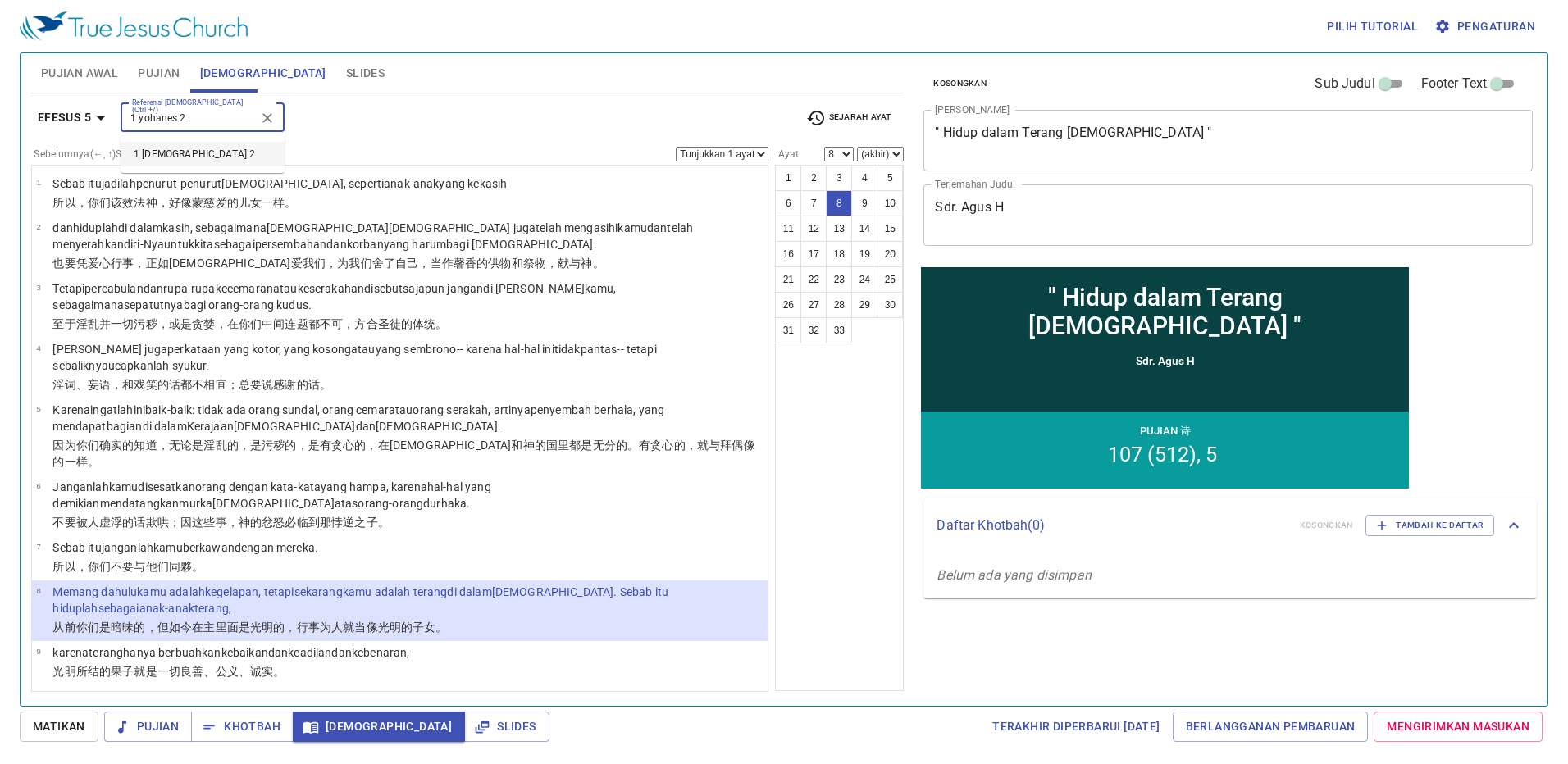
type input "1 yohanes 2"
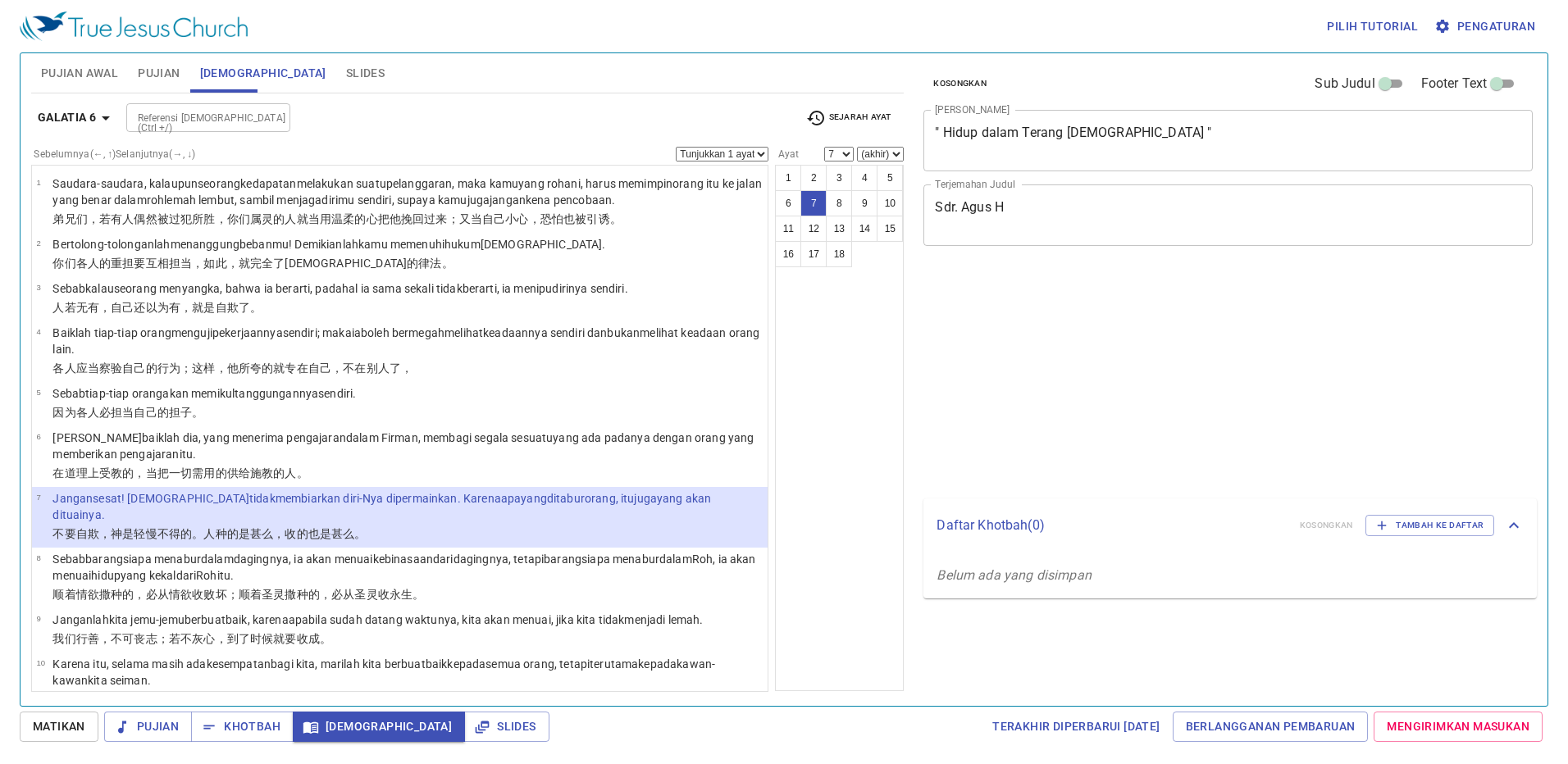
select select "7"
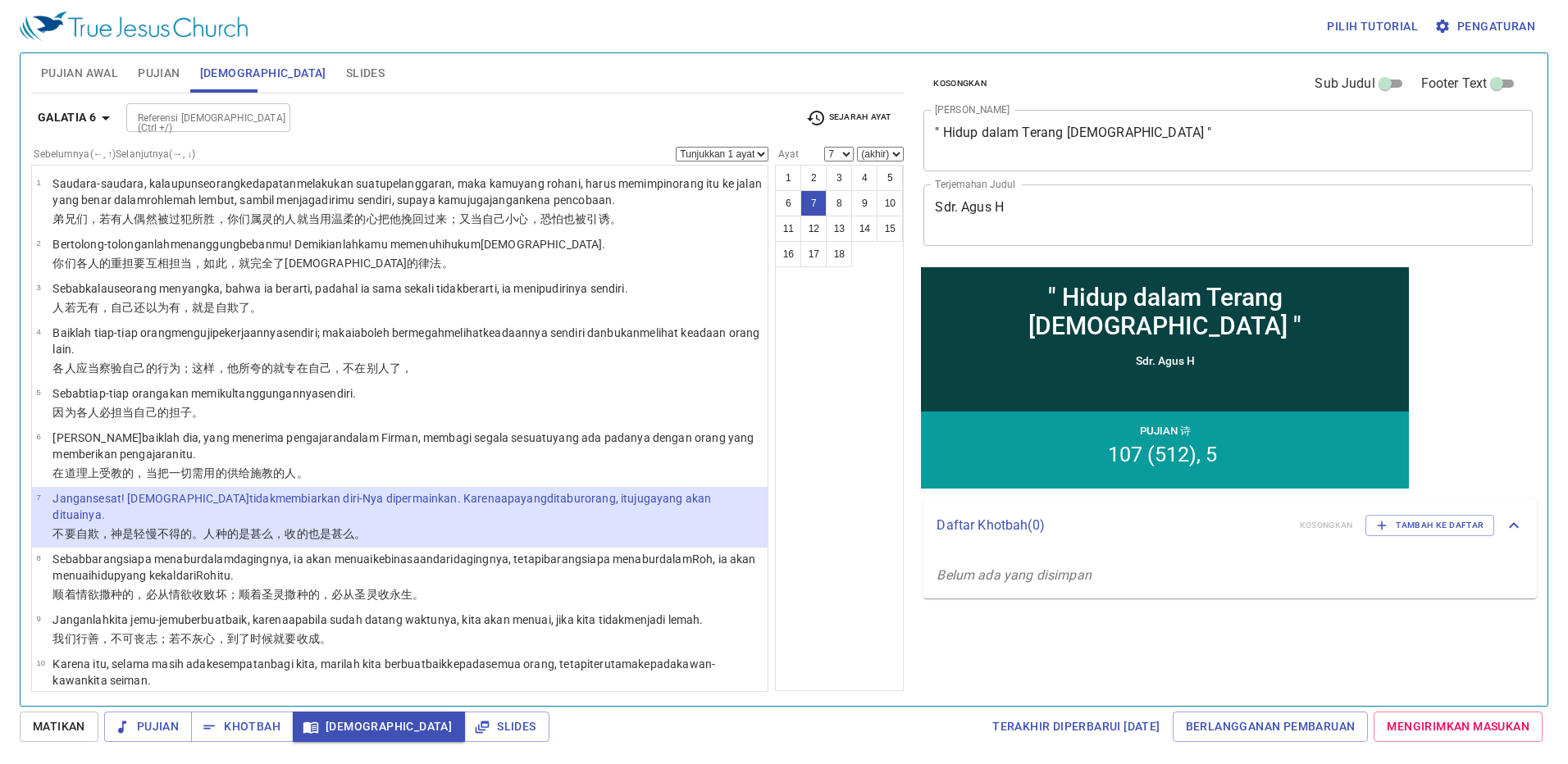
scroll to position [81, 0]
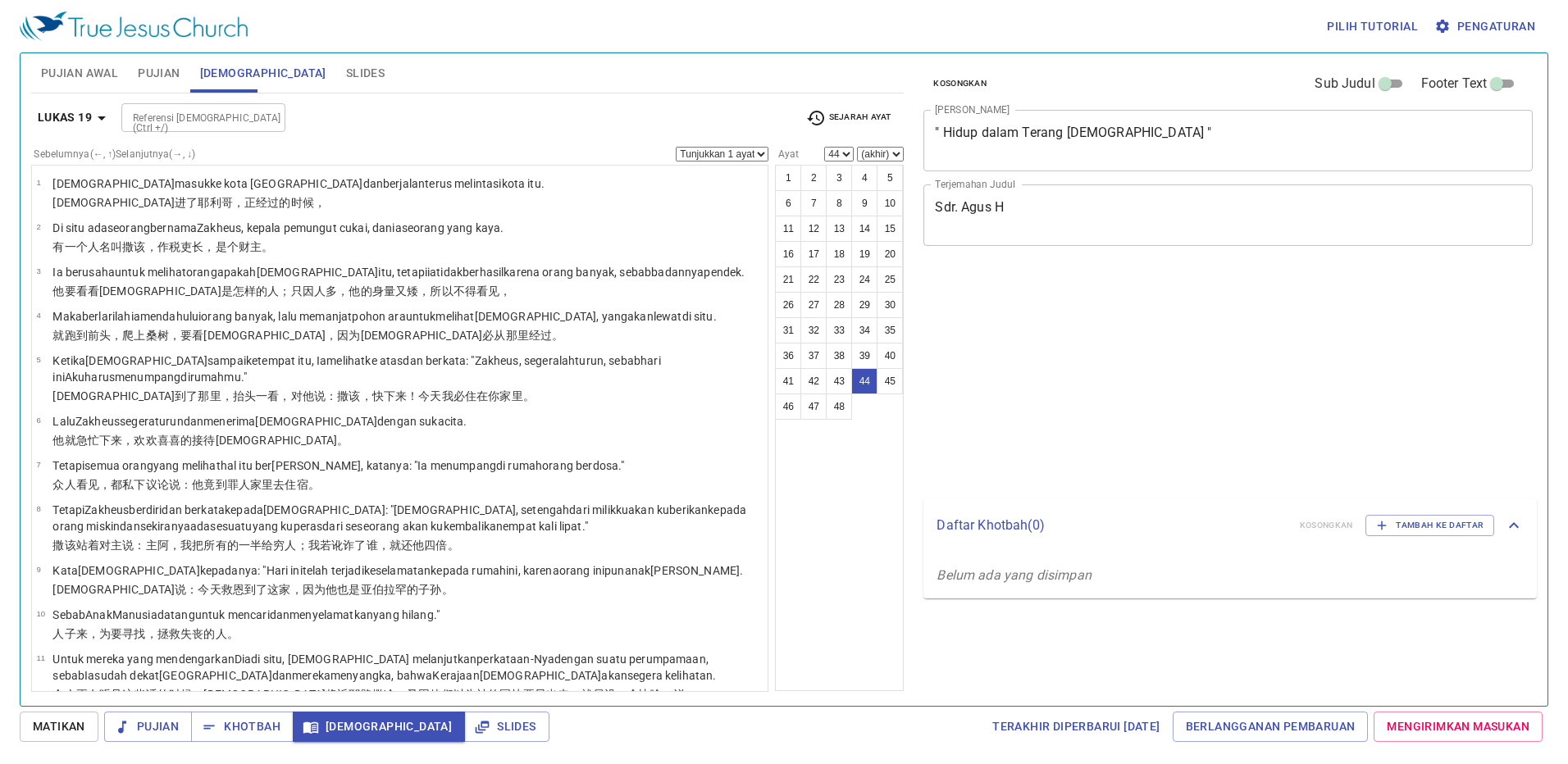
select select "44"
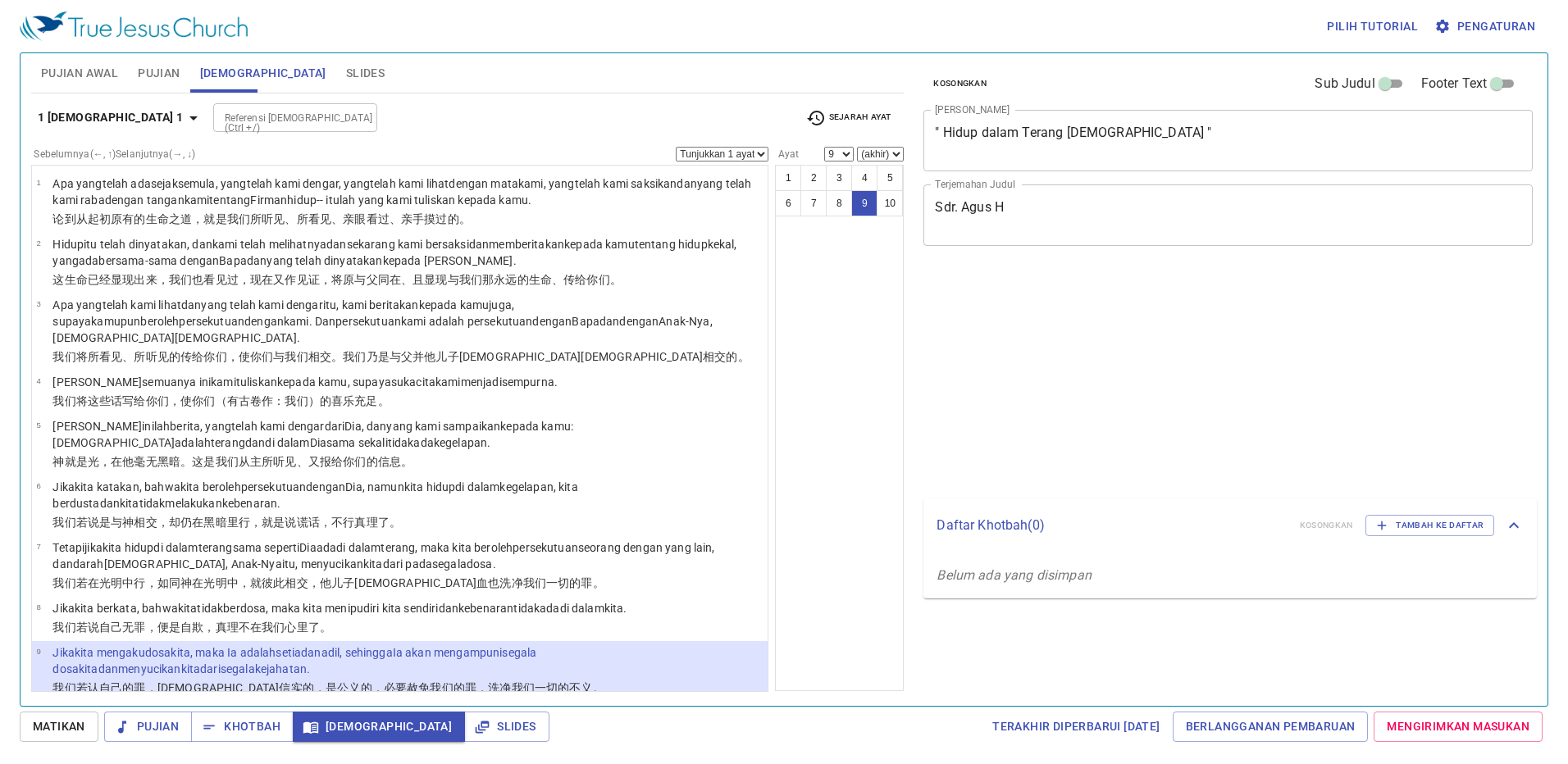
select select "9"
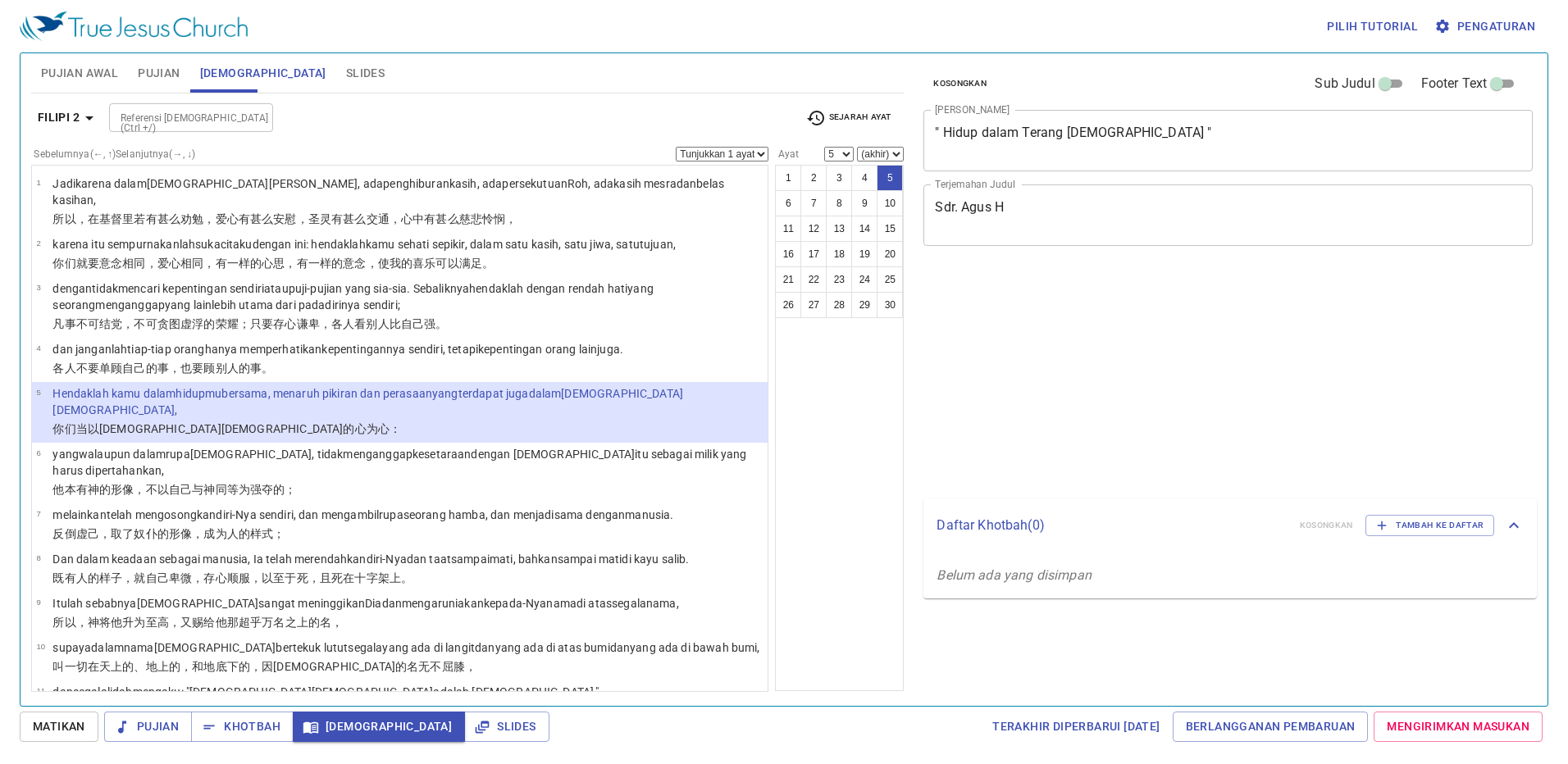
select select "5"
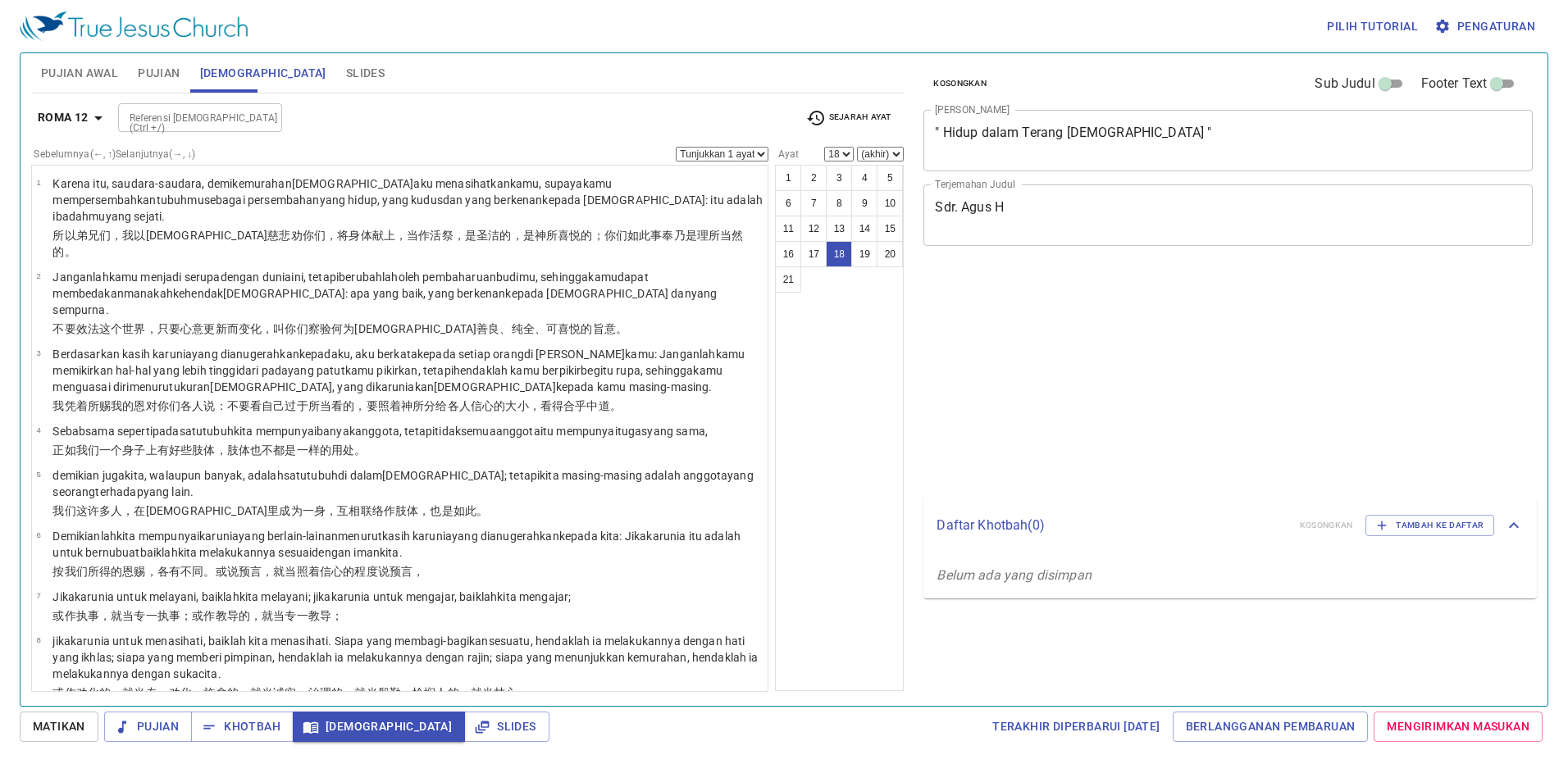
select select "18"
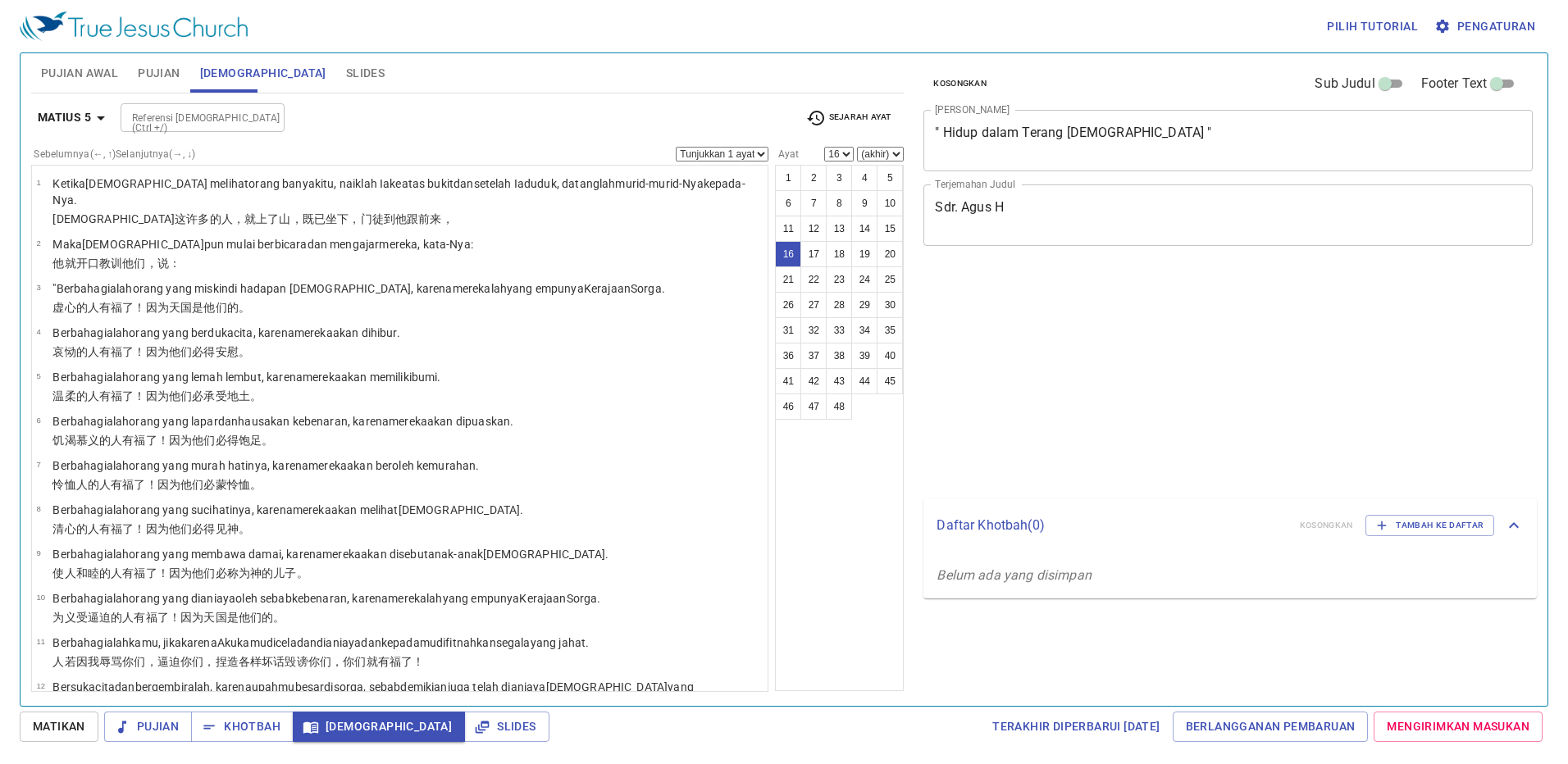
select select "16"
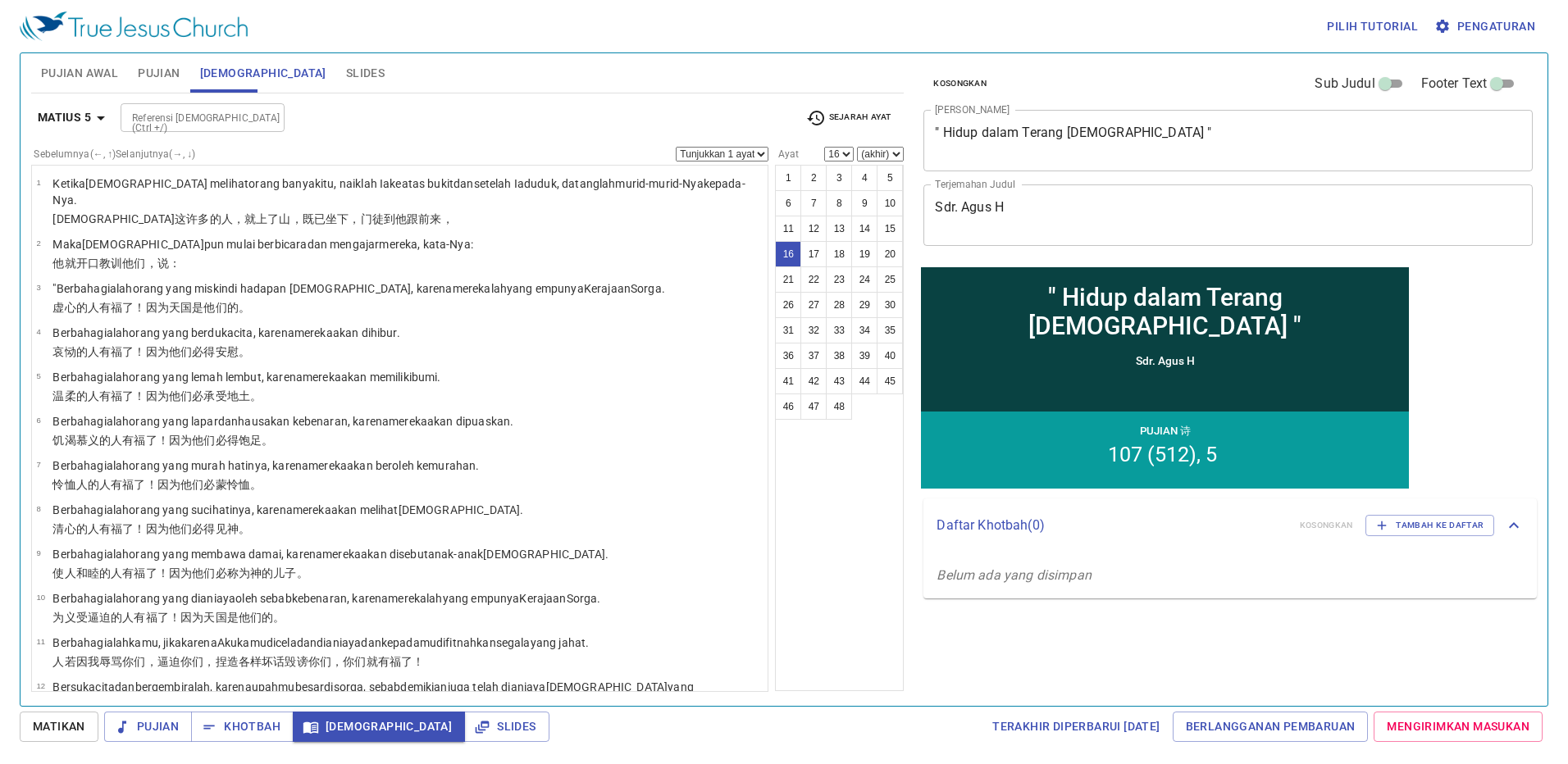
scroll to position [467, 0]
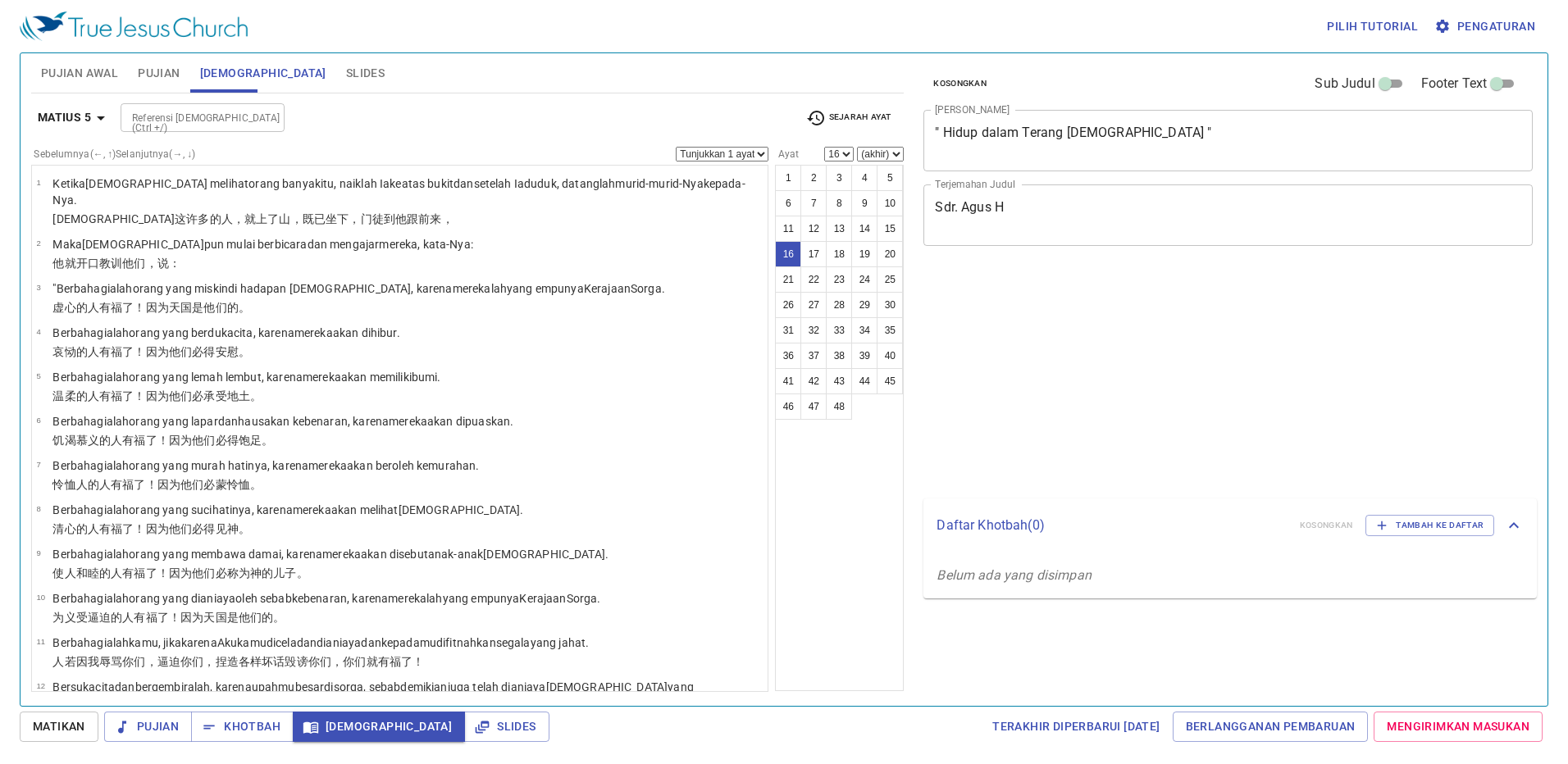
select select "16"
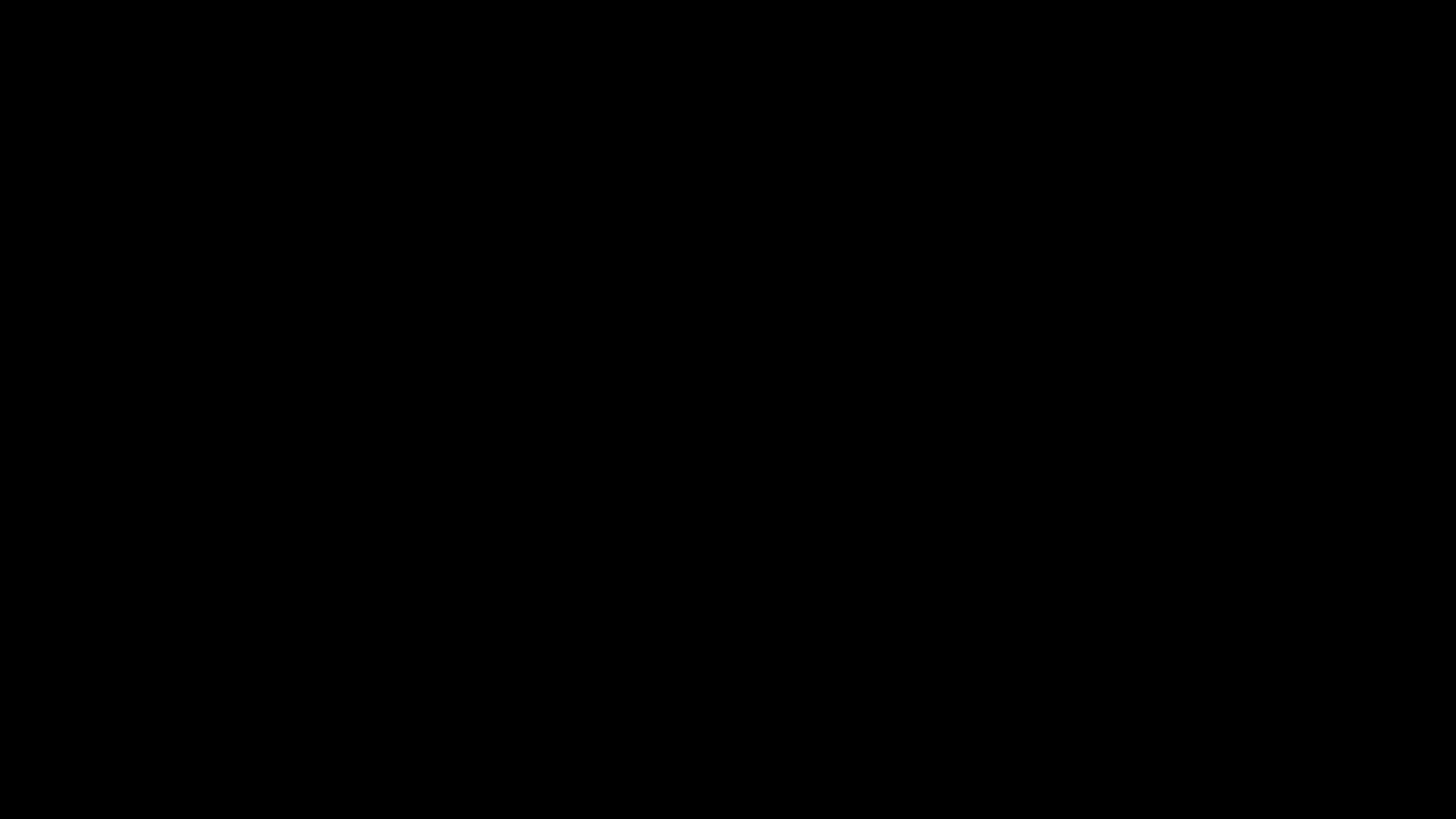
click at [618, 0] on div at bounding box center [728, 410] width 1456 height 819
